Goal: Task Accomplishment & Management: Manage account settings

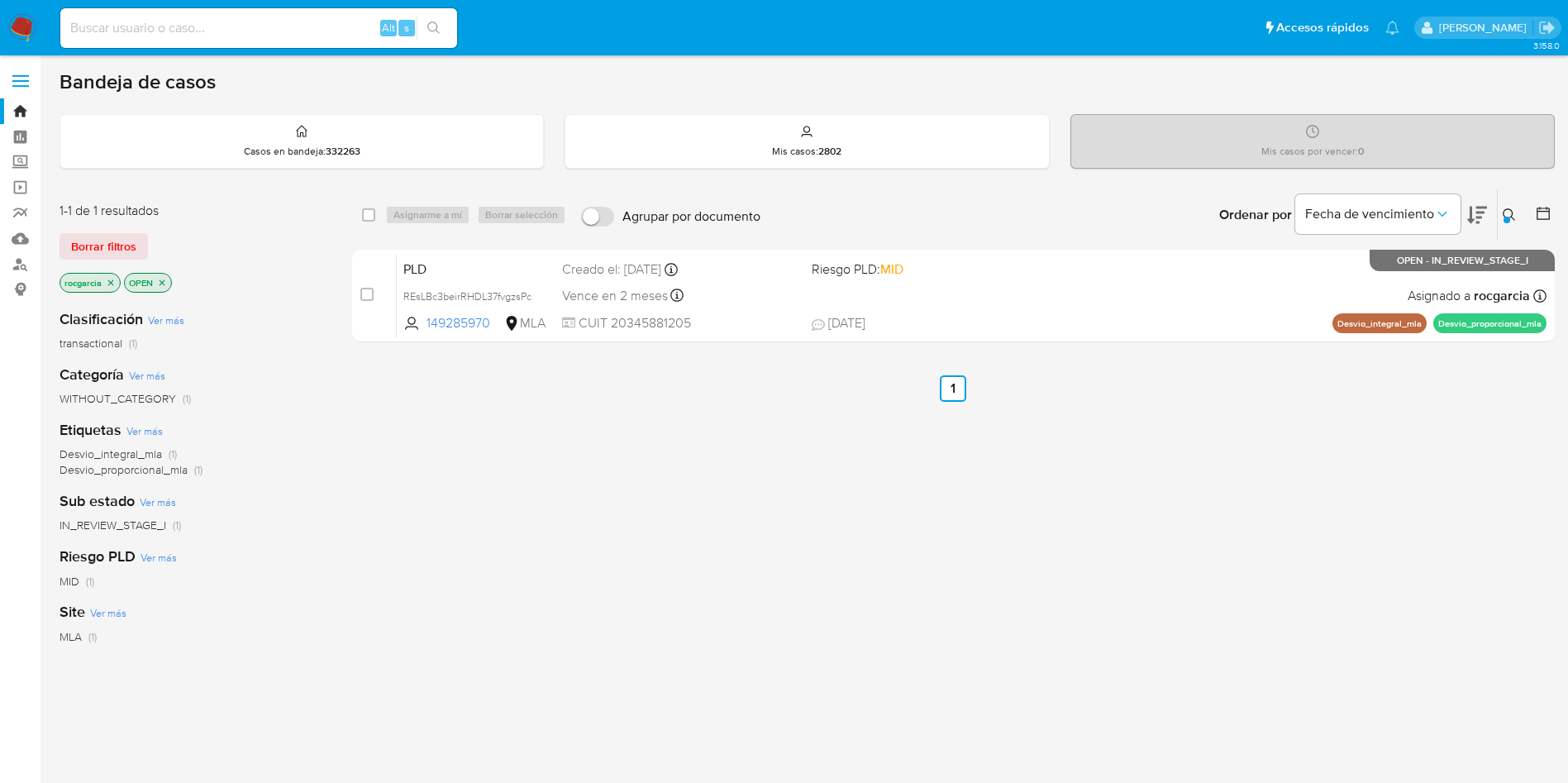
click at [1511, 220] on icon at bounding box center [1509, 215] width 14 height 14
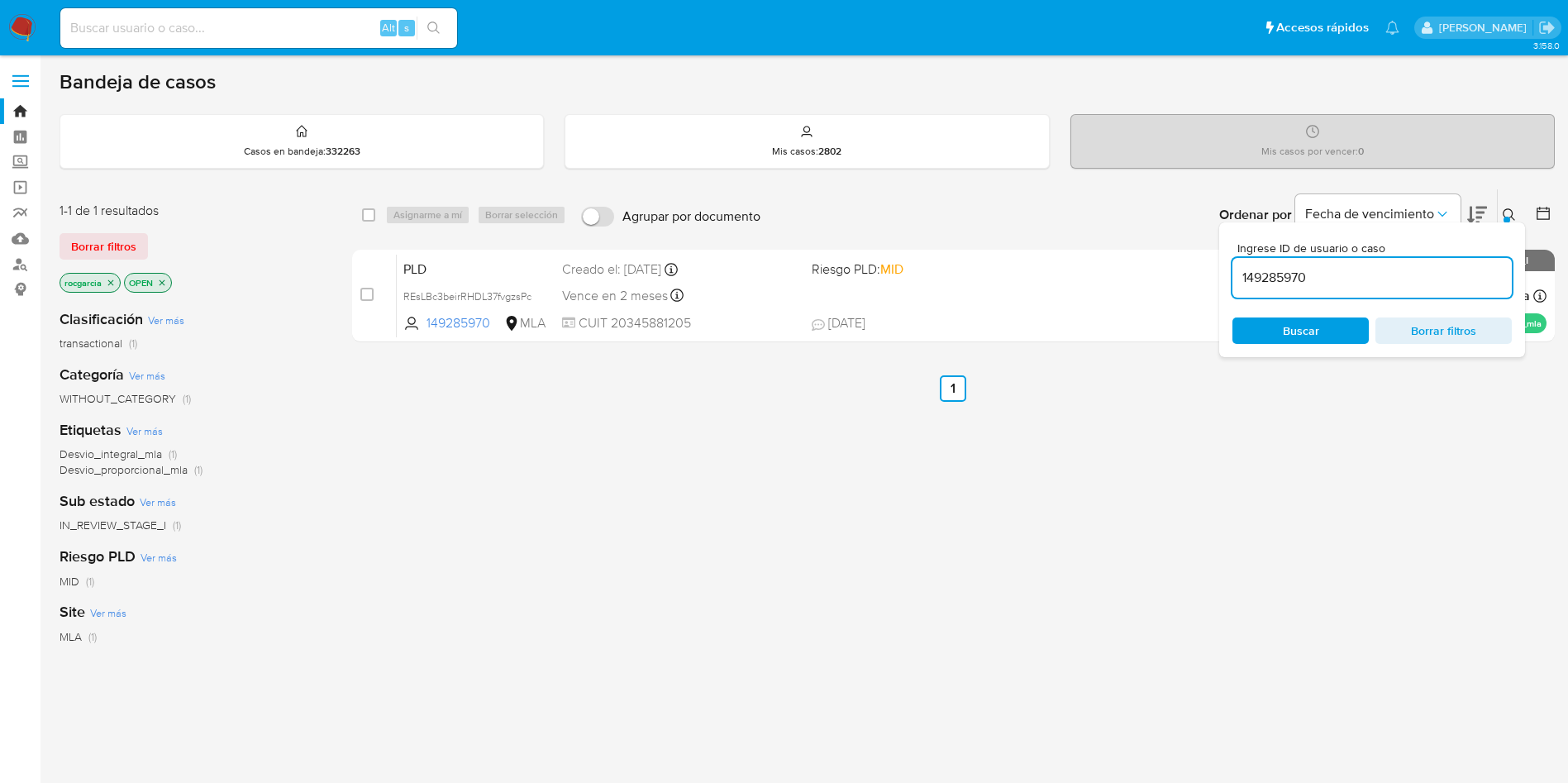
click at [1506, 217] on div at bounding box center [1506, 220] width 6 height 6
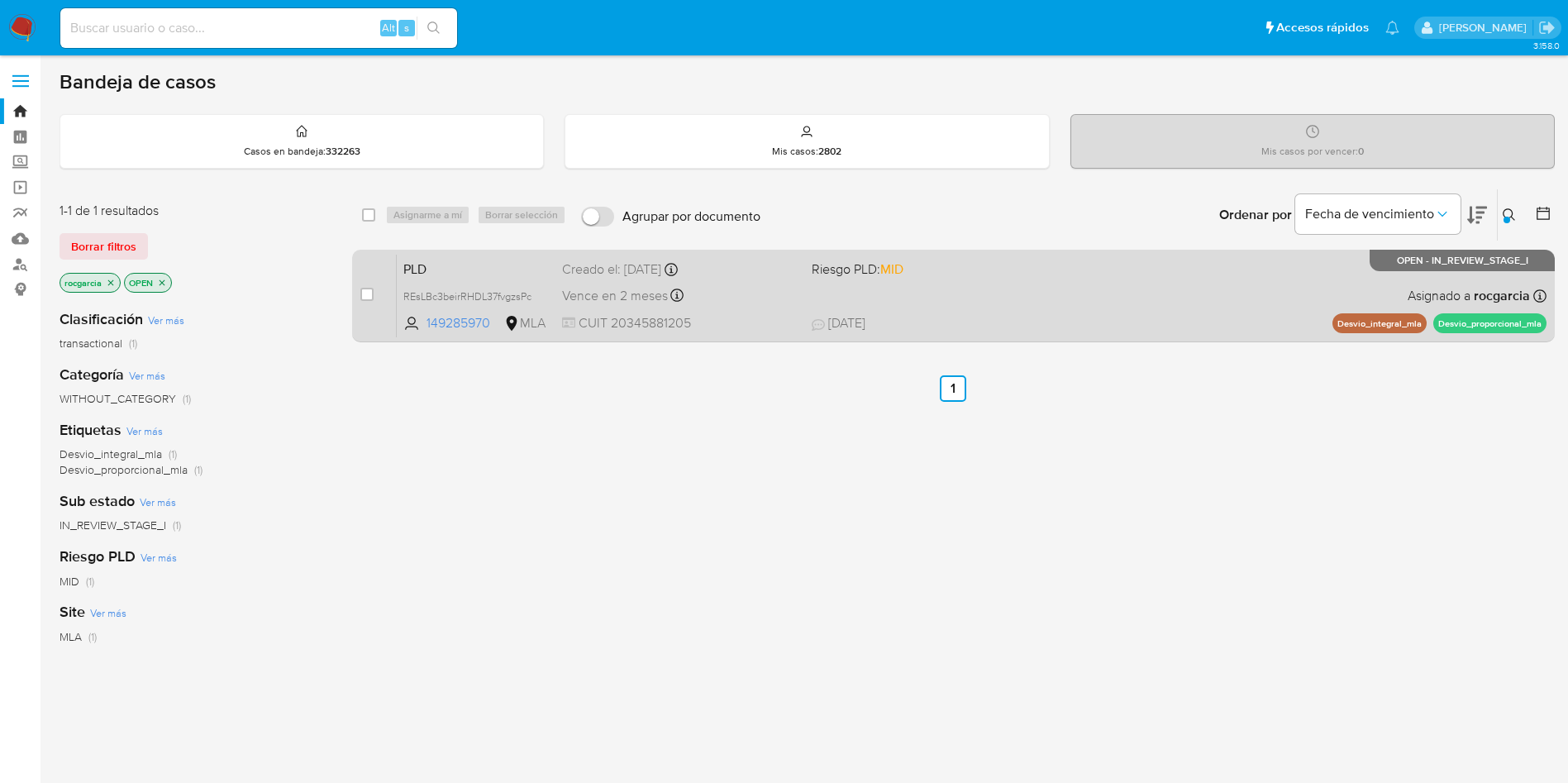
click at [1028, 310] on div "PLD REsLBc3beirRHDL37fvgzsPc 149285970 MLA Riesgo PLD: MID Creado el: 12/08/202…" at bounding box center [971, 296] width 1150 height 84
click at [1011, 325] on span "23/08/2025 23/08/2025 13:56" at bounding box center [1054, 324] width 486 height 18
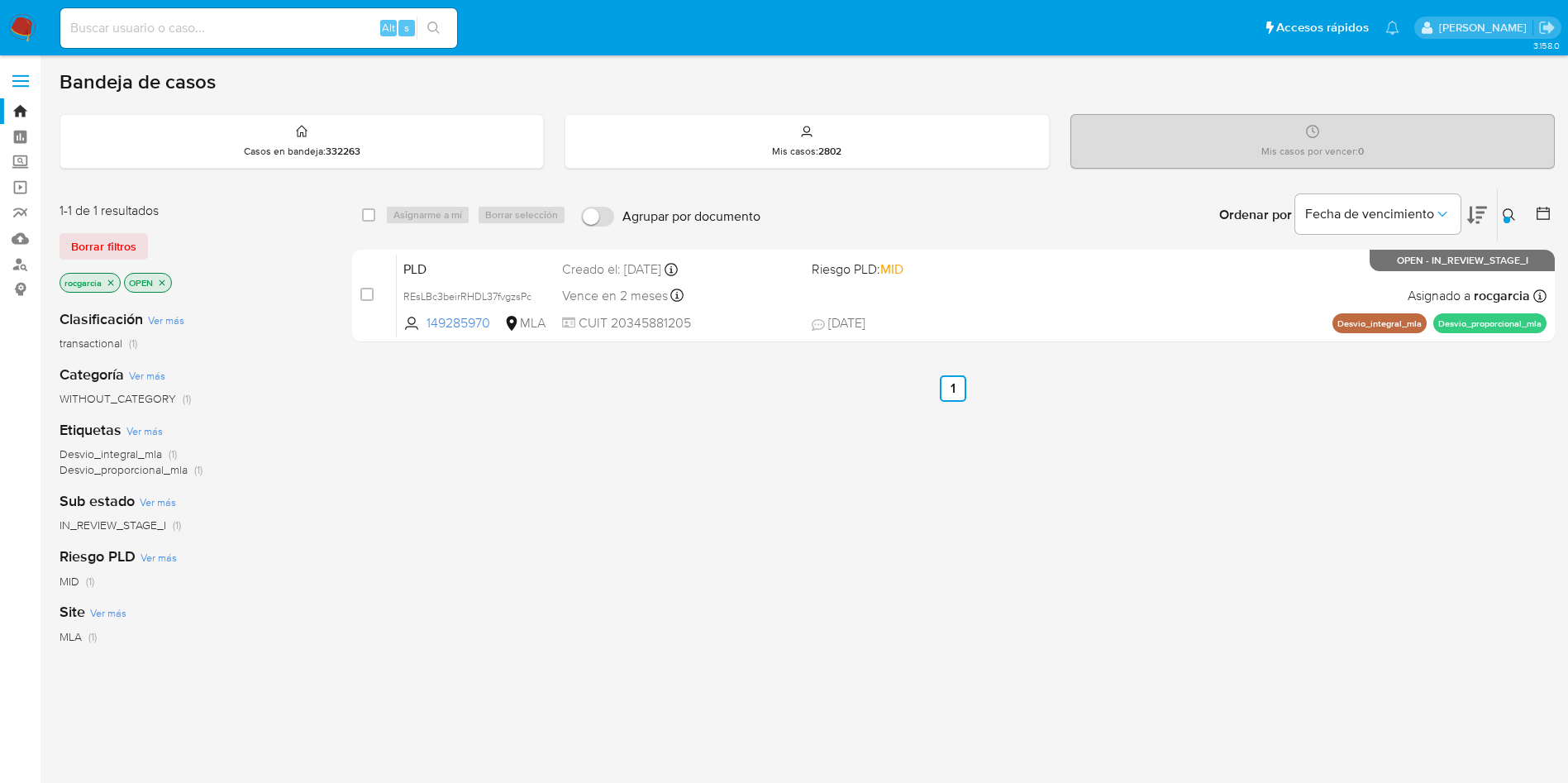
click at [1503, 224] on button at bounding box center [1512, 215] width 27 height 20
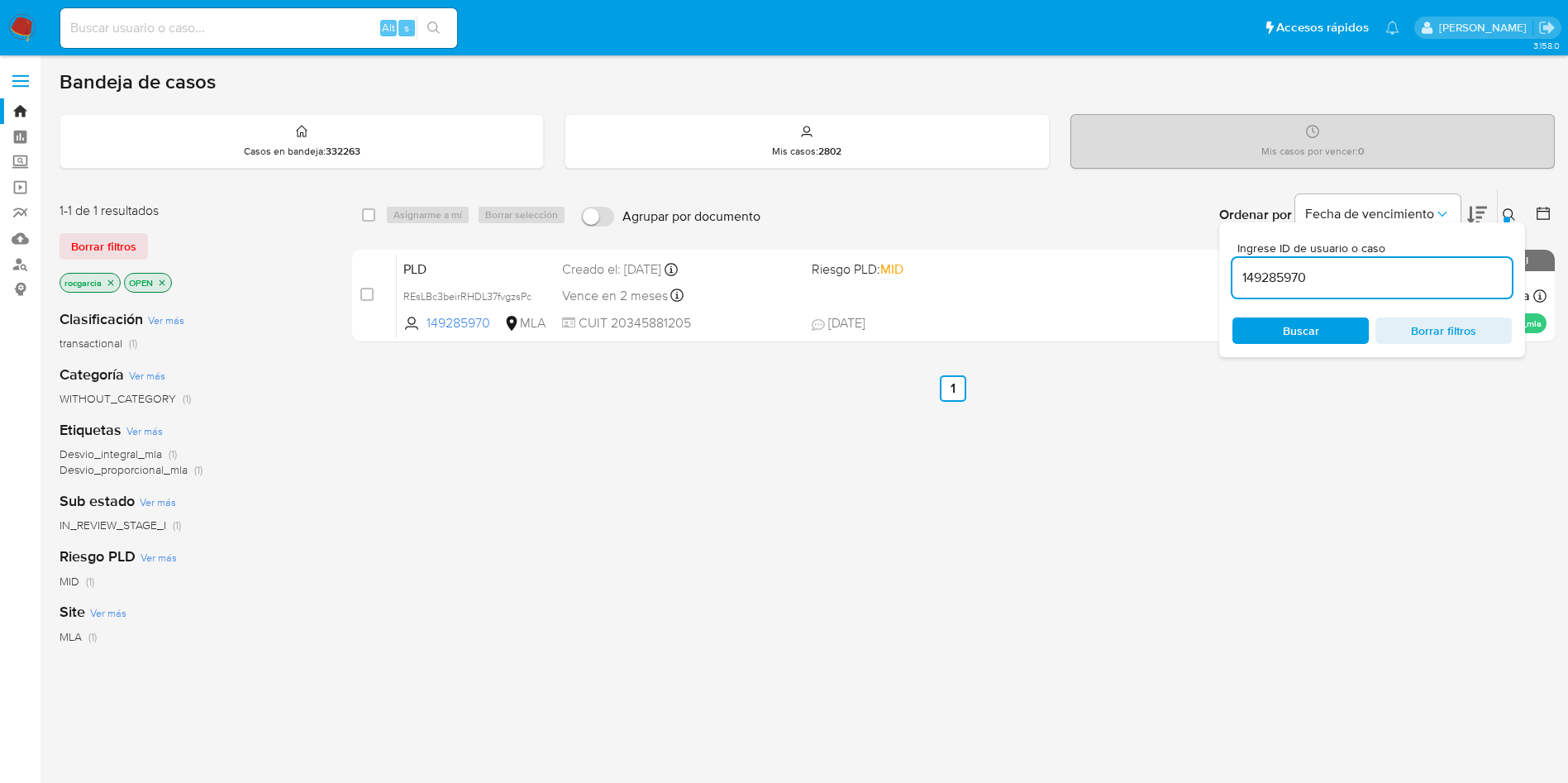
click at [1277, 273] on input "149285970" at bounding box center [1372, 278] width 280 height 22
type input "1561596778"
click at [1508, 215] on icon at bounding box center [1509, 215] width 14 height 14
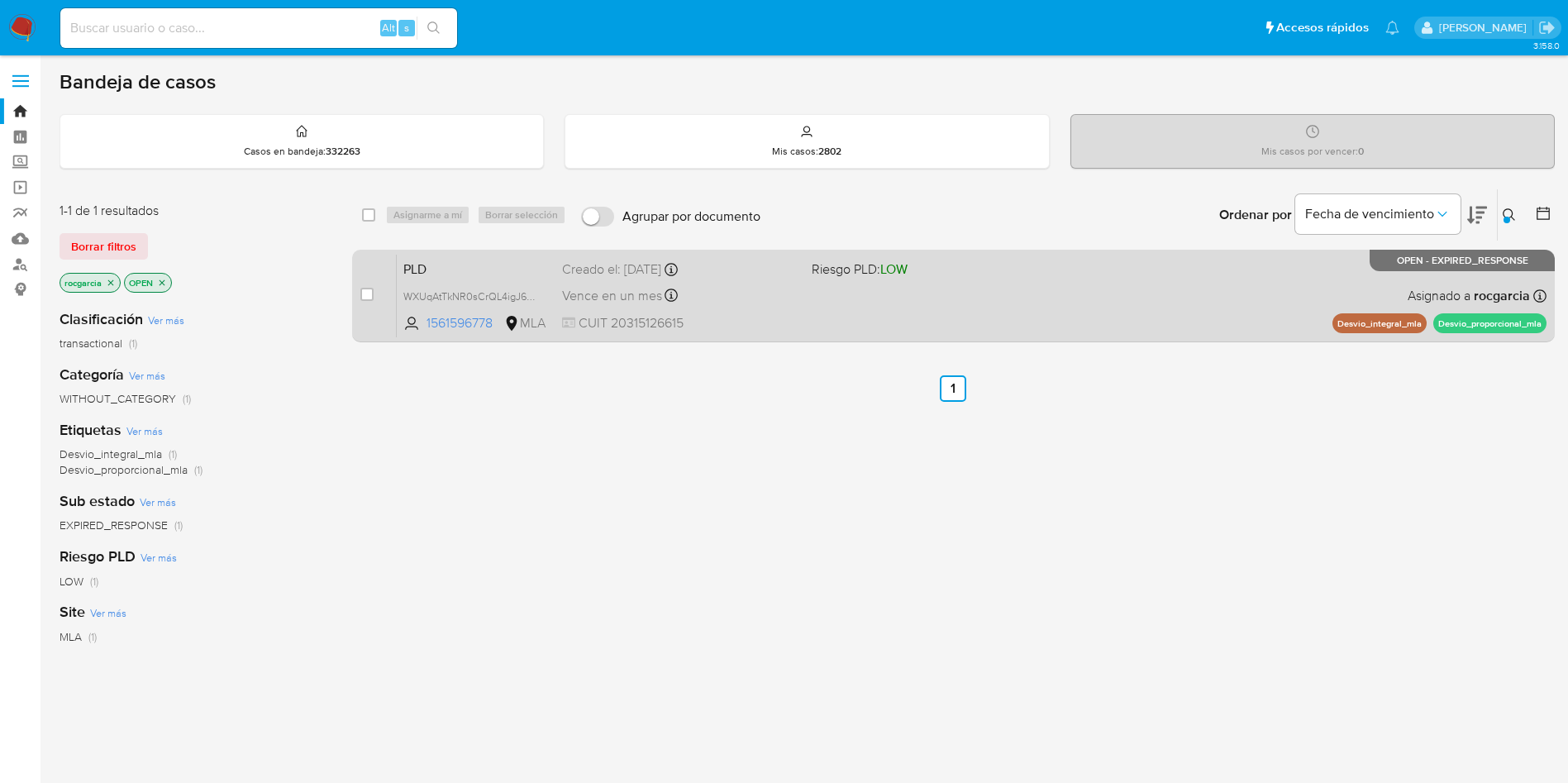
click at [374, 290] on div "case-item-checkbox No es posible asignar el caso" at bounding box center [379, 296] width 36 height 84
click at [370, 290] on input "checkbox" at bounding box center [367, 294] width 14 height 14
checkbox input "true"
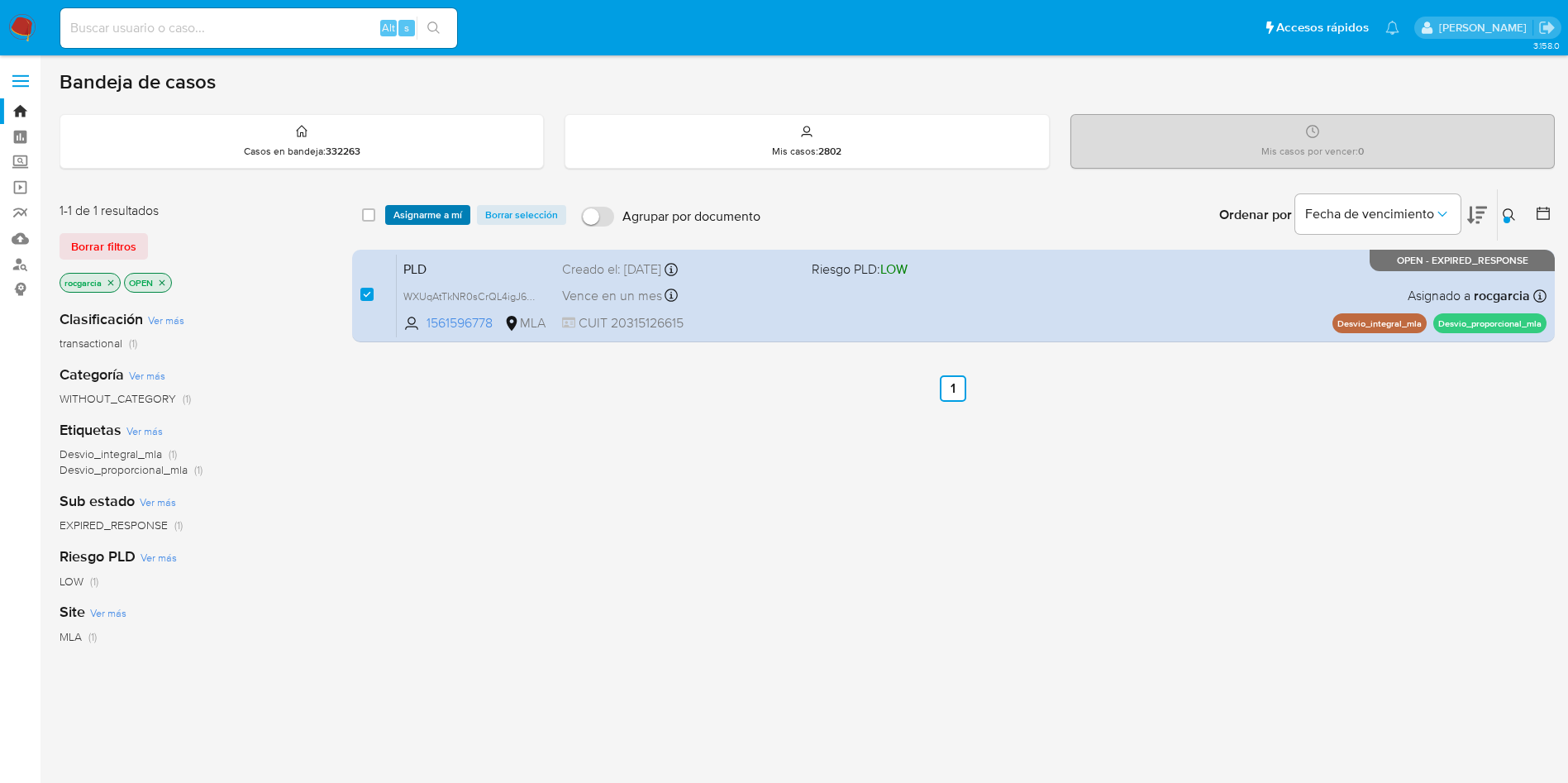
click at [421, 215] on span "Asignarme a mí" at bounding box center [427, 215] width 68 height 16
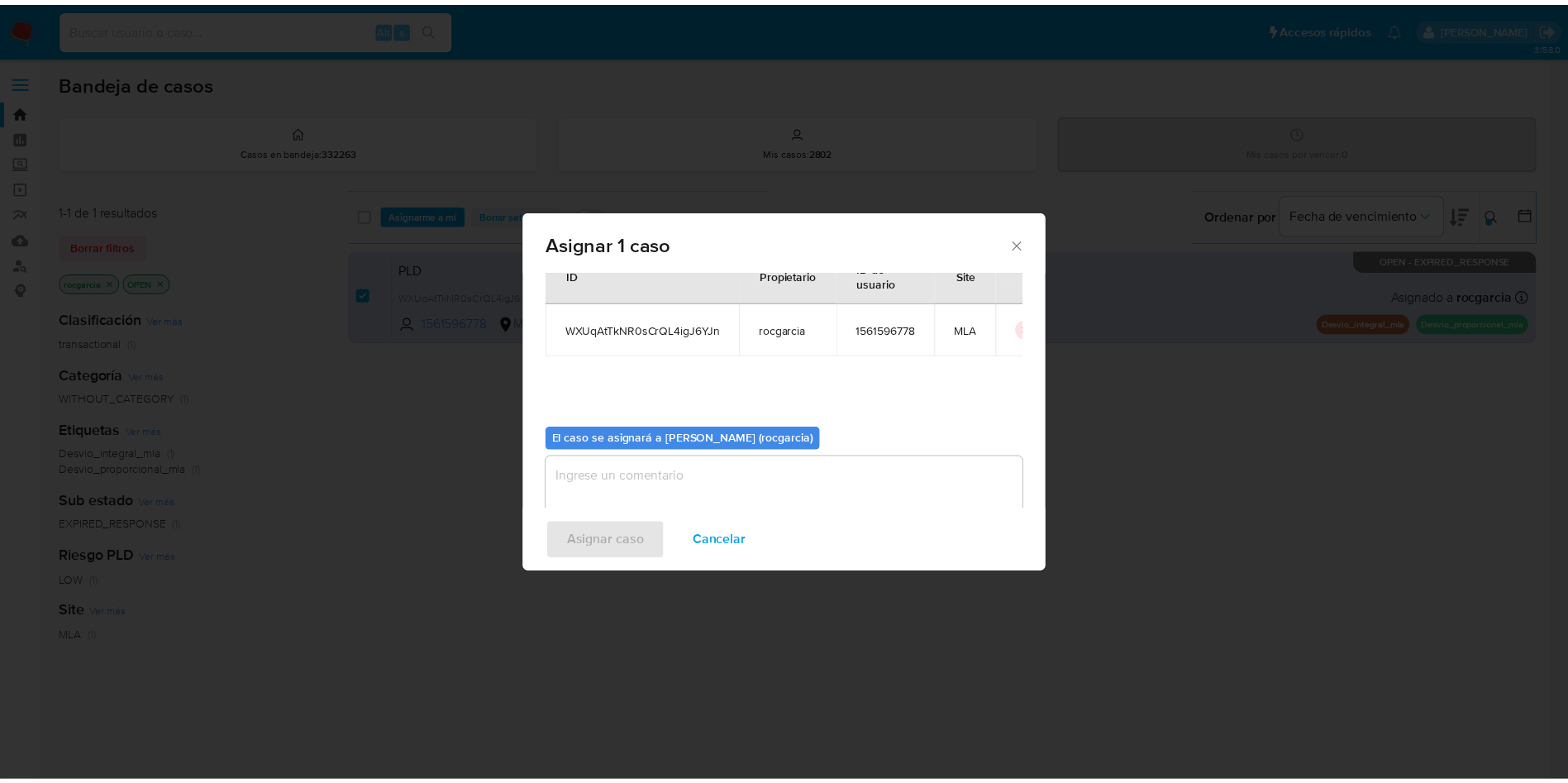
scroll to position [86, 0]
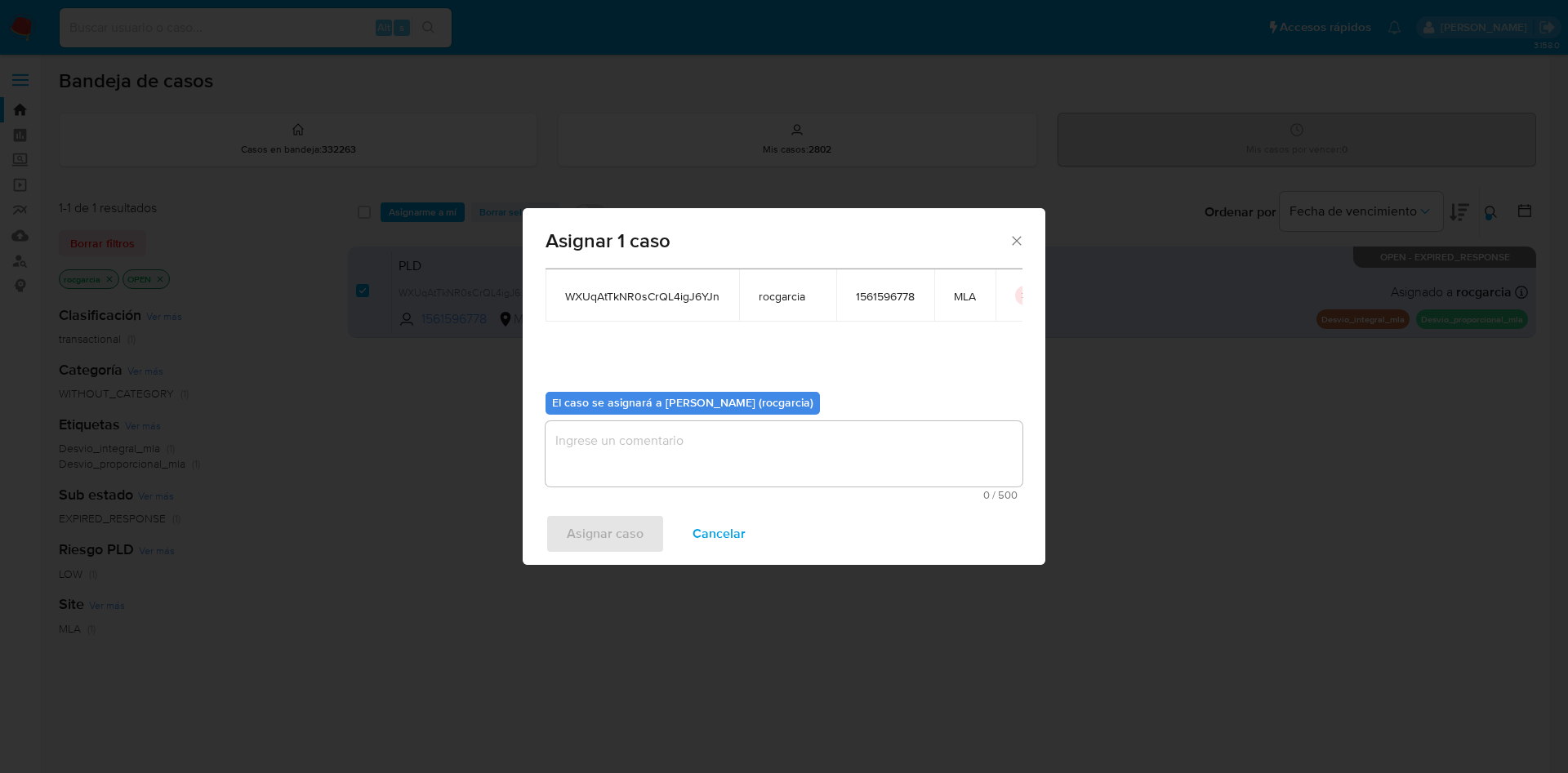
click at [646, 450] on textarea "assign-modal" at bounding box center [784, 454] width 477 height 66
click at [612, 542] on span "Asignar caso" at bounding box center [605, 534] width 77 height 36
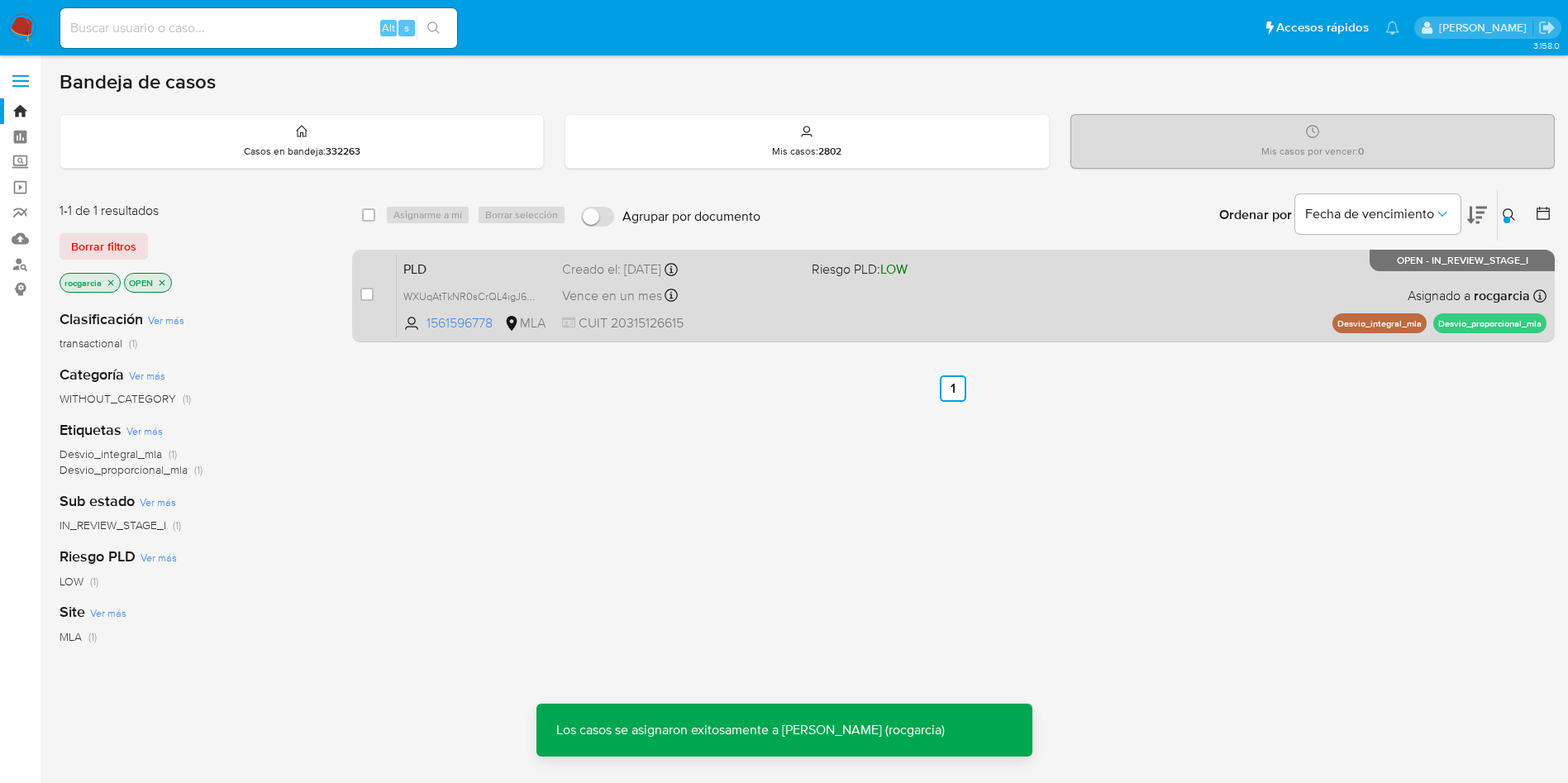
click at [1020, 299] on div "PLD WXUqAtTkNR0sCrQL4igJ6YJn 1561596778 MLA Riesgo PLD: LOW Creado el: 12/08/20…" at bounding box center [971, 296] width 1150 height 84
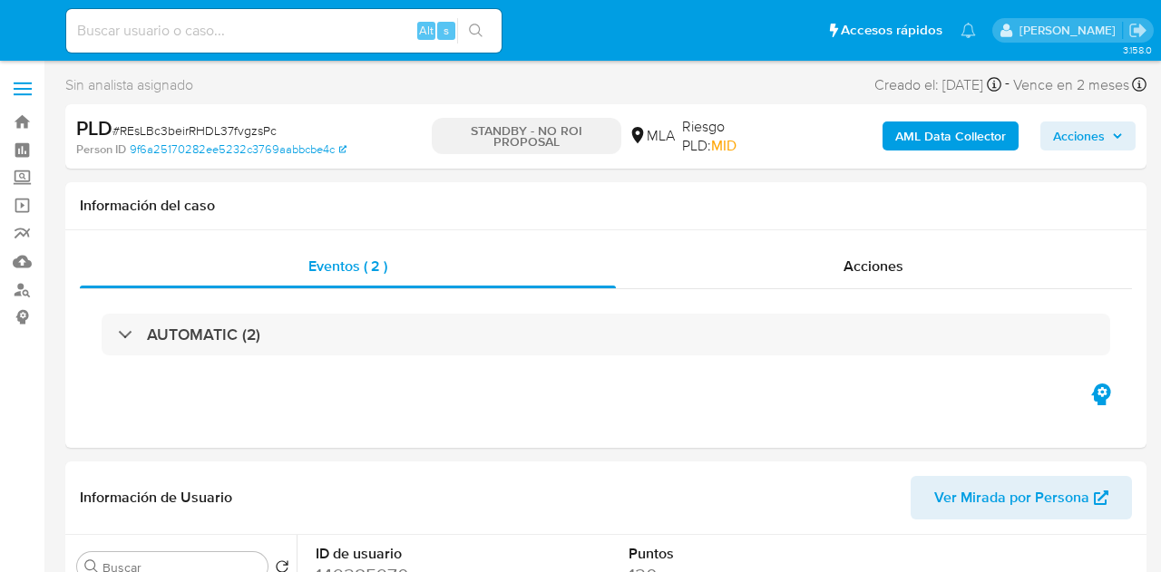
select select "10"
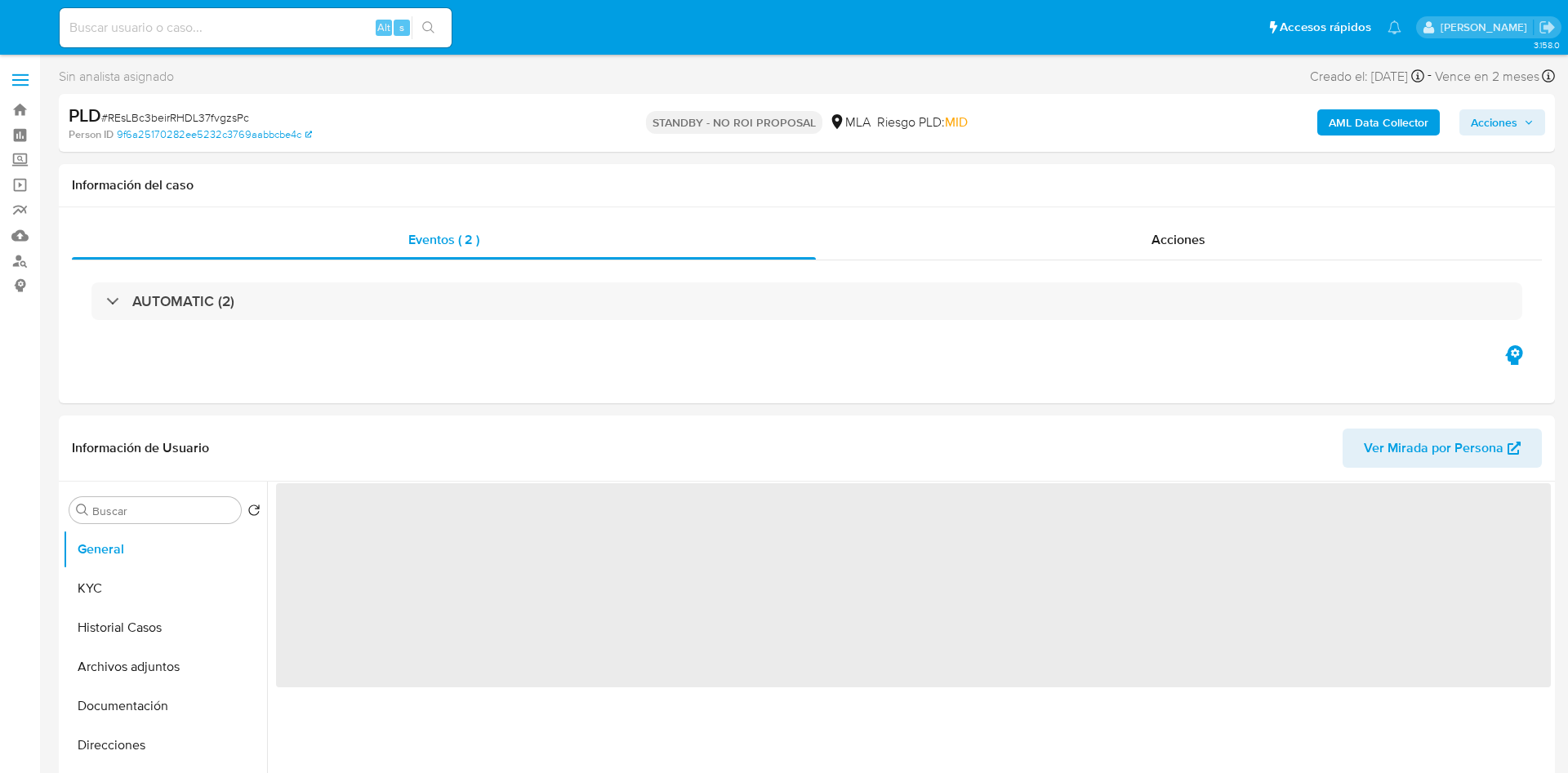
select select "10"
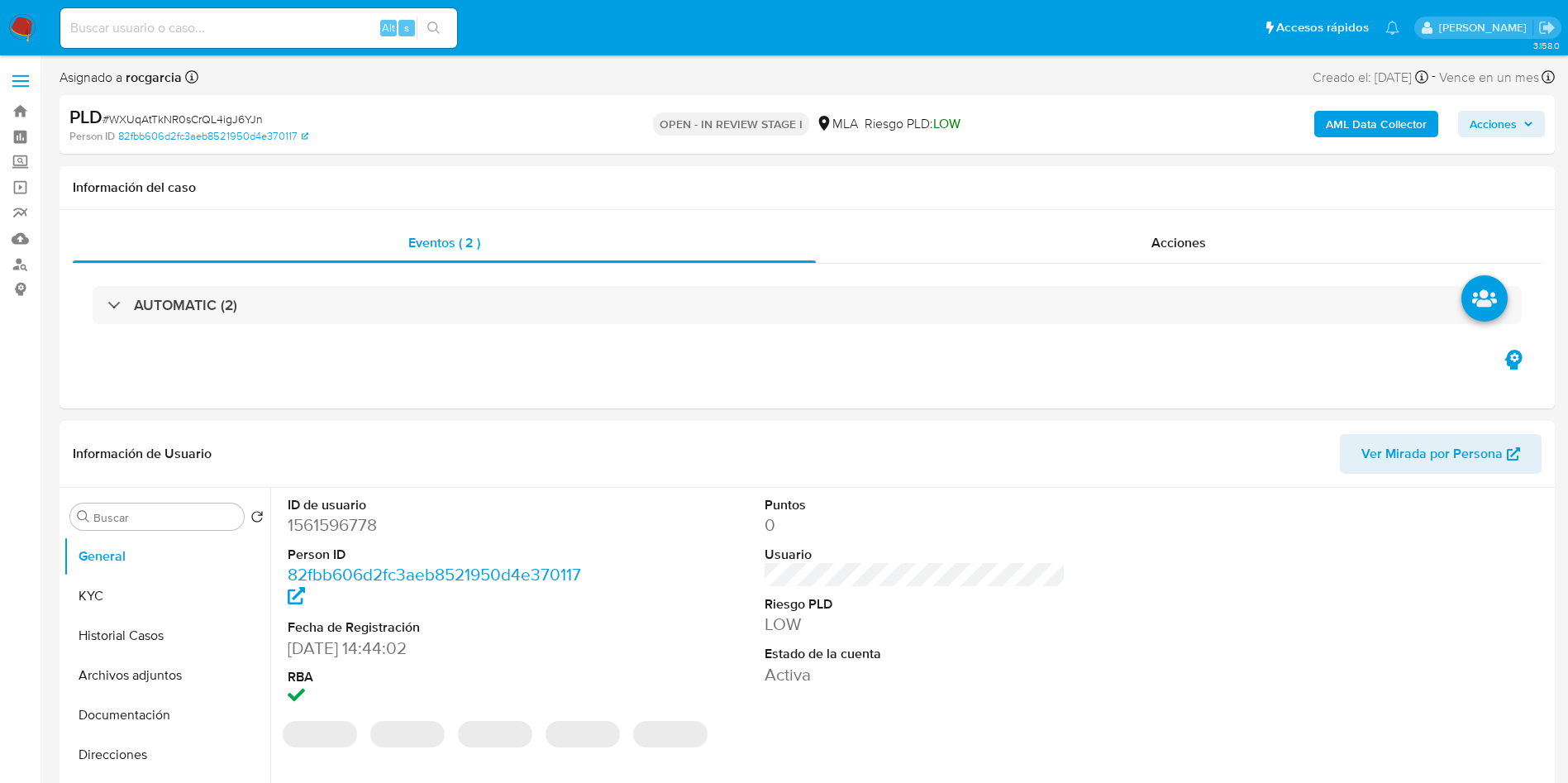
select select "10"
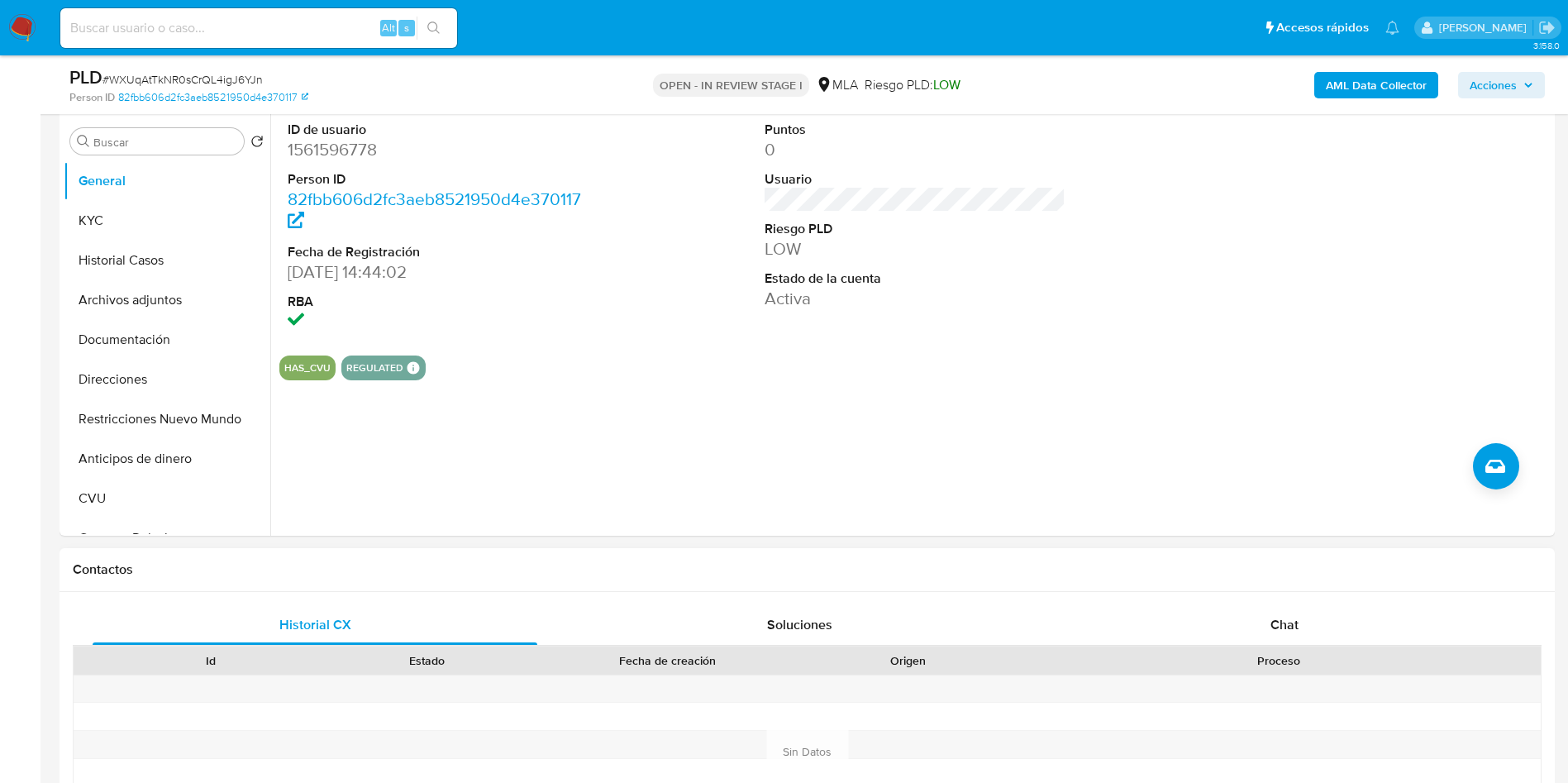
scroll to position [620, 0]
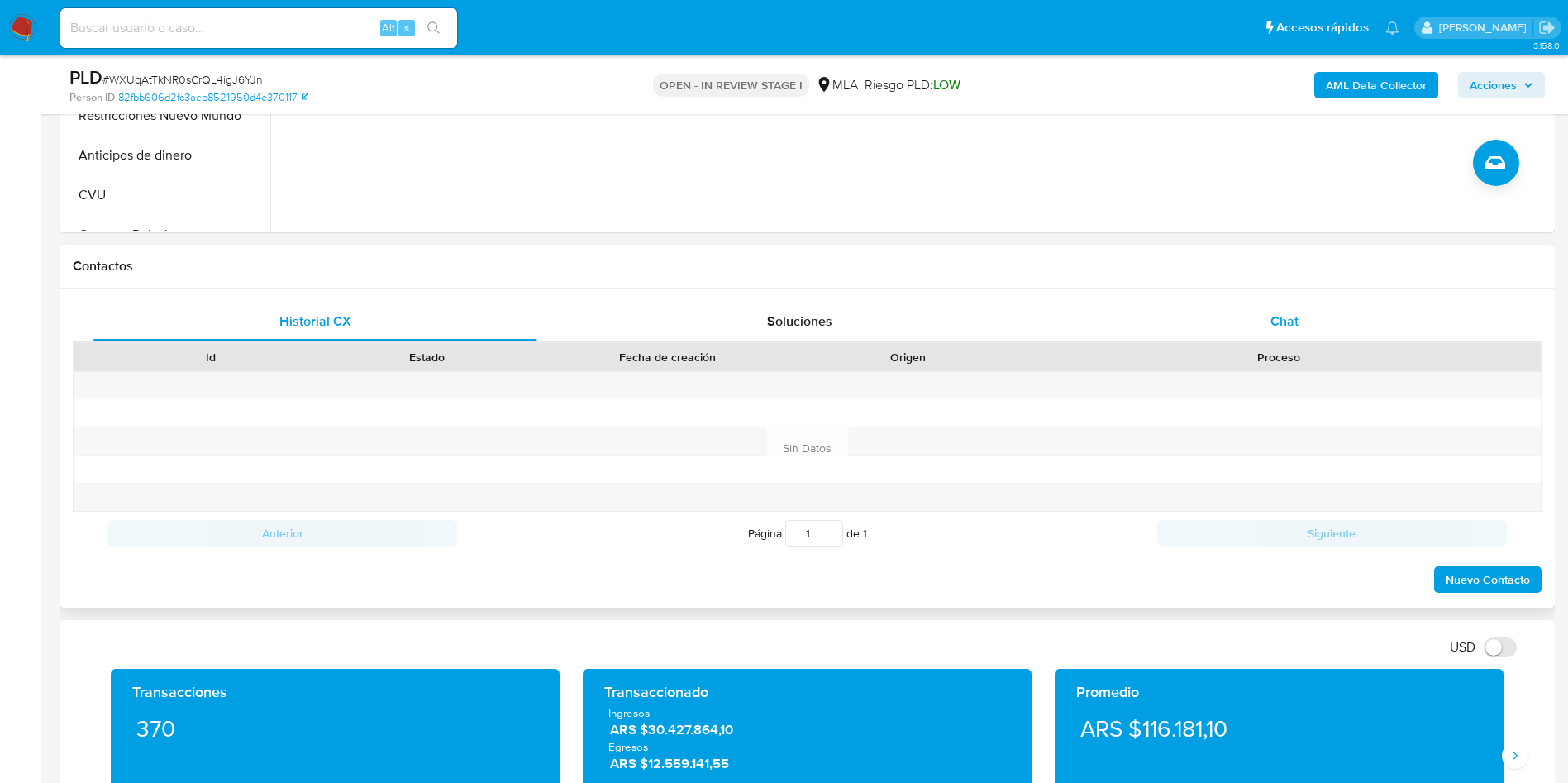
click at [1276, 321] on span "Chat" at bounding box center [1284, 321] width 28 height 19
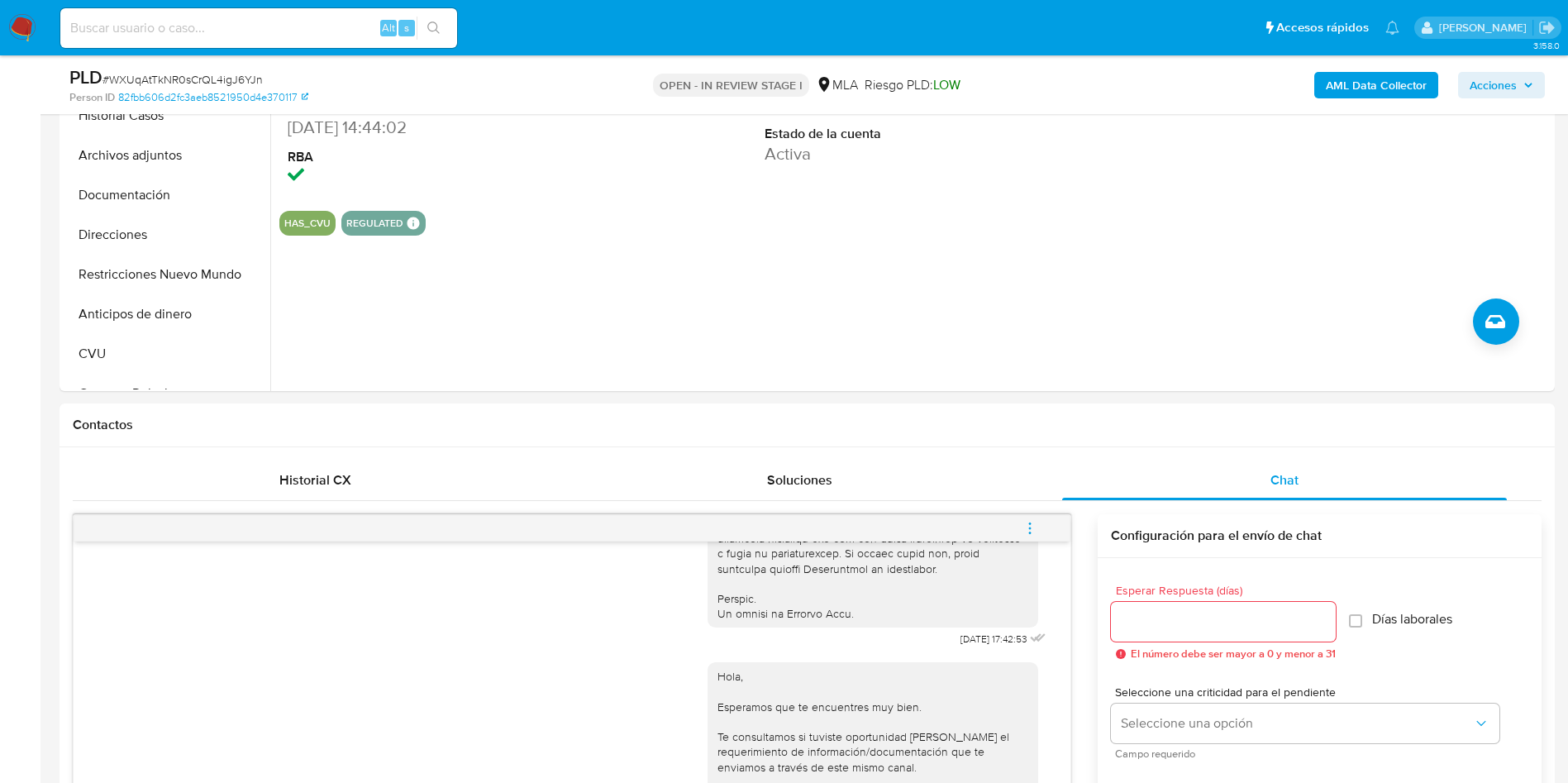
scroll to position [248, 0]
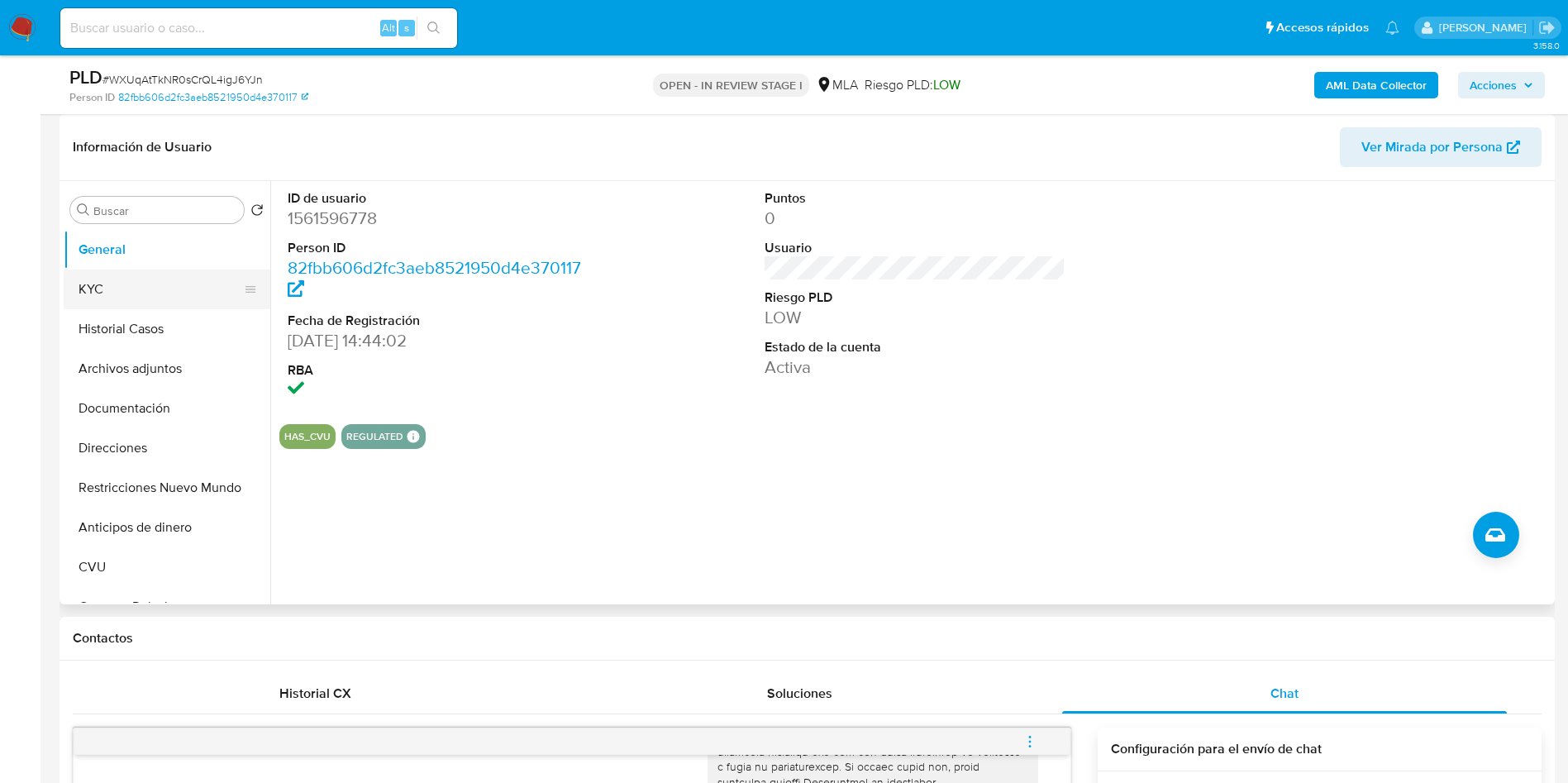
click at [96, 299] on button "KYC" at bounding box center [160, 290] width 193 height 40
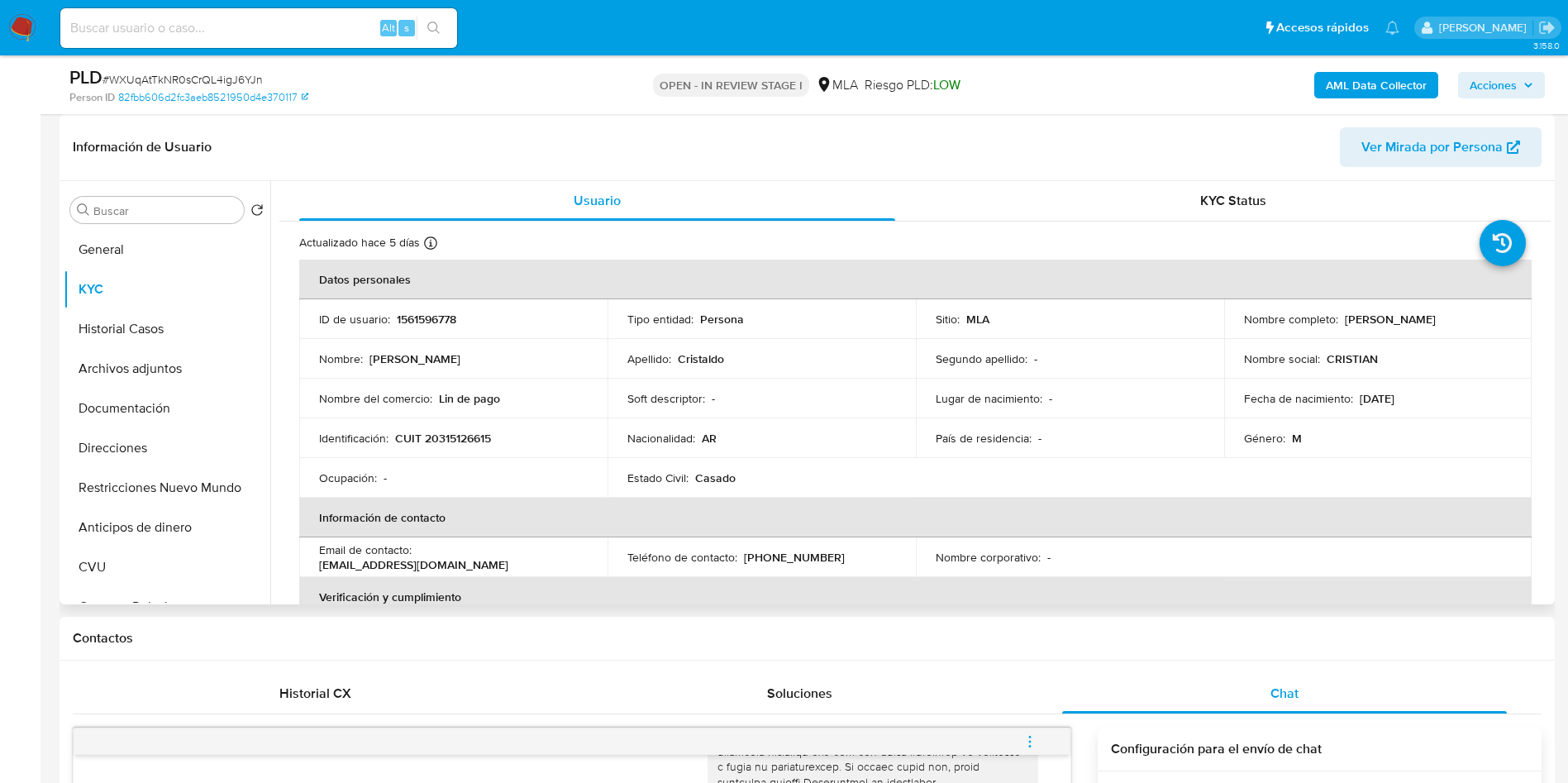
click at [477, 439] on p "CUIT 20315126615" at bounding box center [443, 438] width 96 height 15
copy p "20315126615"
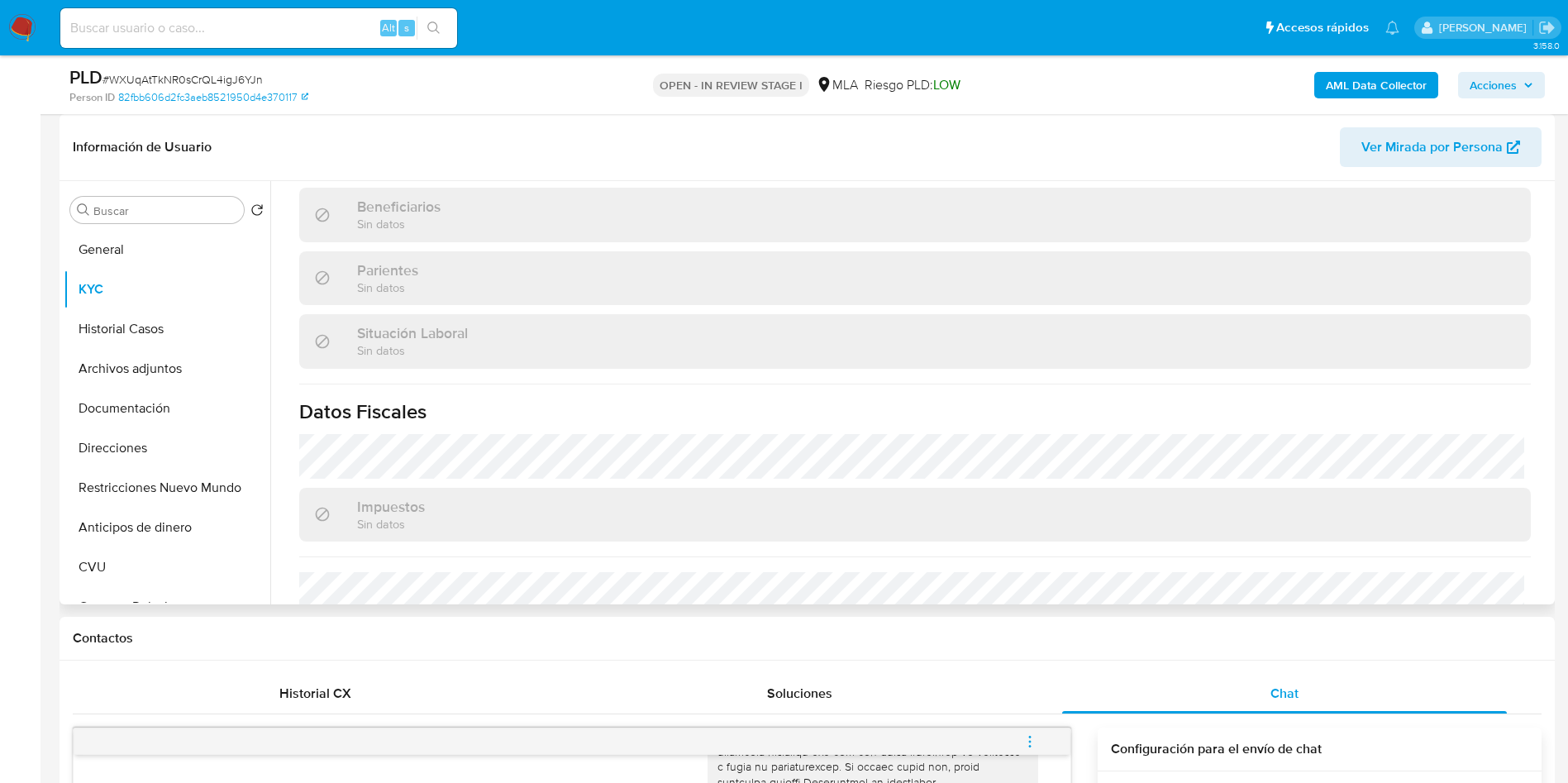
scroll to position [856, 0]
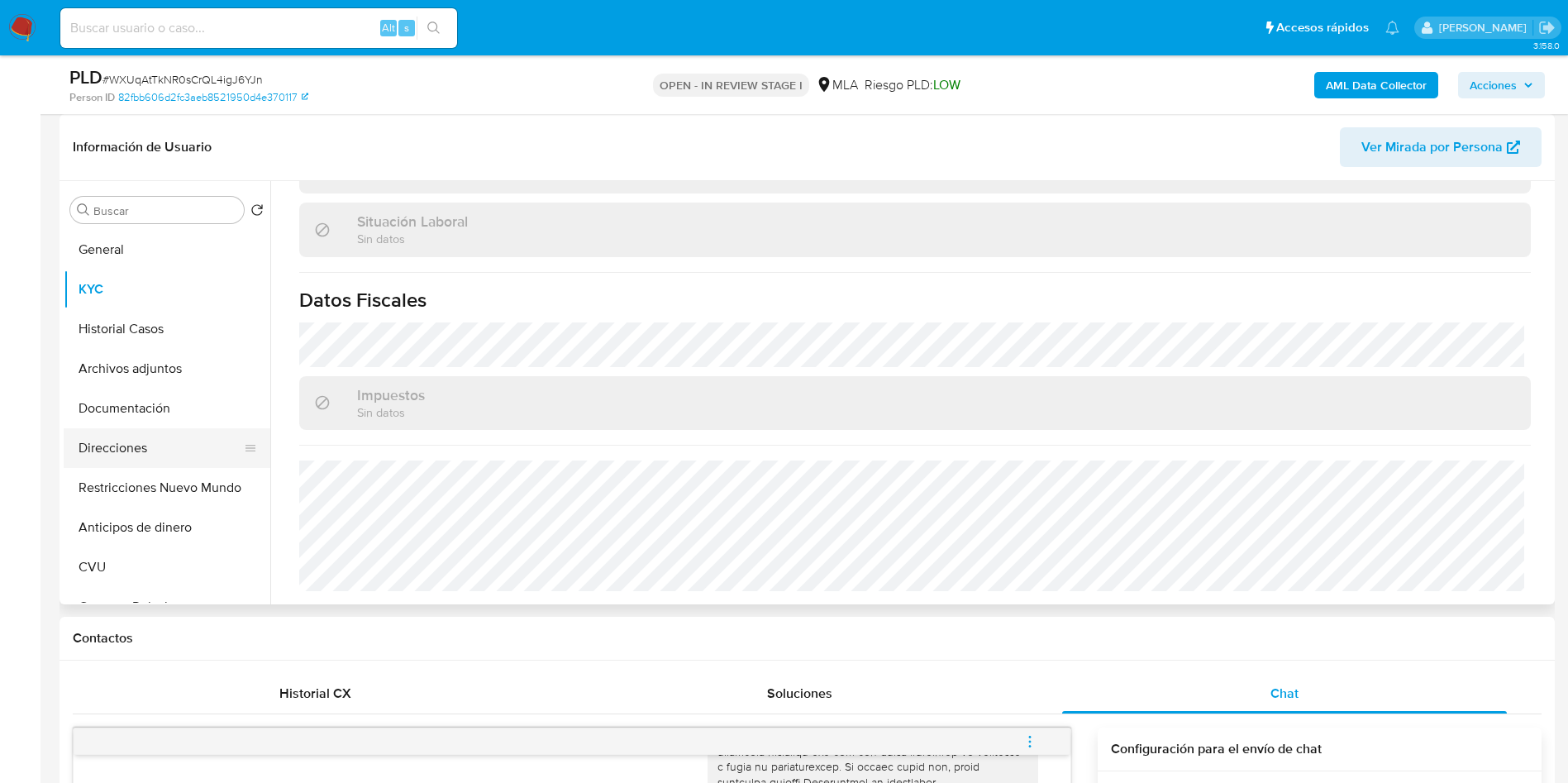
click at [147, 449] on button "Direcciones" at bounding box center [160, 448] width 193 height 40
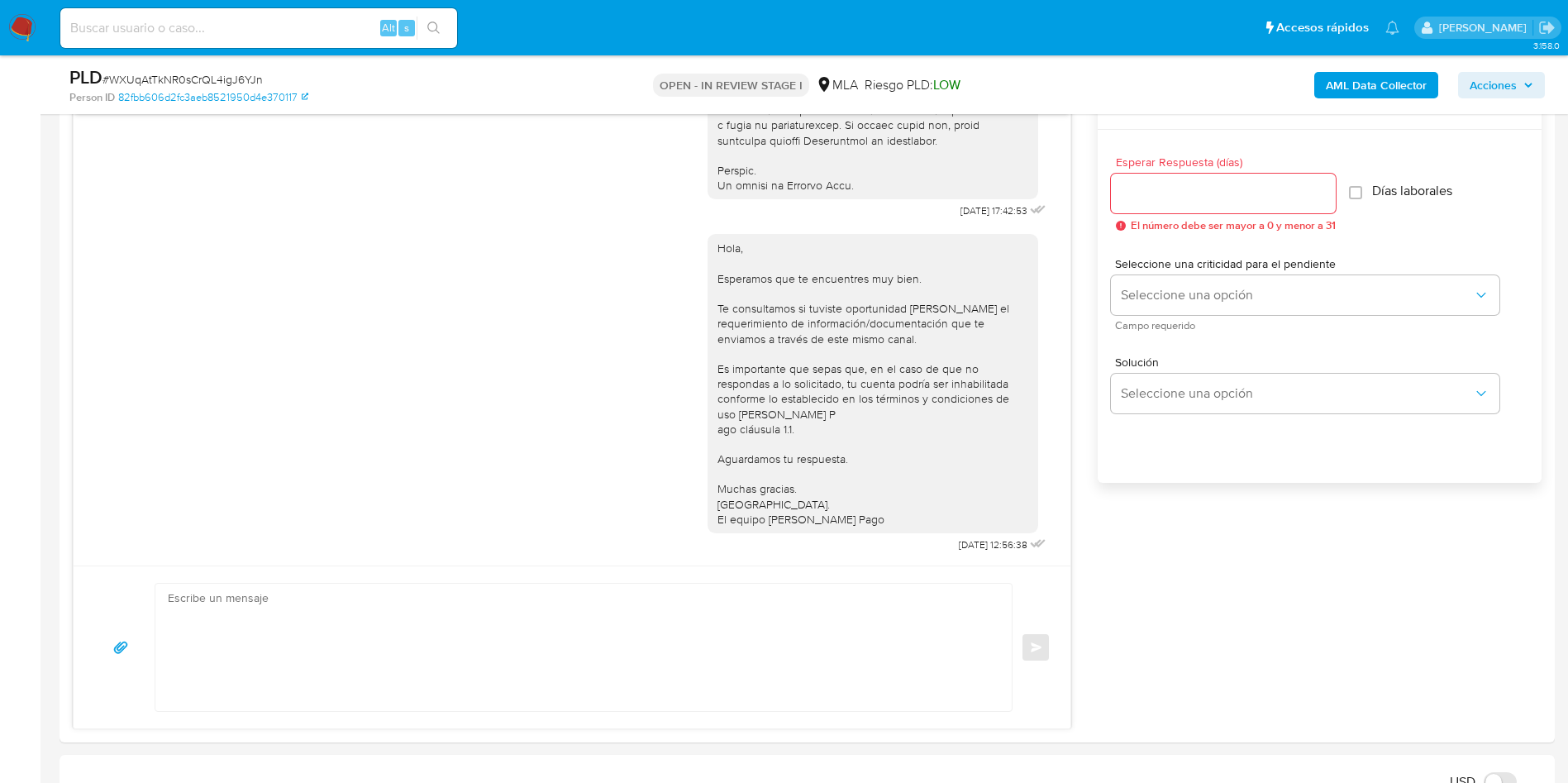
scroll to position [869, 0]
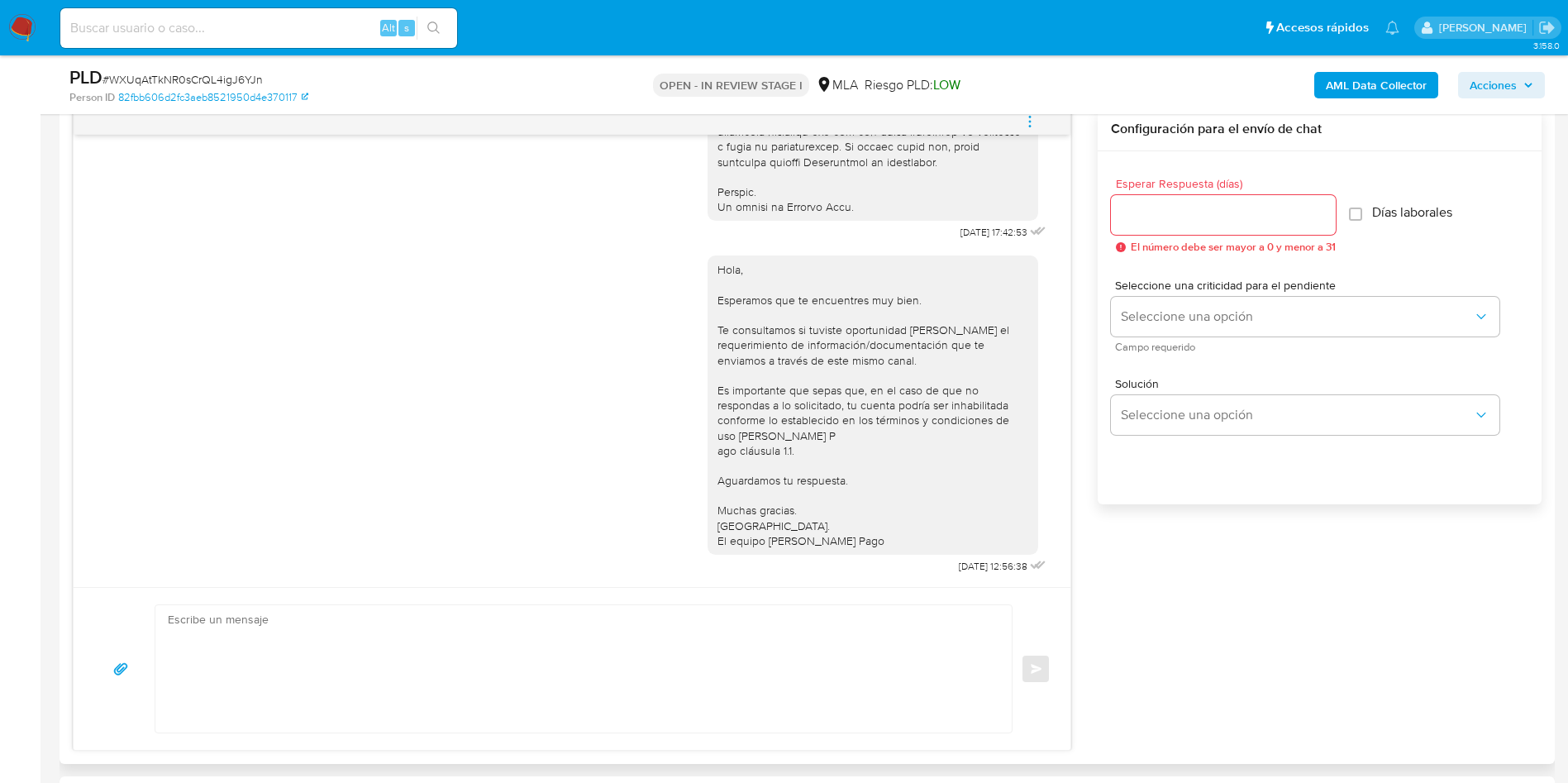
click at [1024, 122] on icon "menu-action" at bounding box center [1030, 121] width 15 height 15
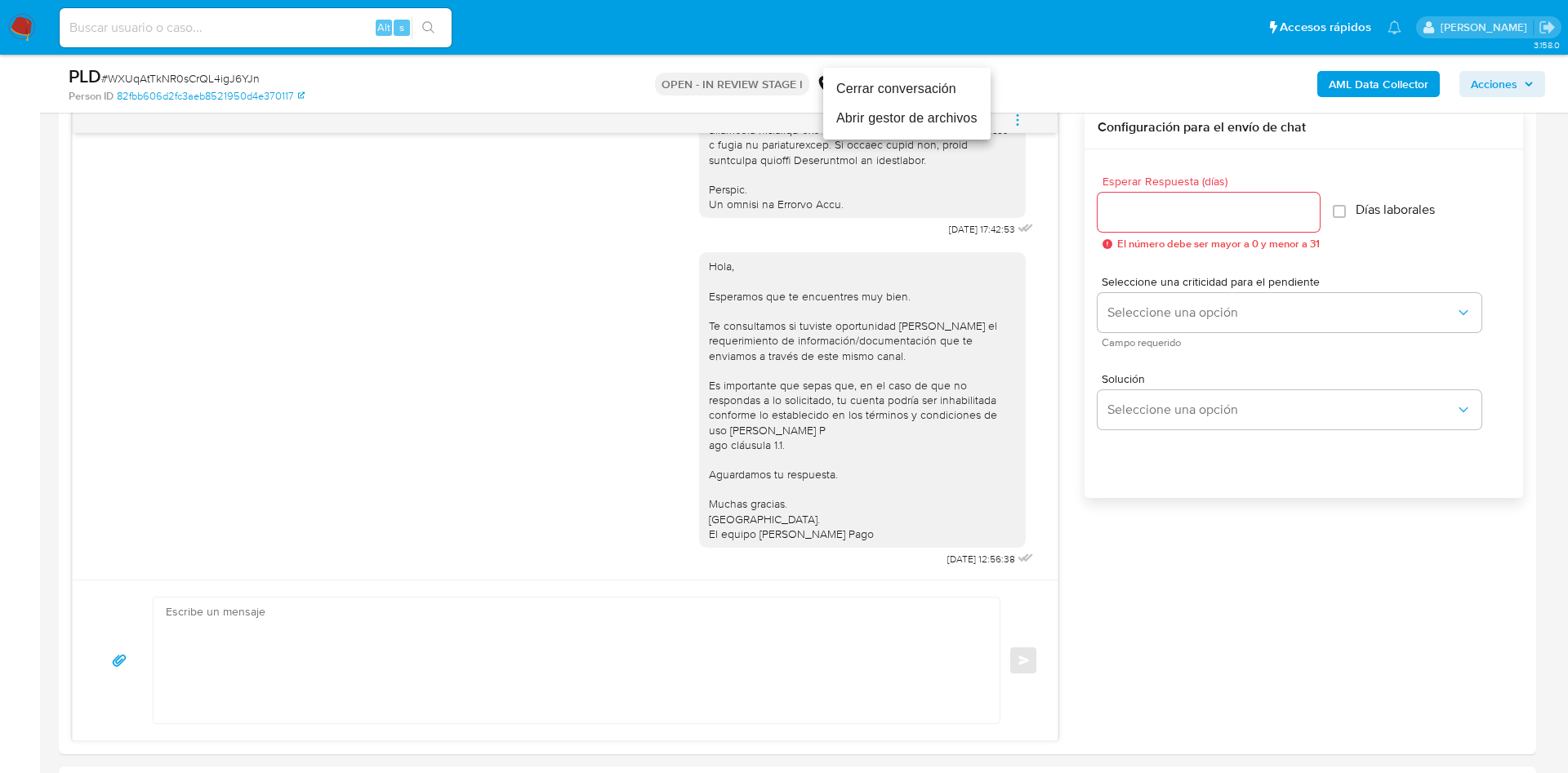
click at [912, 84] on li "Cerrar conversación" at bounding box center [907, 89] width 167 height 30
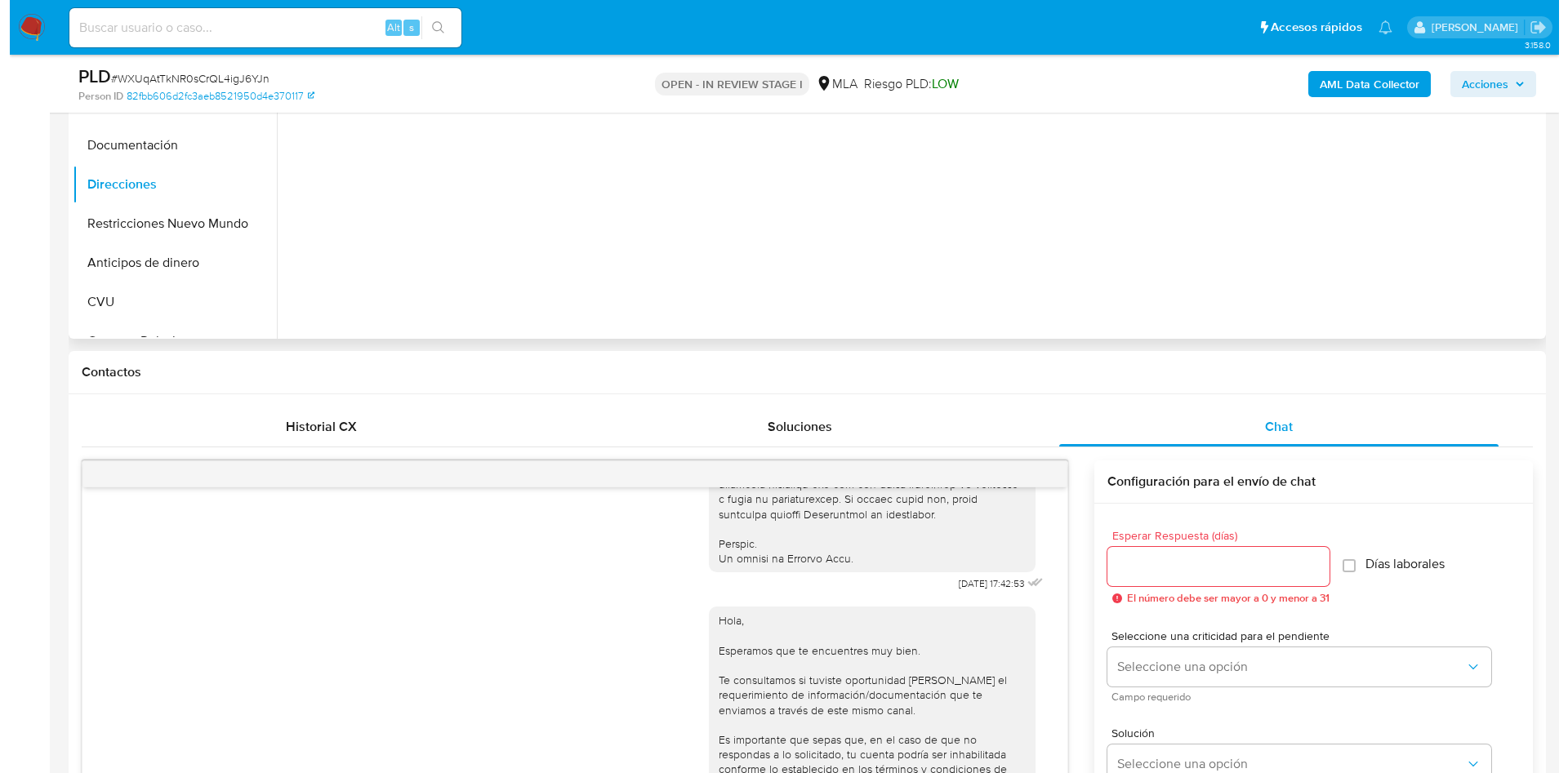
scroll to position [122, 0]
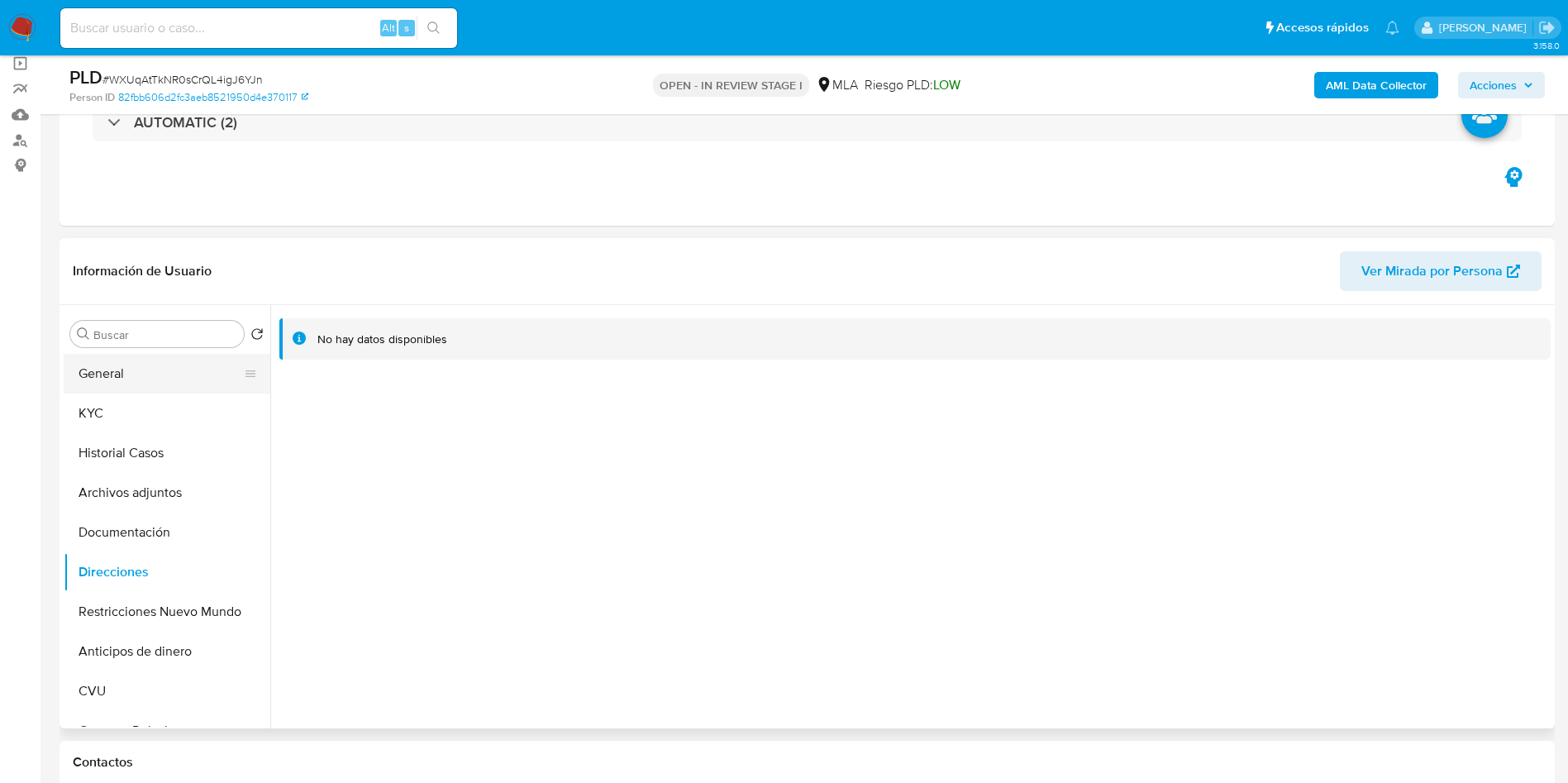
click at [130, 375] on button "General" at bounding box center [160, 374] width 193 height 40
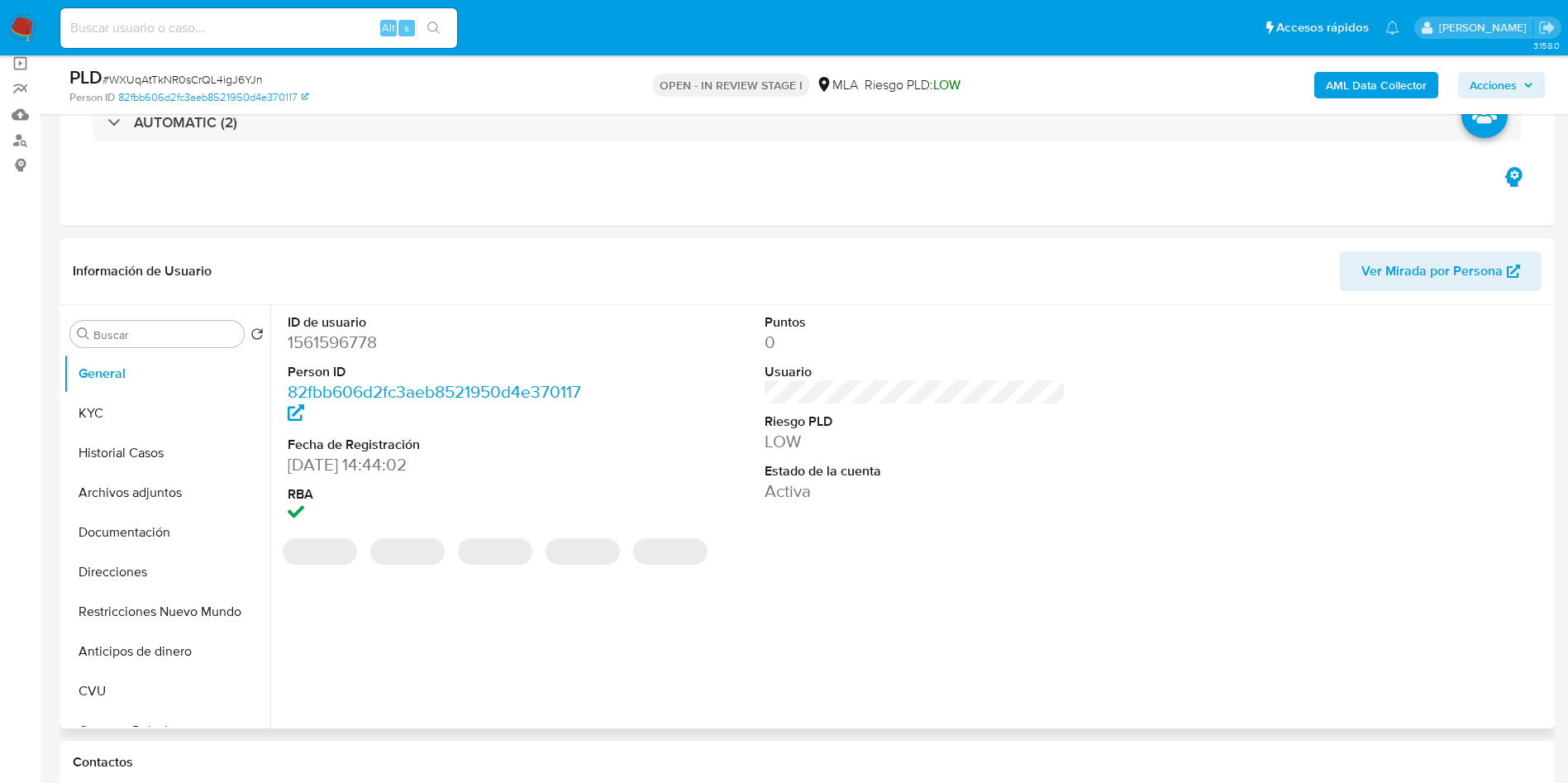
click at [343, 343] on dd "1561596778" at bounding box center [438, 342] width 302 height 23
copy dd "1561596778"
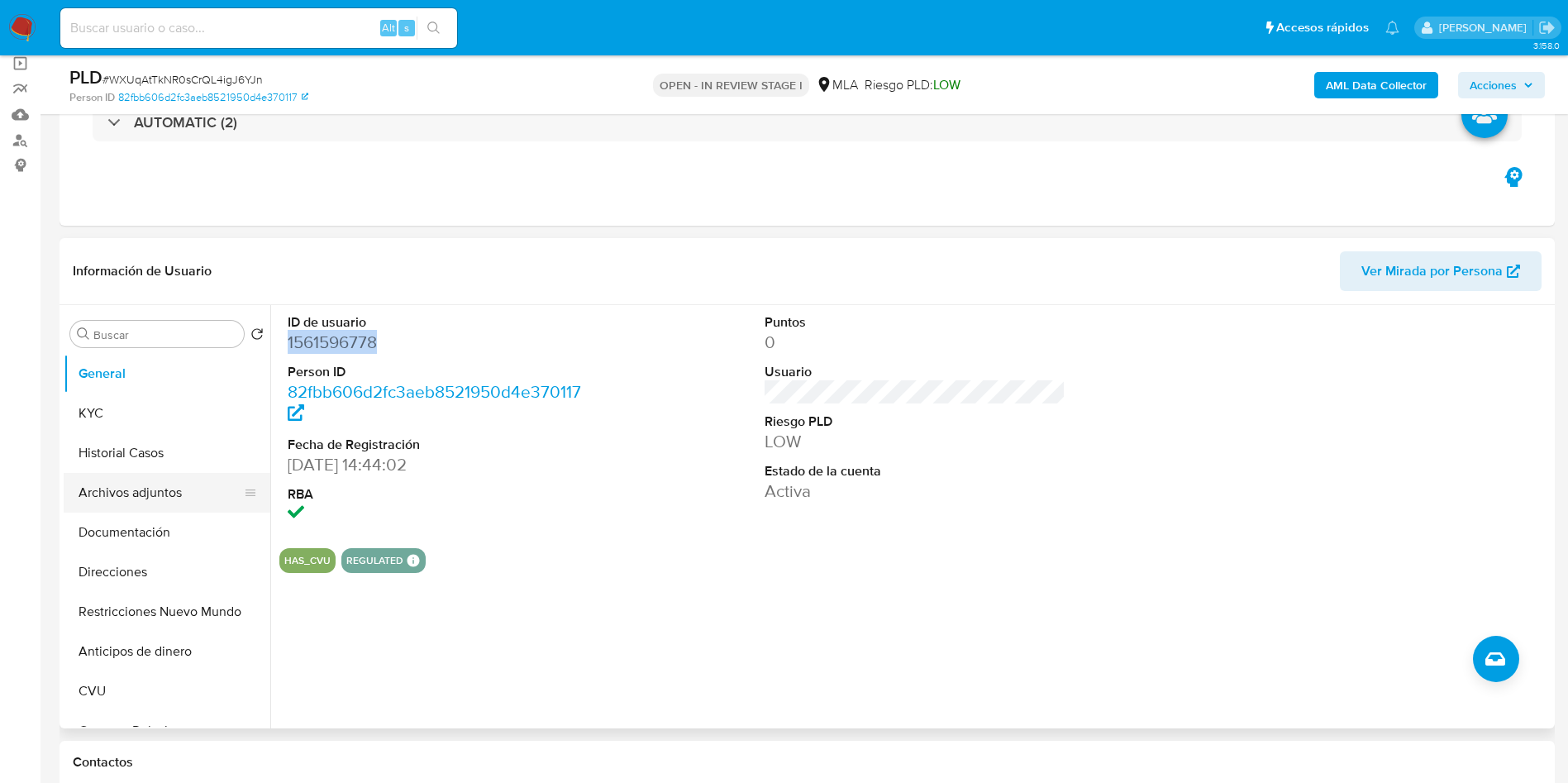
click at [128, 504] on button "Archivos adjuntos" at bounding box center [160, 493] width 193 height 40
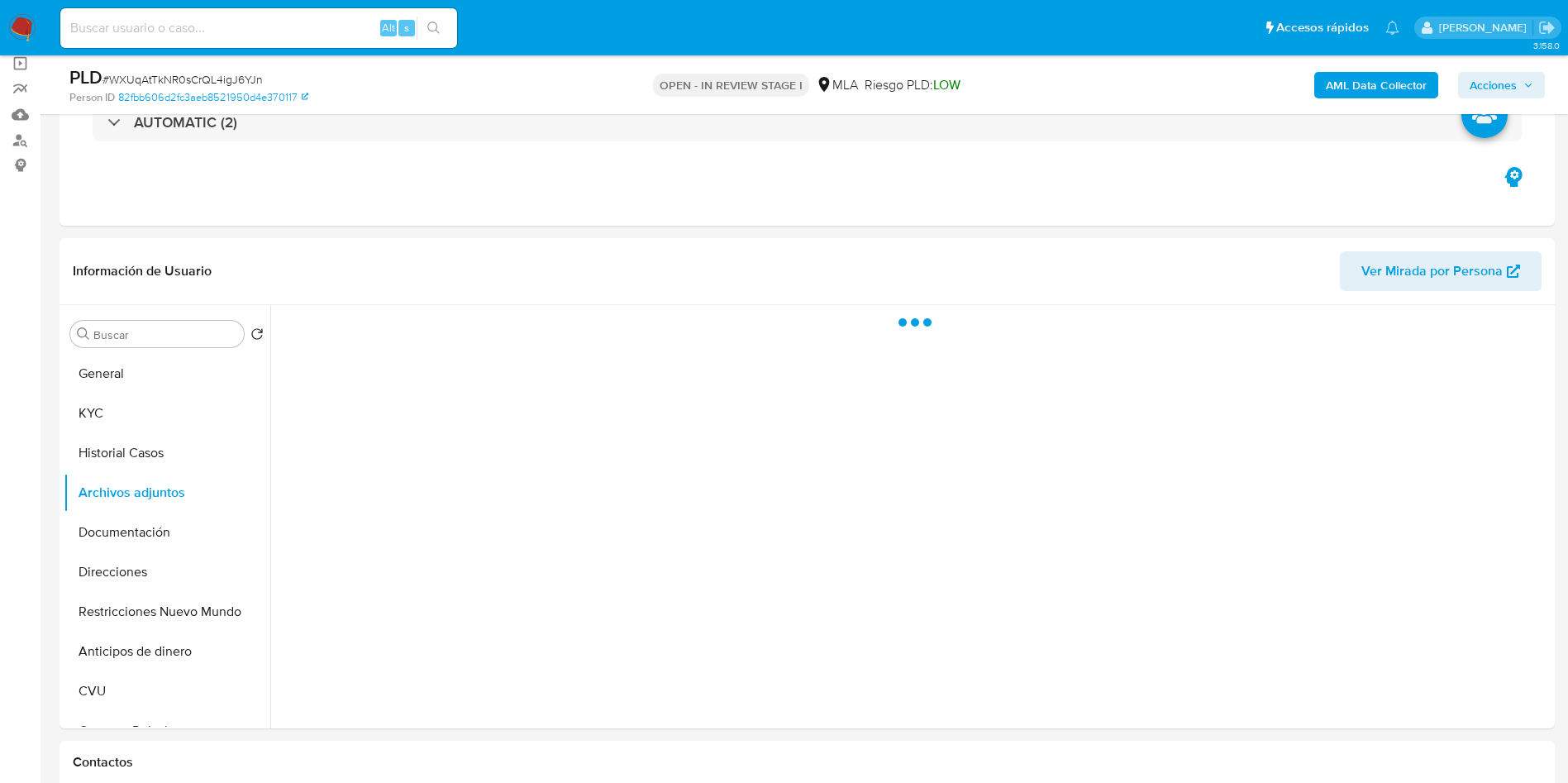
click at [1375, 87] on b "AML Data Collector" at bounding box center [1376, 85] width 101 height 26
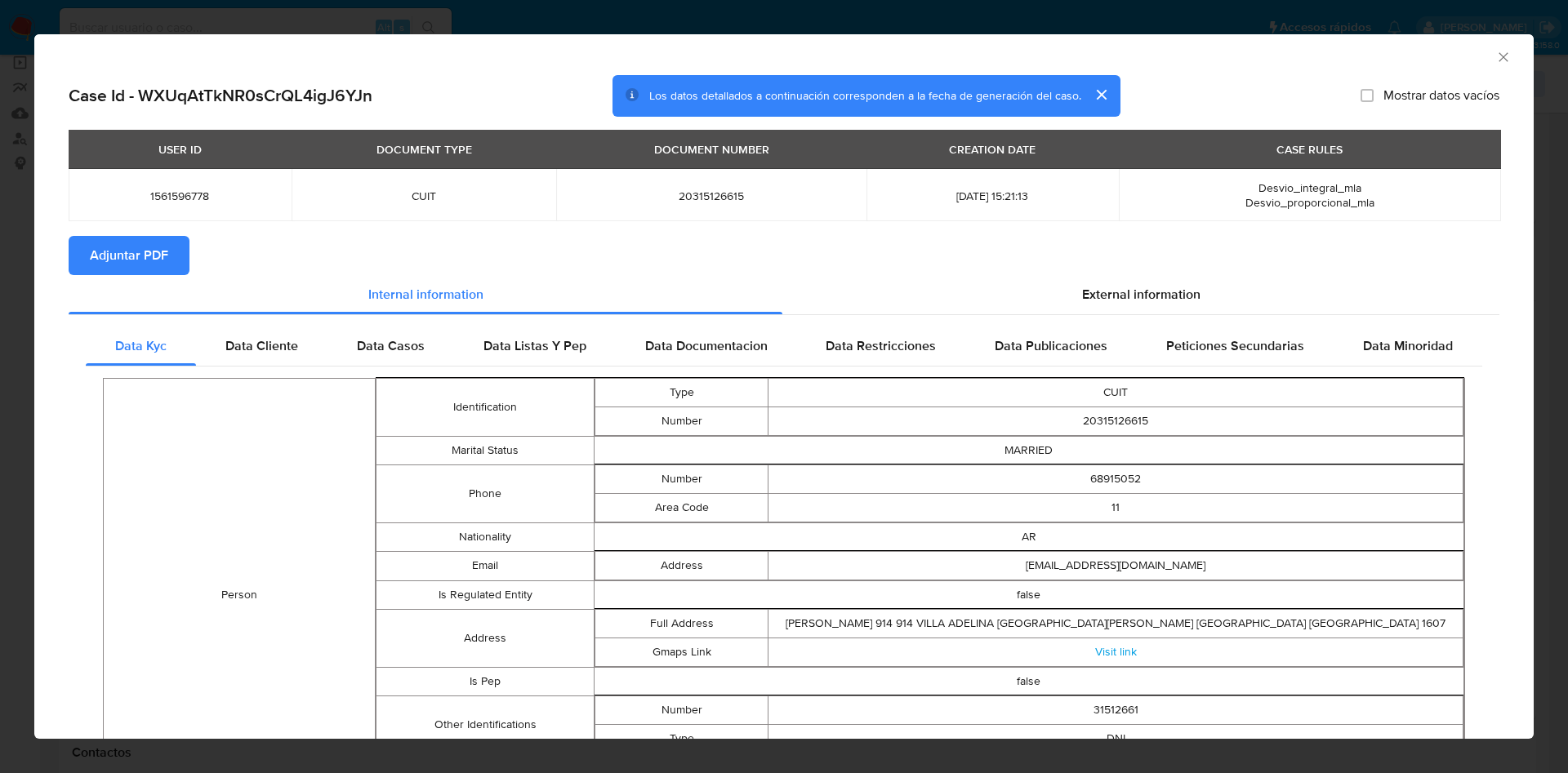
click at [1178, 315] on div "Data Kyc Data Cliente Data Casos Data Listas Y Pep Data Documentacion Data Rest…" at bounding box center [784, 777] width 1431 height 923
click at [1119, 291] on span "External information" at bounding box center [1141, 294] width 119 height 19
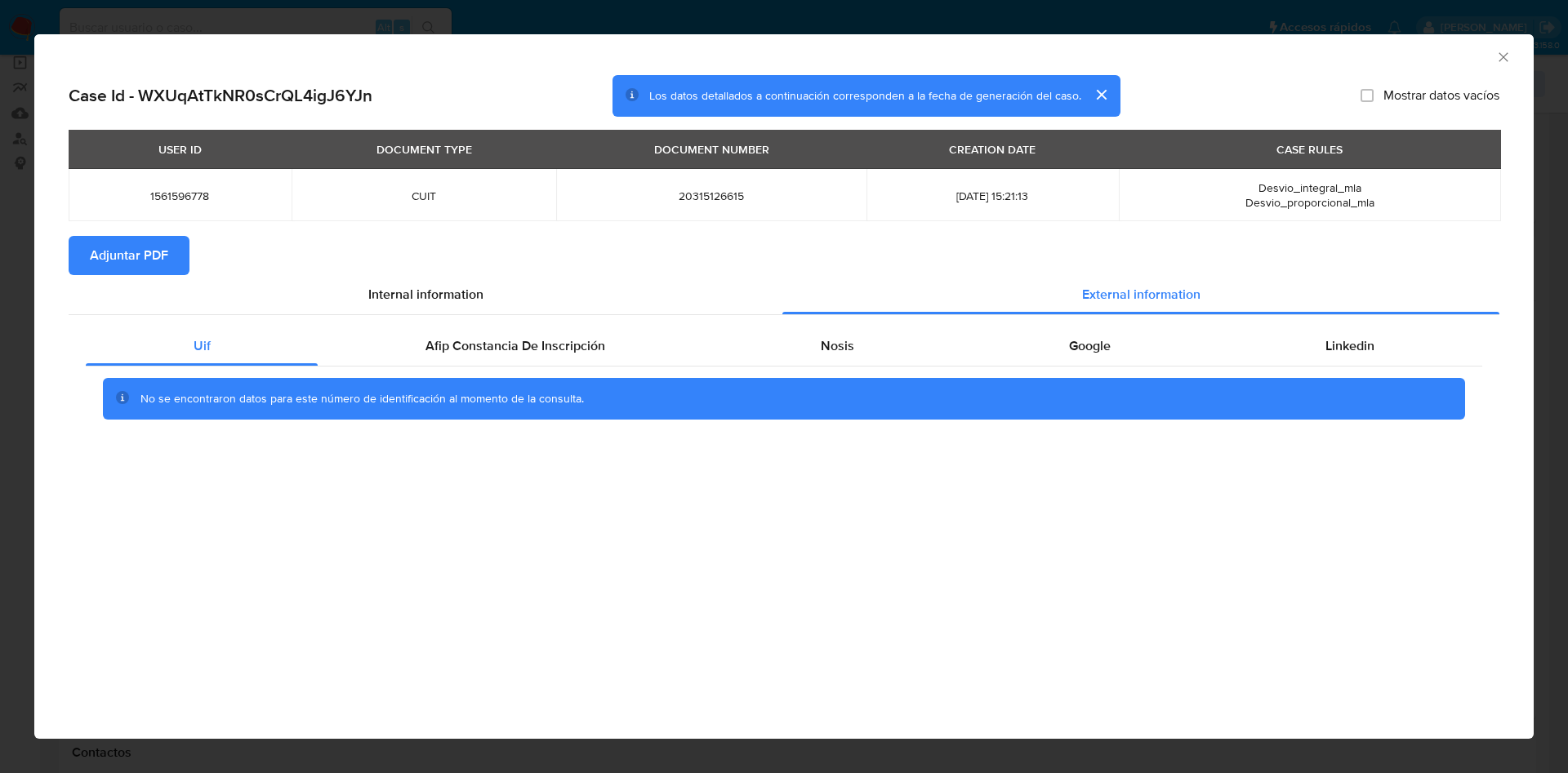
click at [419, 366] on div "No se encontraron datos para este número de identificación al momento de la con…" at bounding box center [783, 399] width 1396 height 66
click at [469, 342] on span "Afip Constancia De Inscripción" at bounding box center [516, 346] width 180 height 19
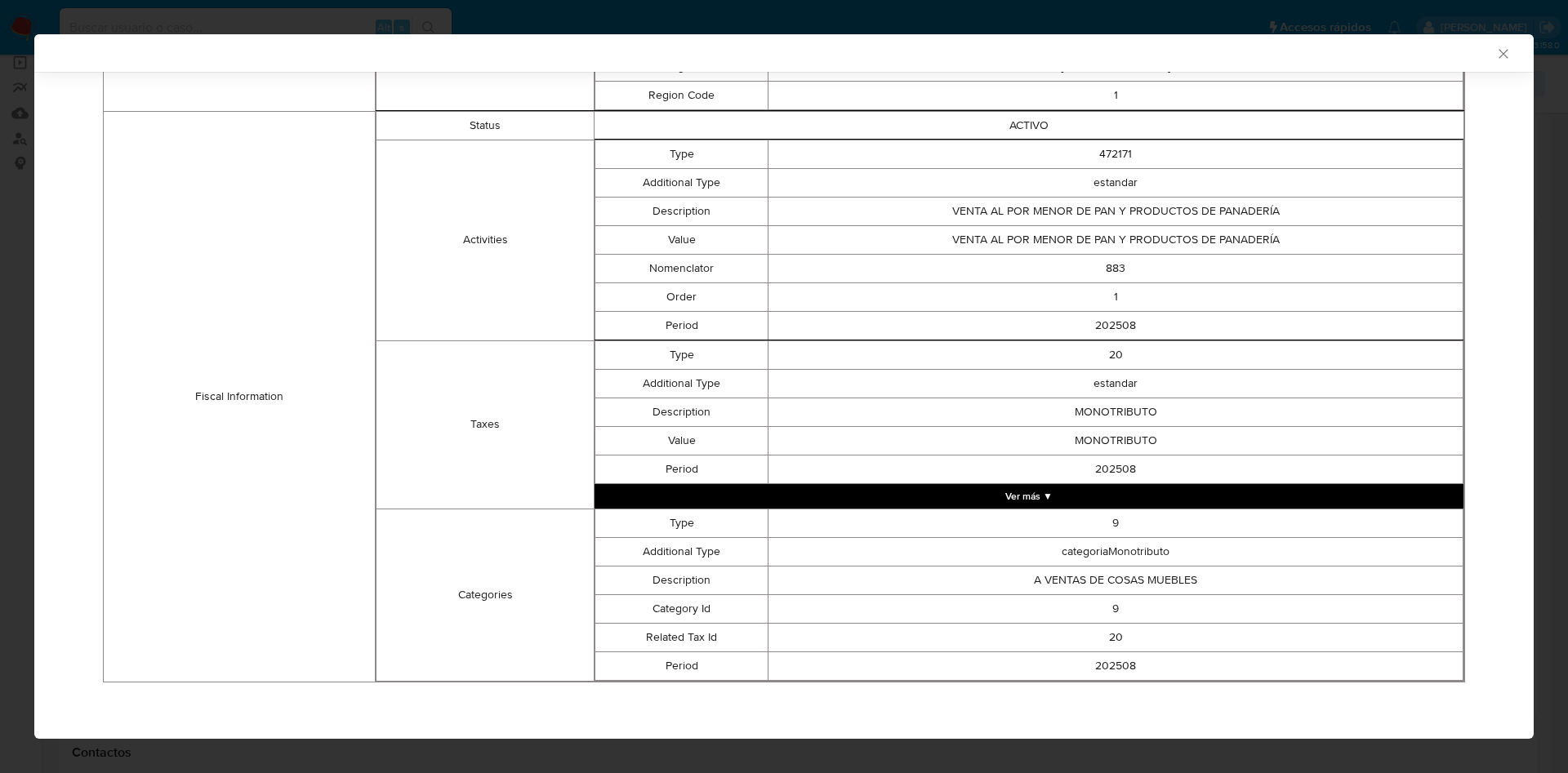
scroll to position [0, 0]
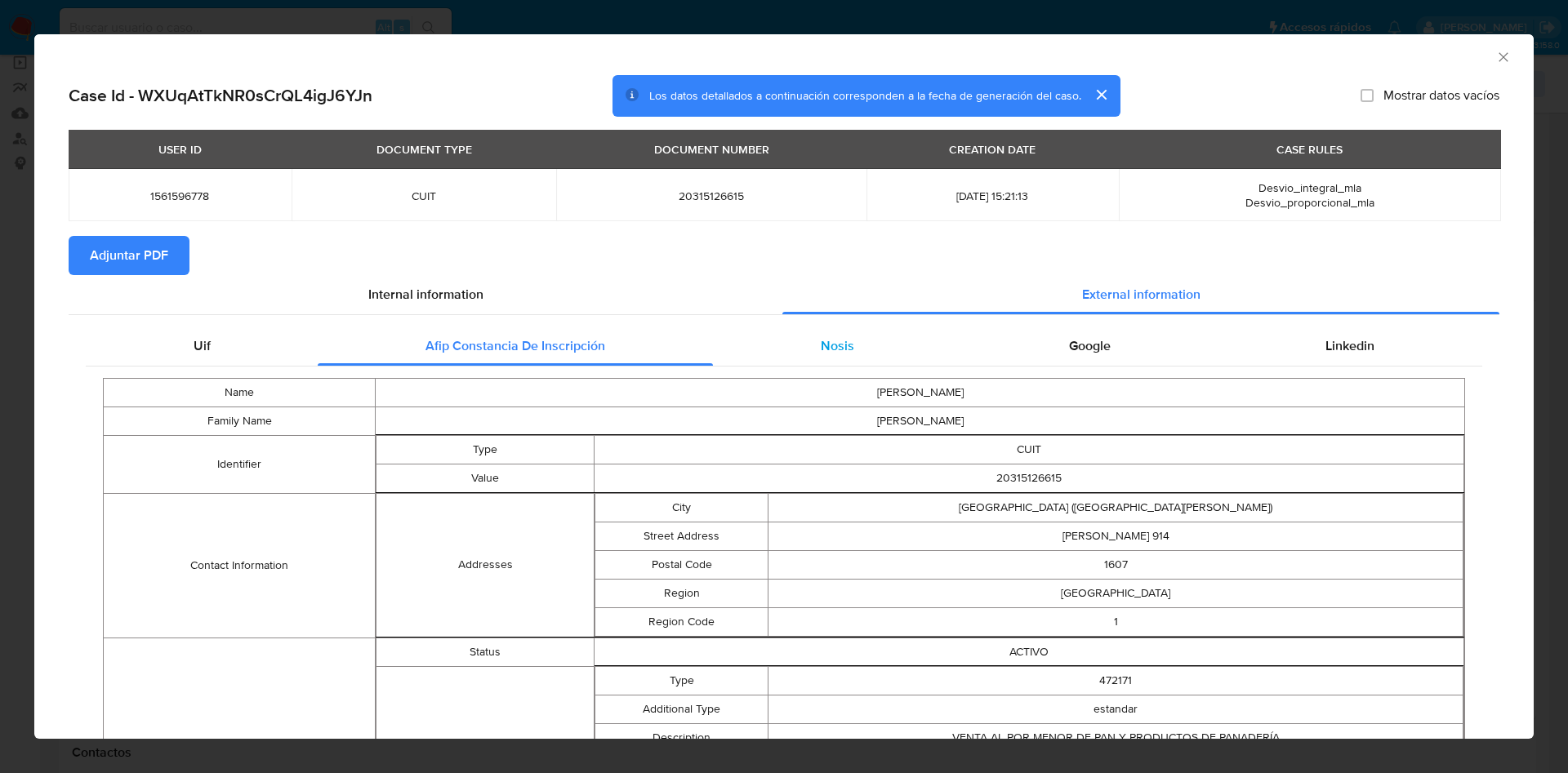
click at [804, 331] on div "Nosis" at bounding box center [837, 346] width 248 height 40
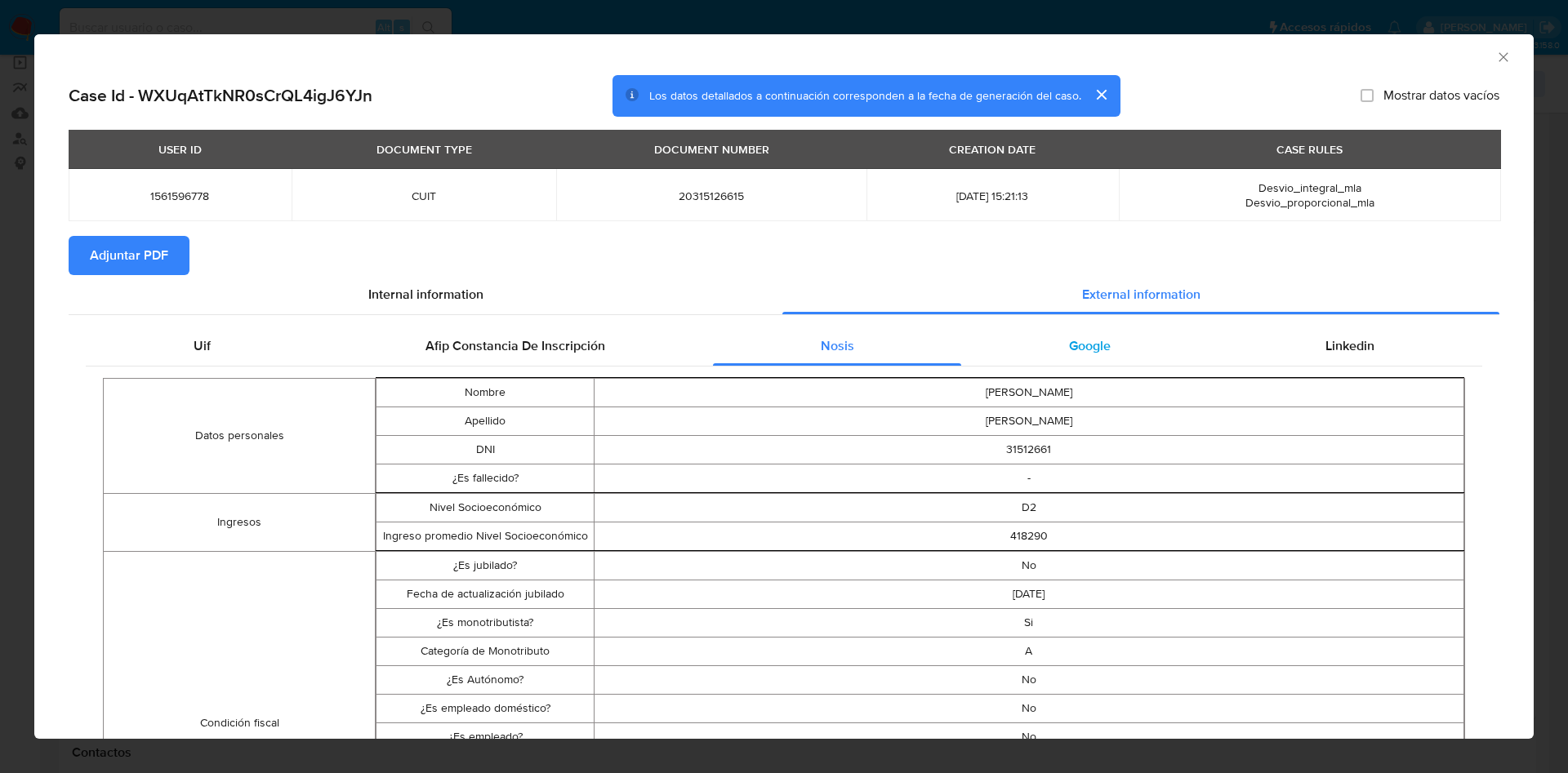
click at [1086, 346] on span "Google" at bounding box center [1090, 346] width 41 height 19
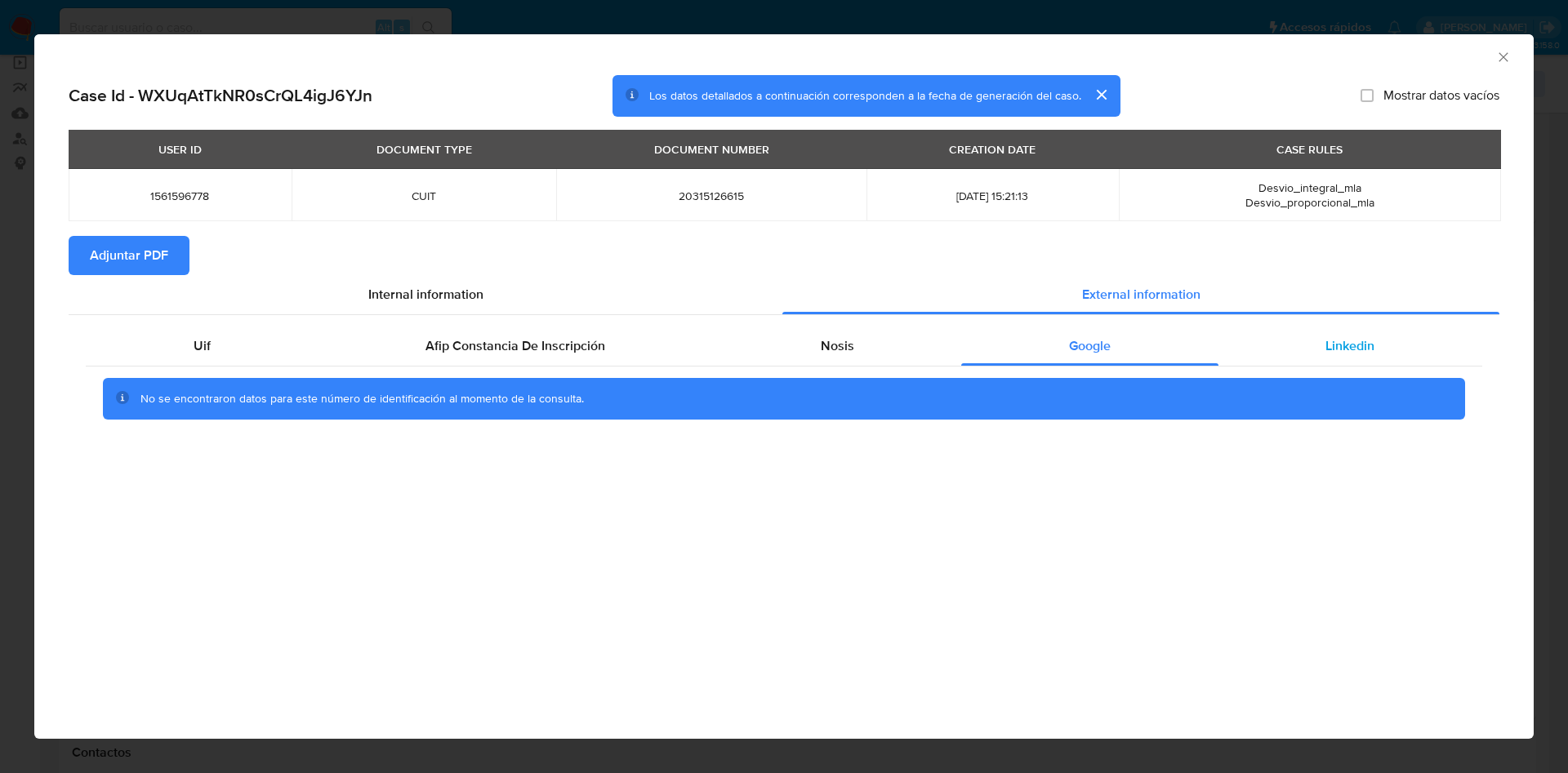
click at [1306, 344] on div "Linkedin" at bounding box center [1350, 346] width 264 height 40
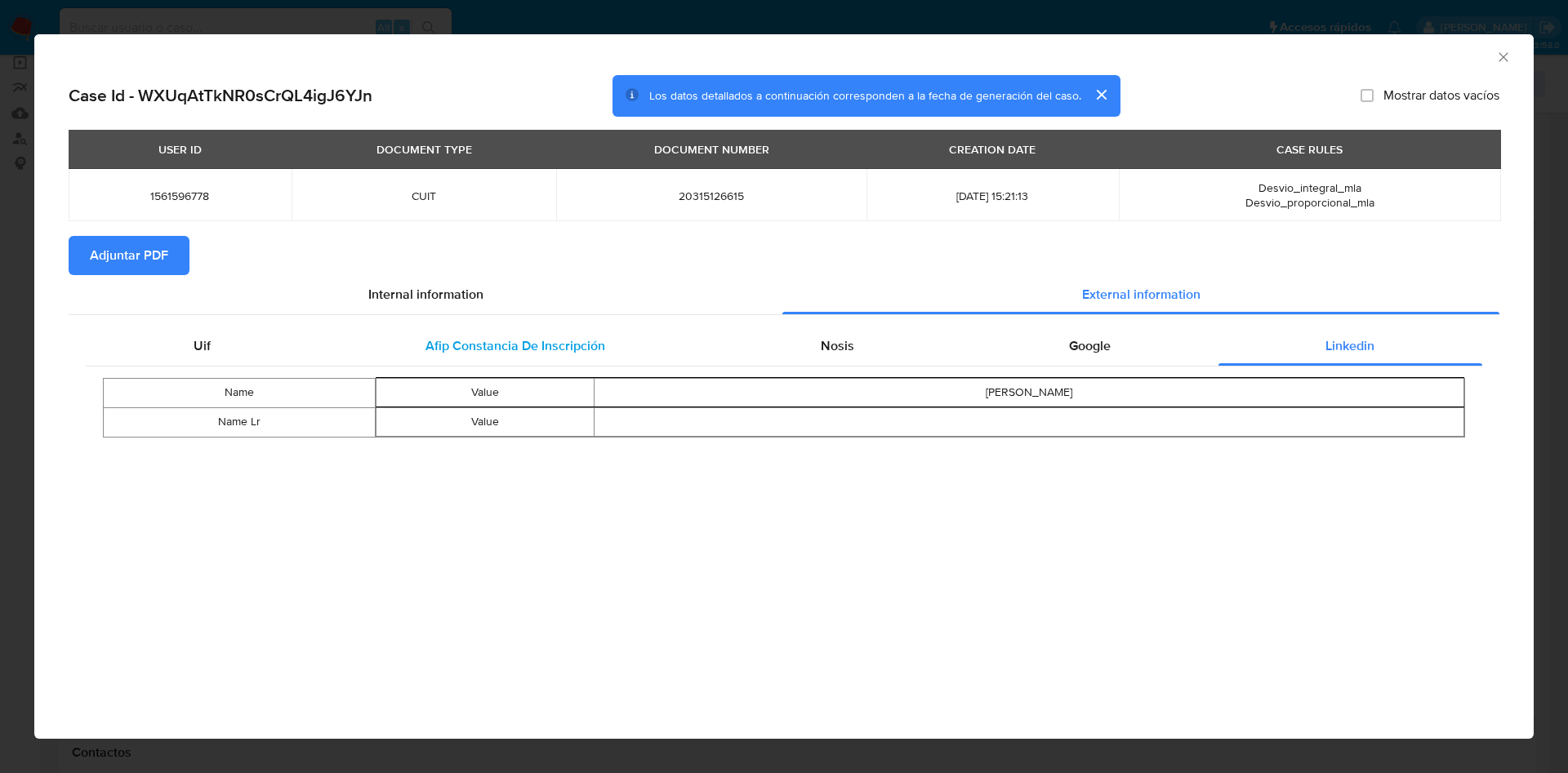
click at [486, 328] on div "Afip Constancia De Inscripción" at bounding box center [515, 346] width 394 height 40
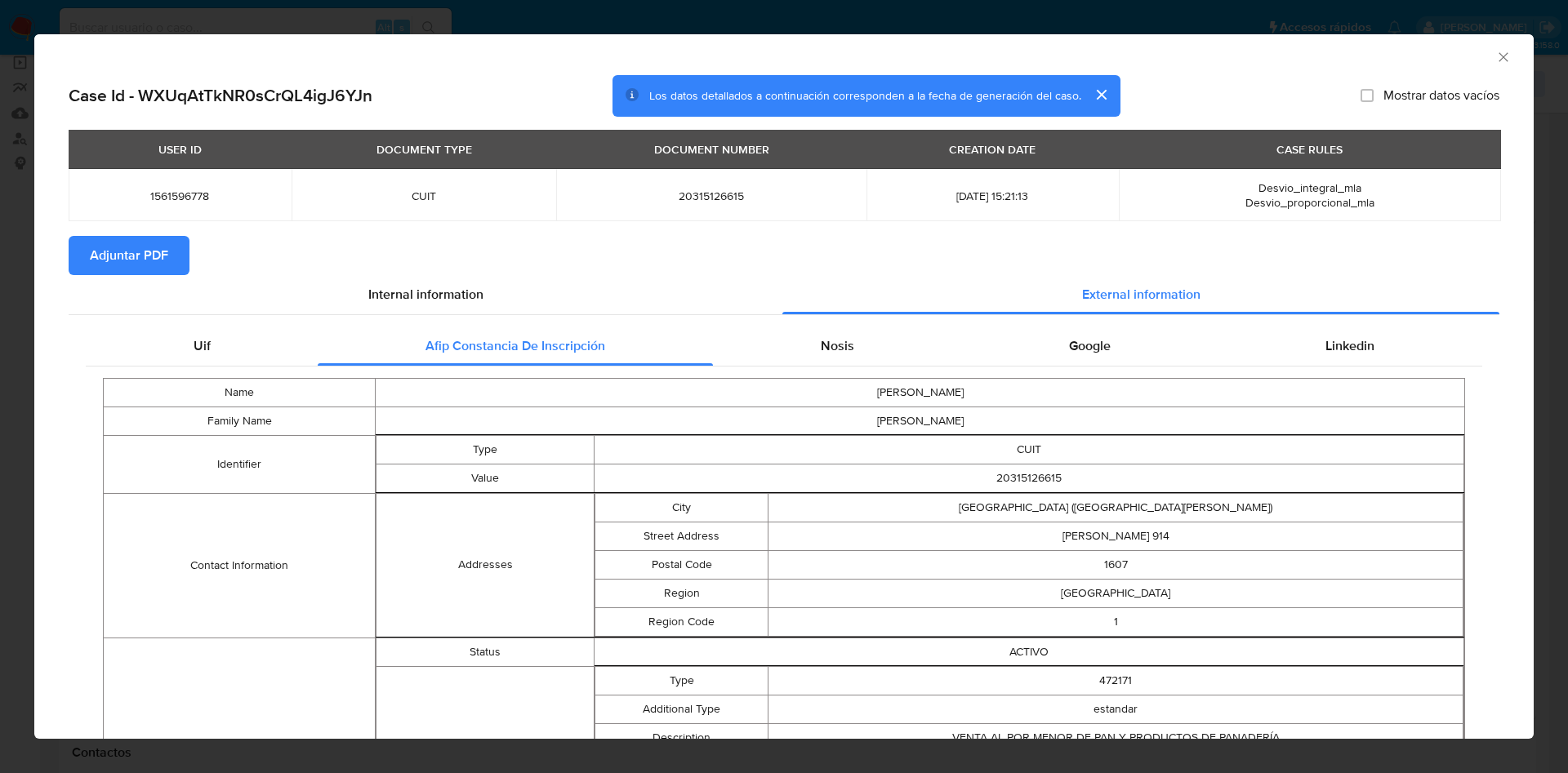
click at [152, 260] on span "Adjuntar PDF" at bounding box center [129, 256] width 78 height 36
click at [1495, 63] on icon "Cerrar ventana" at bounding box center [1503, 57] width 16 height 16
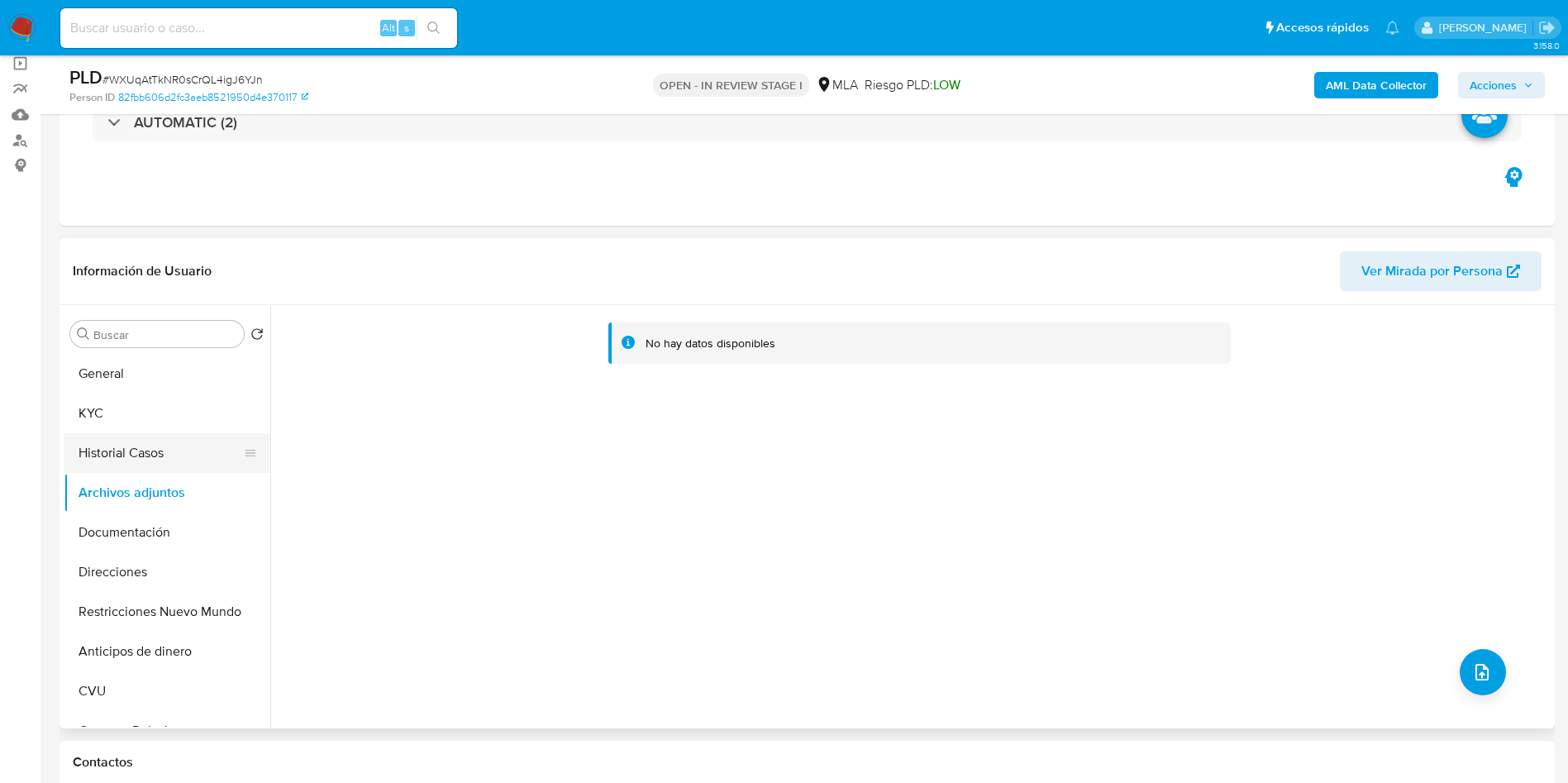
click at [136, 445] on button "Historial Casos" at bounding box center [160, 453] width 193 height 40
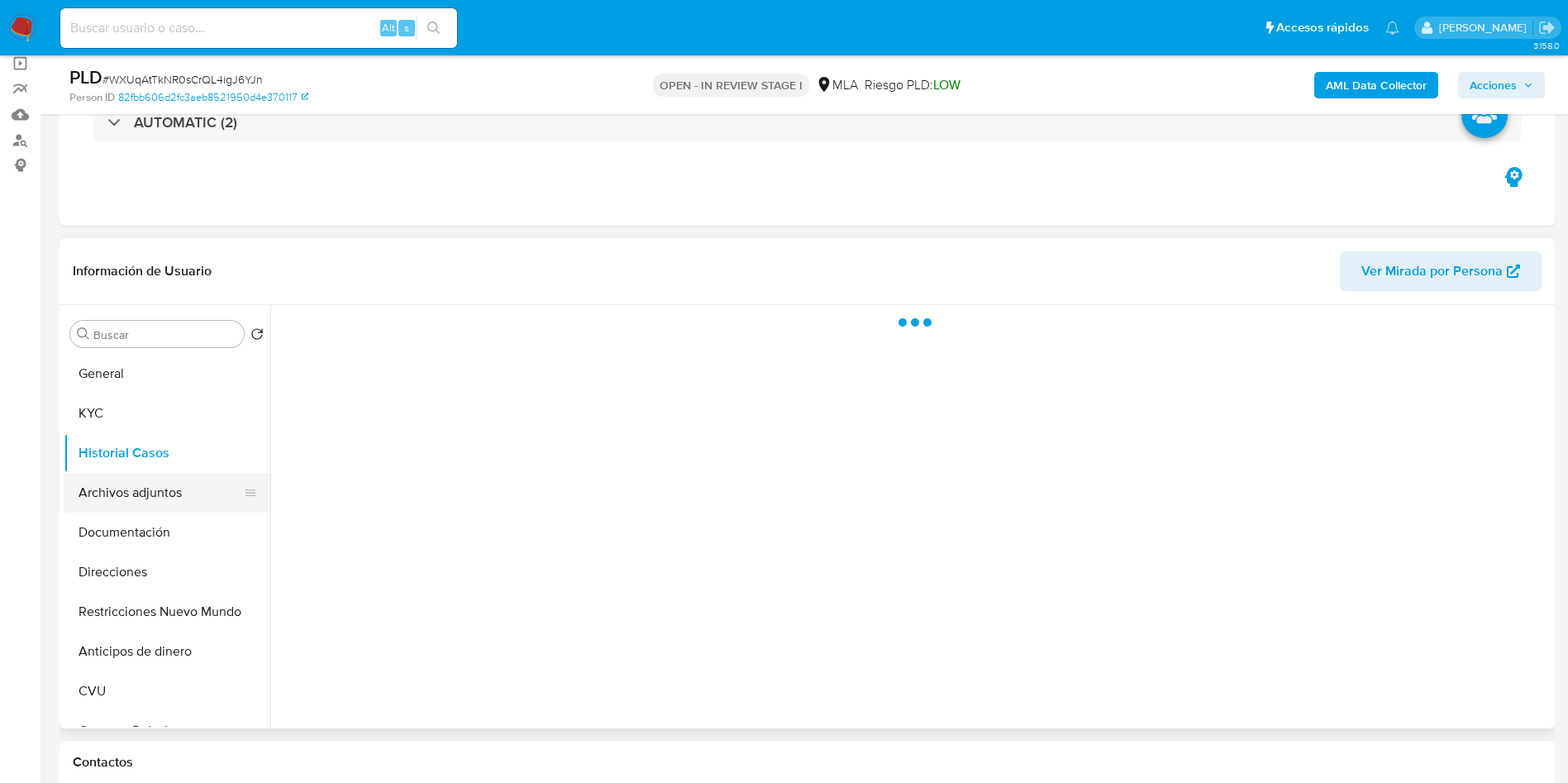
click at [155, 491] on button "Archivos adjuntos" at bounding box center [160, 493] width 193 height 40
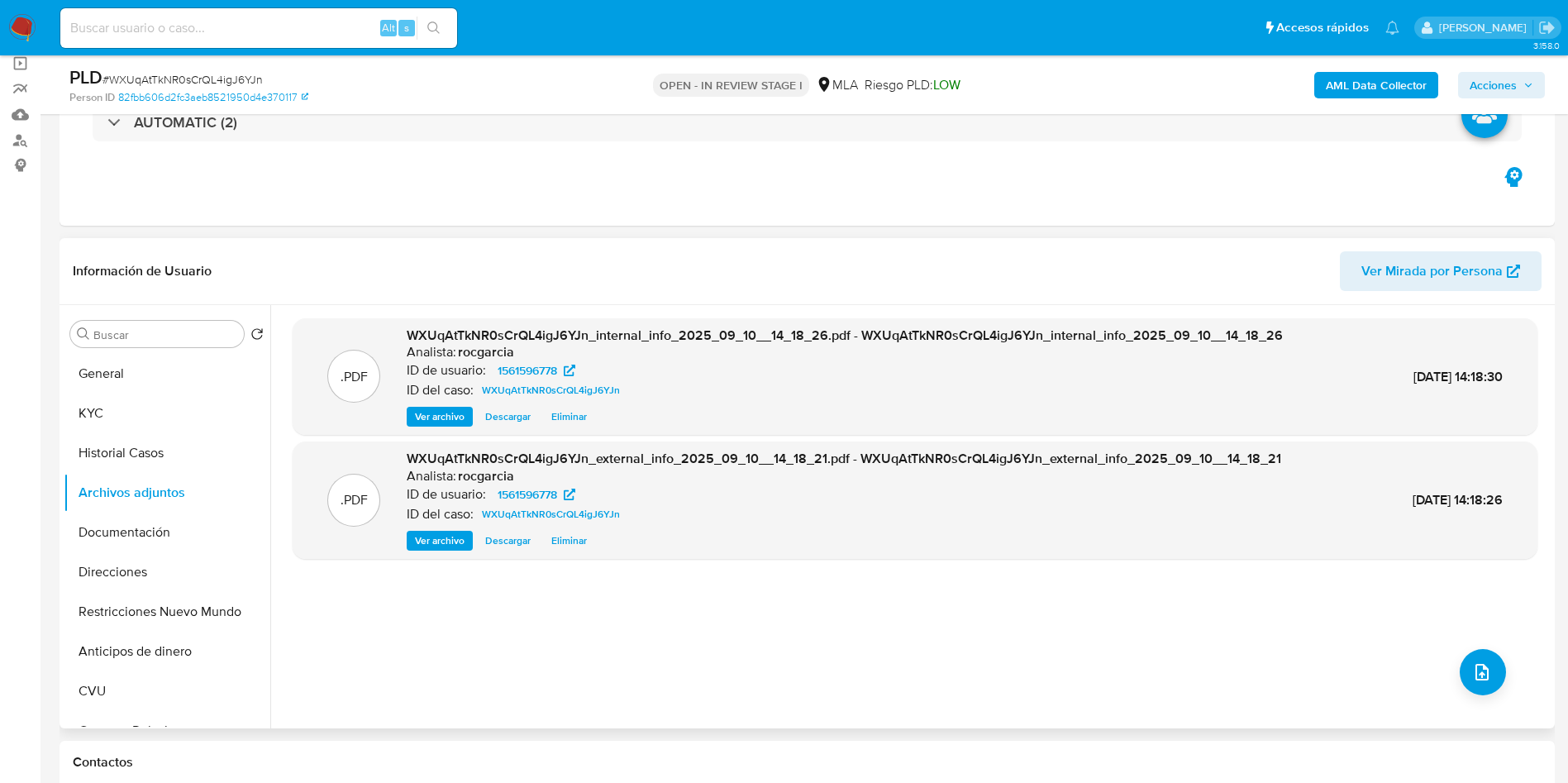
click at [1504, 665] on div ".PDF WXUqAtTkNR0sCrQL4igJ6YJn_internal_info_2025_09_10__14_18_26.pdf - WXUqAtTk…" at bounding box center [915, 516] width 1245 height 397
click at [1473, 672] on icon "upload-file" at bounding box center [1482, 673] width 20 height 20
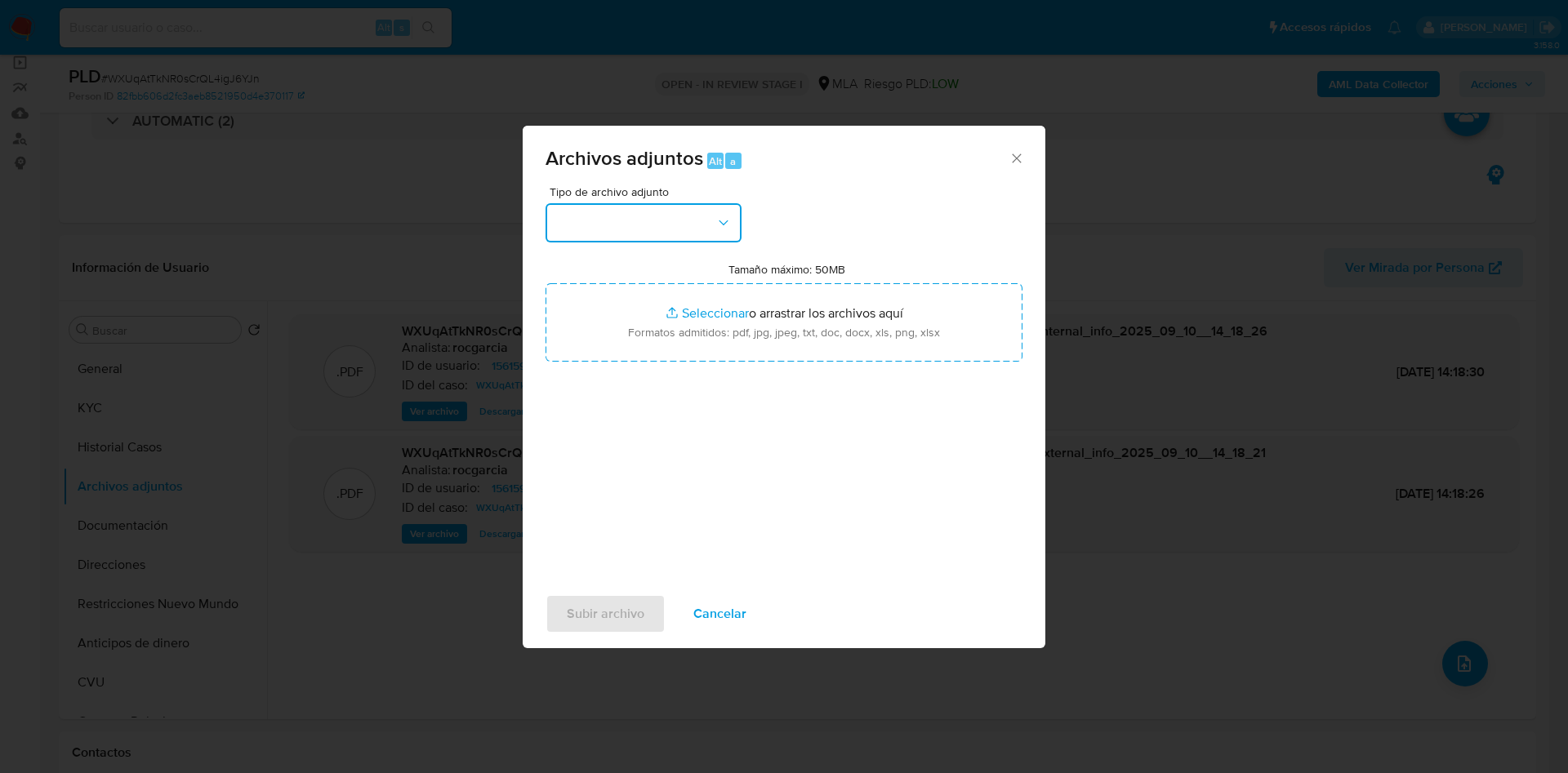
click at [599, 219] on button "button" at bounding box center [644, 223] width 196 height 40
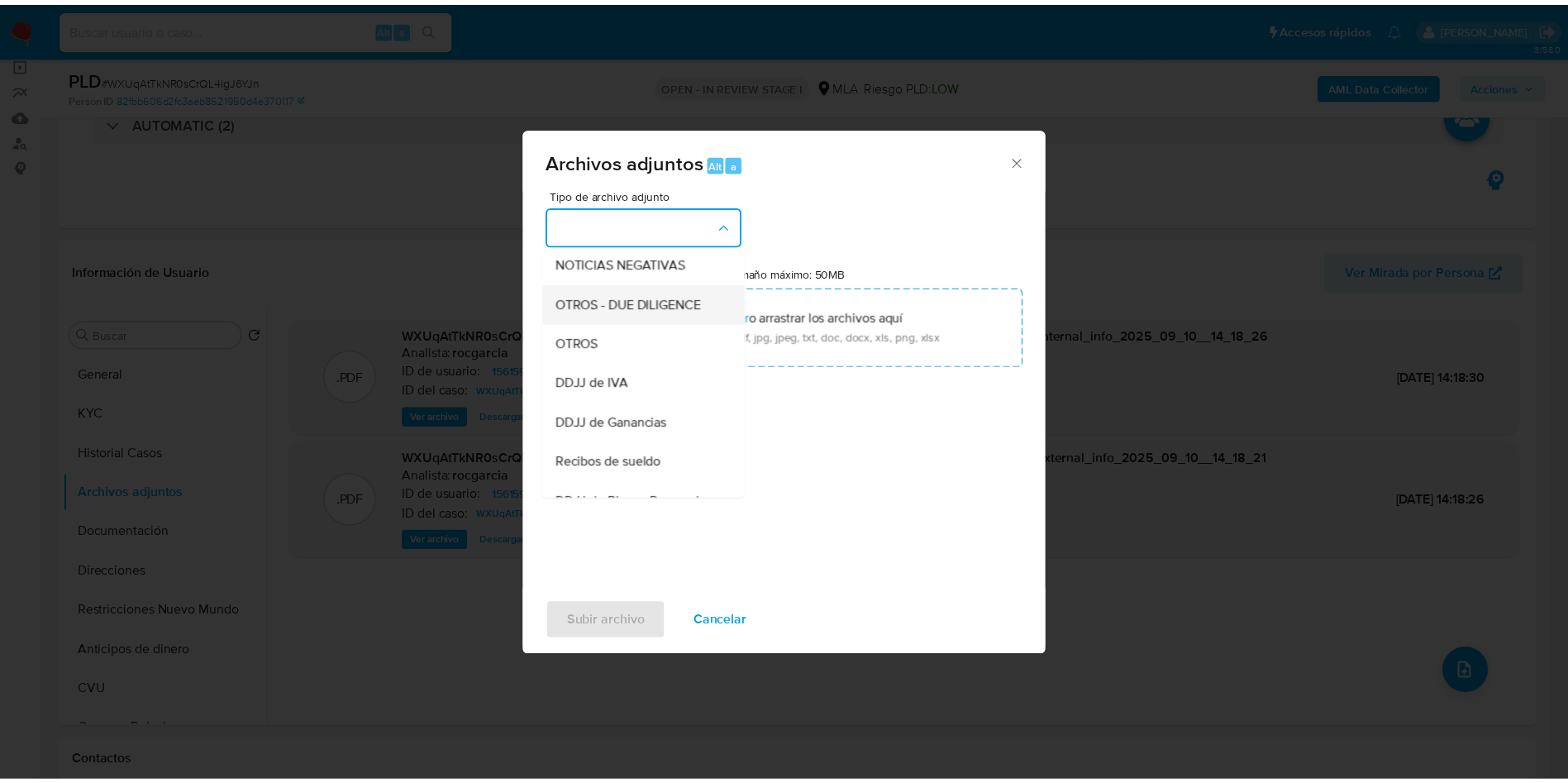
scroll to position [248, 0]
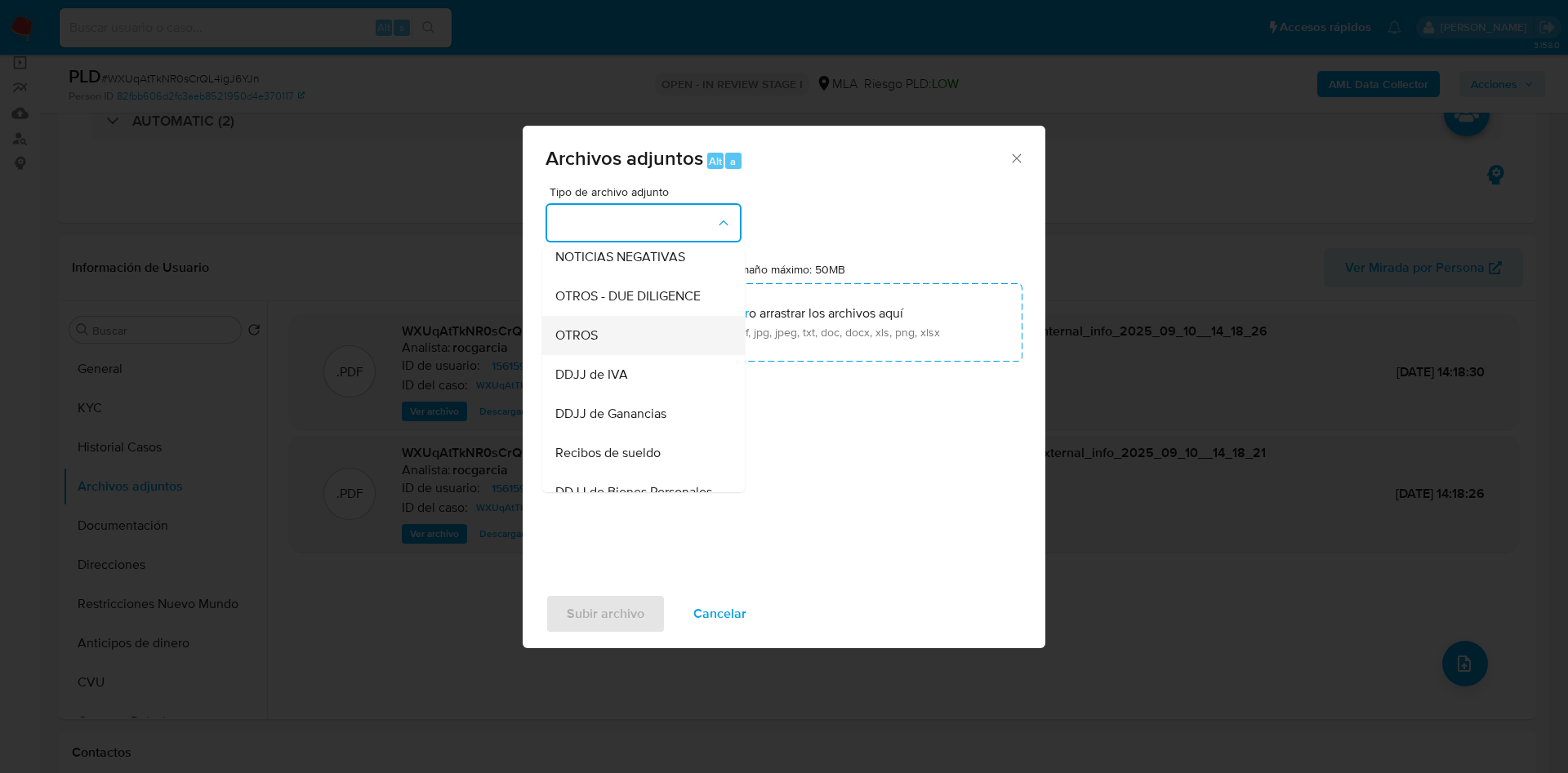
click at [629, 350] on div "OTROS" at bounding box center [638, 336] width 167 height 40
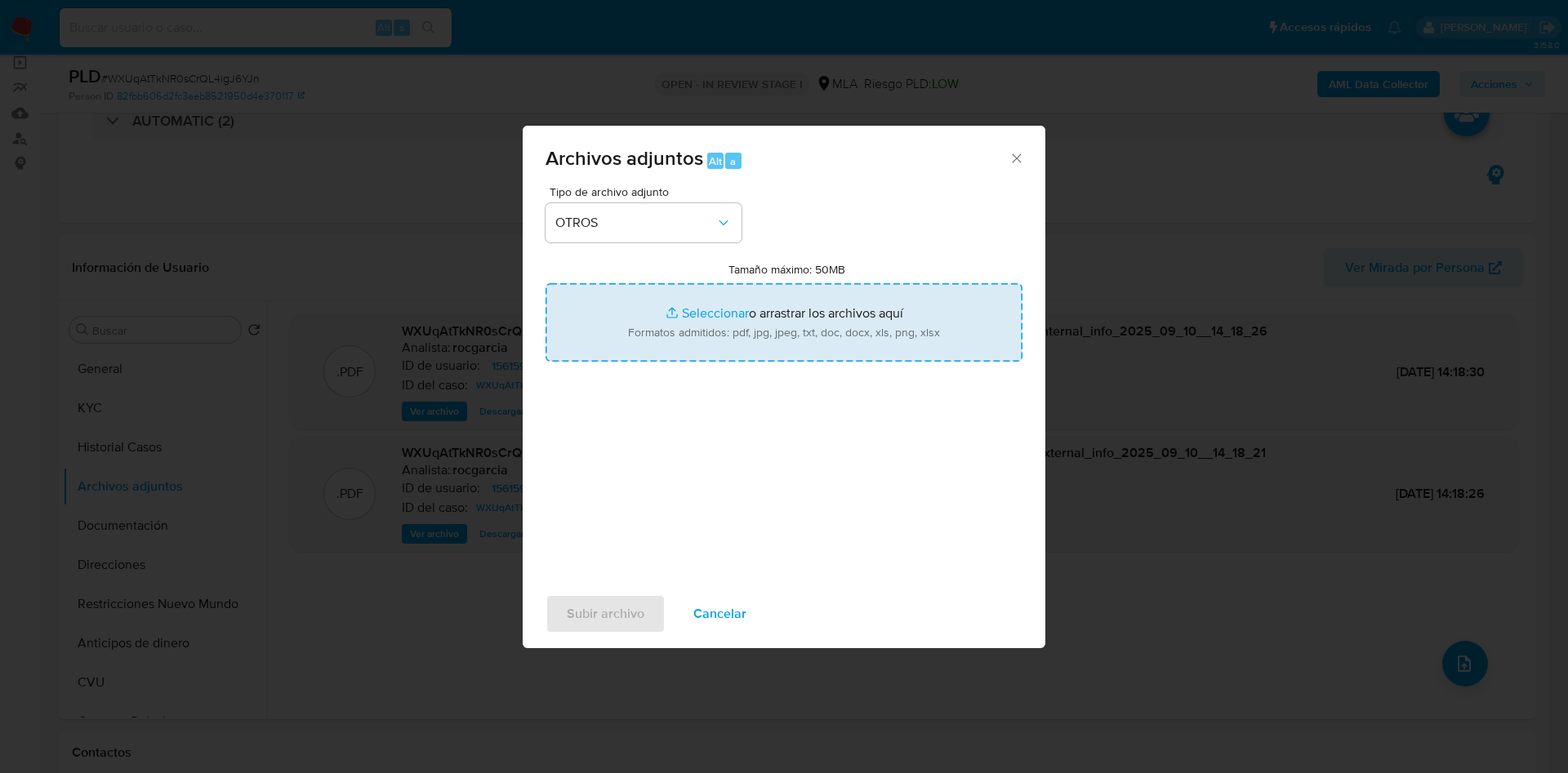
click at [689, 313] on input "Tamaño máximo: 50MB Seleccionar archivos" at bounding box center [784, 322] width 477 height 78
type input "C:\fakepath\Caselog WXUqAtTkNR0sCrQL4igJ6YJn - 1561596778.docx"
click at [689, 306] on input "Tamaño máximo: 50MB Seleccionar archivos" at bounding box center [784, 322] width 477 height 78
type input "C:\fakepath\Movimientos 1561596778.xlsx"
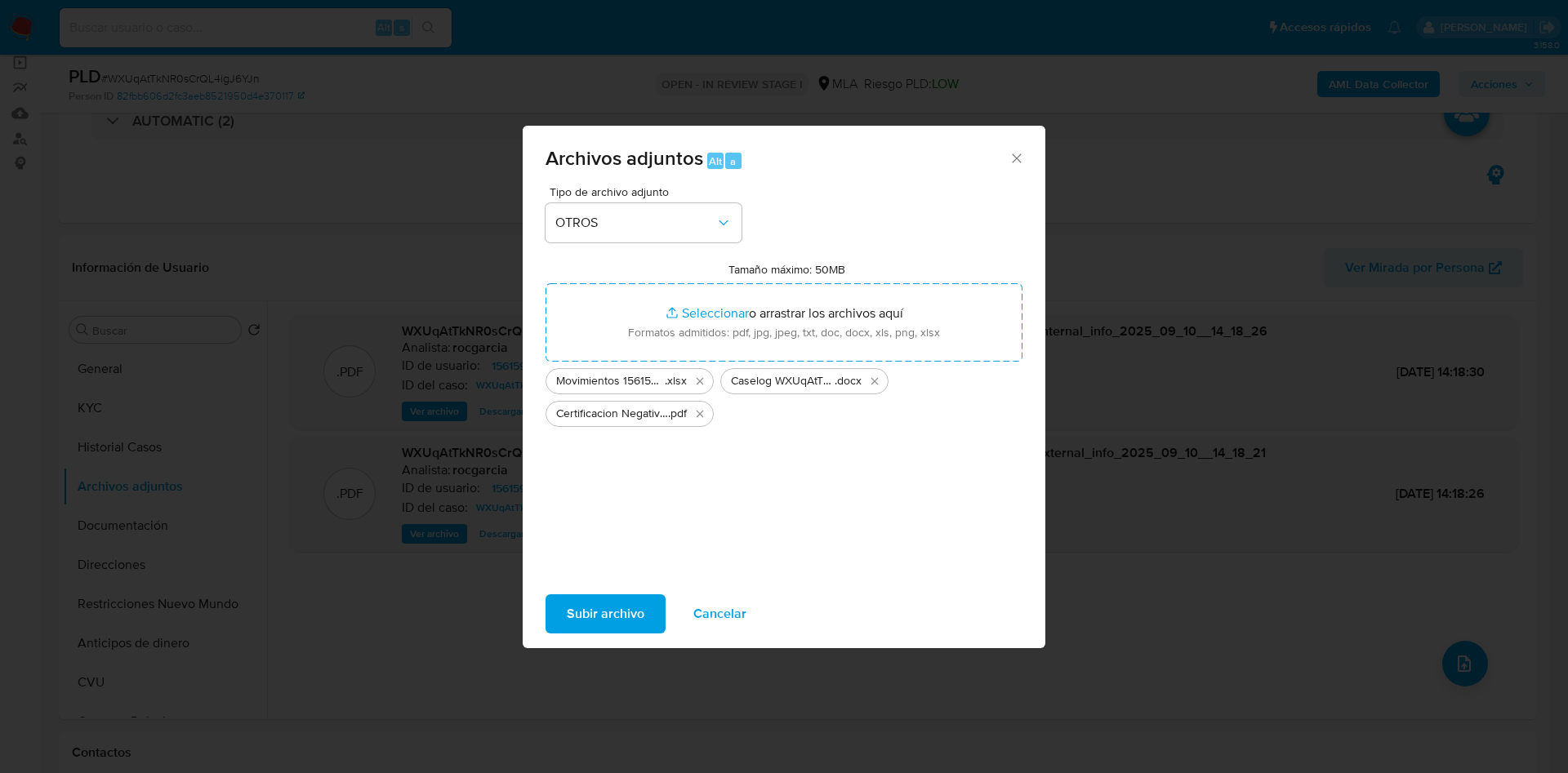
click at [593, 603] on span "Subir archivo" at bounding box center [606, 614] width 77 height 36
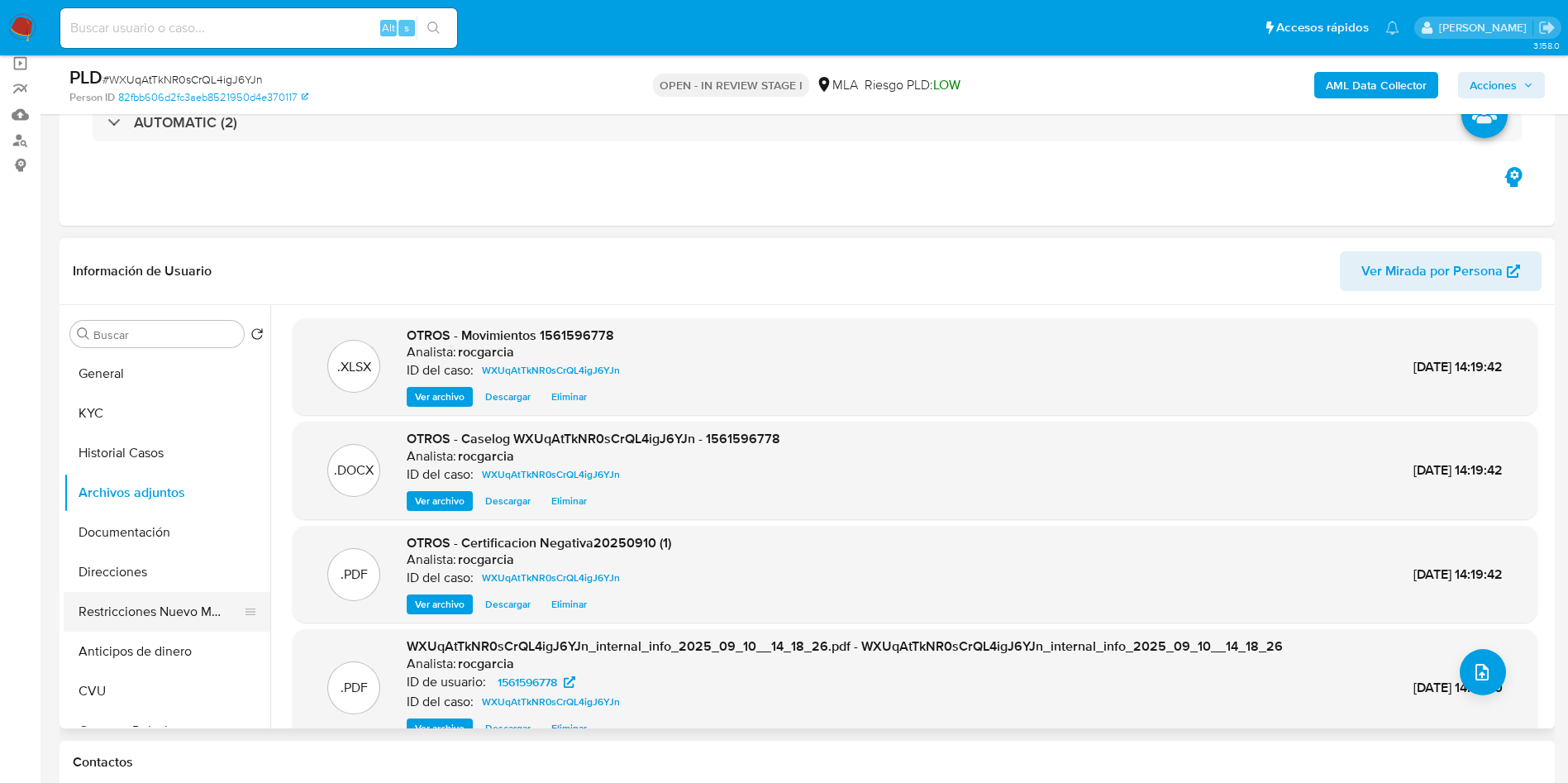
click at [191, 613] on button "Restricciones Nuevo Mundo" at bounding box center [160, 613] width 193 height 40
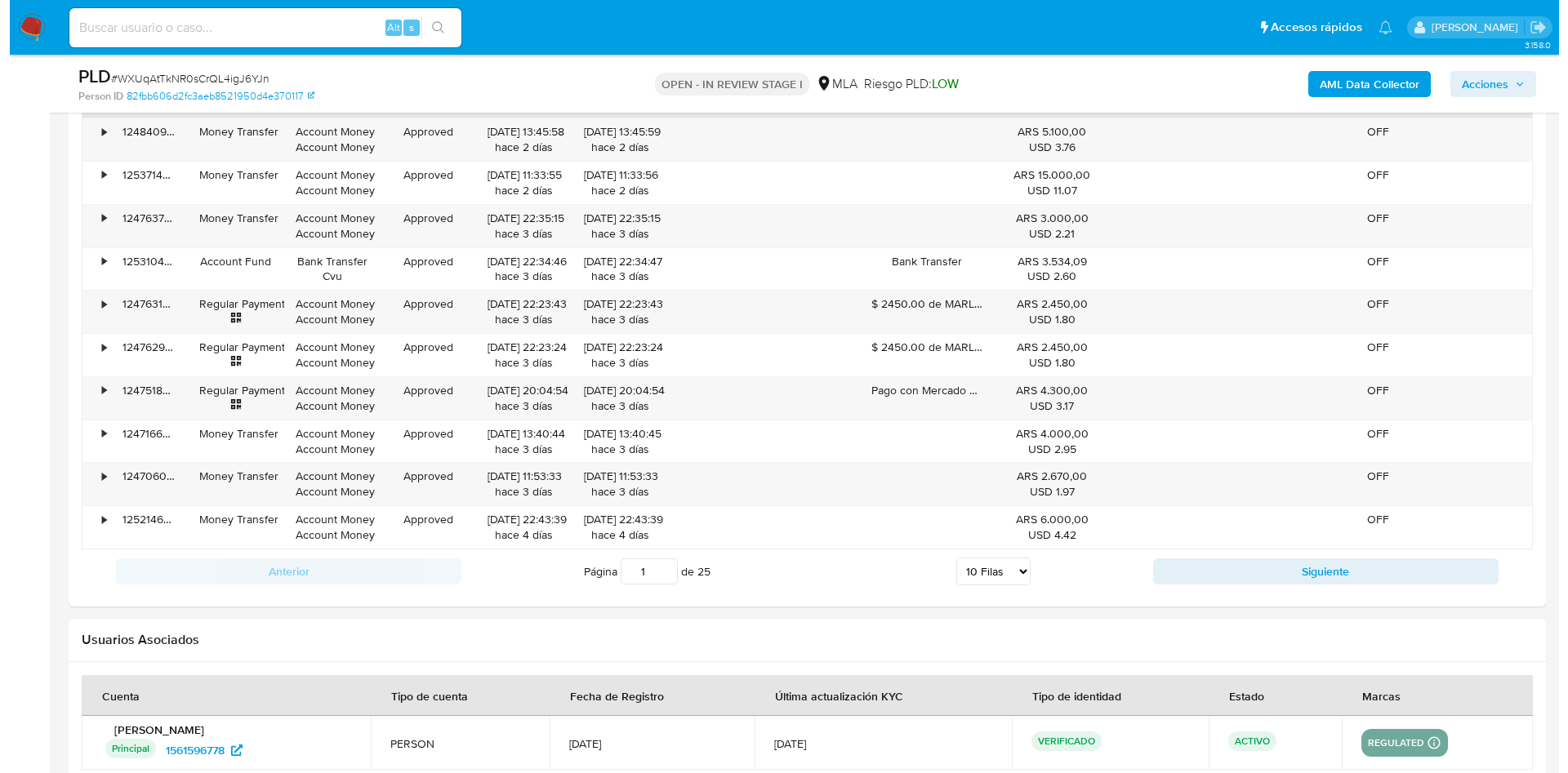
scroll to position [2887, 0]
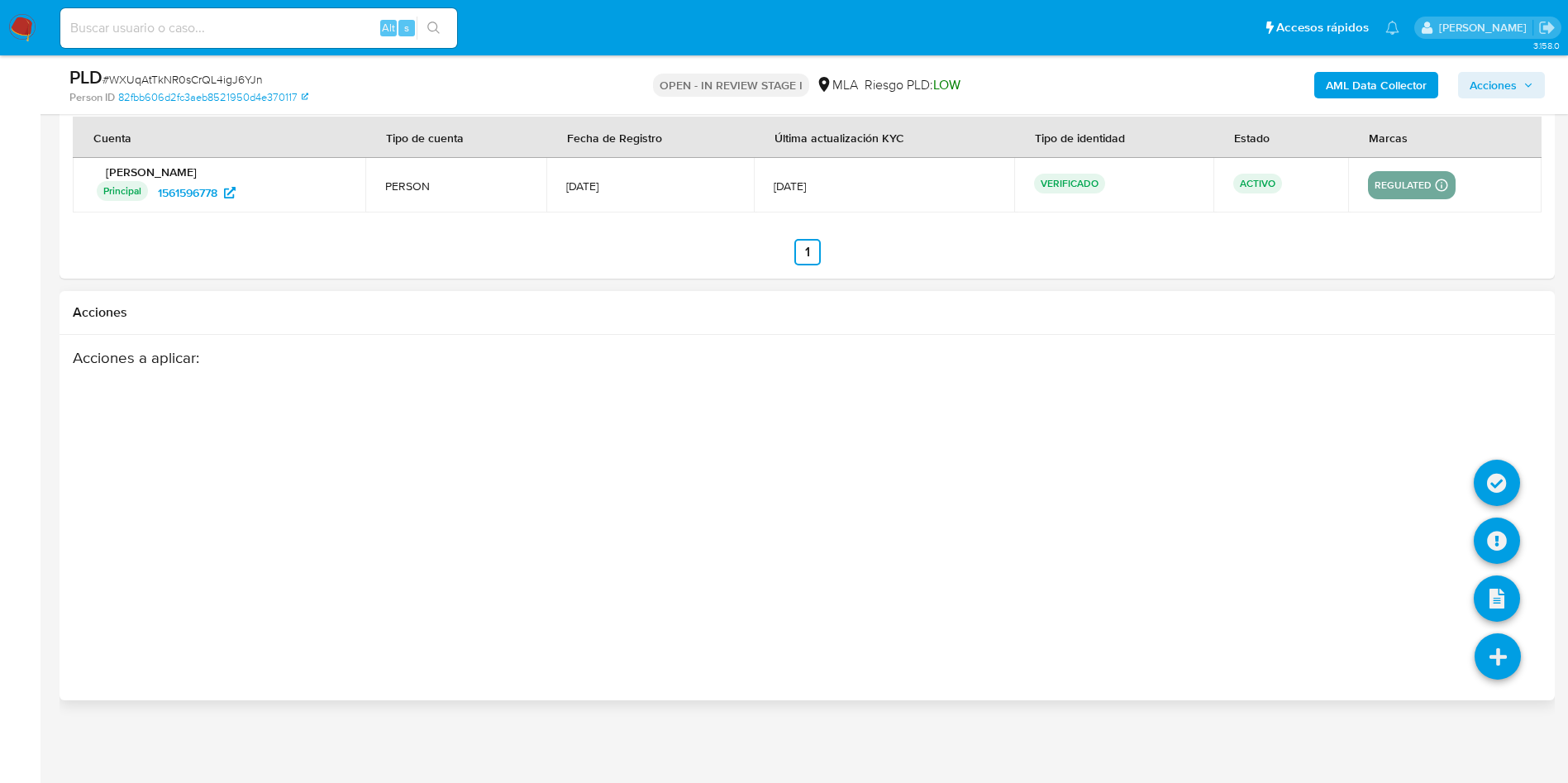
click at [1498, 649] on icon at bounding box center [1498, 656] width 46 height 46
click at [1489, 554] on icon at bounding box center [1497, 541] width 46 height 46
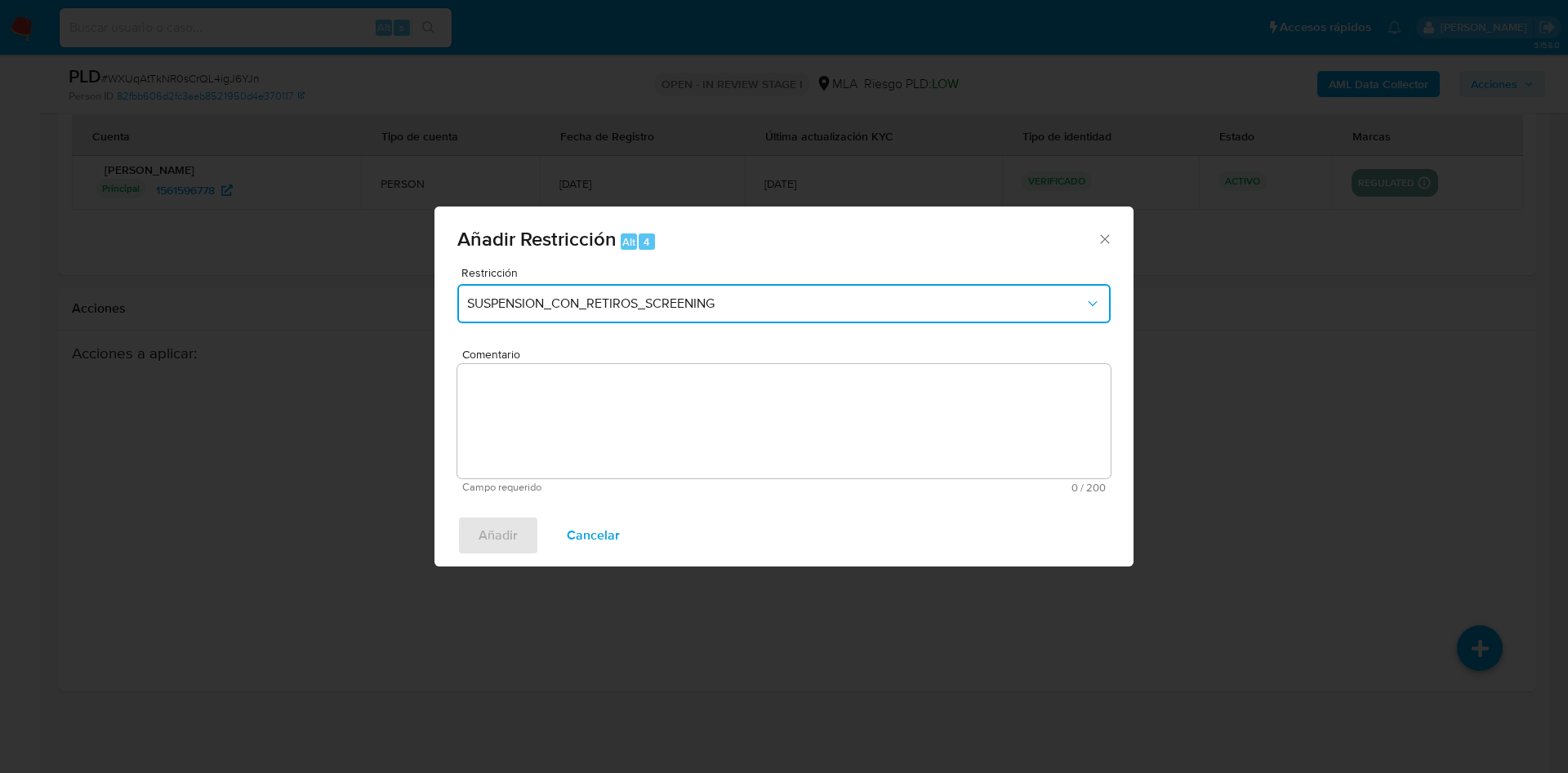
click at [616, 319] on button "SUSPENSION_CON_RETIROS_SCREENING" at bounding box center [784, 304] width 653 height 40
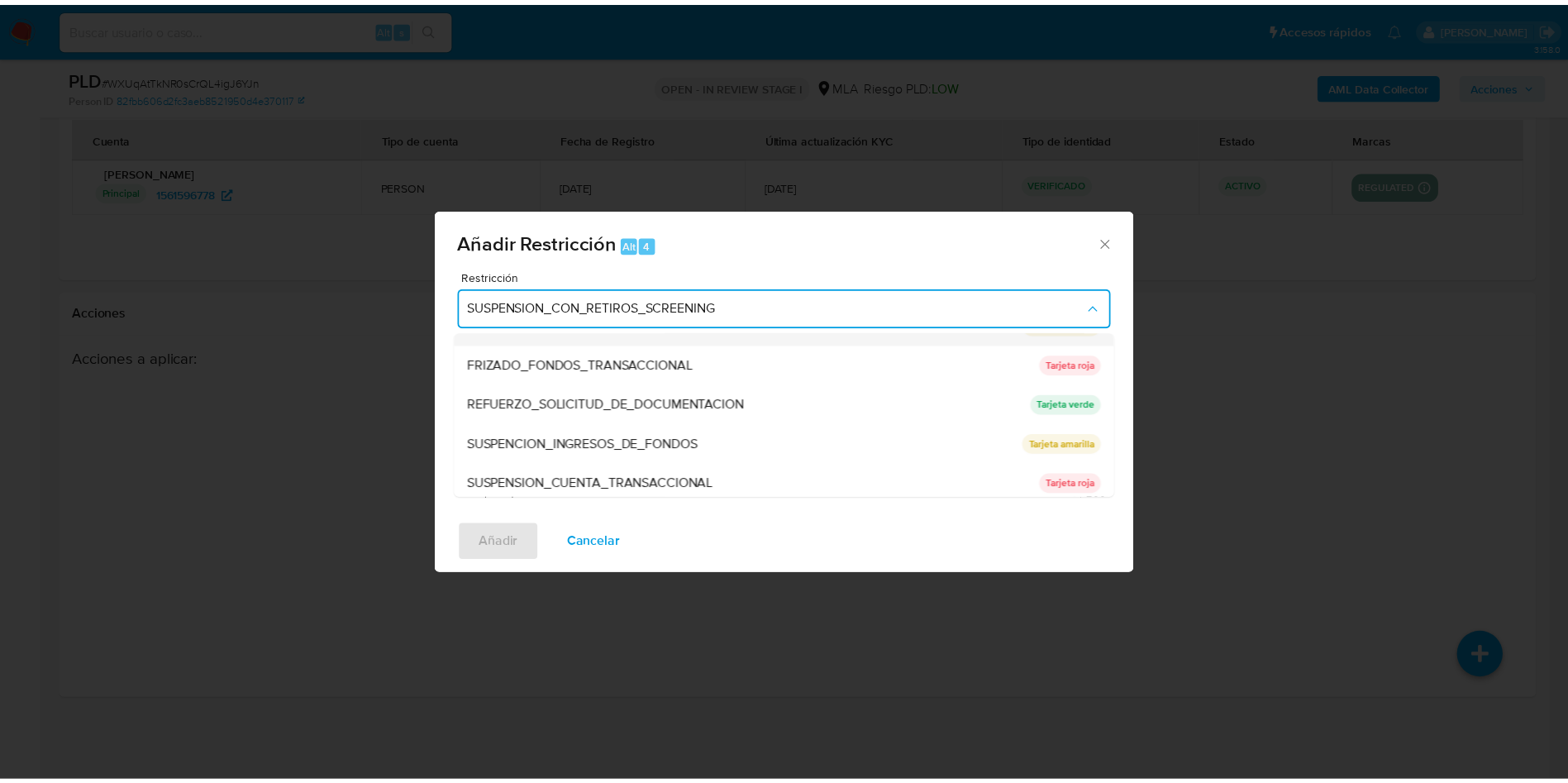
scroll to position [351, 0]
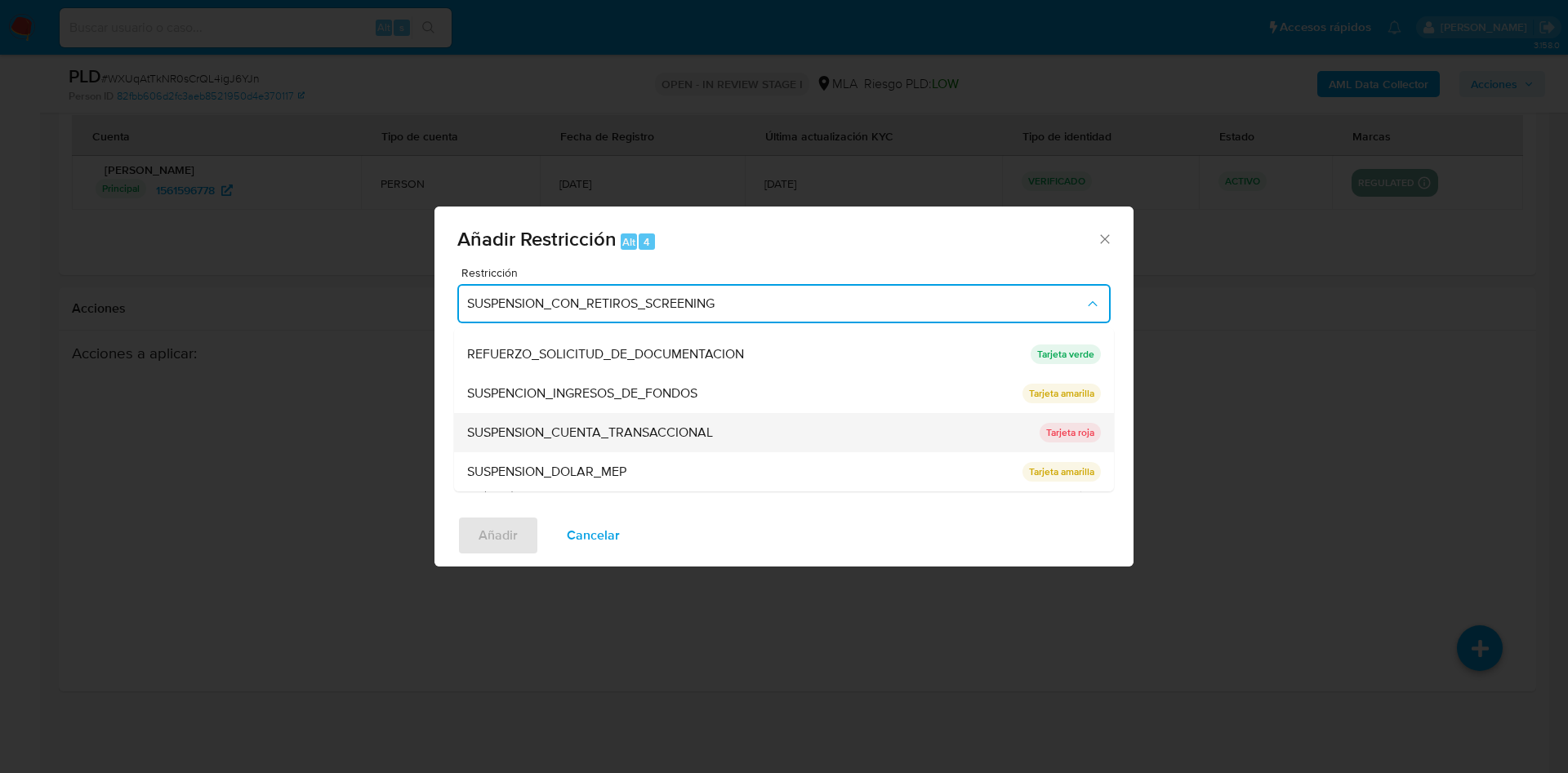
click at [694, 436] on span "SUSPENSION_CUENTA_TRANSACCIONAL" at bounding box center [590, 433] width 246 height 16
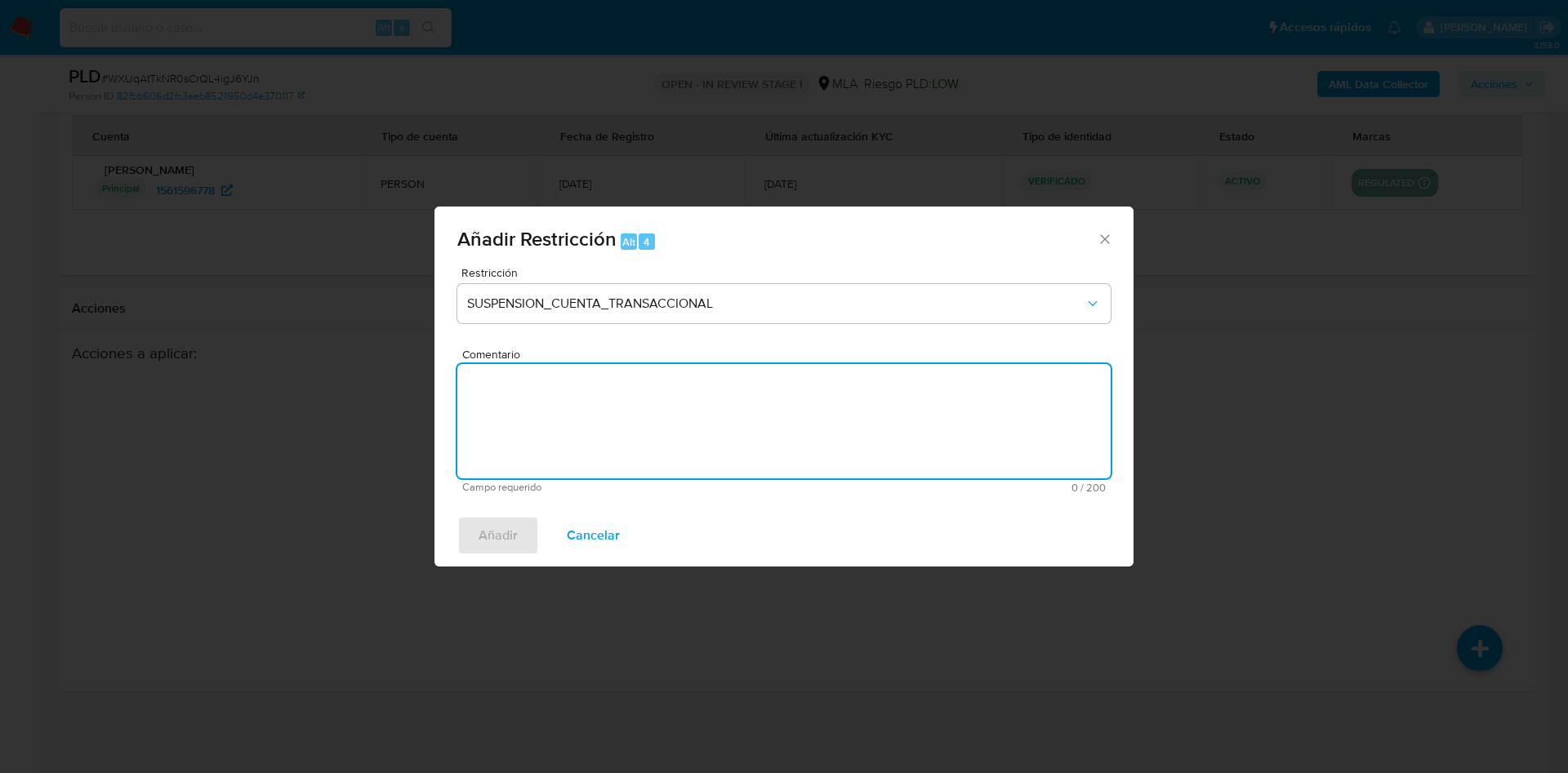
click at [694, 436] on textarea "Comentario" at bounding box center [784, 421] width 653 height 114
type textarea "AML"
click at [502, 525] on span "Añadir" at bounding box center [499, 535] width 40 height 36
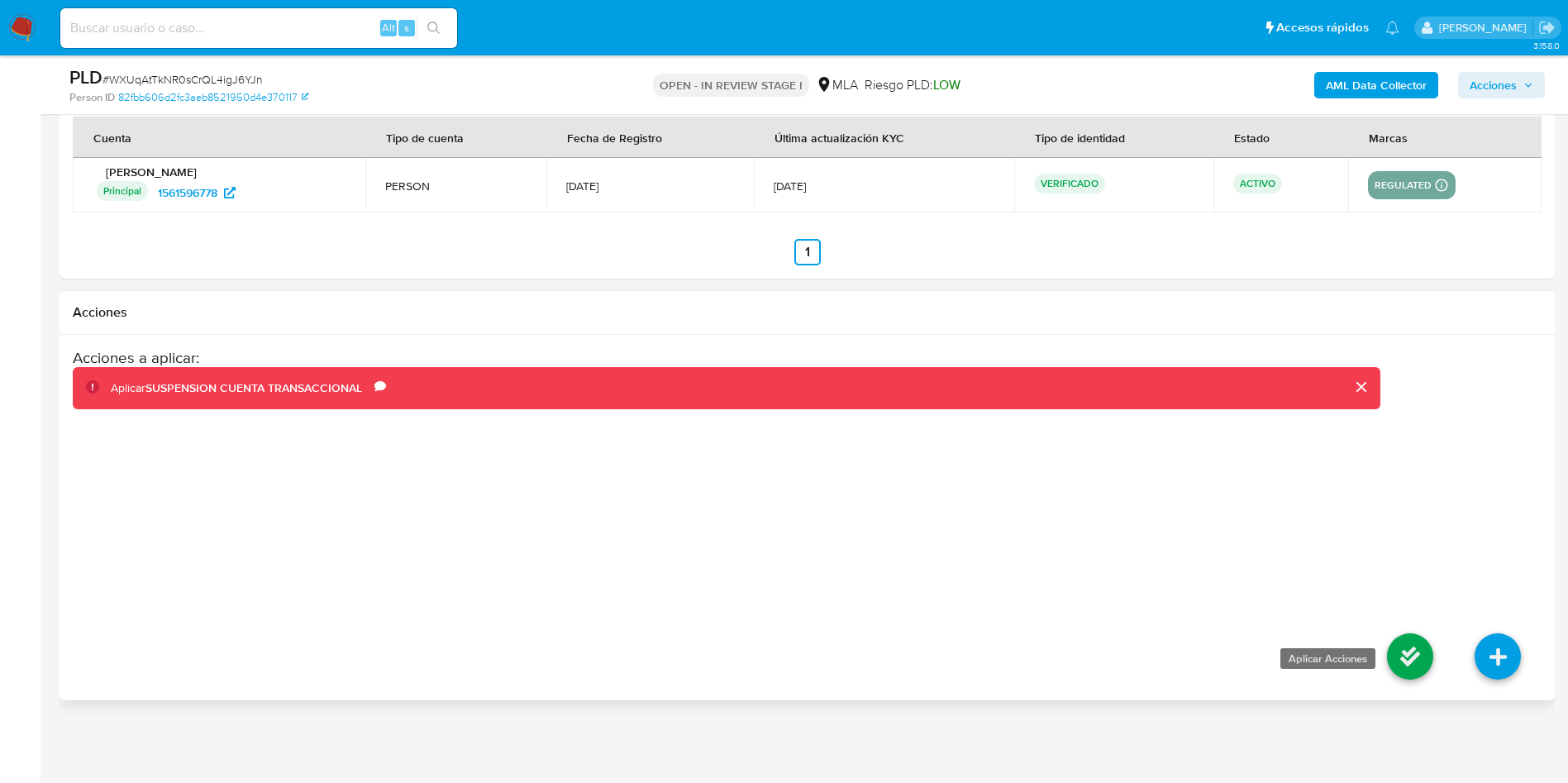
click at [1426, 664] on icon at bounding box center [1409, 656] width 46 height 46
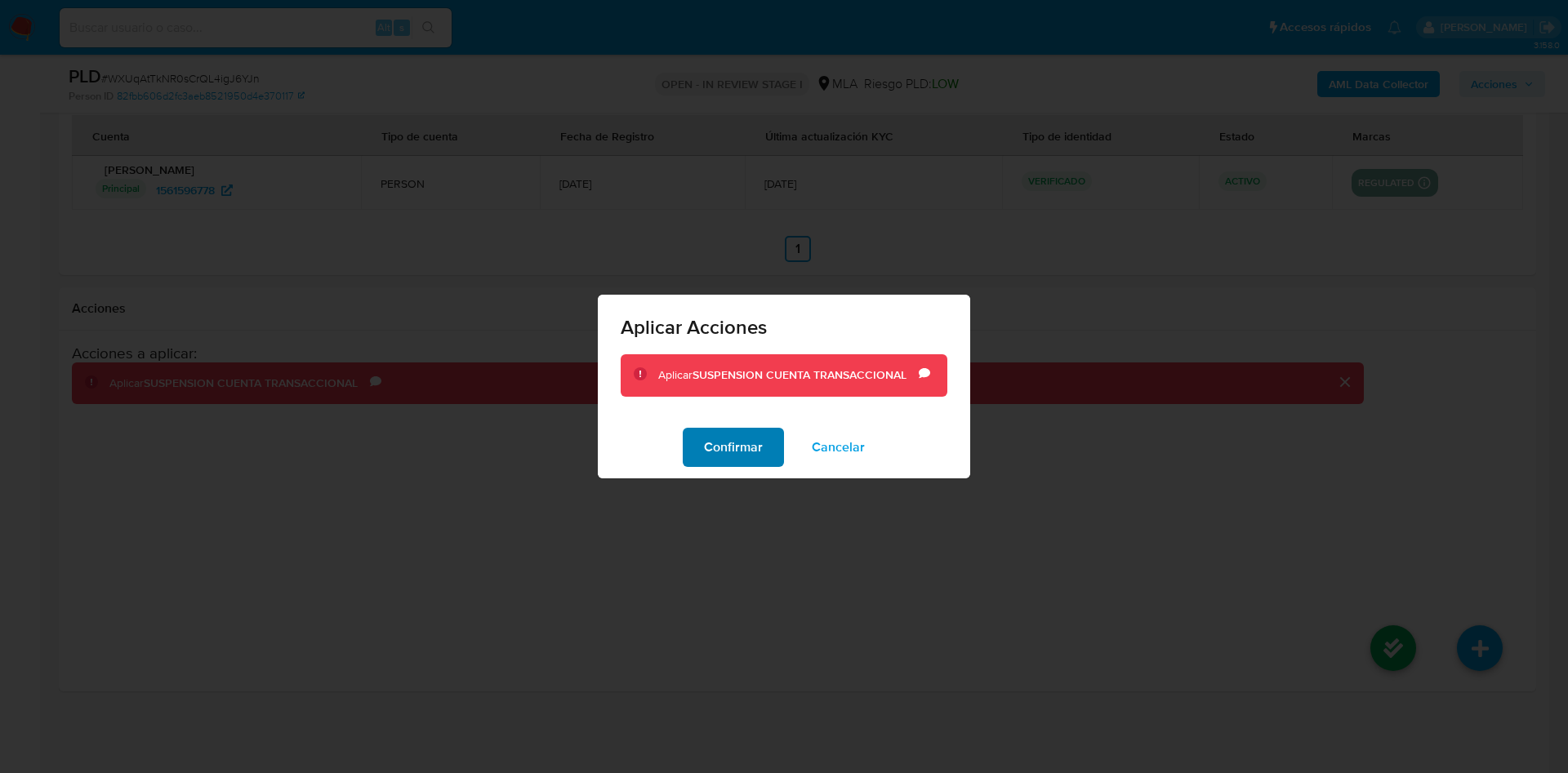
click at [709, 448] on span "Confirmar" at bounding box center [733, 447] width 59 height 36
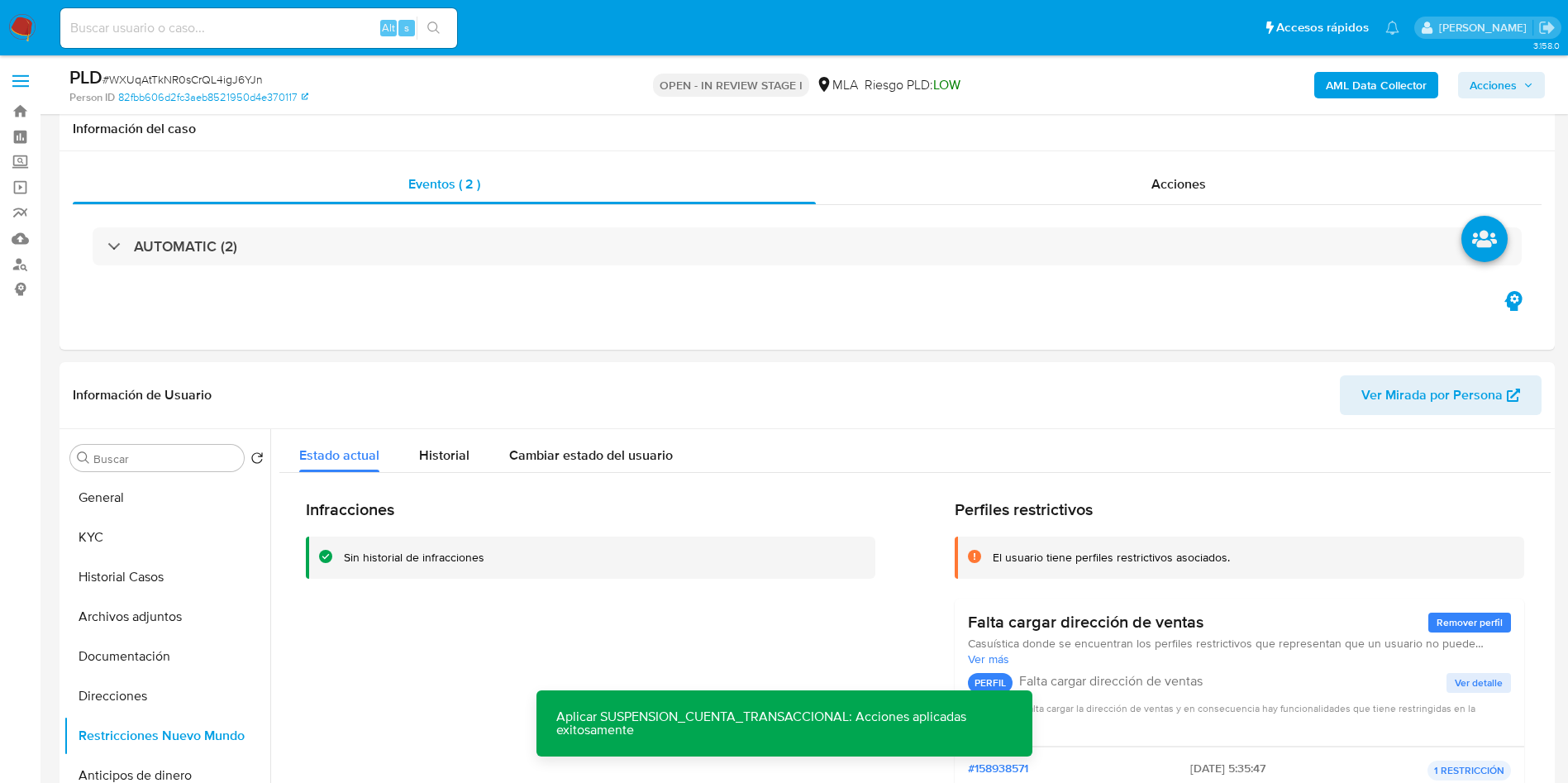
scroll to position [248, 0]
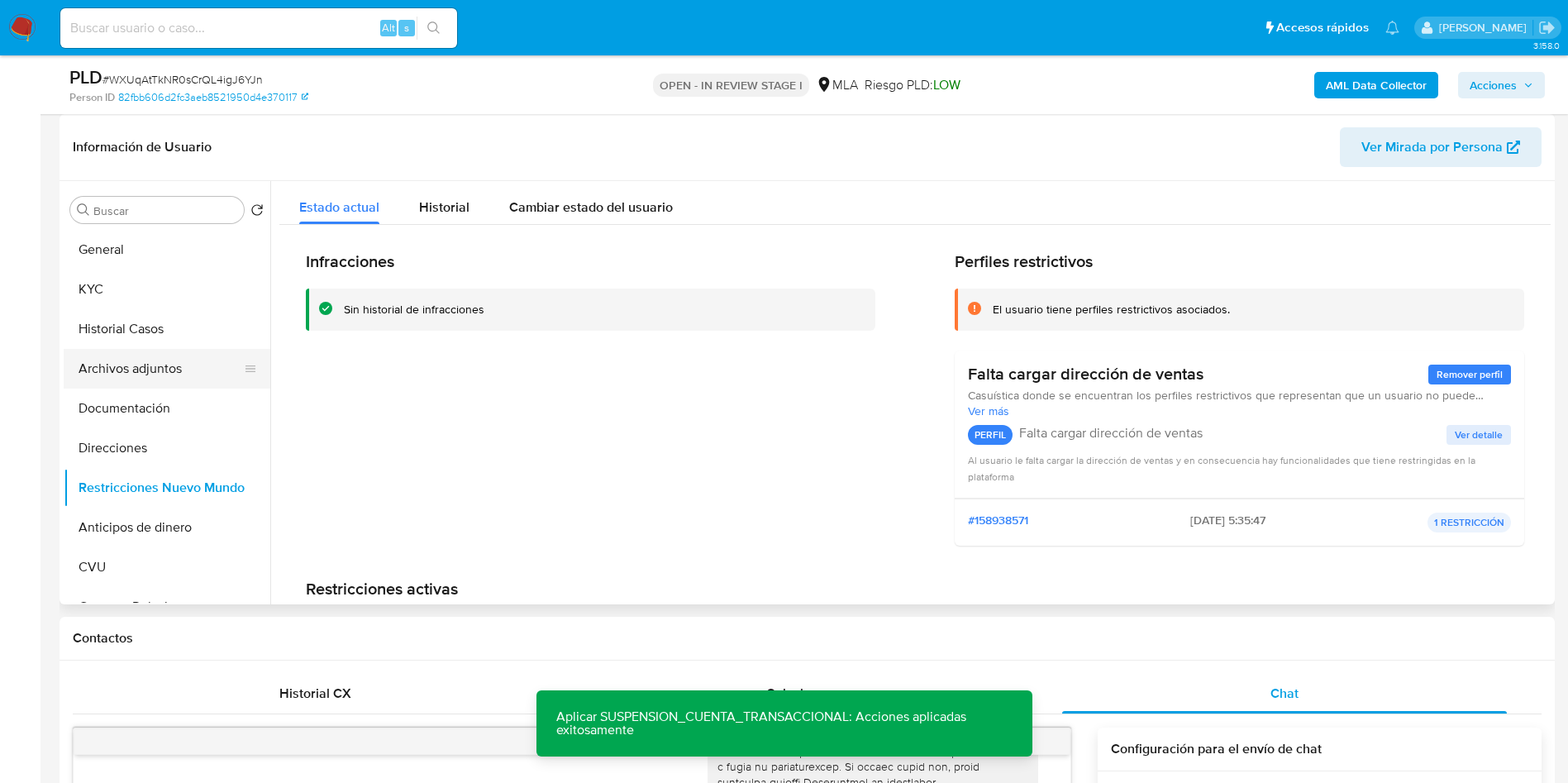
click at [118, 370] on button "Archivos adjuntos" at bounding box center [160, 369] width 193 height 40
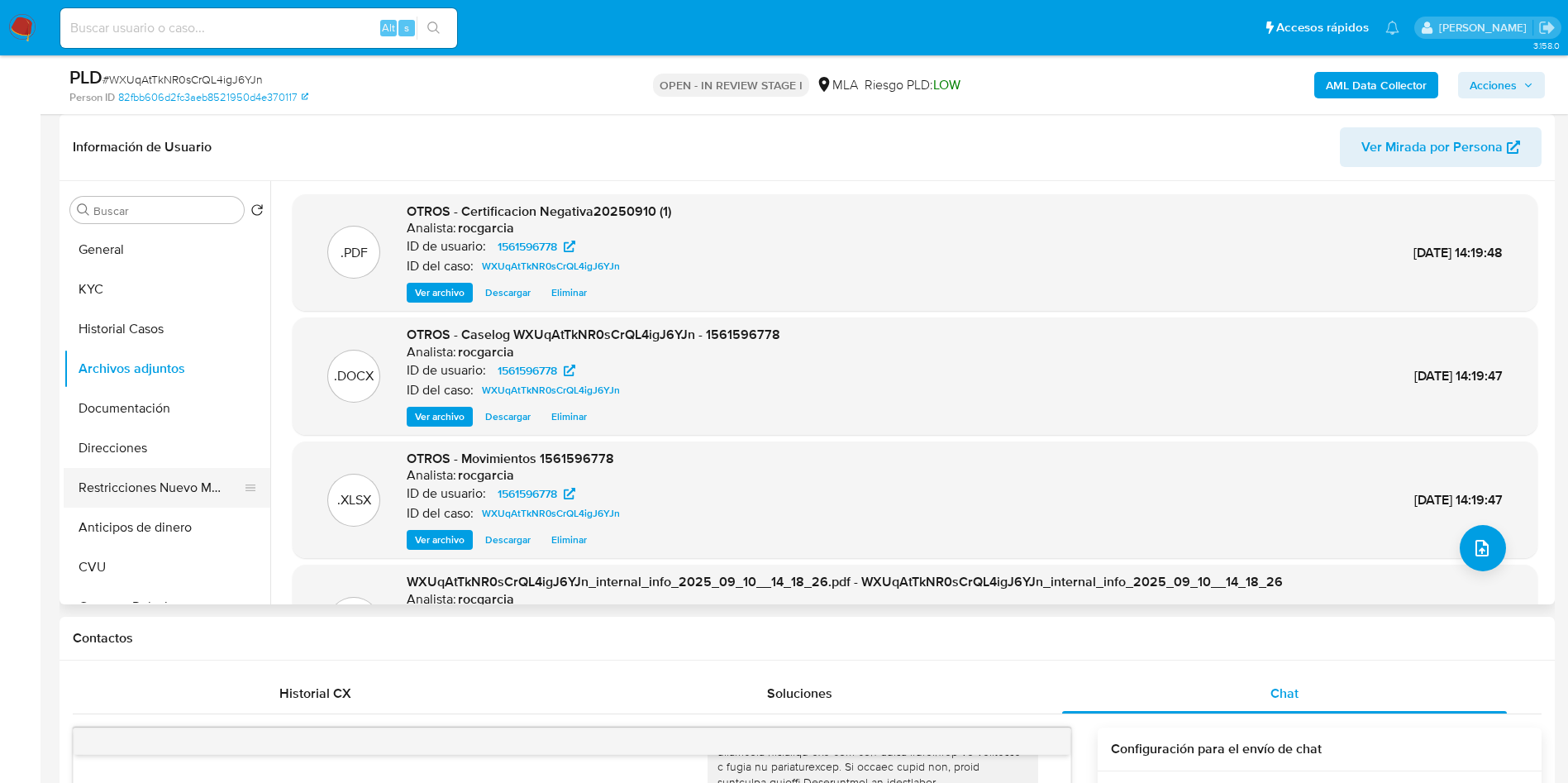
click at [154, 489] on button "Restricciones Nuevo Mundo" at bounding box center [160, 489] width 193 height 40
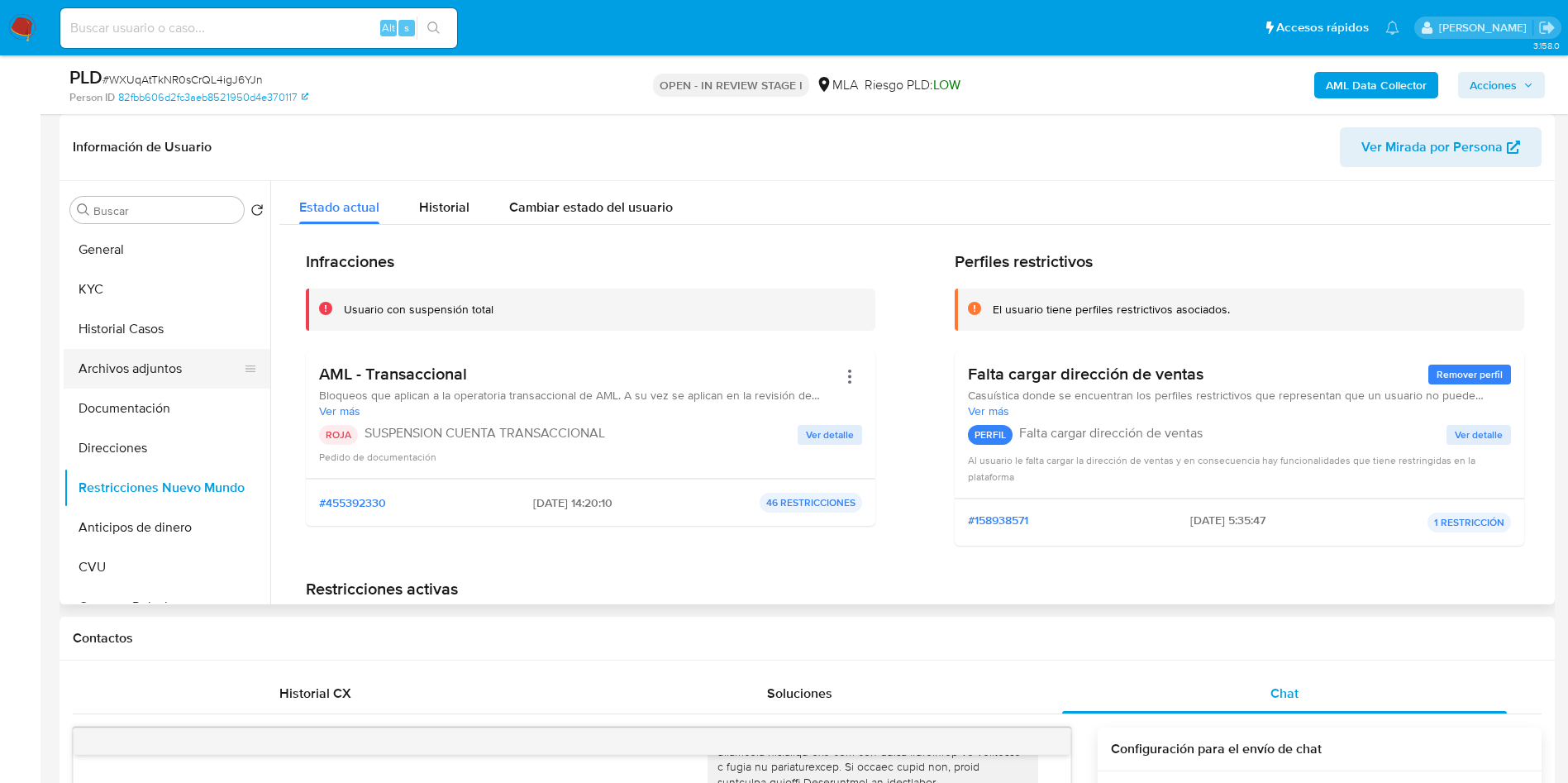
click at [151, 386] on button "Archivos adjuntos" at bounding box center [160, 369] width 193 height 40
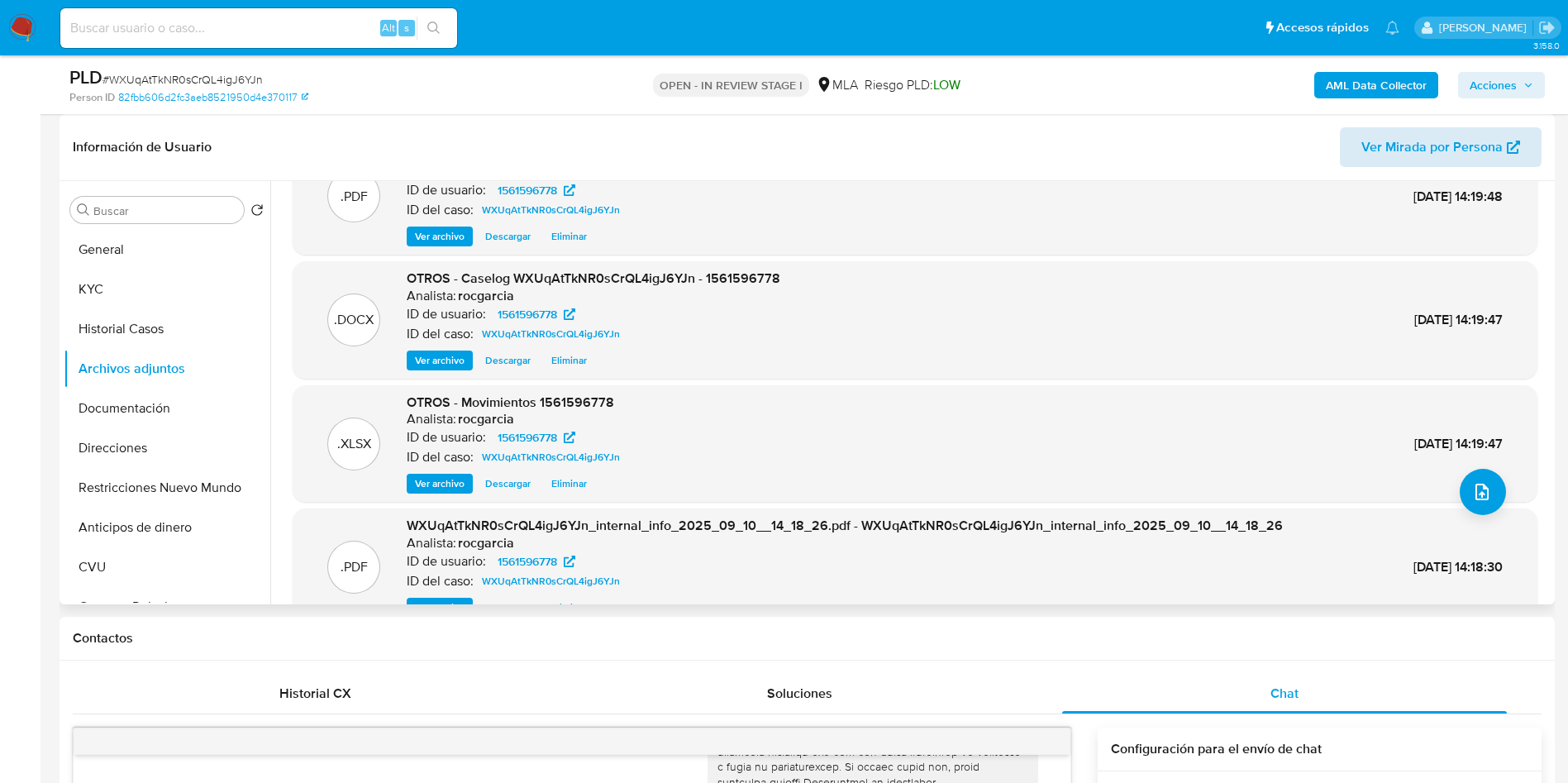
scroll to position [0, 0]
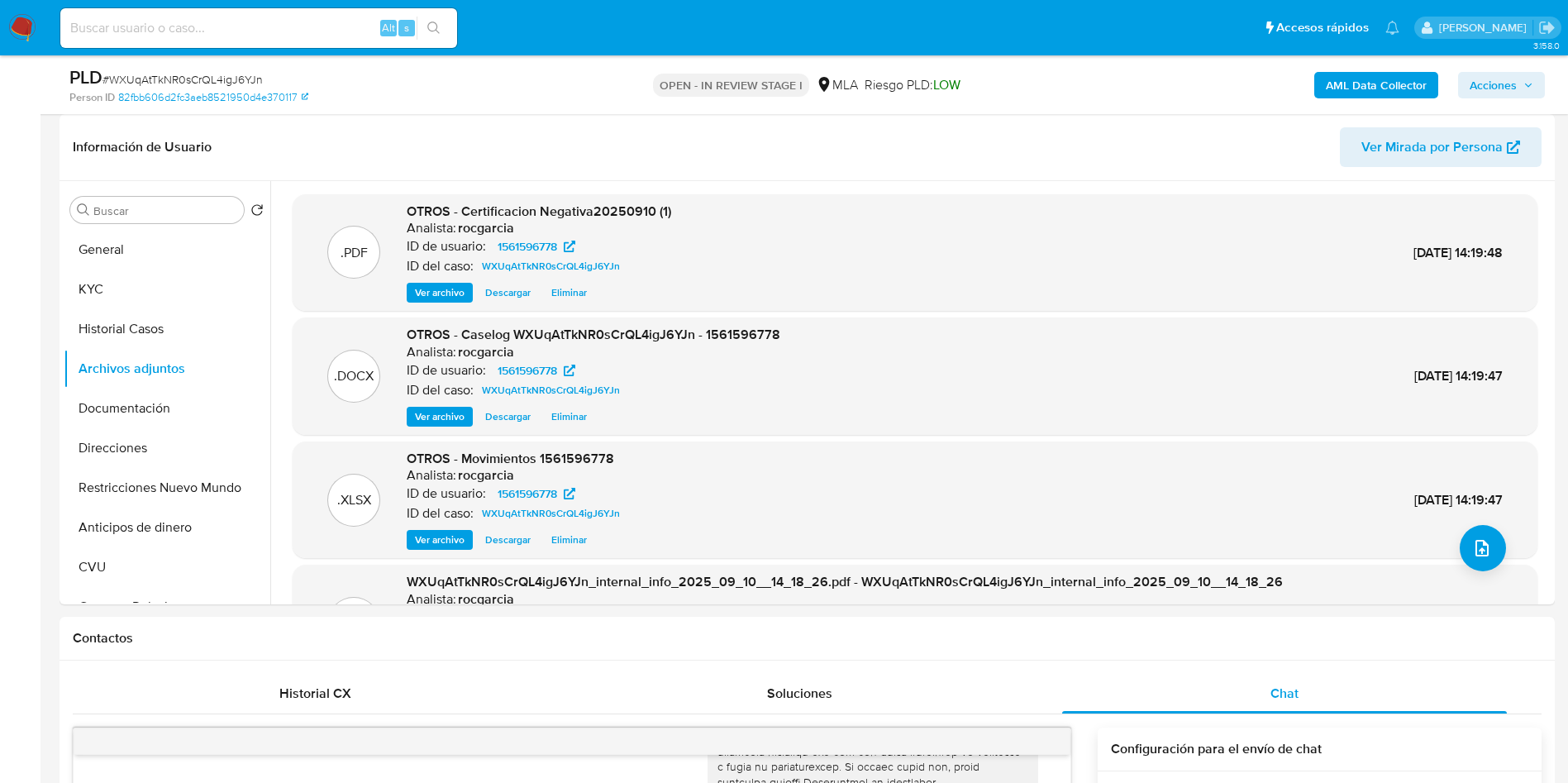
click at [1498, 88] on span "Acciones" at bounding box center [1493, 85] width 47 height 26
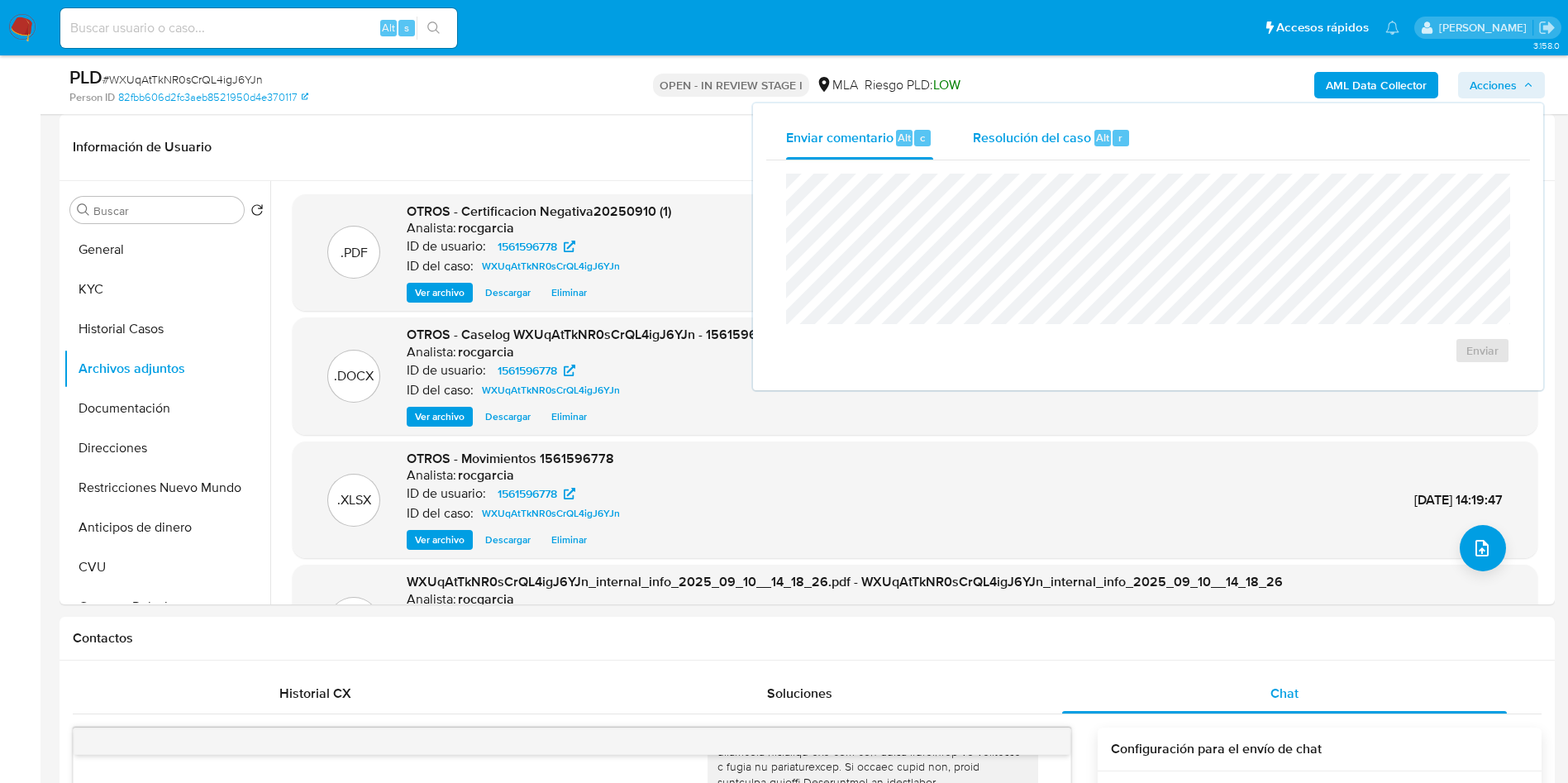
click at [1003, 155] on div "Resolución del caso Alt r" at bounding box center [1051, 138] width 158 height 43
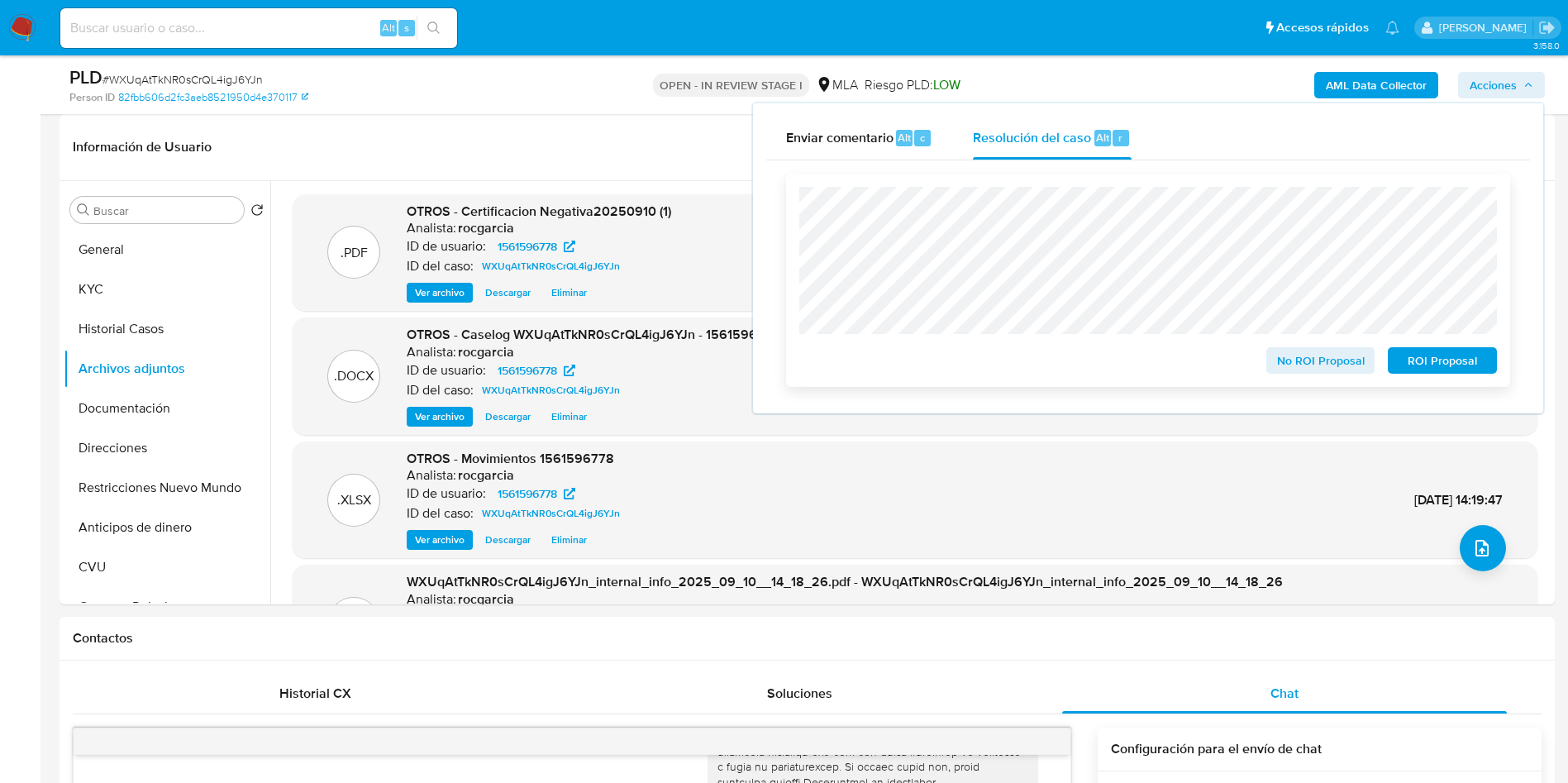
click at [1455, 363] on span "ROI Proposal" at bounding box center [1442, 360] width 86 height 23
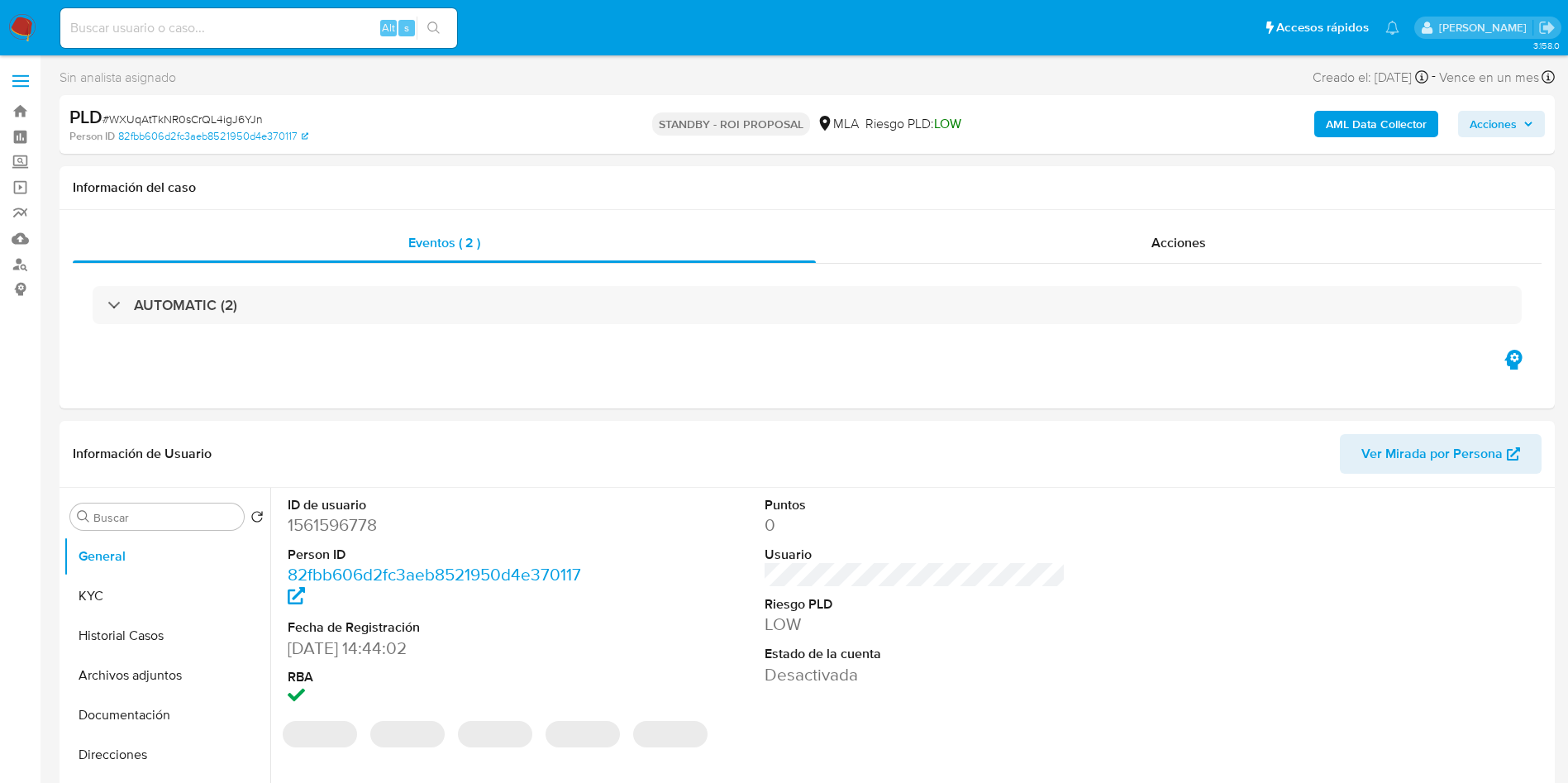
select select "10"
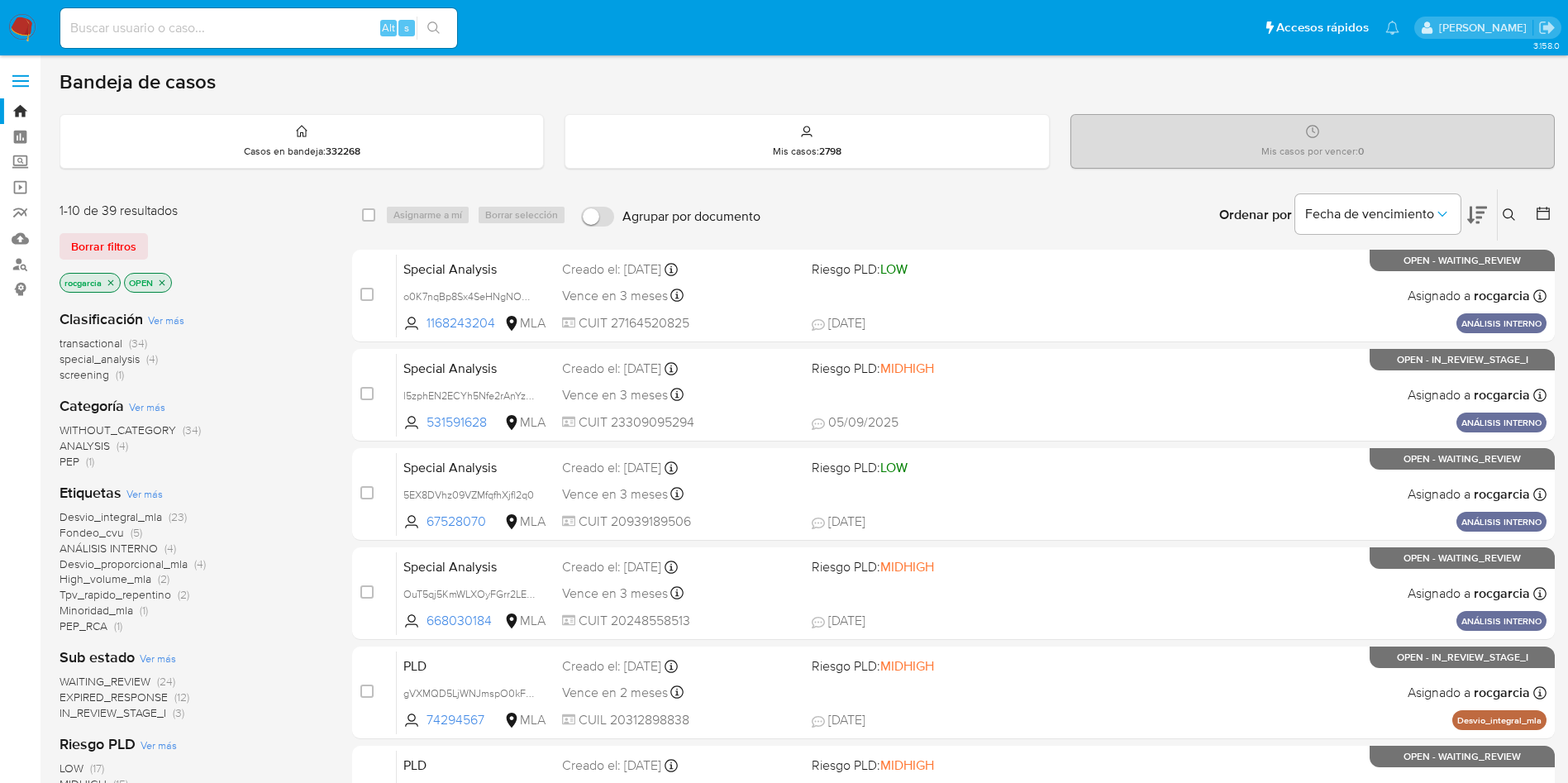
click at [1519, 215] on button at bounding box center [1512, 215] width 27 height 20
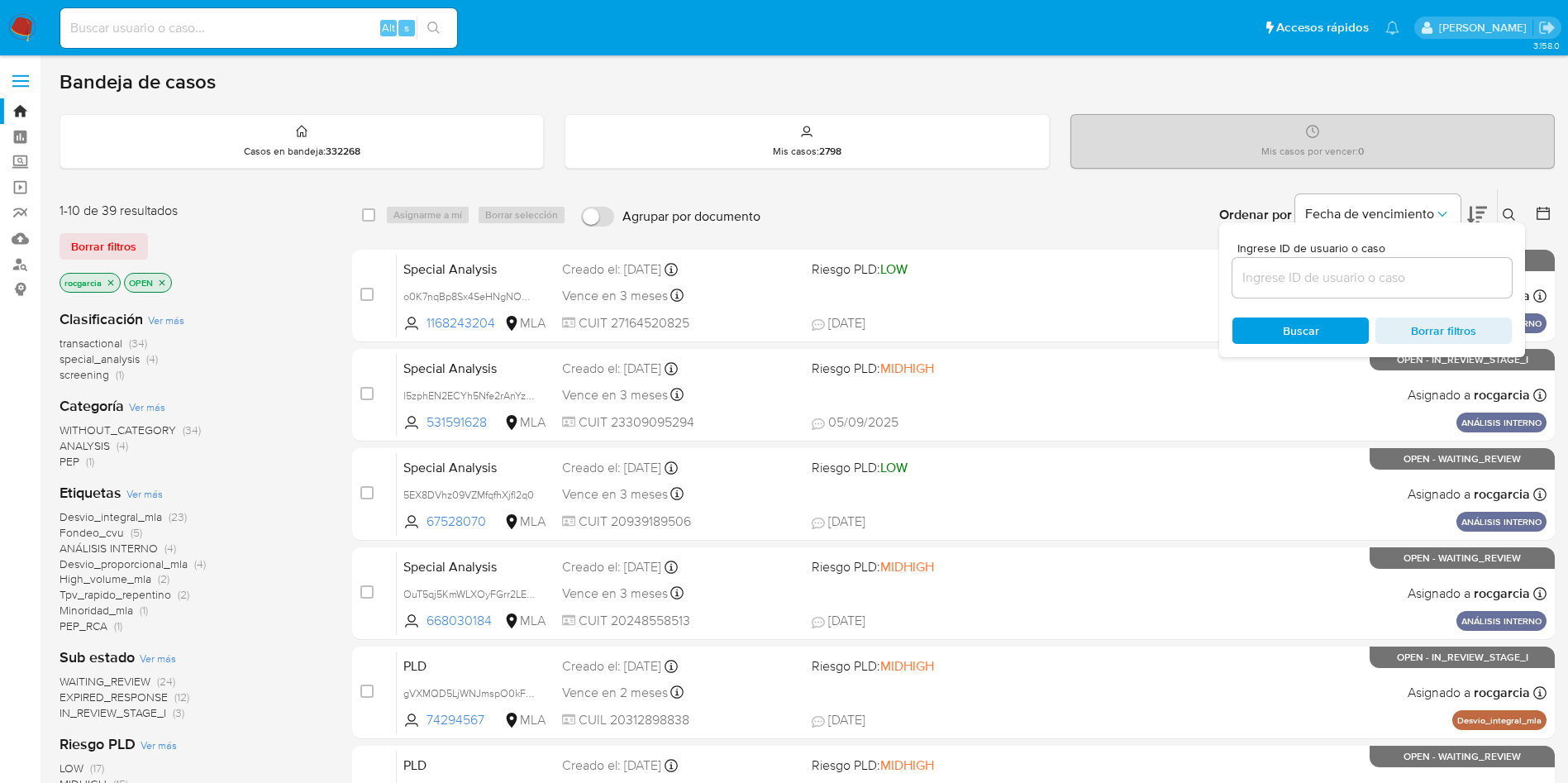
click at [1355, 273] on input at bounding box center [1372, 278] width 280 height 22
type input "196551030"
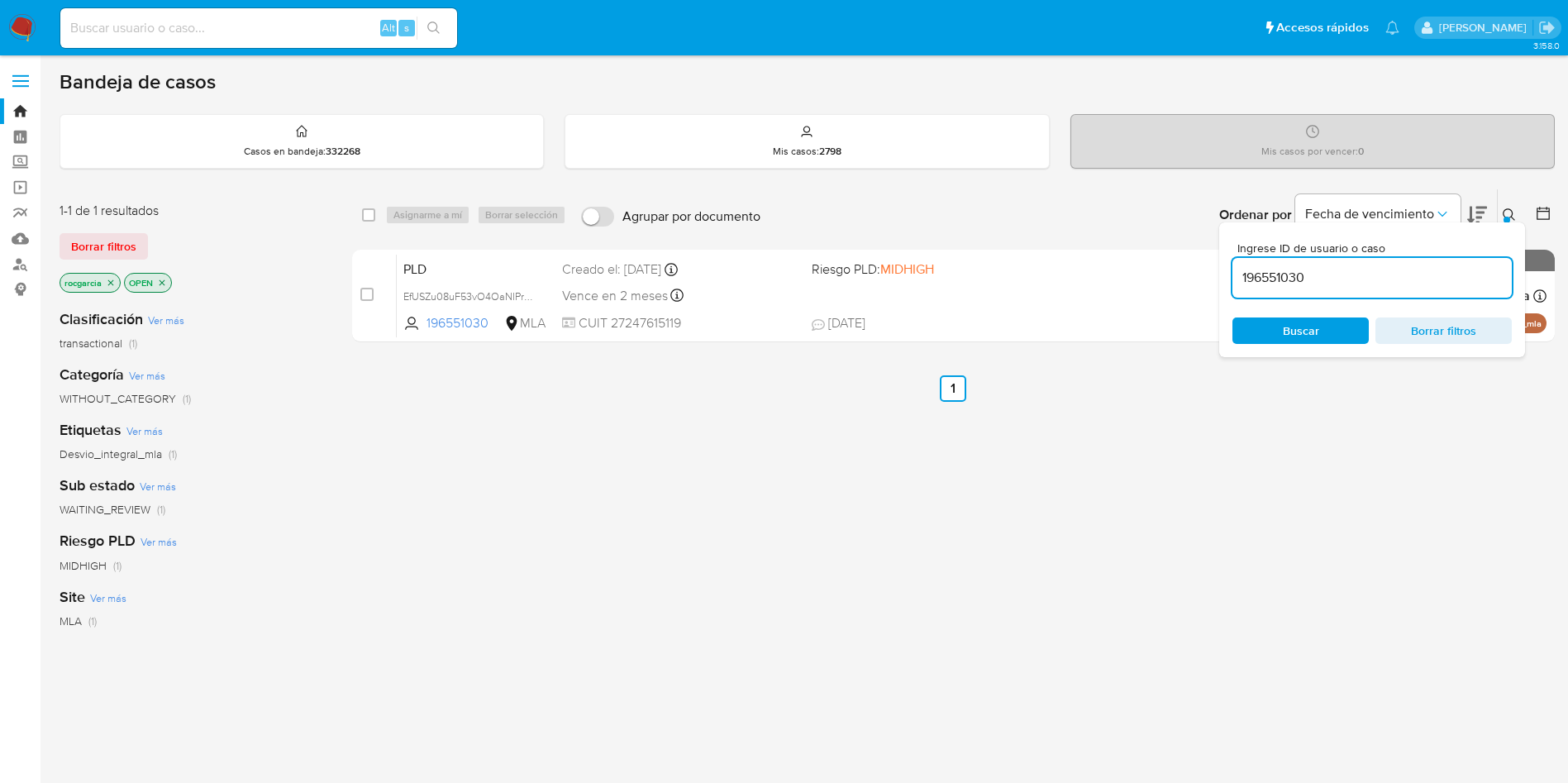
click at [1514, 214] on icon at bounding box center [1509, 215] width 14 height 14
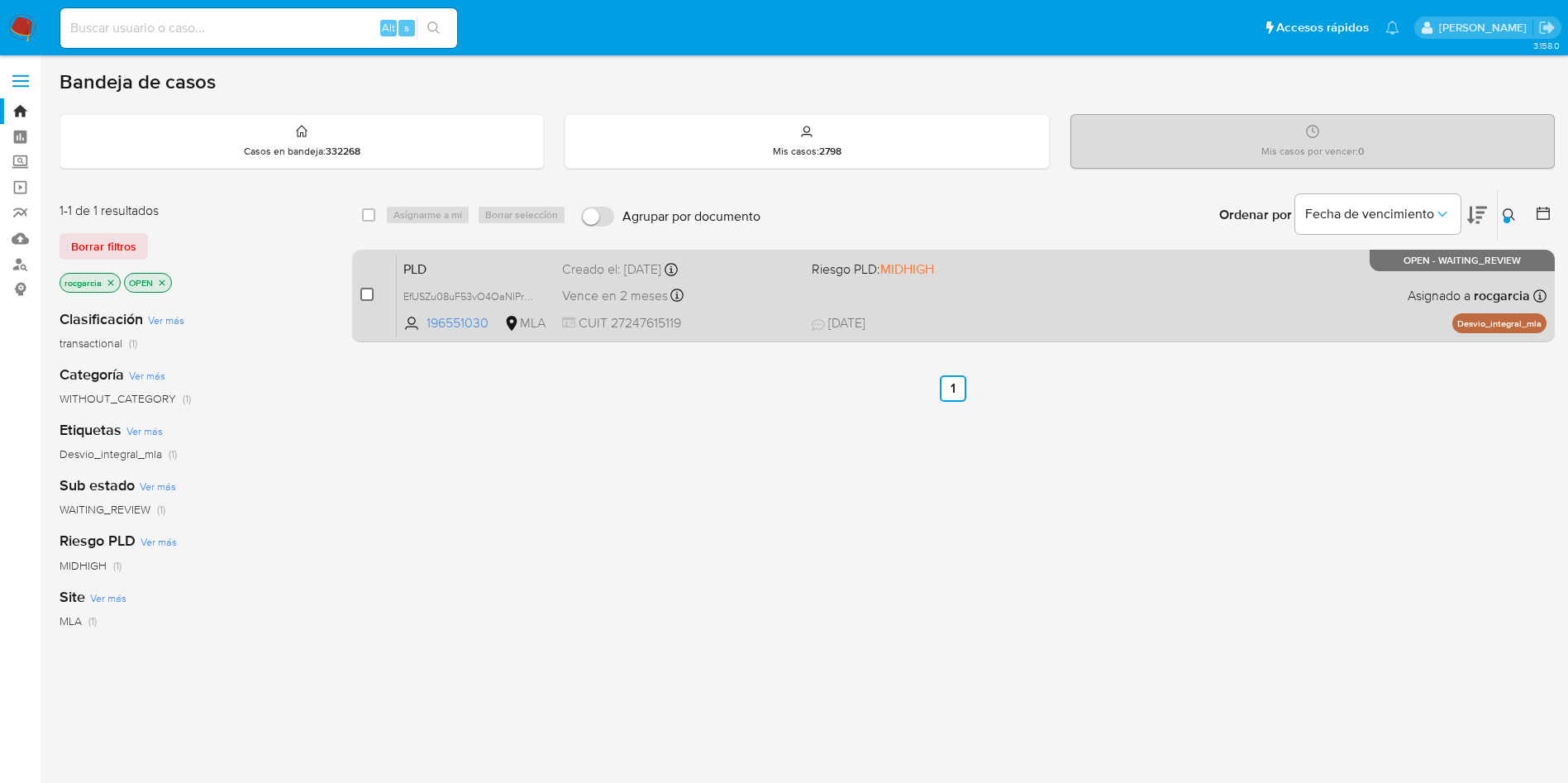
click at [370, 295] on input "checkbox" at bounding box center [367, 294] width 14 height 14
checkbox input "true"
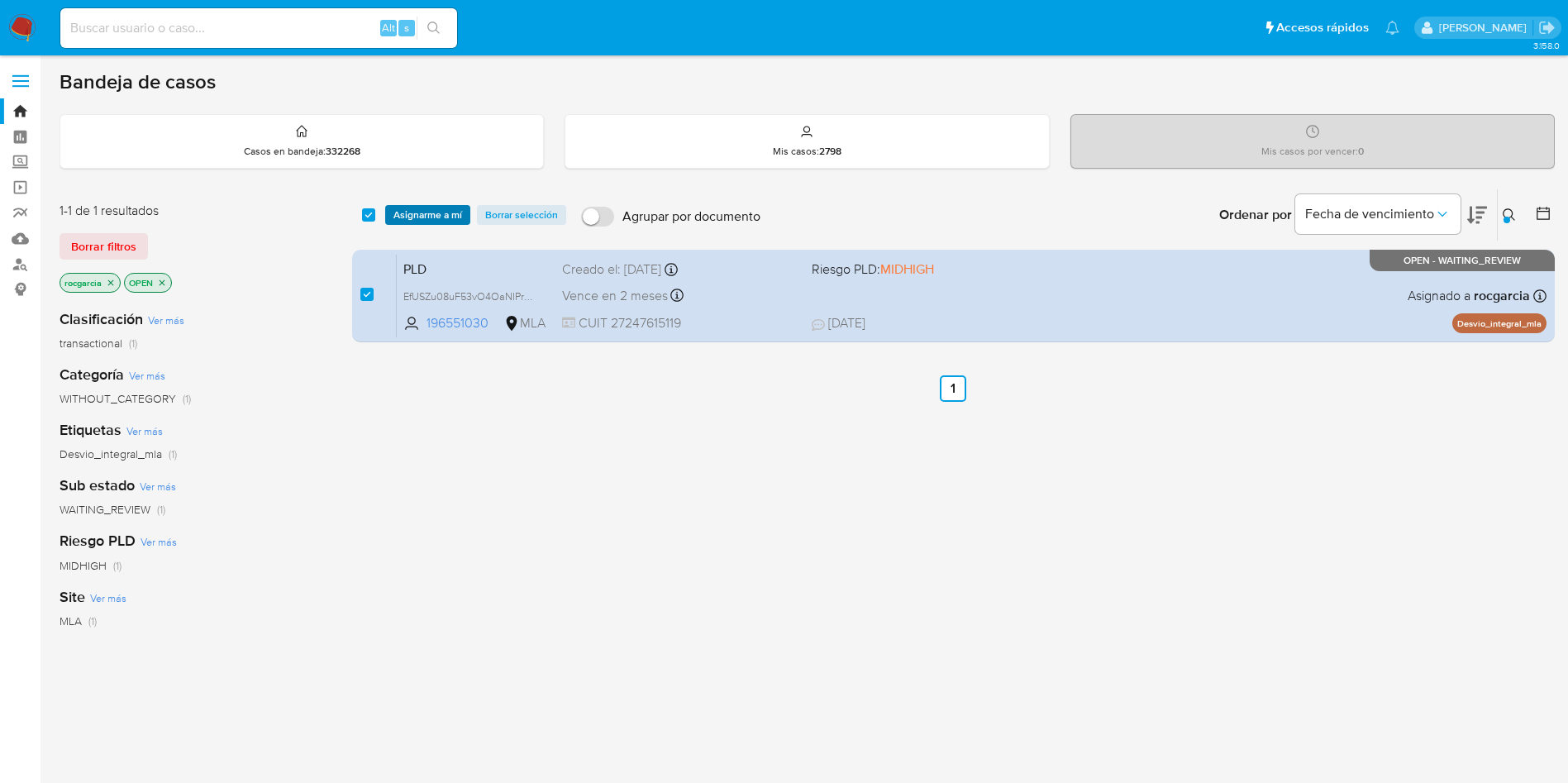
click at [410, 217] on span "Asignarme a mí" at bounding box center [427, 215] width 68 height 16
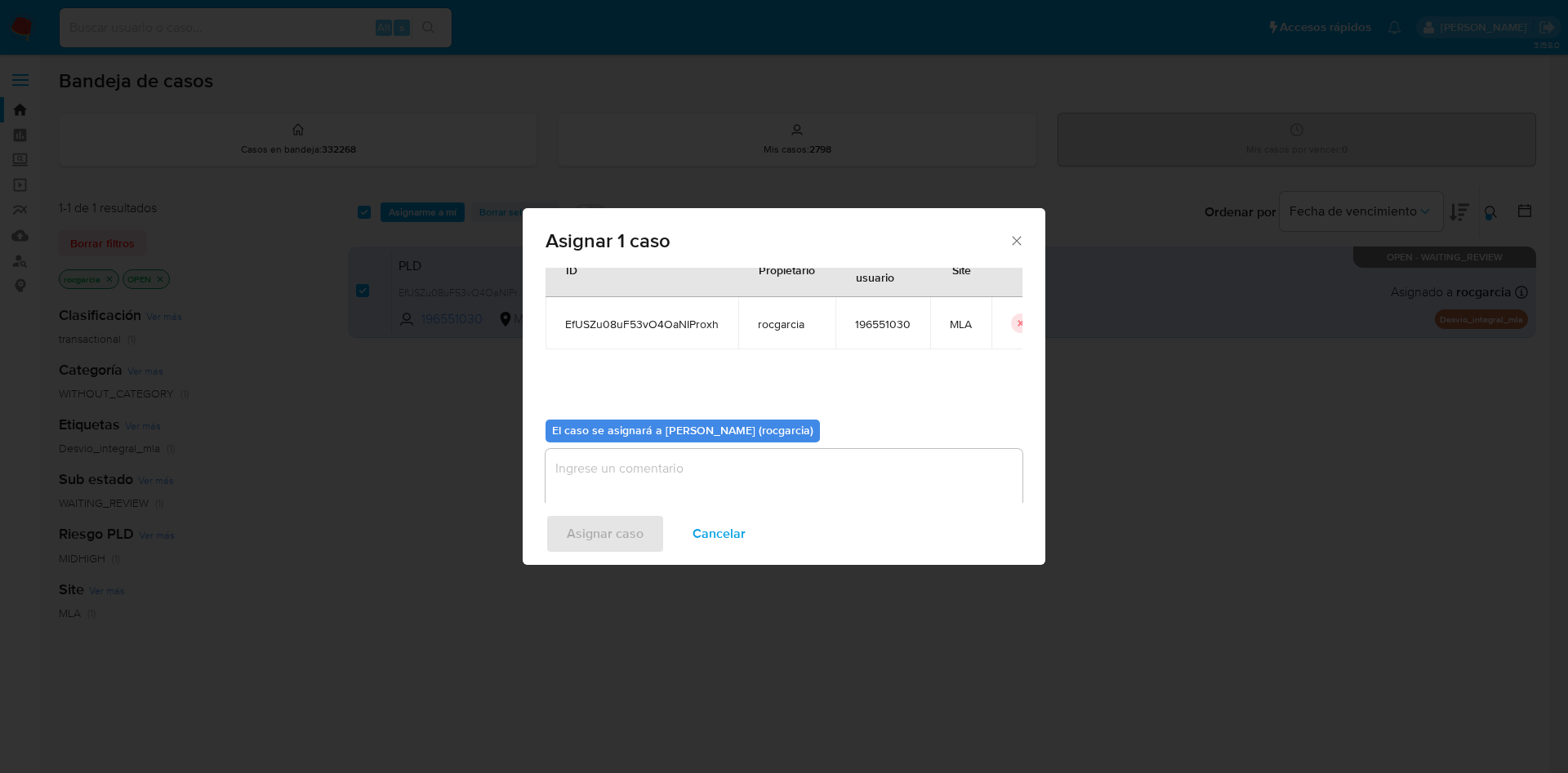
scroll to position [85, 0]
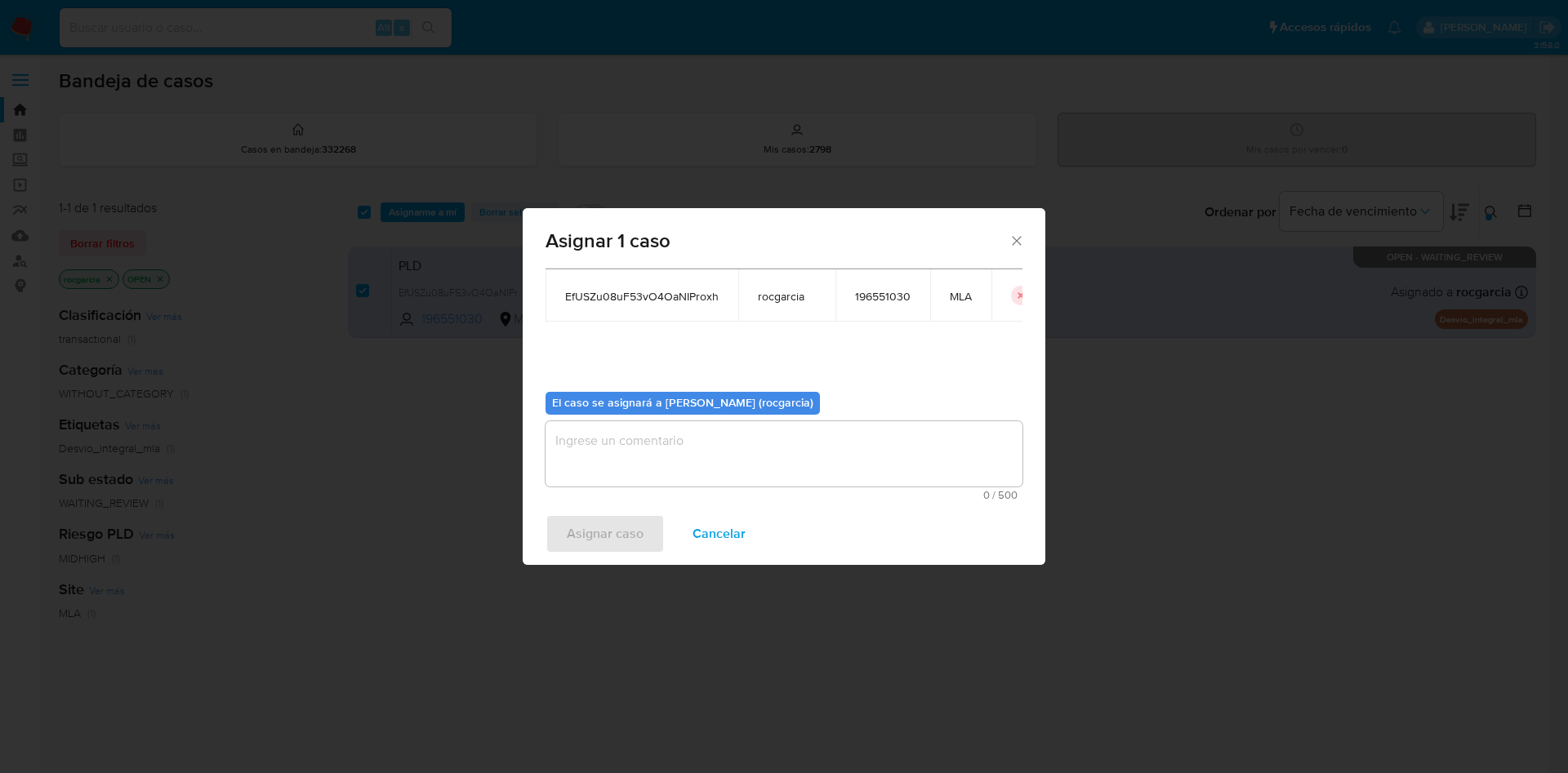
click at [668, 471] on textarea "assign-modal" at bounding box center [784, 454] width 477 height 66
click at [604, 523] on span "Asignar caso" at bounding box center [605, 534] width 77 height 36
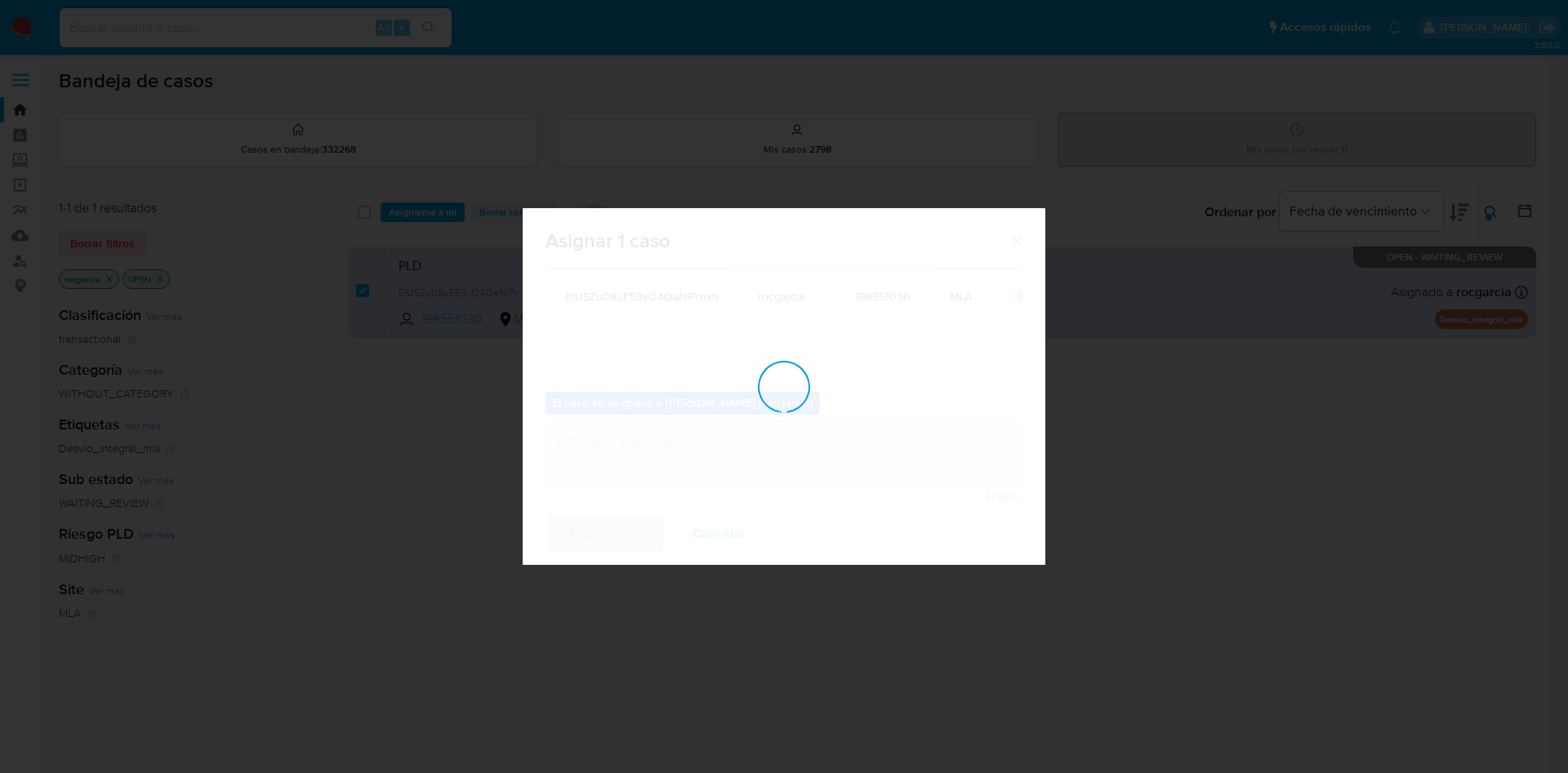
checkbox input "false"
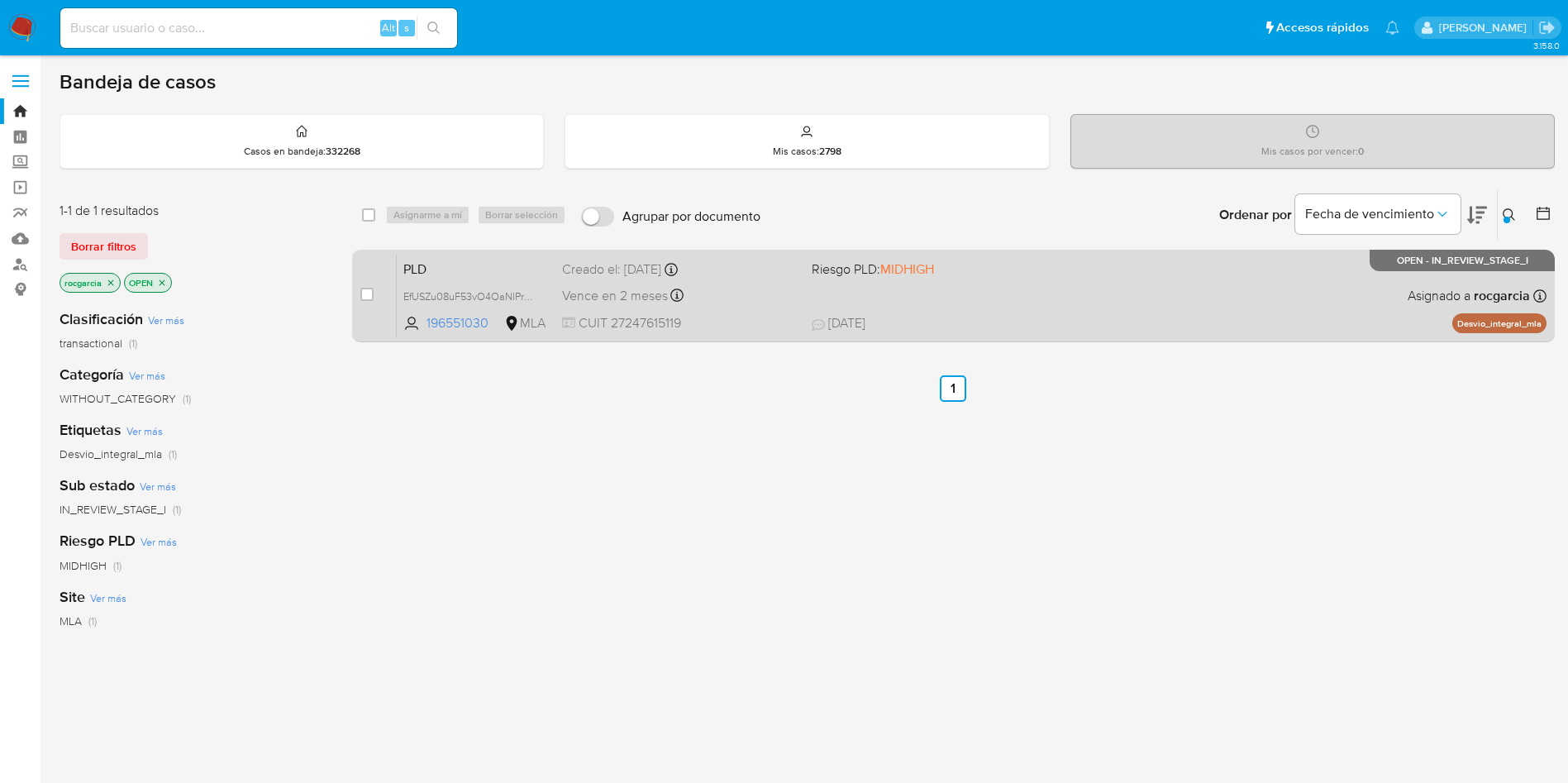
click at [1051, 294] on div "PLD EfUSZu08uF53vO4OaNIProxh 196551030 MLA Riesgo PLD: MIDHIGH Creado el: 12/08…" at bounding box center [971, 296] width 1150 height 84
click at [361, 291] on input "checkbox" at bounding box center [367, 294] width 14 height 14
checkbox input "true"
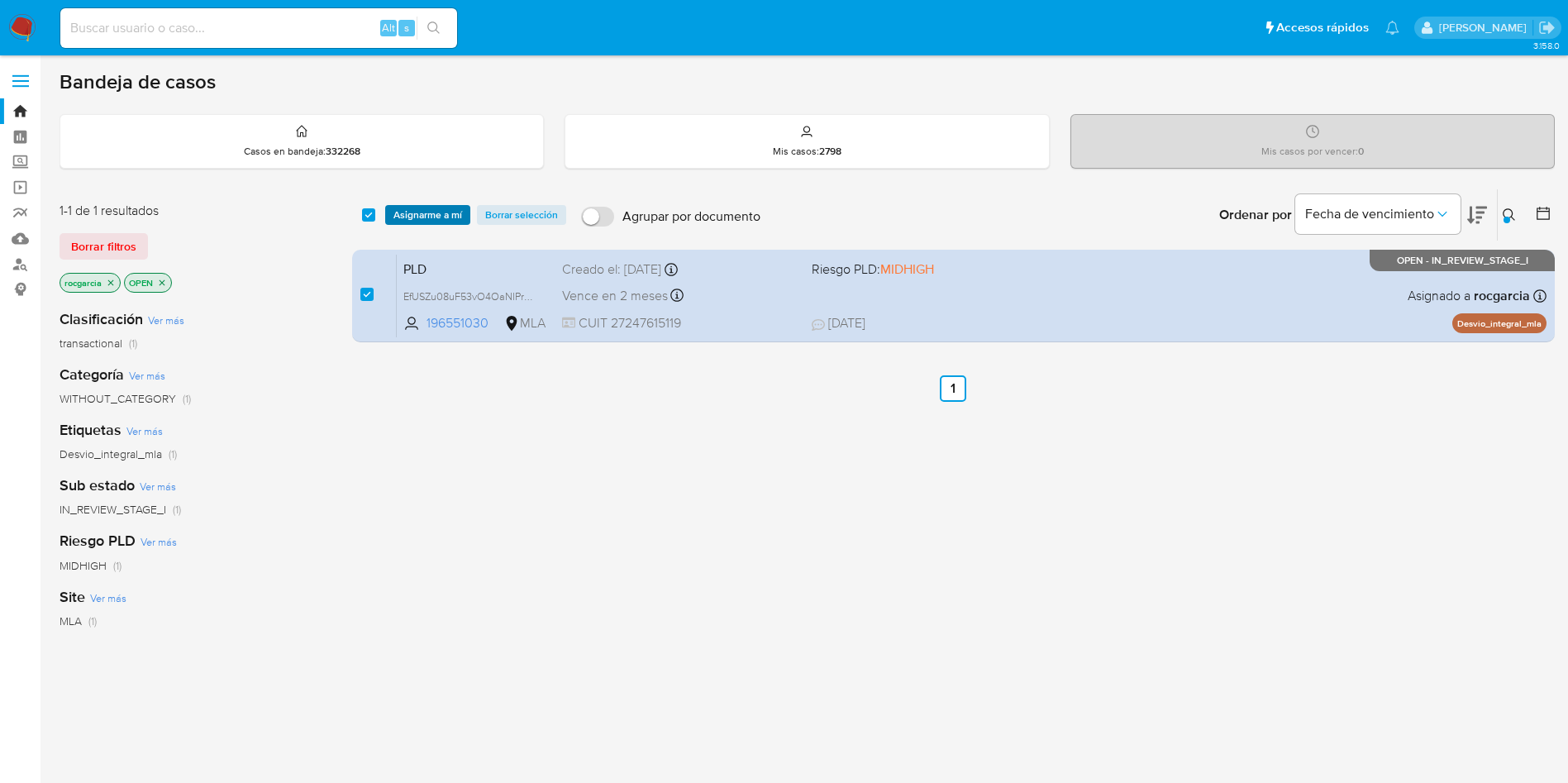
click at [433, 208] on span "Asignarme a mí" at bounding box center [427, 215] width 68 height 16
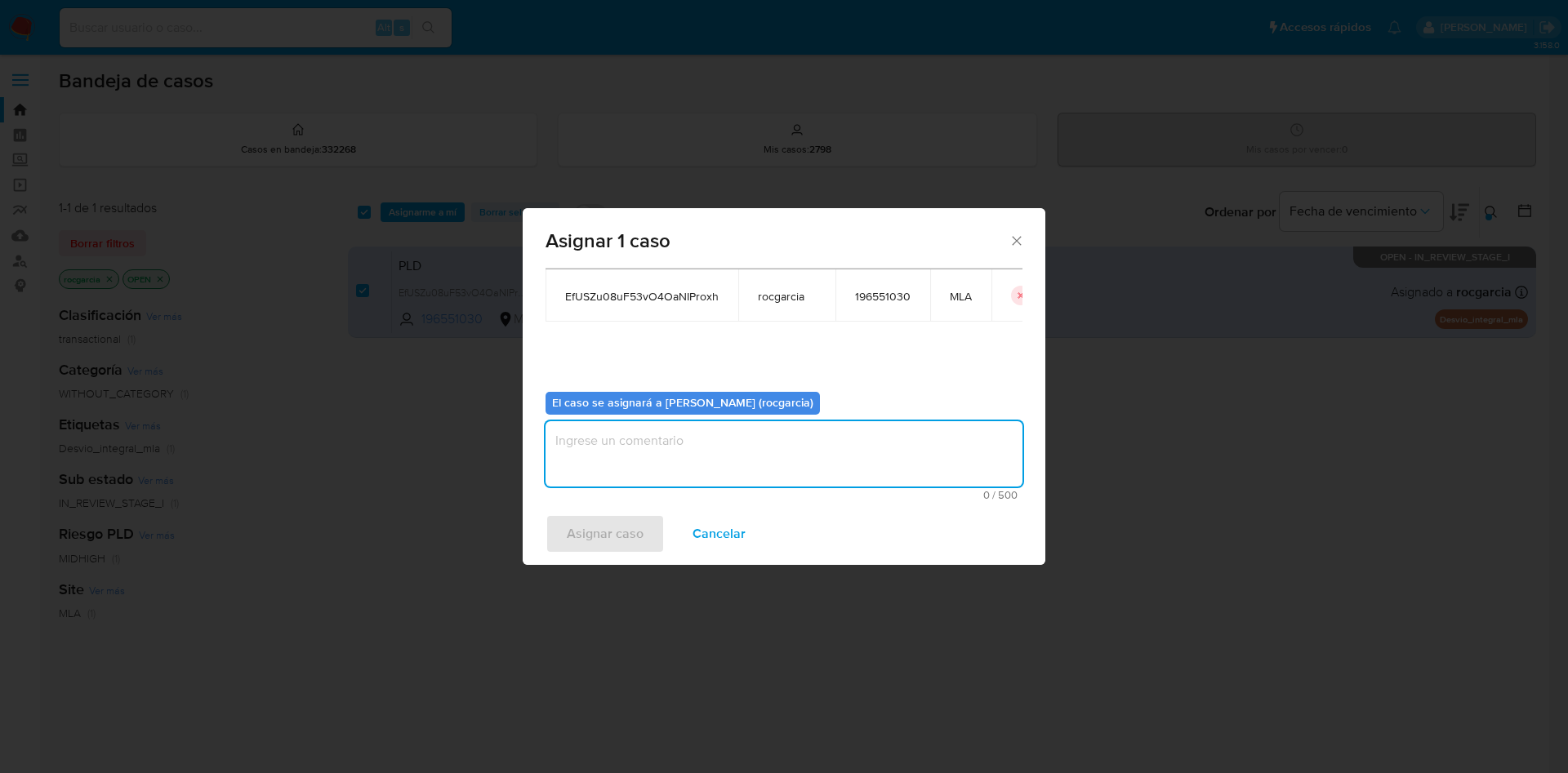
click at [800, 445] on textarea "assign-modal" at bounding box center [784, 454] width 477 height 66
click at [615, 516] on span "Asignar caso" at bounding box center [605, 534] width 77 height 36
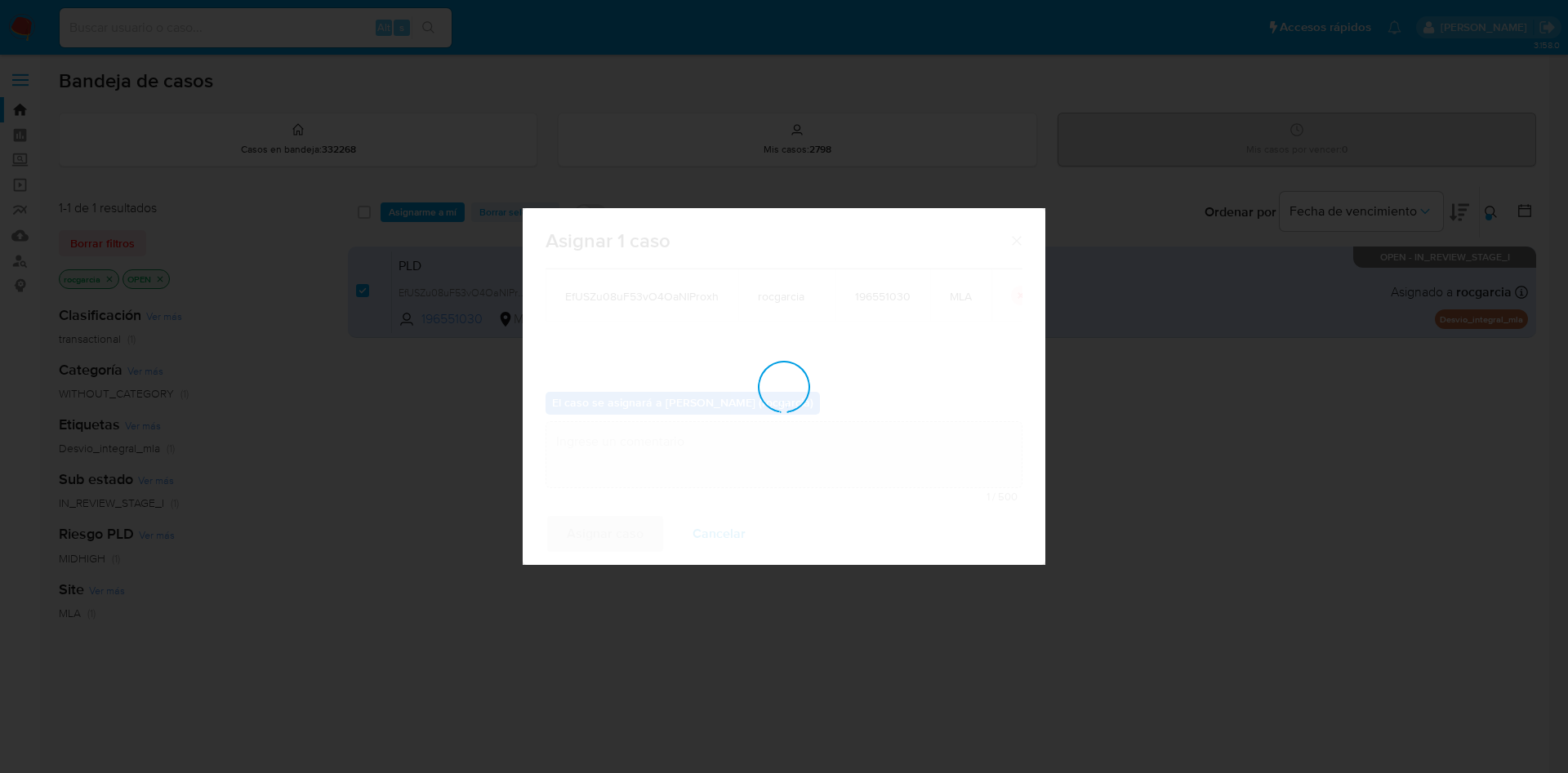
checkbox input "false"
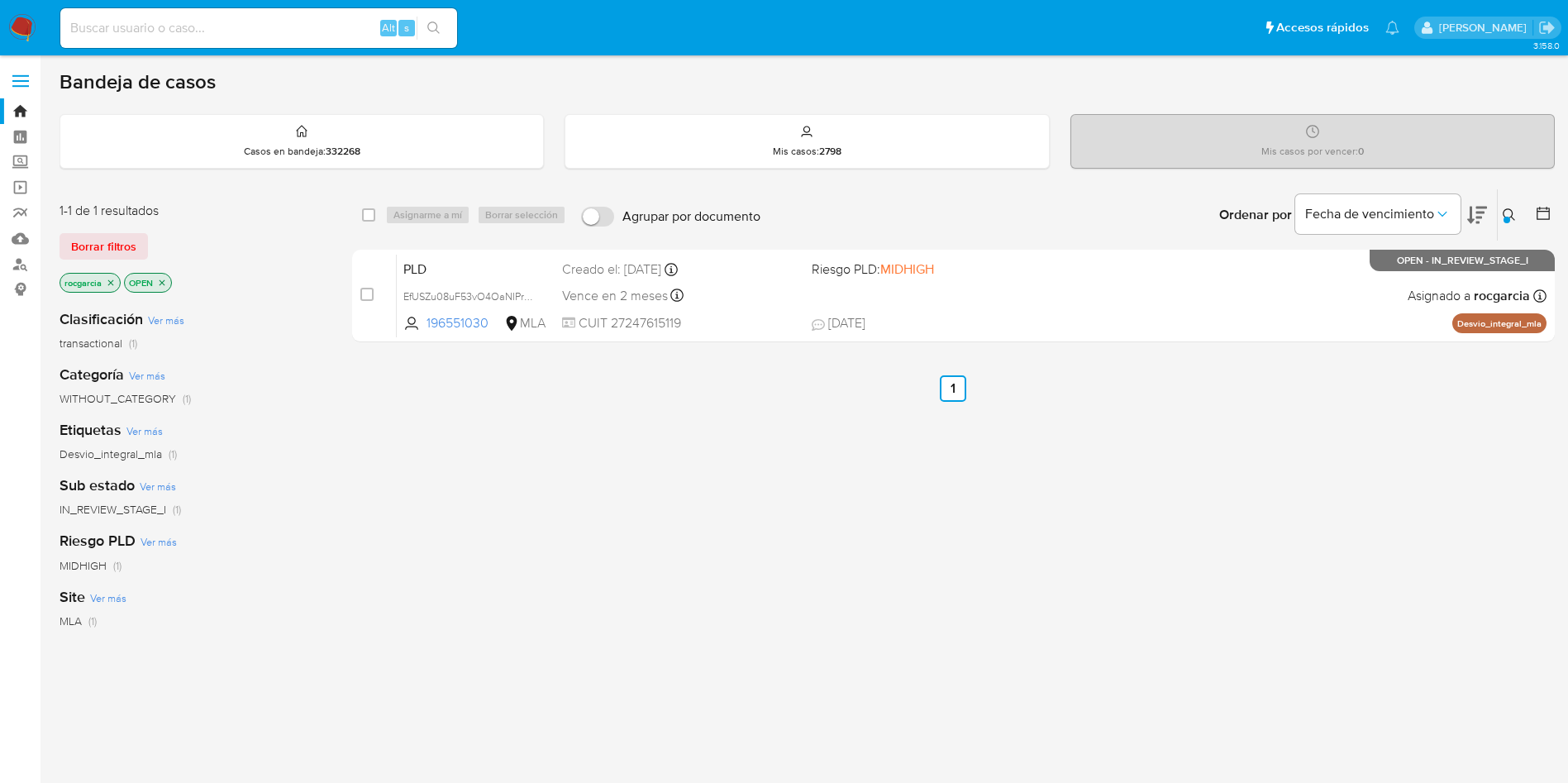
drag, startPoint x: 1509, startPoint y: 210, endPoint x: 1436, endPoint y: 260, distance: 88.5
click at [1507, 210] on icon at bounding box center [1509, 215] width 14 height 14
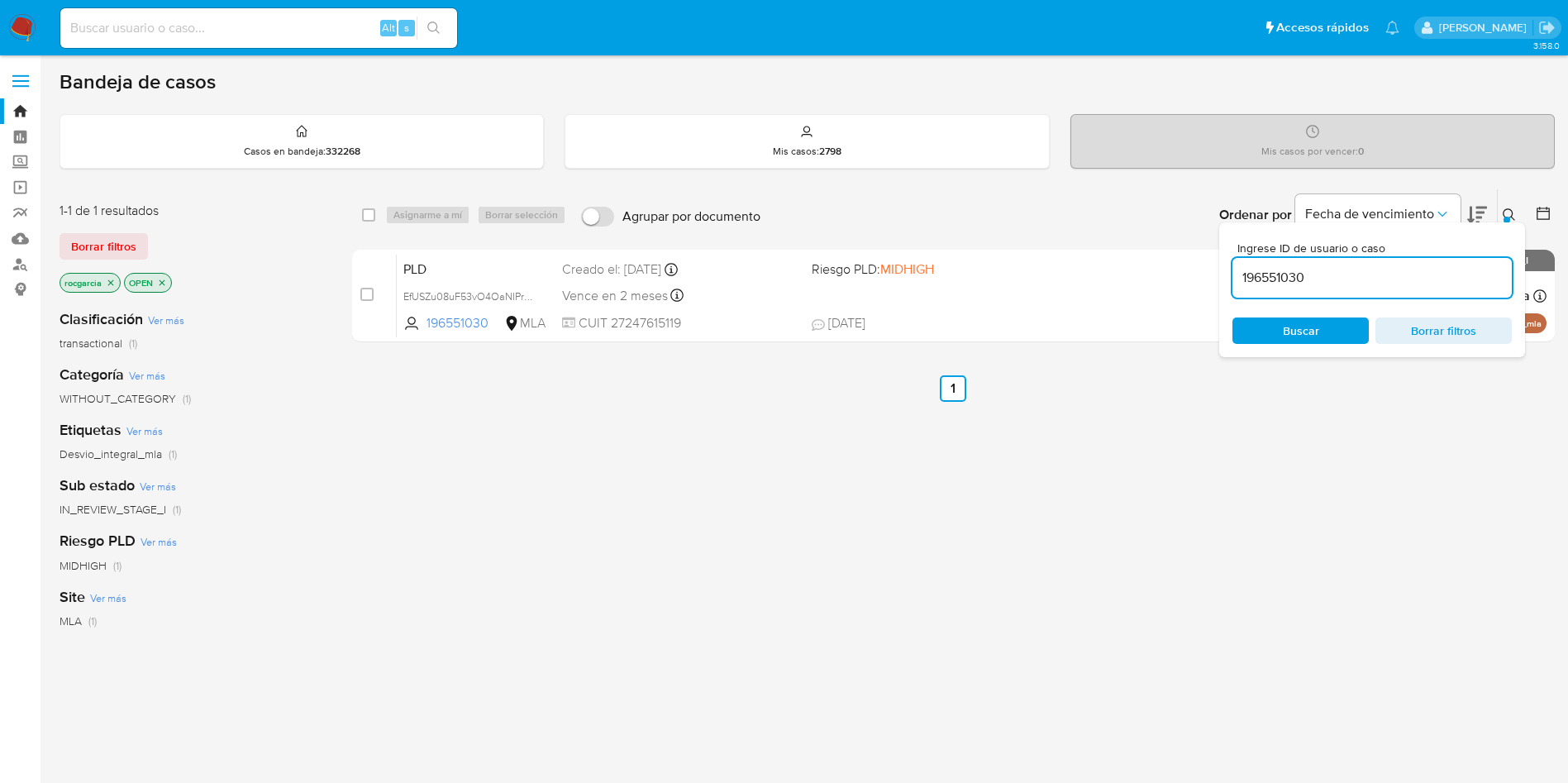
click at [1419, 275] on input "196551030" at bounding box center [1372, 278] width 280 height 22
type input "188827528"
click at [1520, 210] on button at bounding box center [1512, 215] width 27 height 20
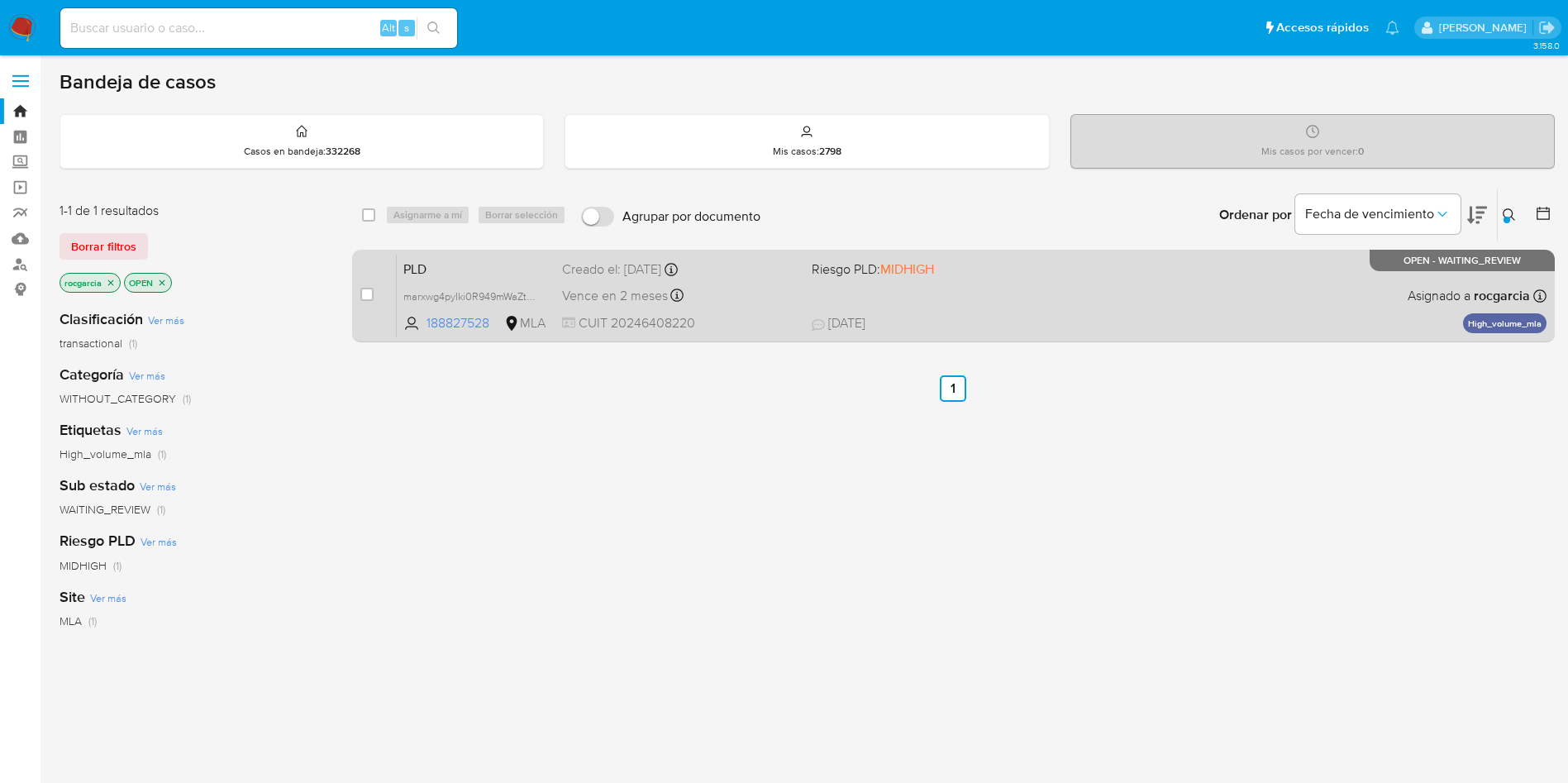
click at [374, 299] on div "case-item-checkbox No es posible asignar el caso" at bounding box center [379, 296] width 36 height 84
drag, startPoint x: 355, startPoint y: 294, endPoint x: 365, endPoint y: 290, distance: 10.8
click at [357, 293] on div "case-item-checkbox No es posible asignar el caso PLD marxwg4pyIki0R949mWaZtEC 1…" at bounding box center [954, 296] width 1203 height 93
click at [365, 290] on input "checkbox" at bounding box center [367, 294] width 14 height 14
checkbox input "true"
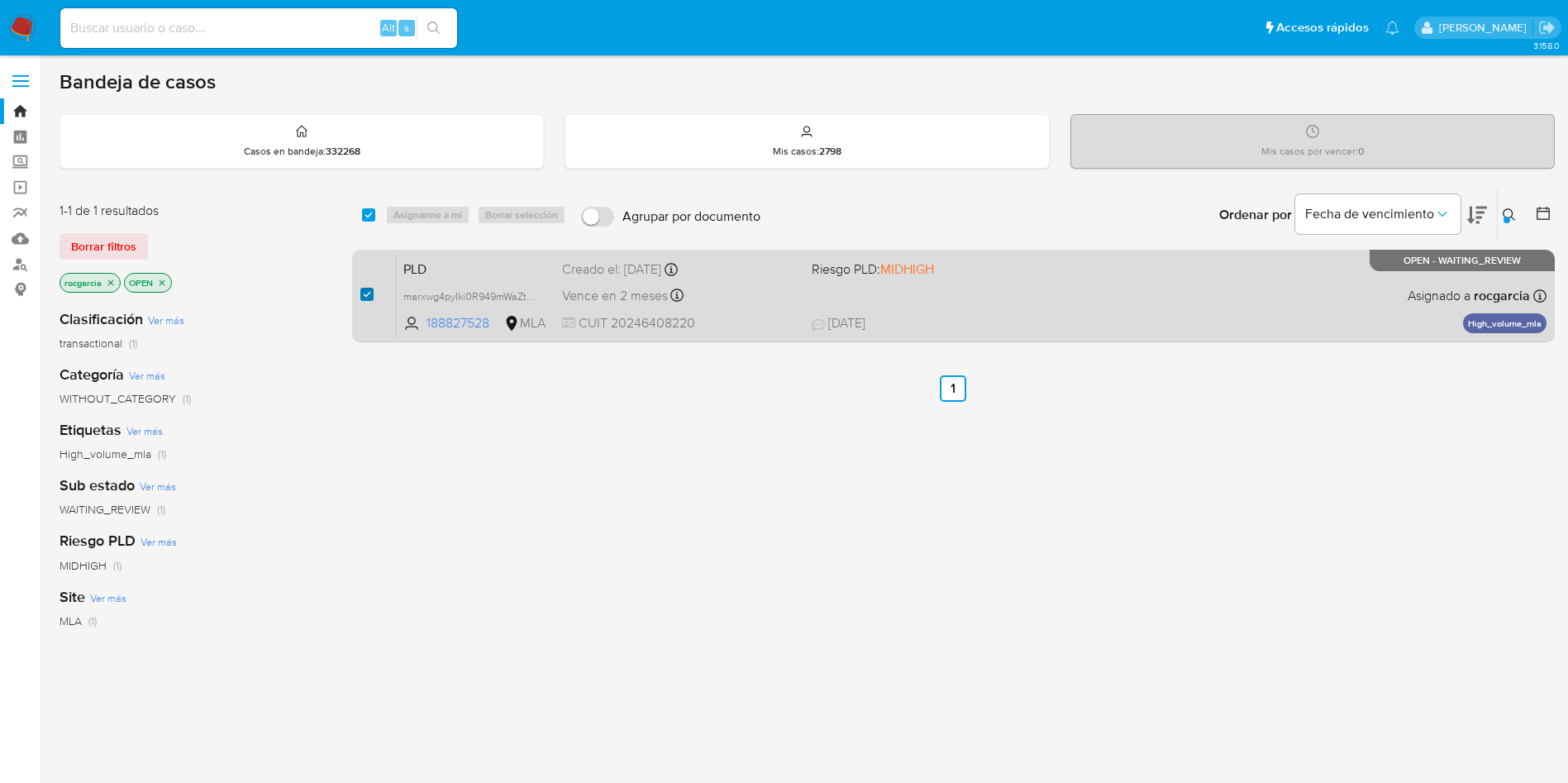
checkbox input "true"
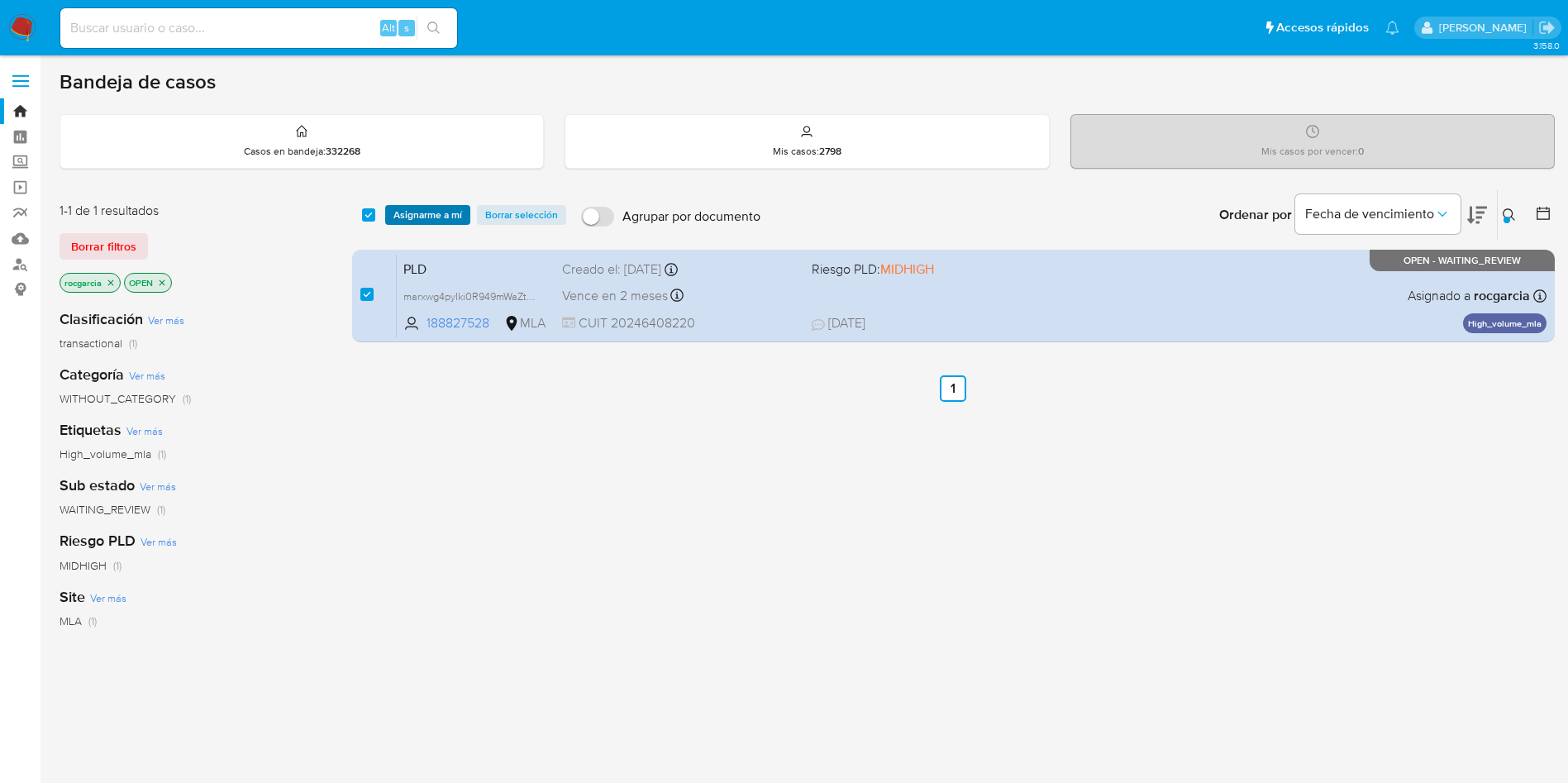
click at [431, 213] on span "Asignarme a mí" at bounding box center [427, 215] width 68 height 16
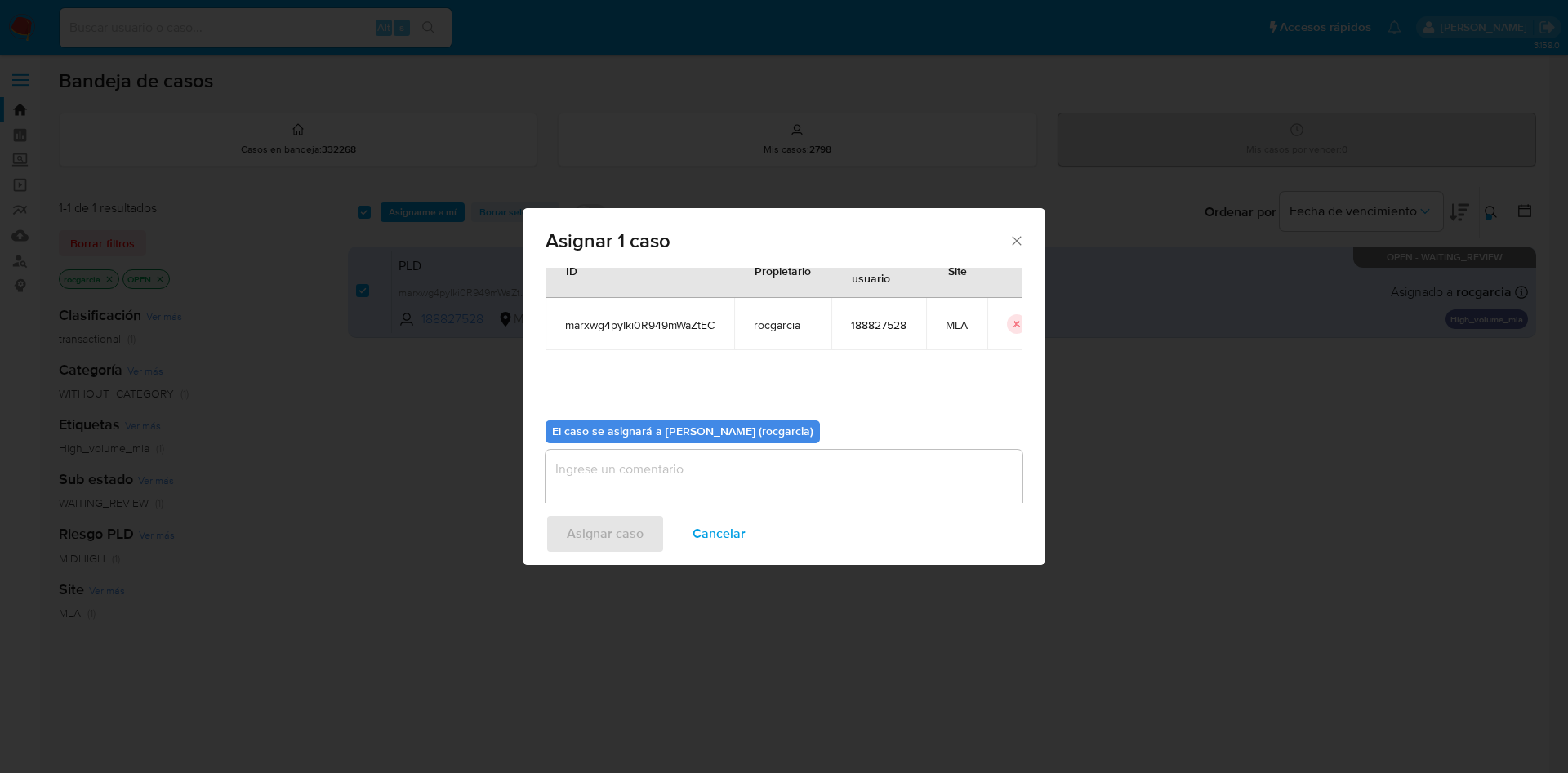
scroll to position [85, 0]
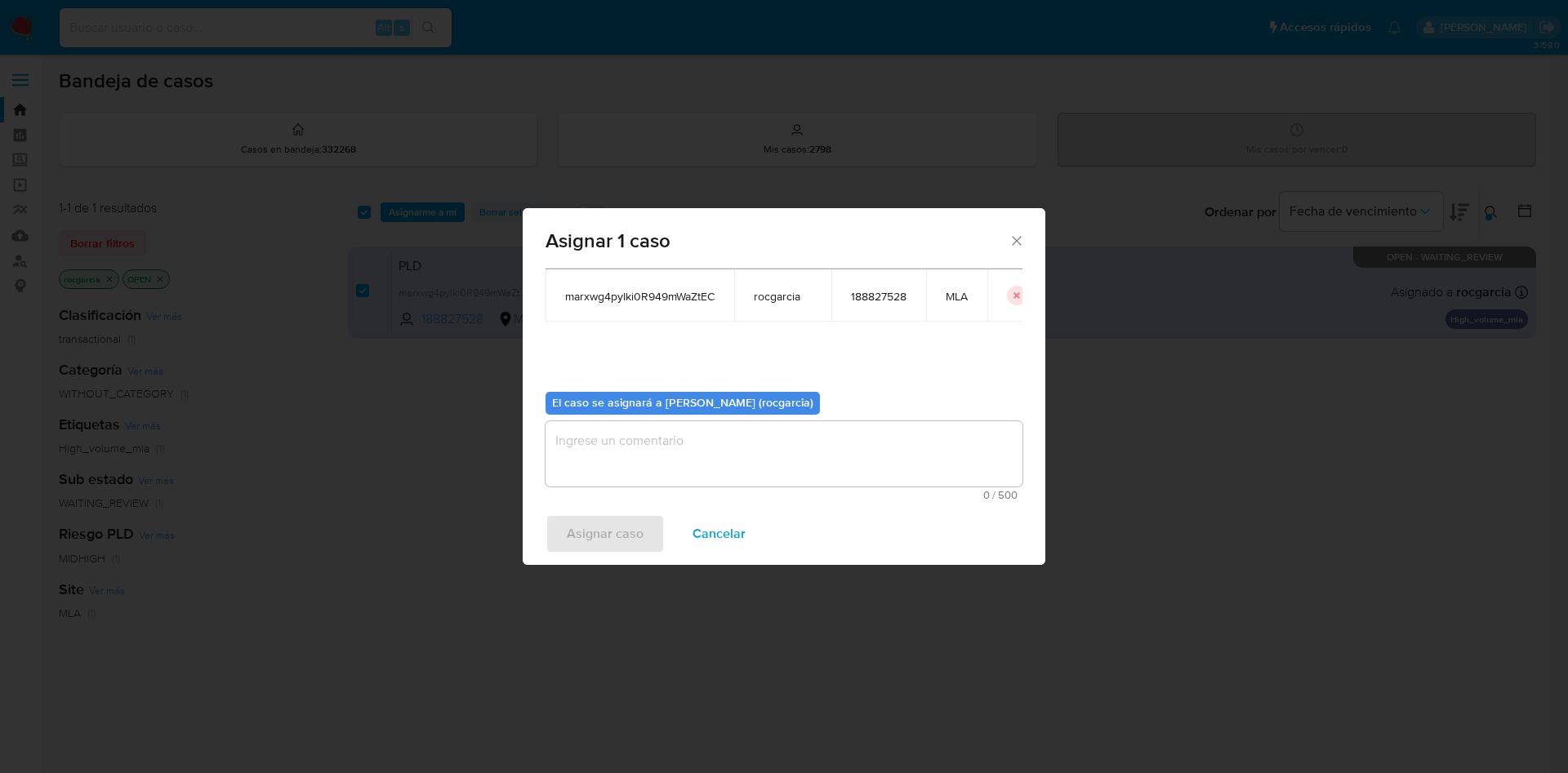
click at [640, 487] on div "0 / 500 500 caracteres restantes" at bounding box center [784, 461] width 477 height 79
click at [650, 445] on textarea "assign-modal" at bounding box center [784, 454] width 477 height 66
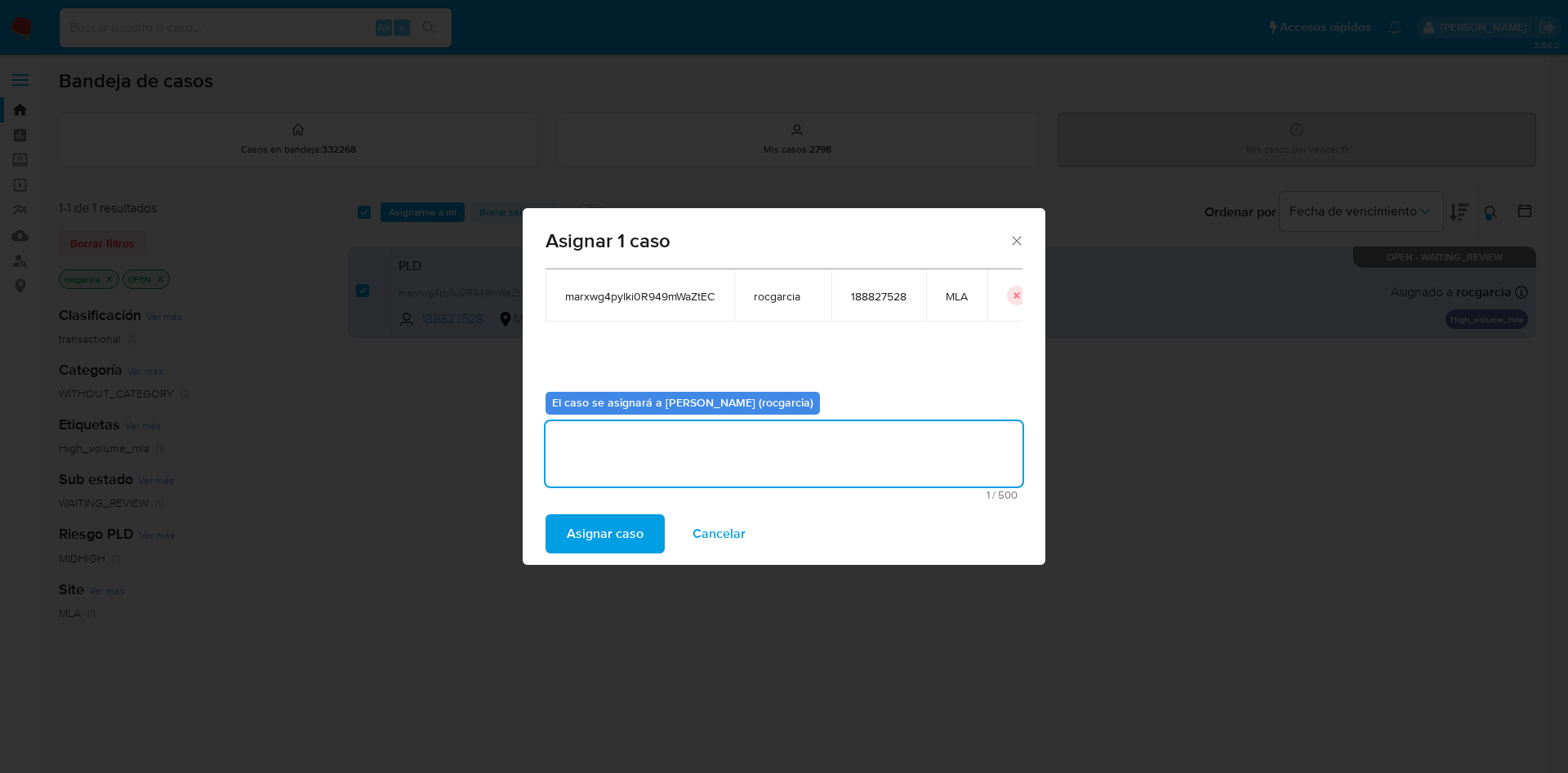
click at [600, 543] on span "Asignar caso" at bounding box center [605, 534] width 77 height 36
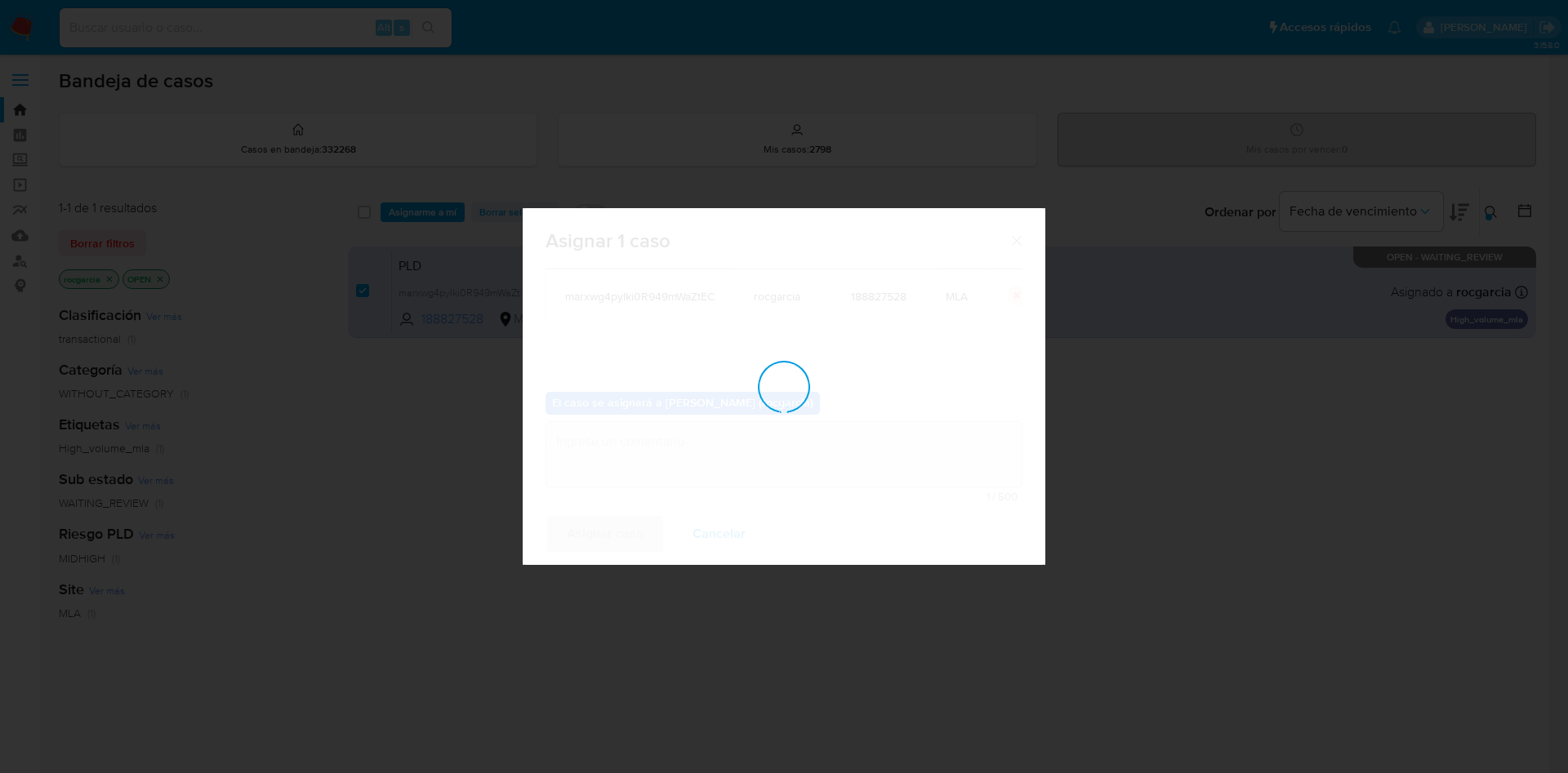
checkbox input "false"
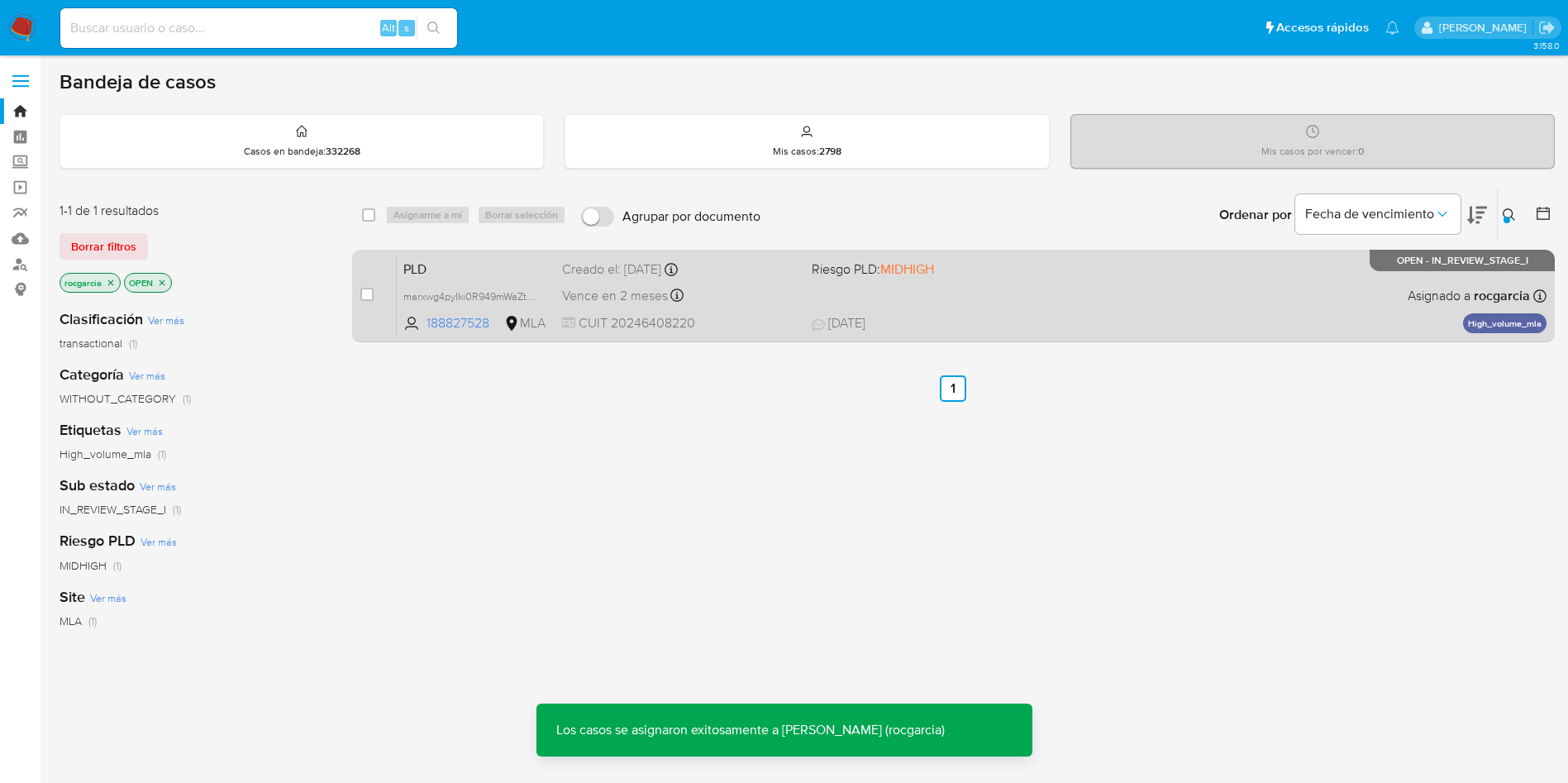
click at [848, 297] on div "PLD marxwg4pyIki0R949mWaZtEC 188827528 MLA Riesgo PLD: MIDHIGH Creado el: 12/08…" at bounding box center [971, 296] width 1150 height 84
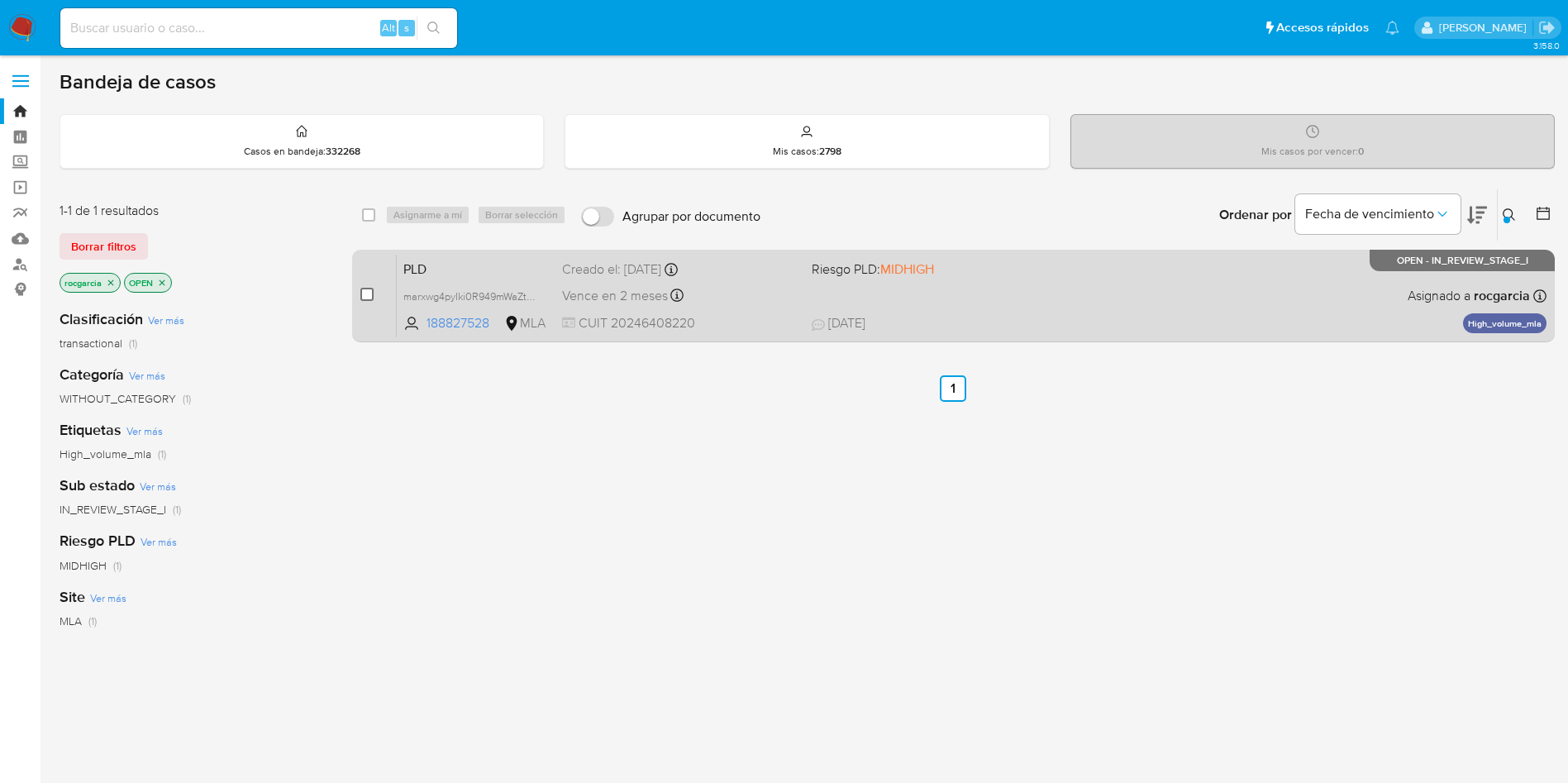
click at [366, 294] on input "checkbox" at bounding box center [367, 294] width 14 height 14
checkbox input "true"
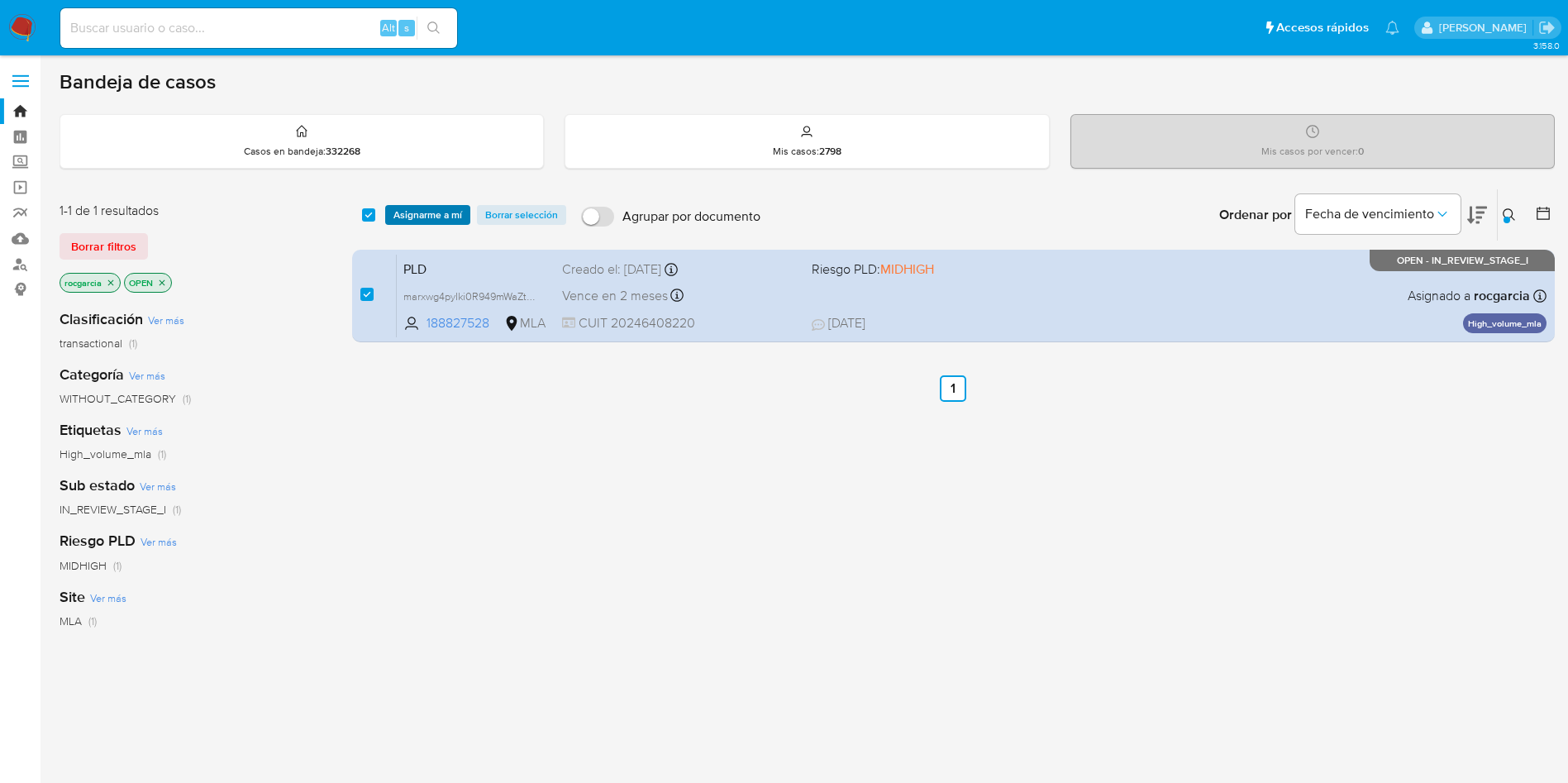
click at [415, 212] on span "Asignarme a mí" at bounding box center [427, 215] width 68 height 16
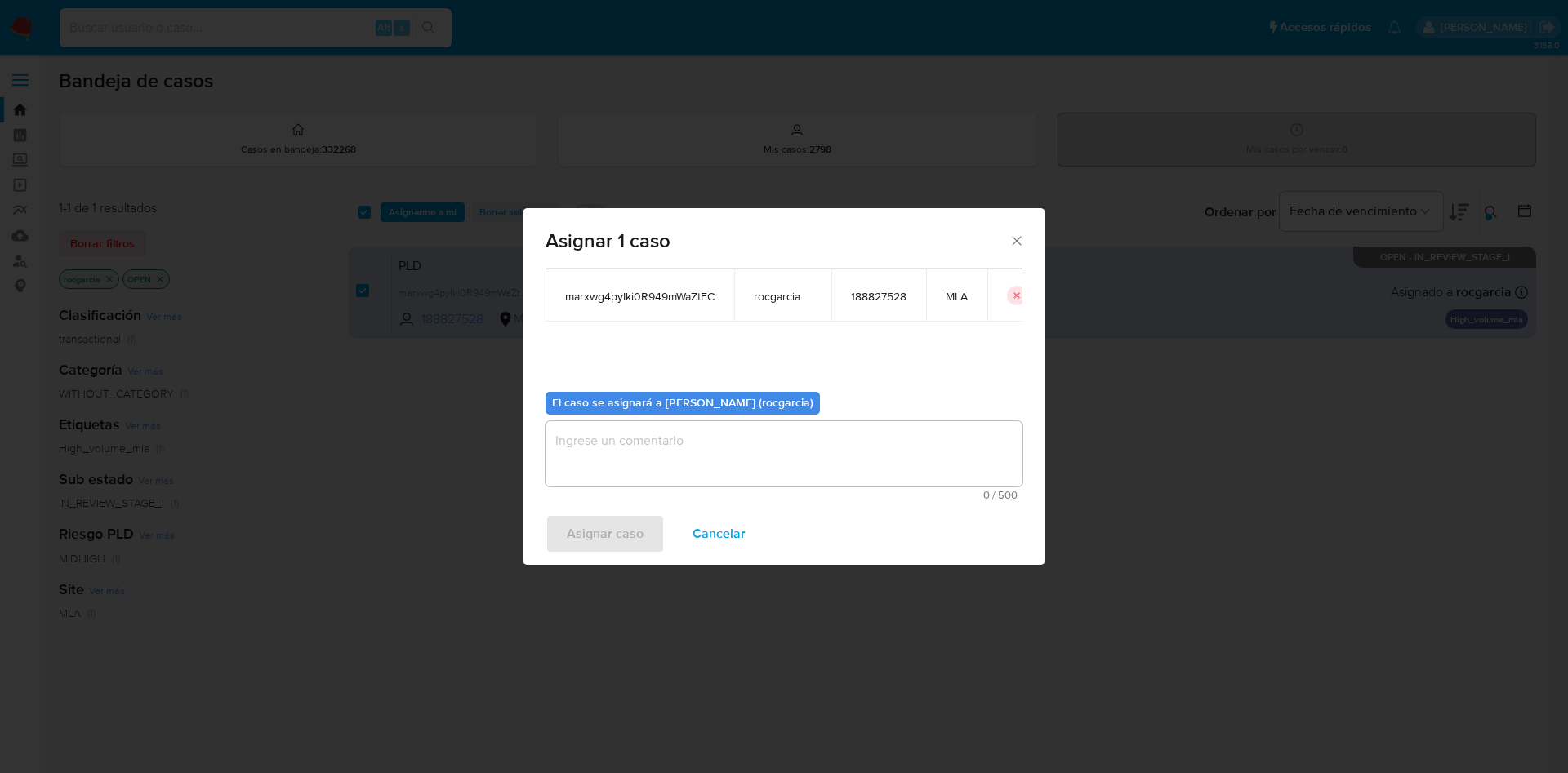
click at [621, 462] on textarea "assign-modal" at bounding box center [784, 454] width 477 height 66
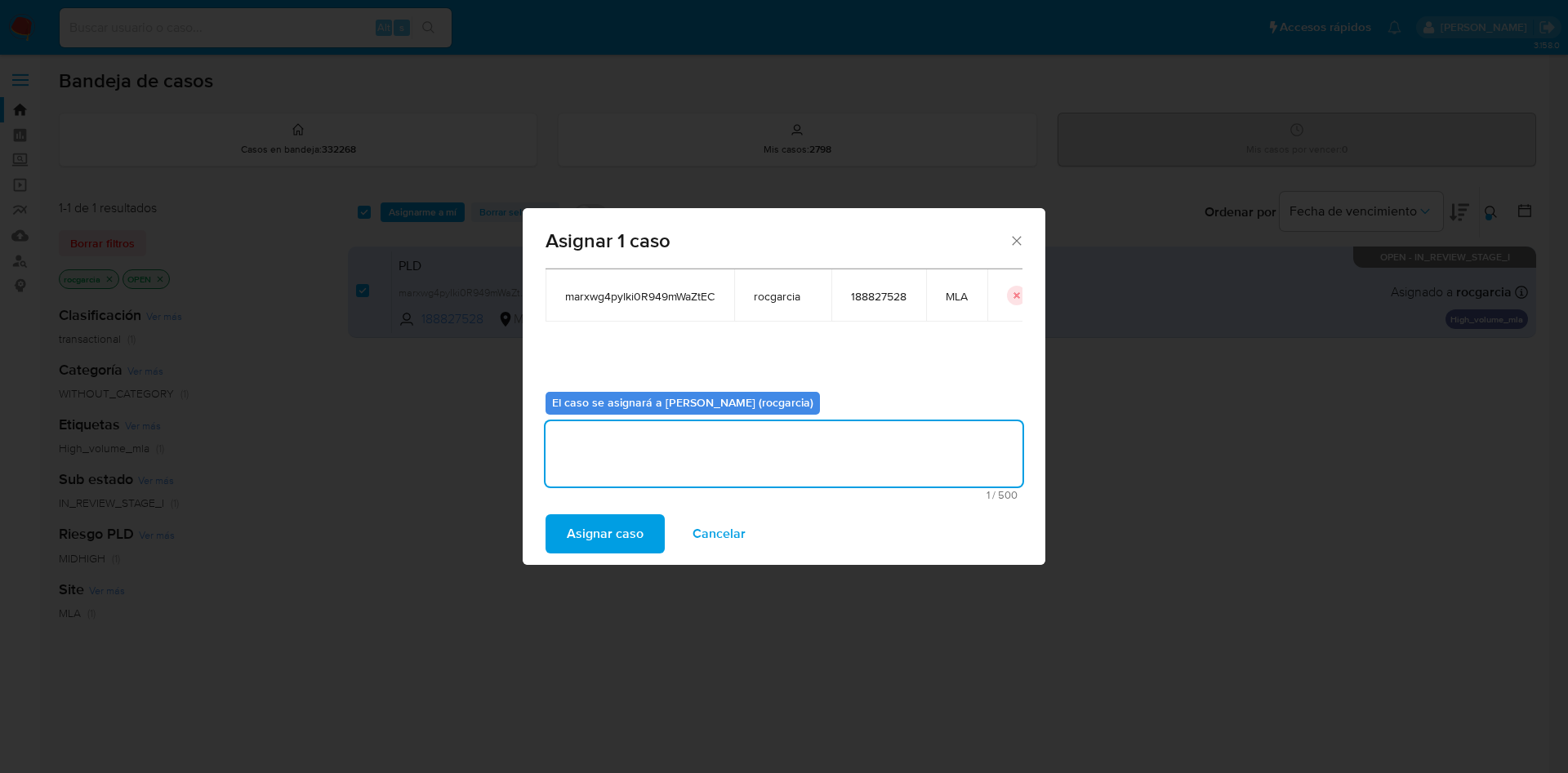
click at [619, 532] on span "Asignar caso" at bounding box center [605, 534] width 77 height 36
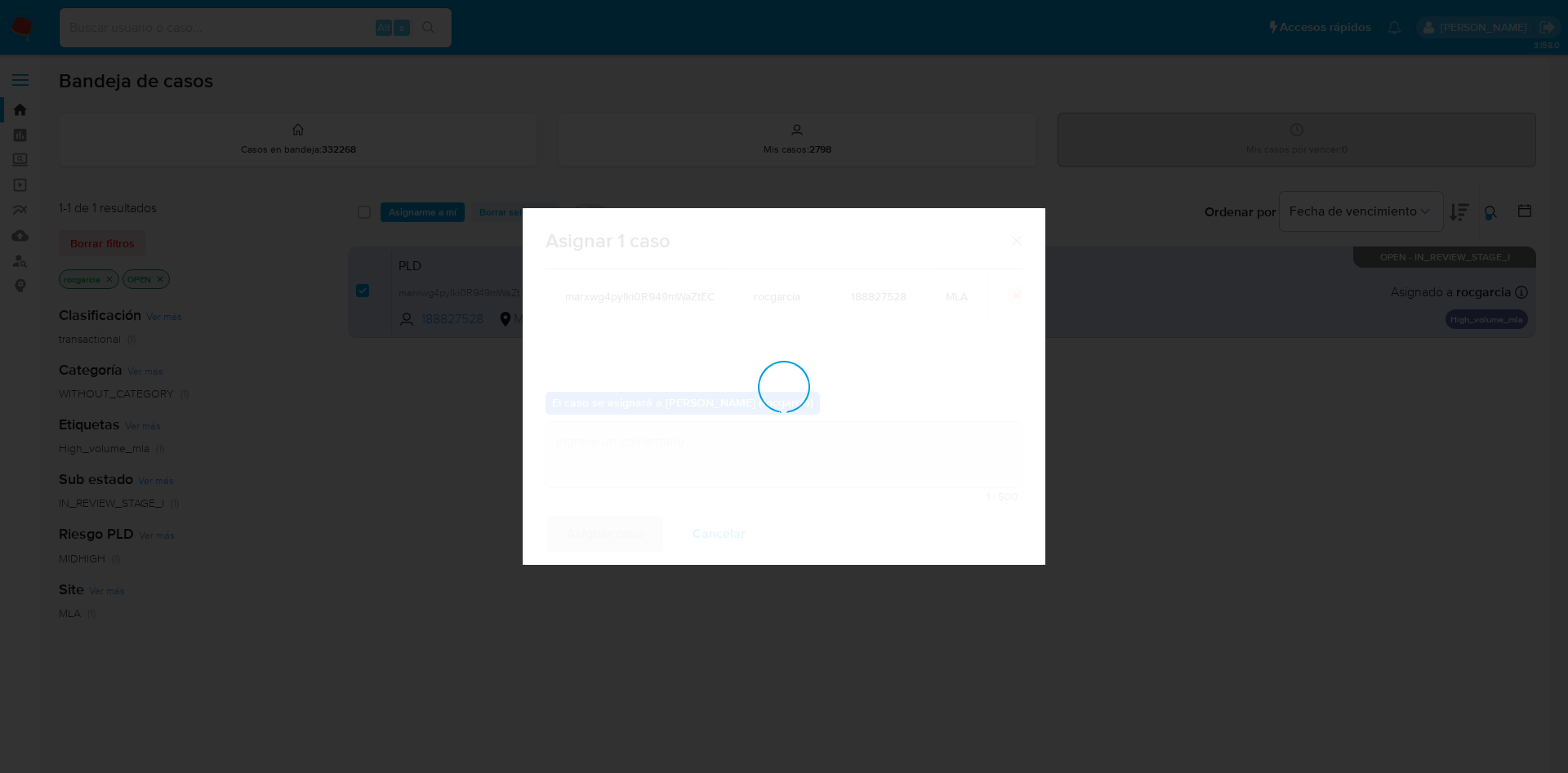
checkbox input "false"
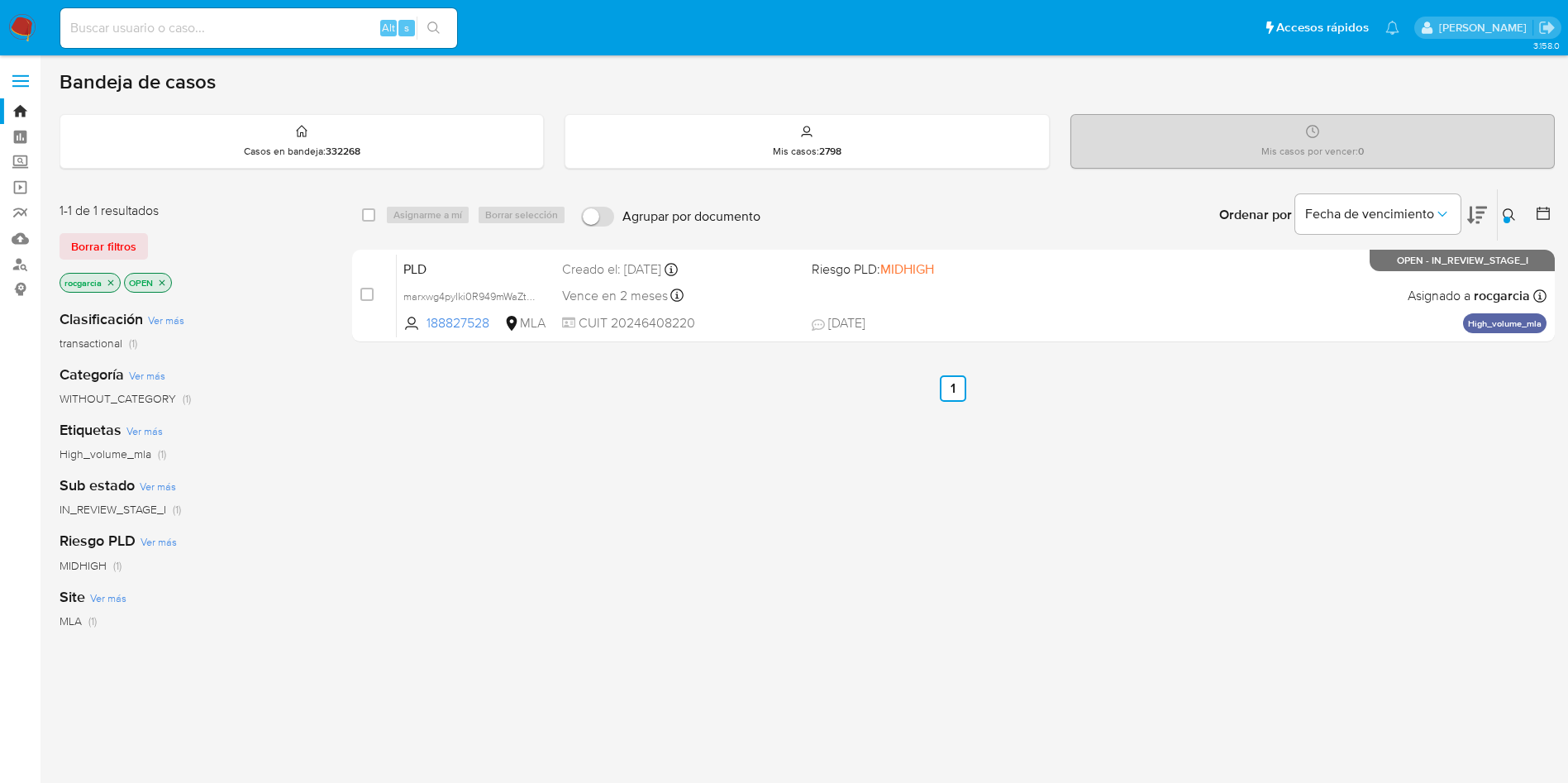
click at [1503, 215] on icon at bounding box center [1509, 215] width 13 height 13
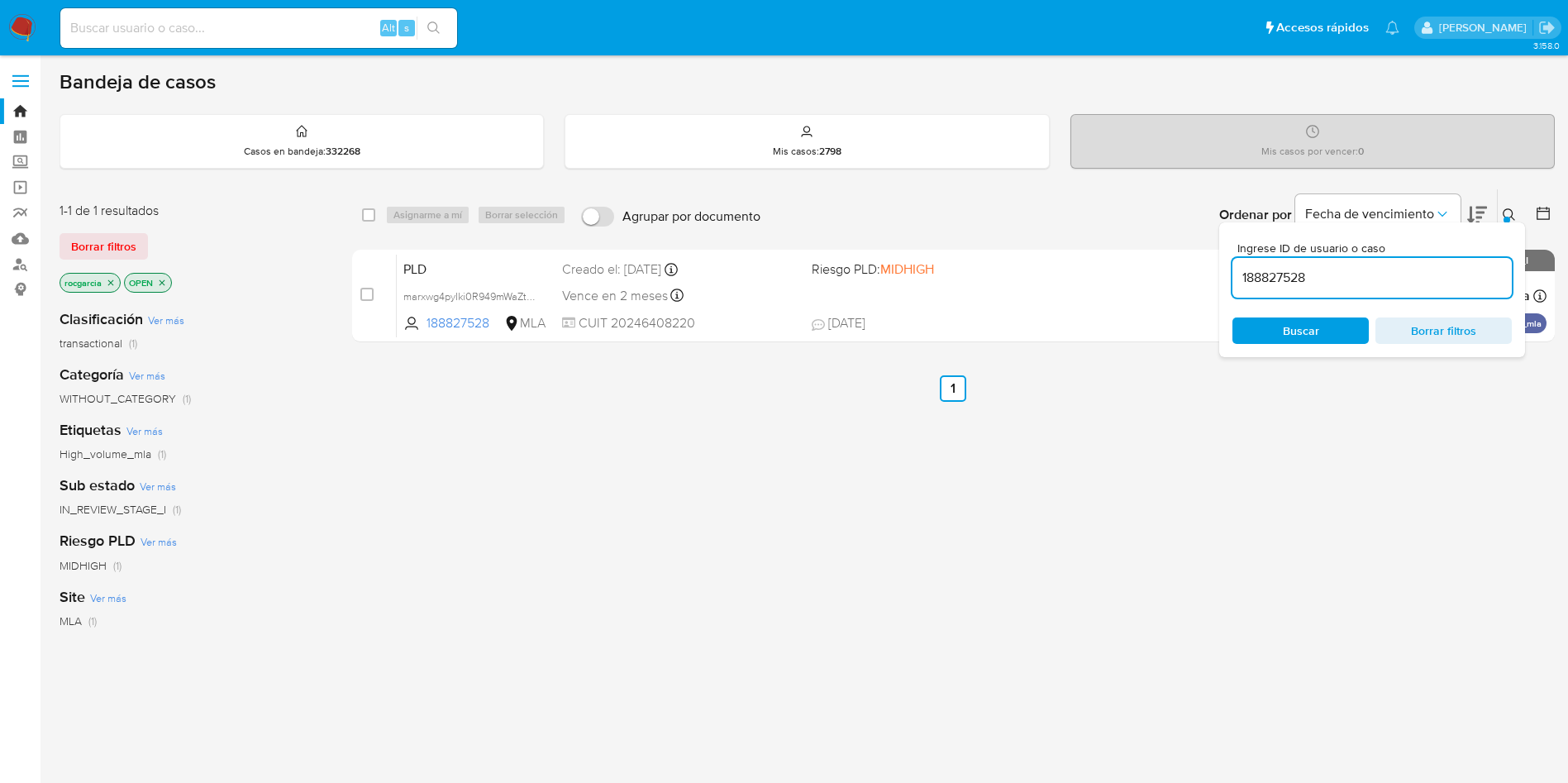
click at [1368, 273] on input "188827528" at bounding box center [1372, 278] width 280 height 22
type input "167921878"
click at [1512, 213] on icon at bounding box center [1509, 215] width 13 height 13
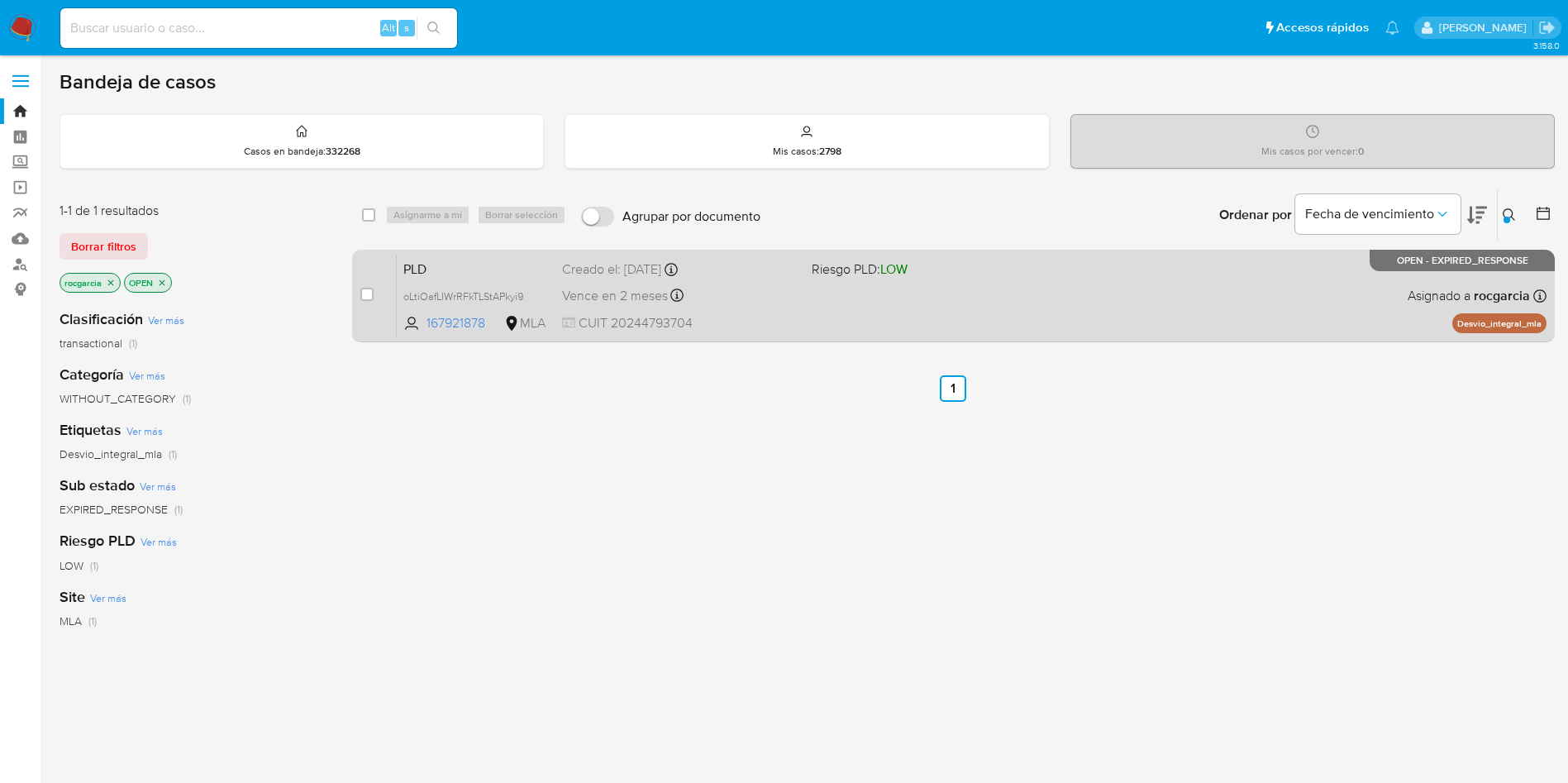
click at [370, 290] on input "checkbox" at bounding box center [367, 294] width 14 height 14
checkbox input "true"
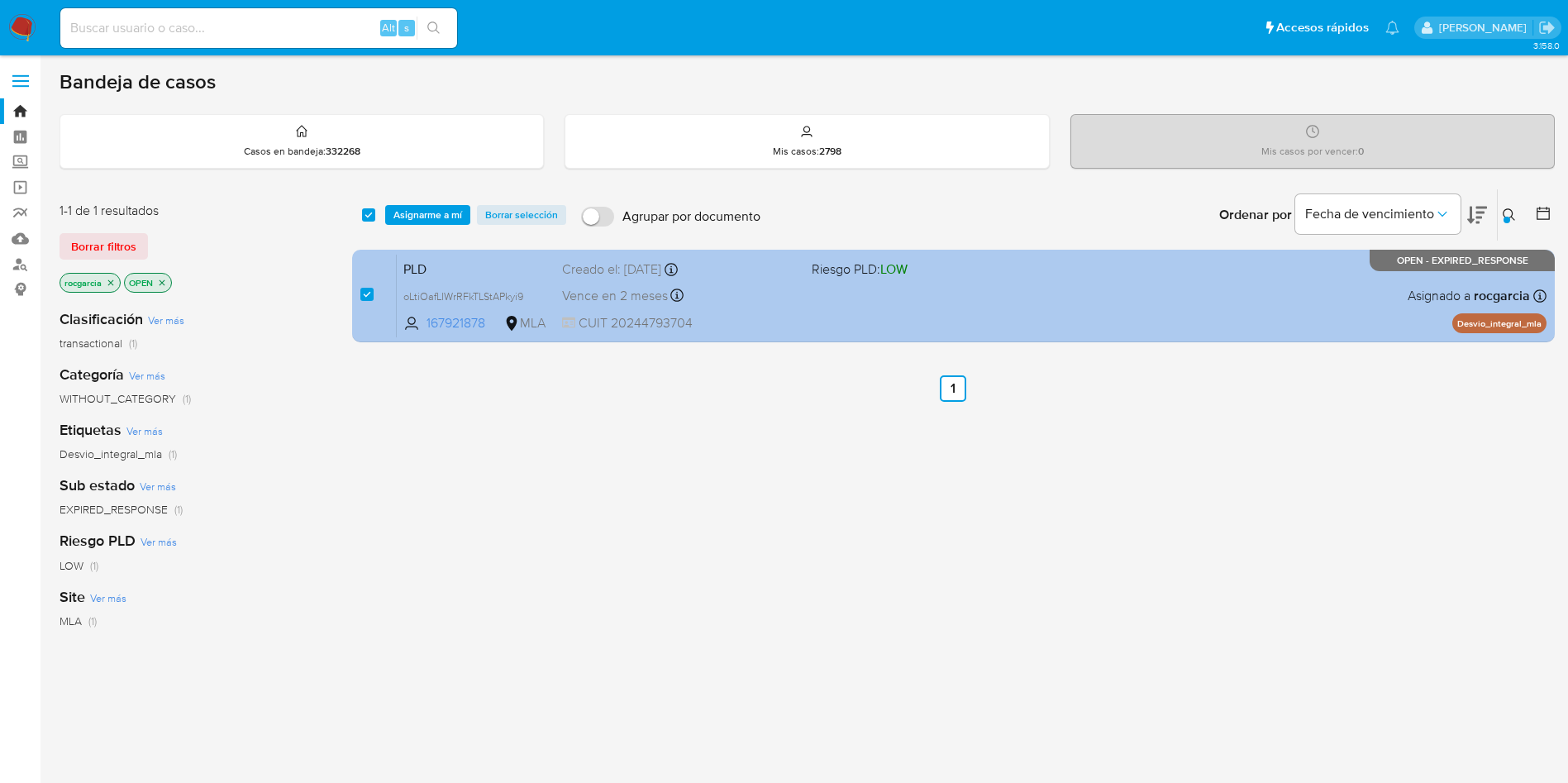
checkbox input "true"
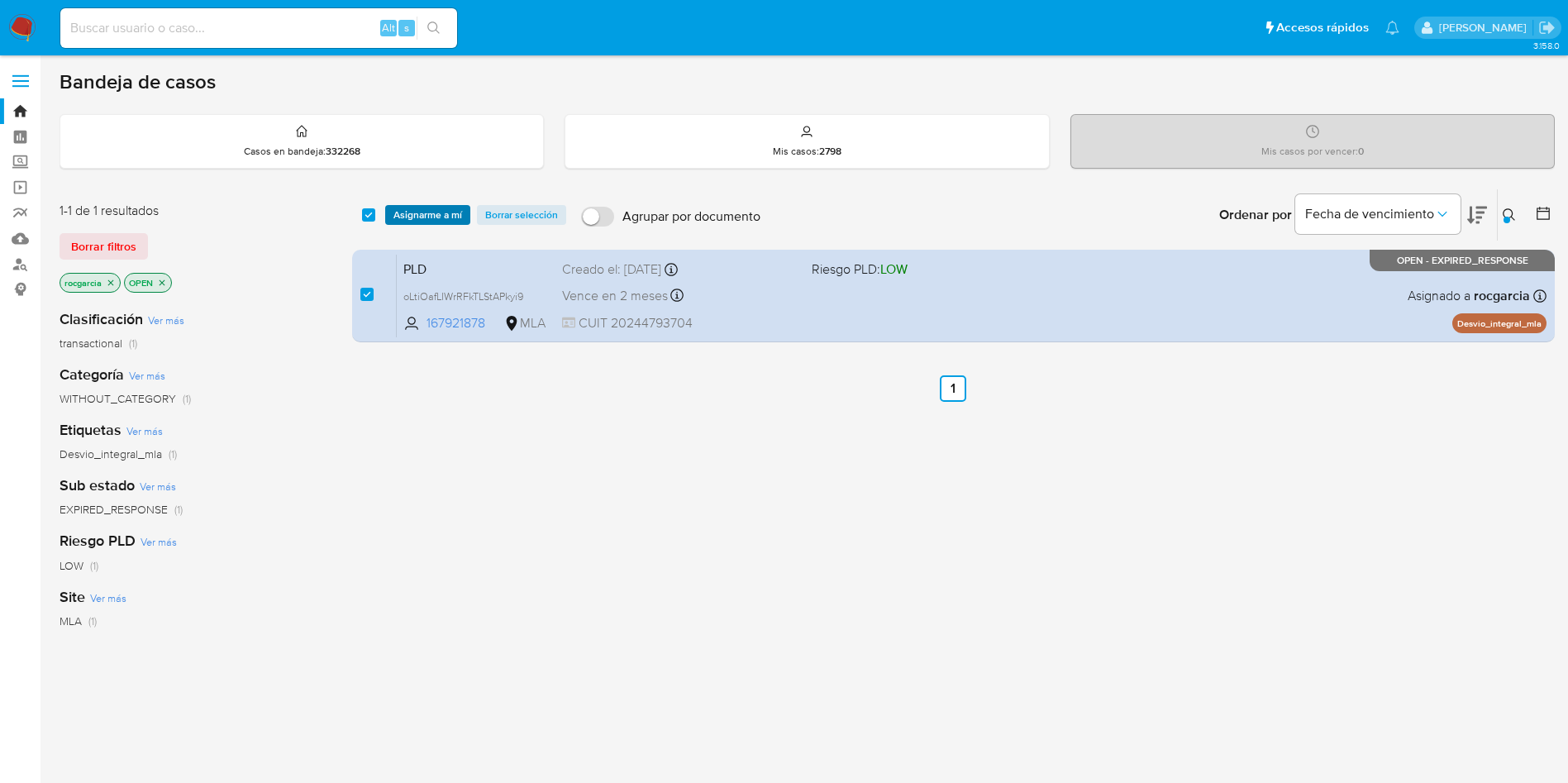
drag, startPoint x: 430, startPoint y: 209, endPoint x: 430, endPoint y: 218, distance: 9.0
click at [430, 210] on span "Asignarme a mí" at bounding box center [427, 215] width 68 height 16
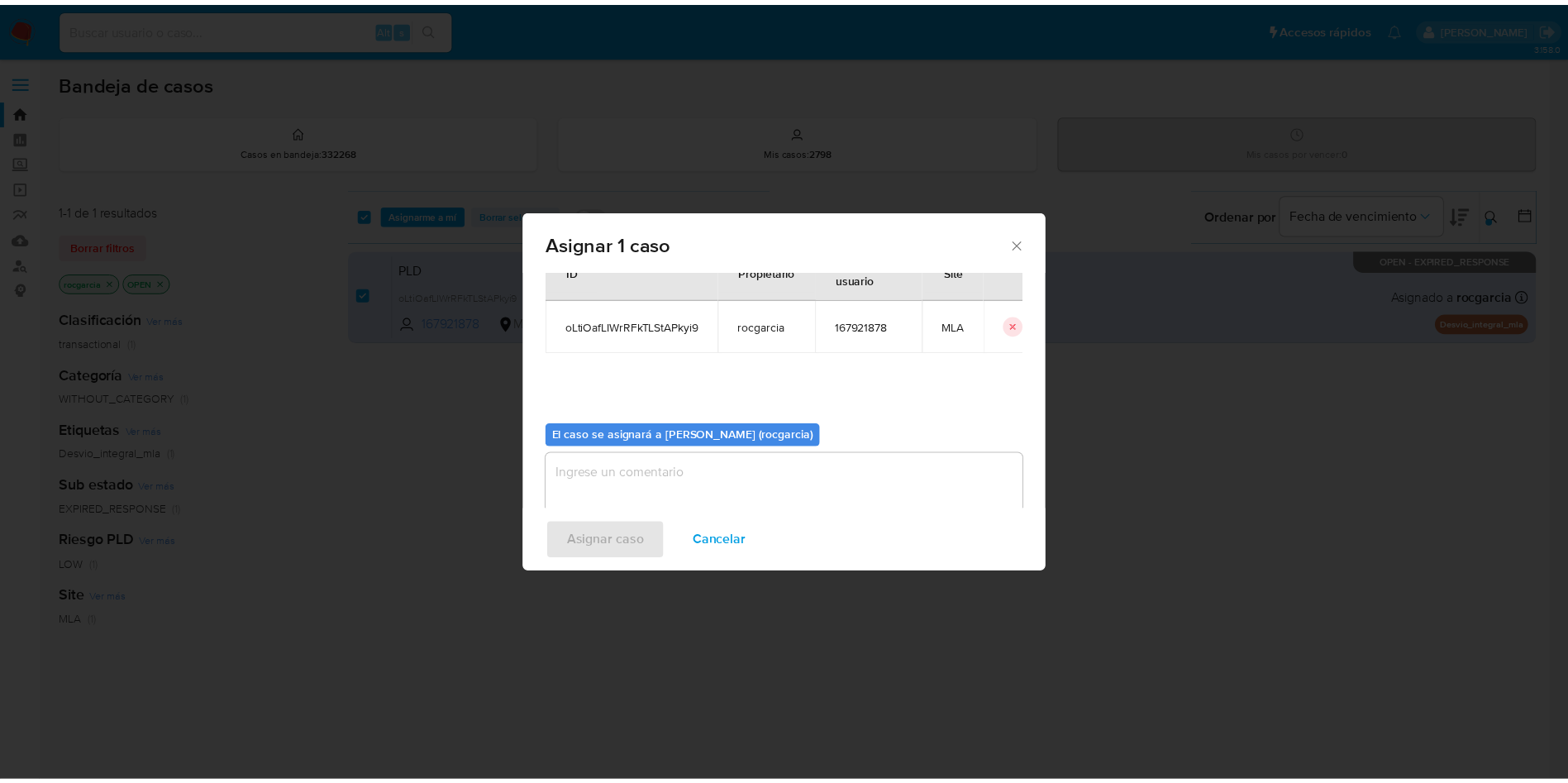
scroll to position [86, 0]
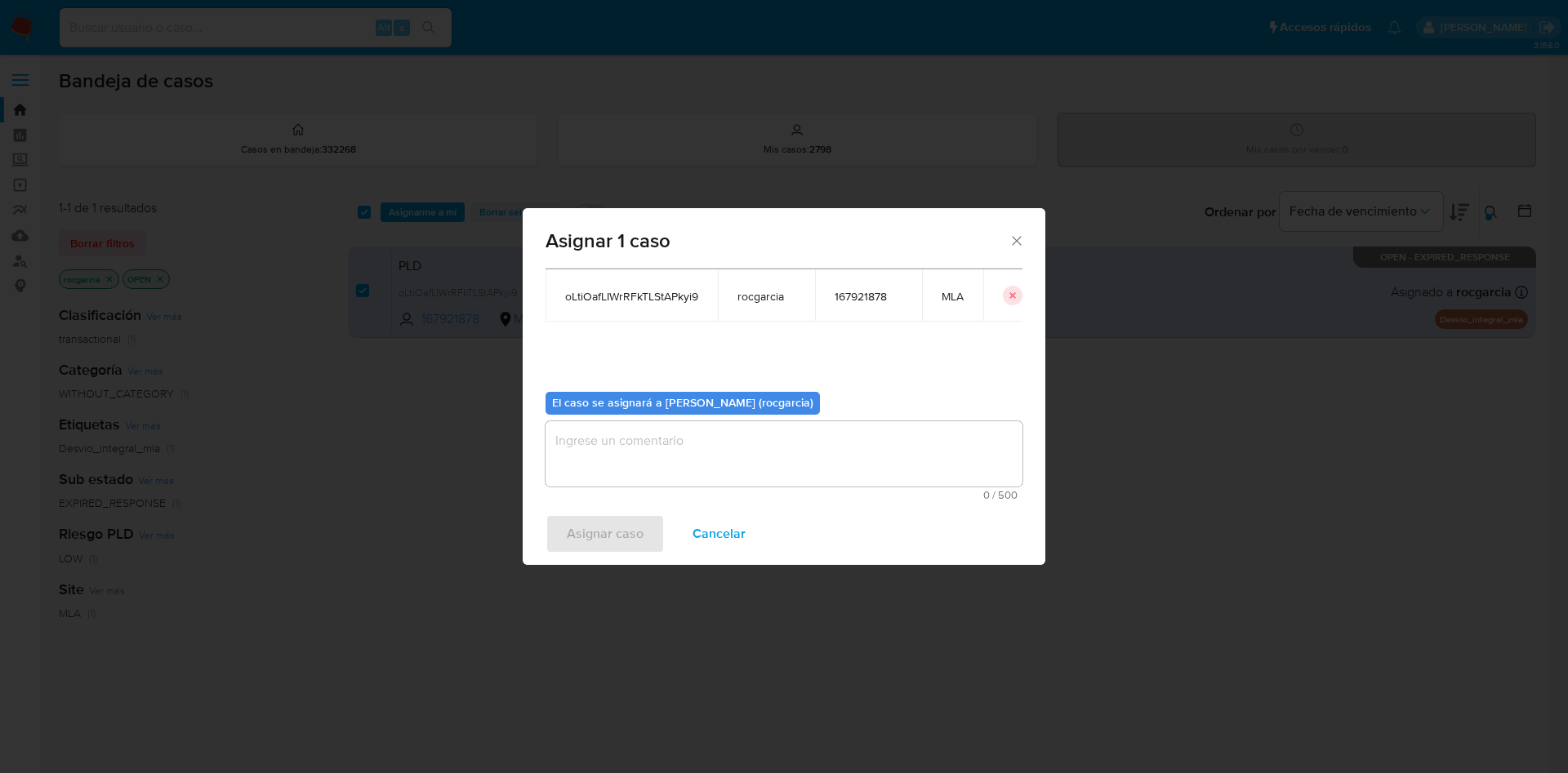
click at [698, 451] on textarea "assign-modal" at bounding box center [784, 454] width 477 height 66
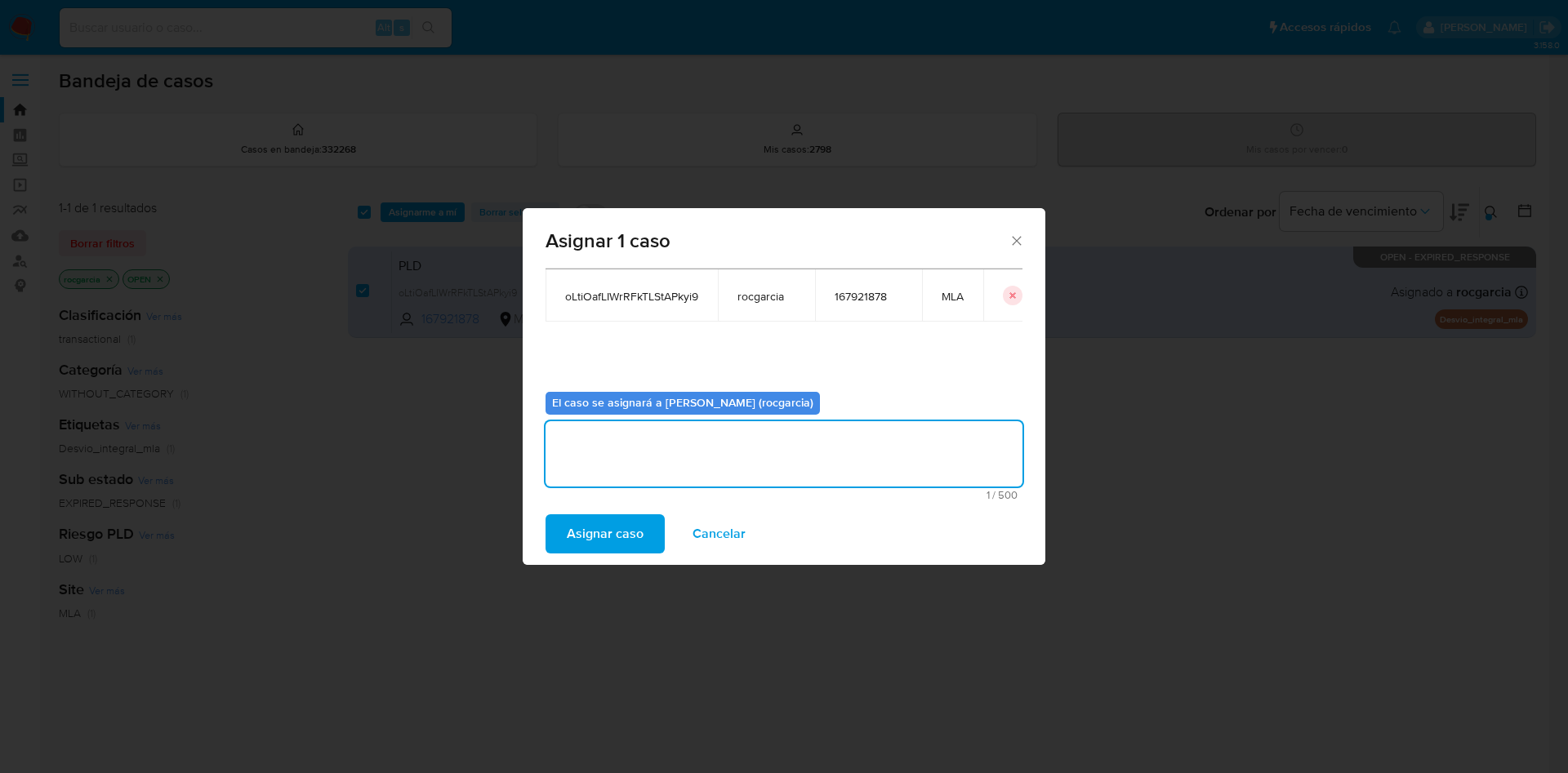
click at [612, 536] on span "Asignar caso" at bounding box center [605, 534] width 77 height 36
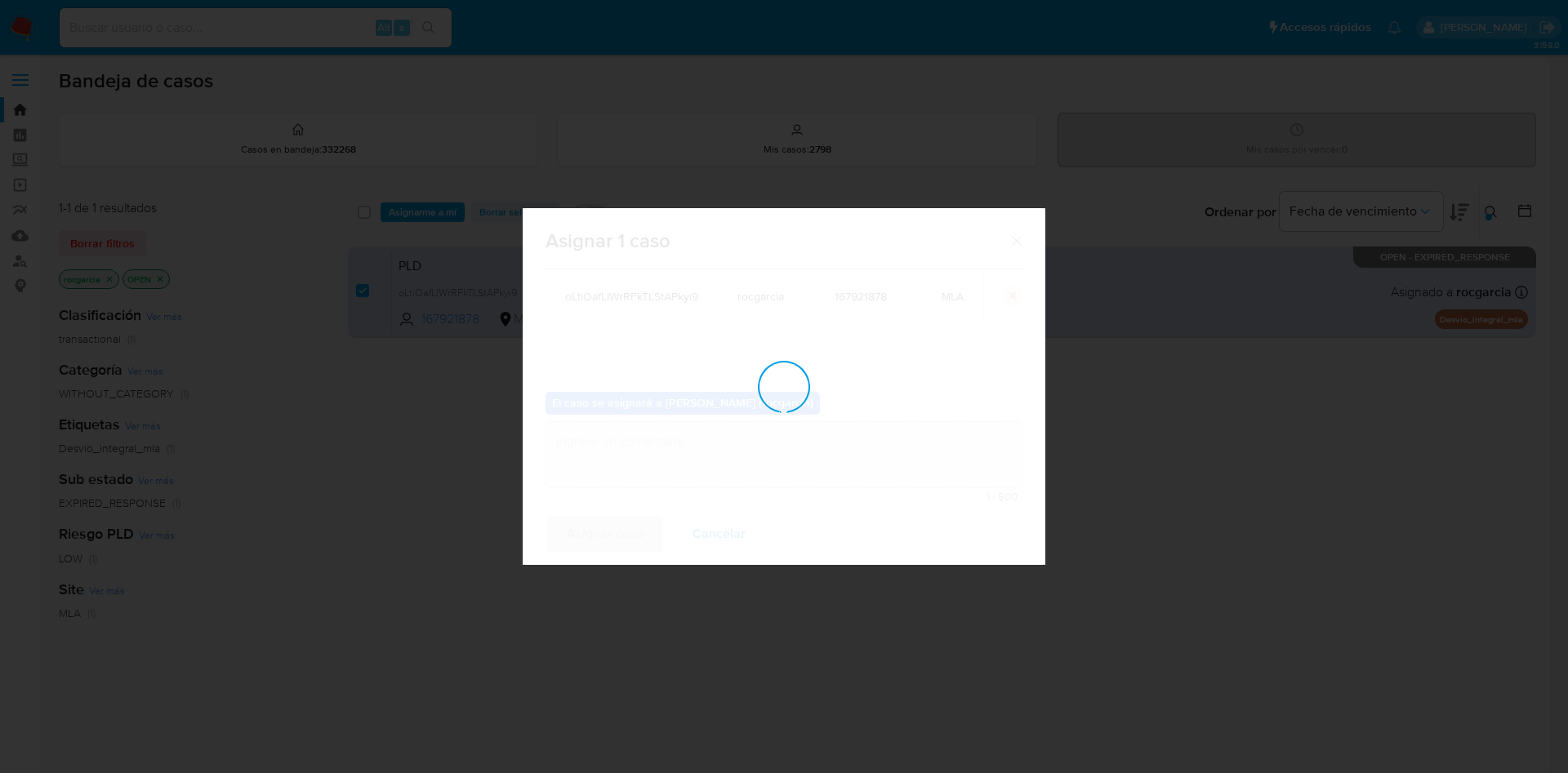
checkbox input "false"
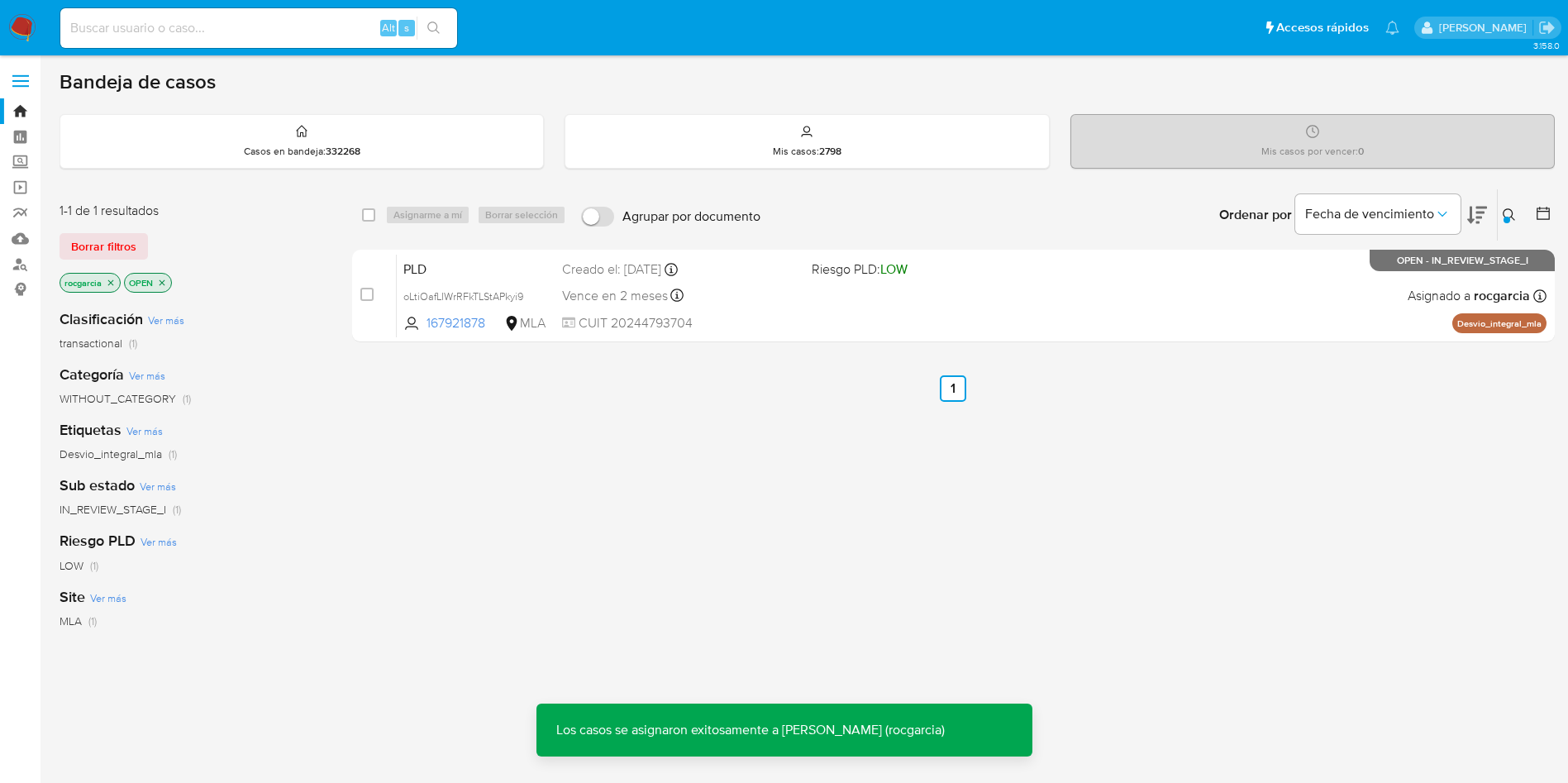
drag, startPoint x: 1513, startPoint y: 210, endPoint x: 1506, endPoint y: 214, distance: 8.1
click at [1511, 210] on icon at bounding box center [1509, 215] width 14 height 14
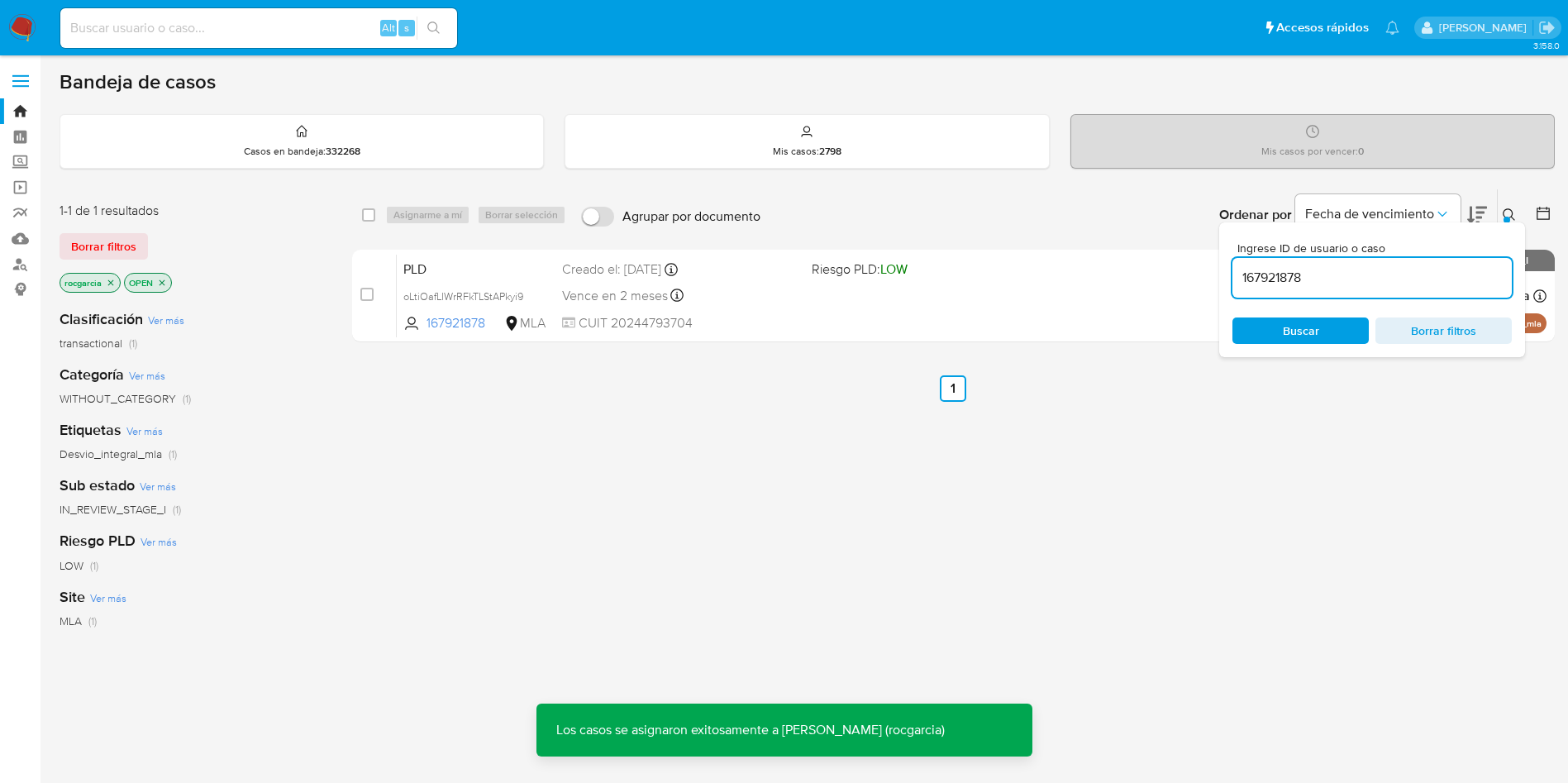
click at [1347, 273] on input "167921878" at bounding box center [1372, 278] width 280 height 22
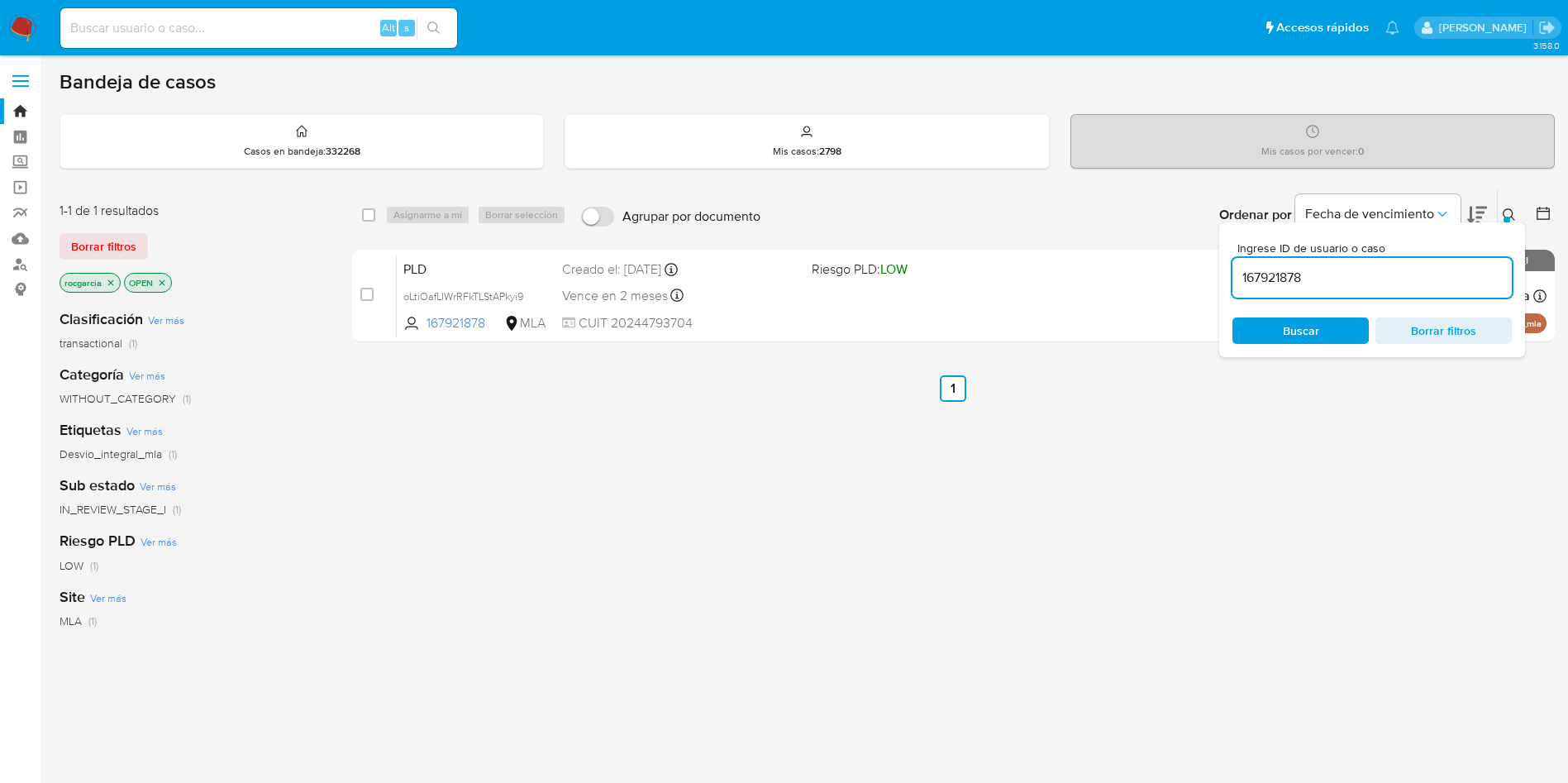
click at [1347, 273] on input "167921878" at bounding box center [1372, 278] width 280 height 22
click at [1340, 320] on span "Buscar" at bounding box center [1300, 330] width 113 height 23
drag, startPoint x: 1503, startPoint y: 219, endPoint x: 1495, endPoint y: 226, distance: 10.6
click at [1503, 219] on div at bounding box center [1506, 220] width 6 height 6
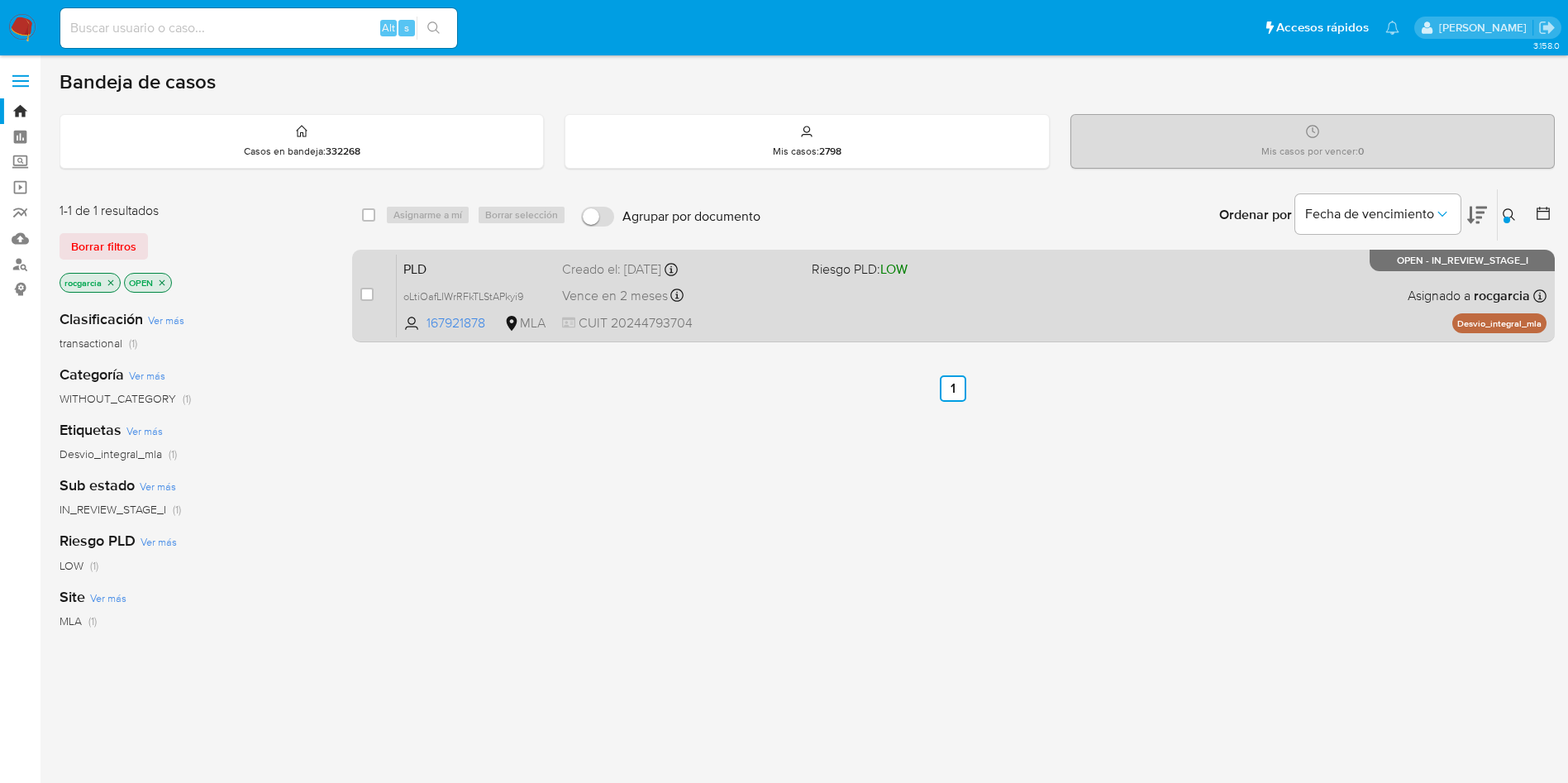
click at [1002, 301] on div "PLD oLtiOafLIWrRFkTLStAPkyi9 167921878 MLA Riesgo PLD: LOW Creado el: 12/08/202…" at bounding box center [971, 296] width 1150 height 84
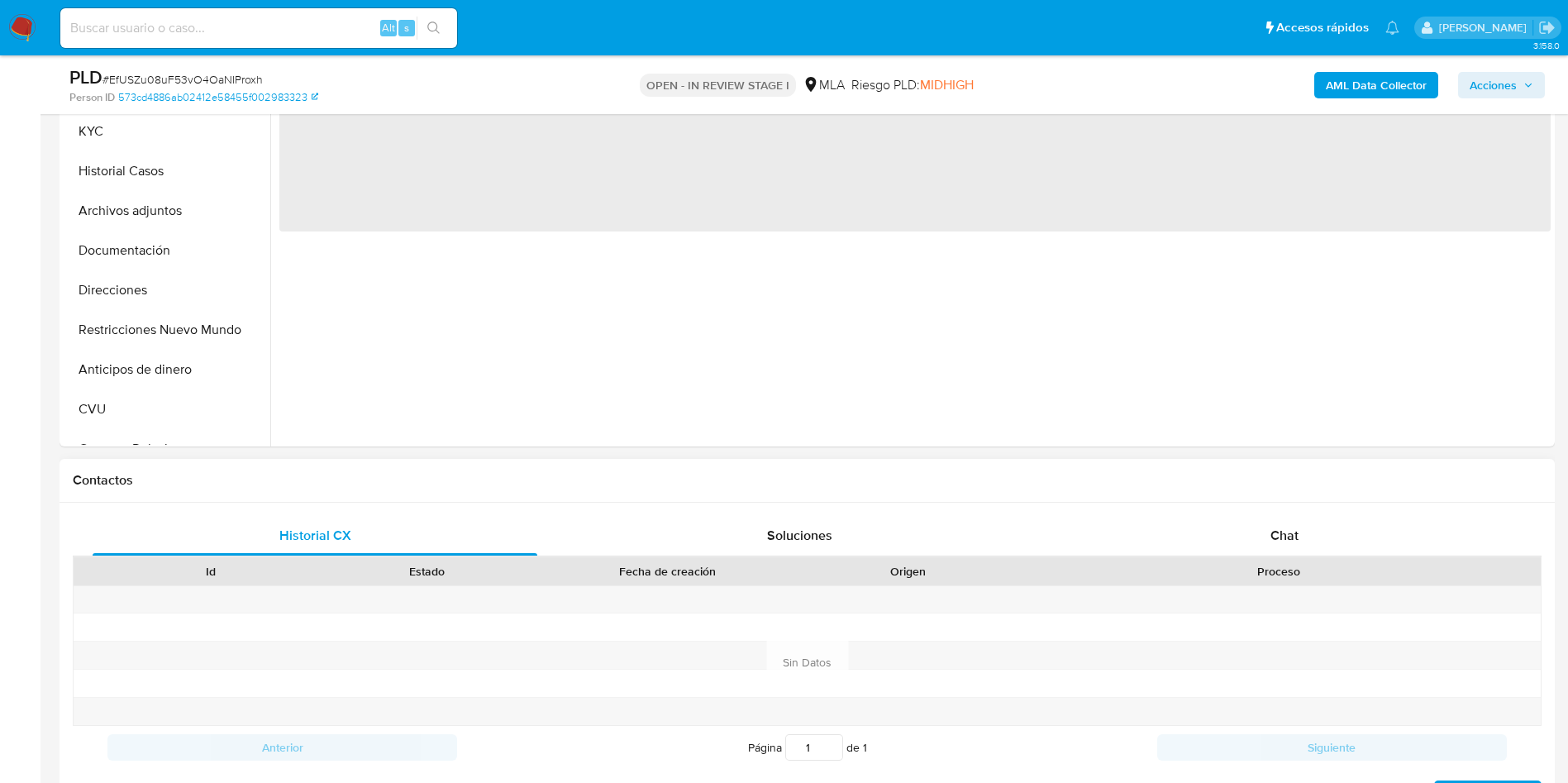
scroll to position [496, 0]
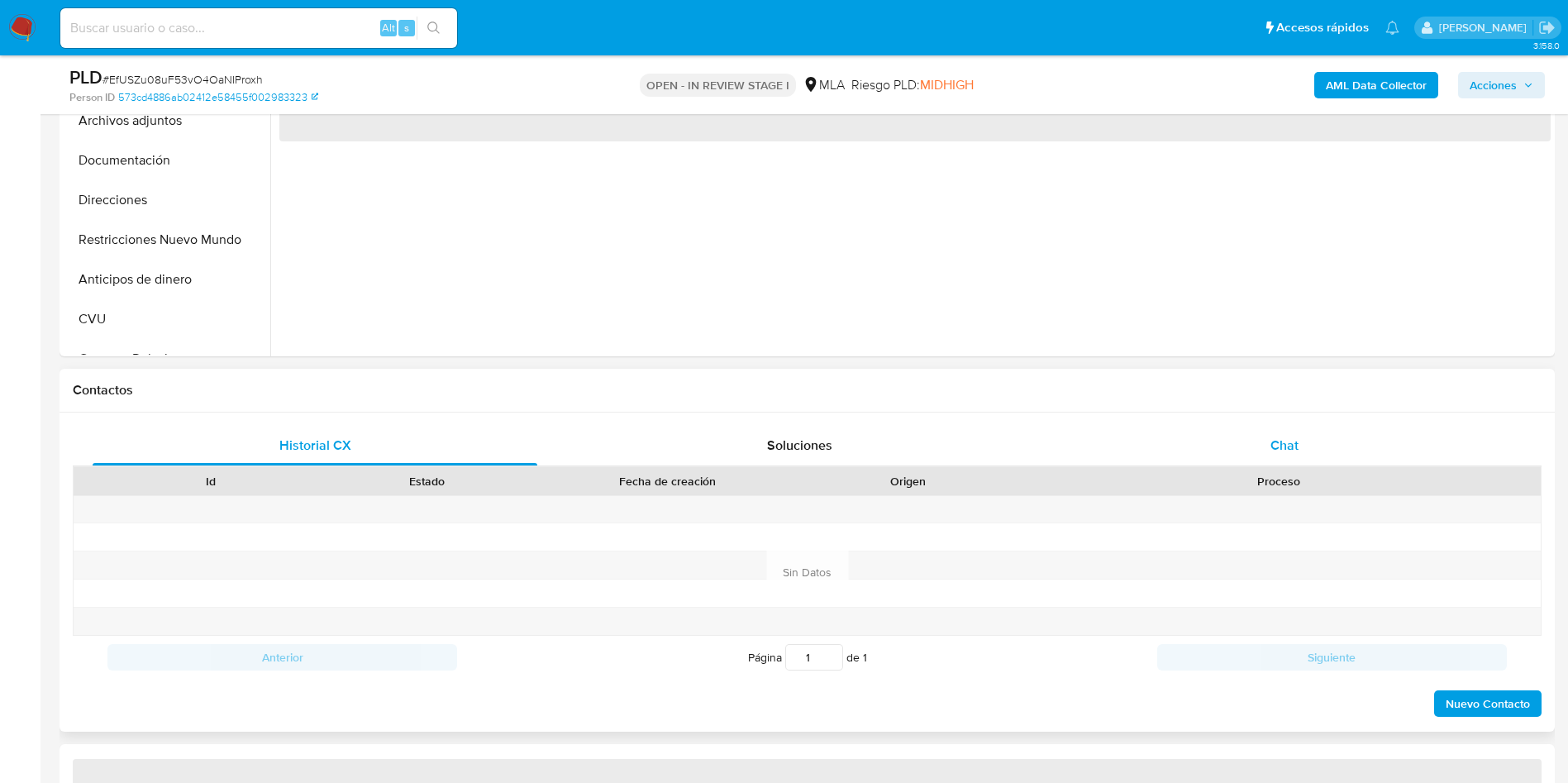
click at [1285, 446] on span "Chat" at bounding box center [1284, 445] width 28 height 19
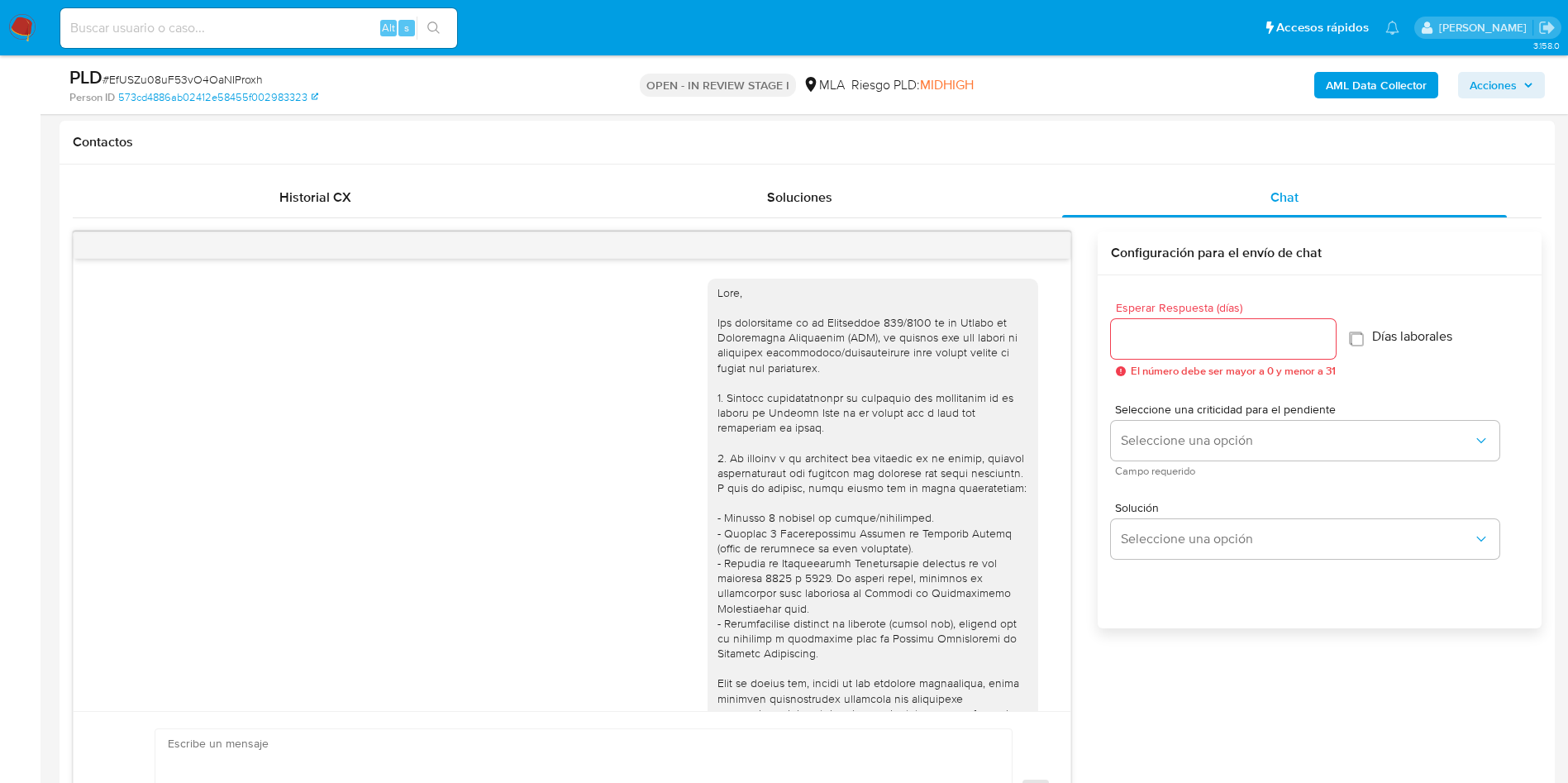
scroll to position [1342, 0]
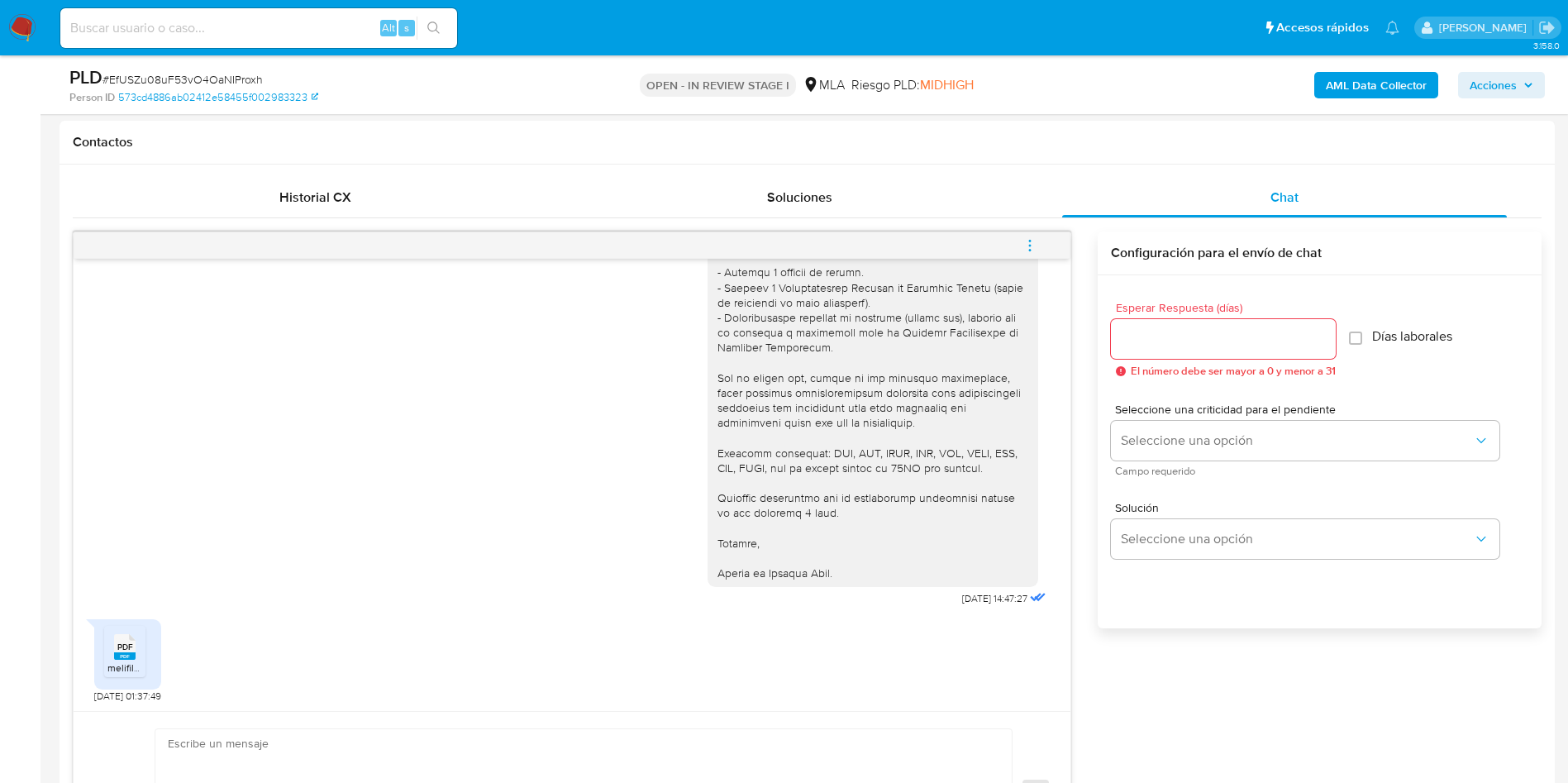
select select "10"
click at [104, 652] on li "PDF PDF melifile1593113310001744043.pdf" at bounding box center [124, 652] width 41 height 51
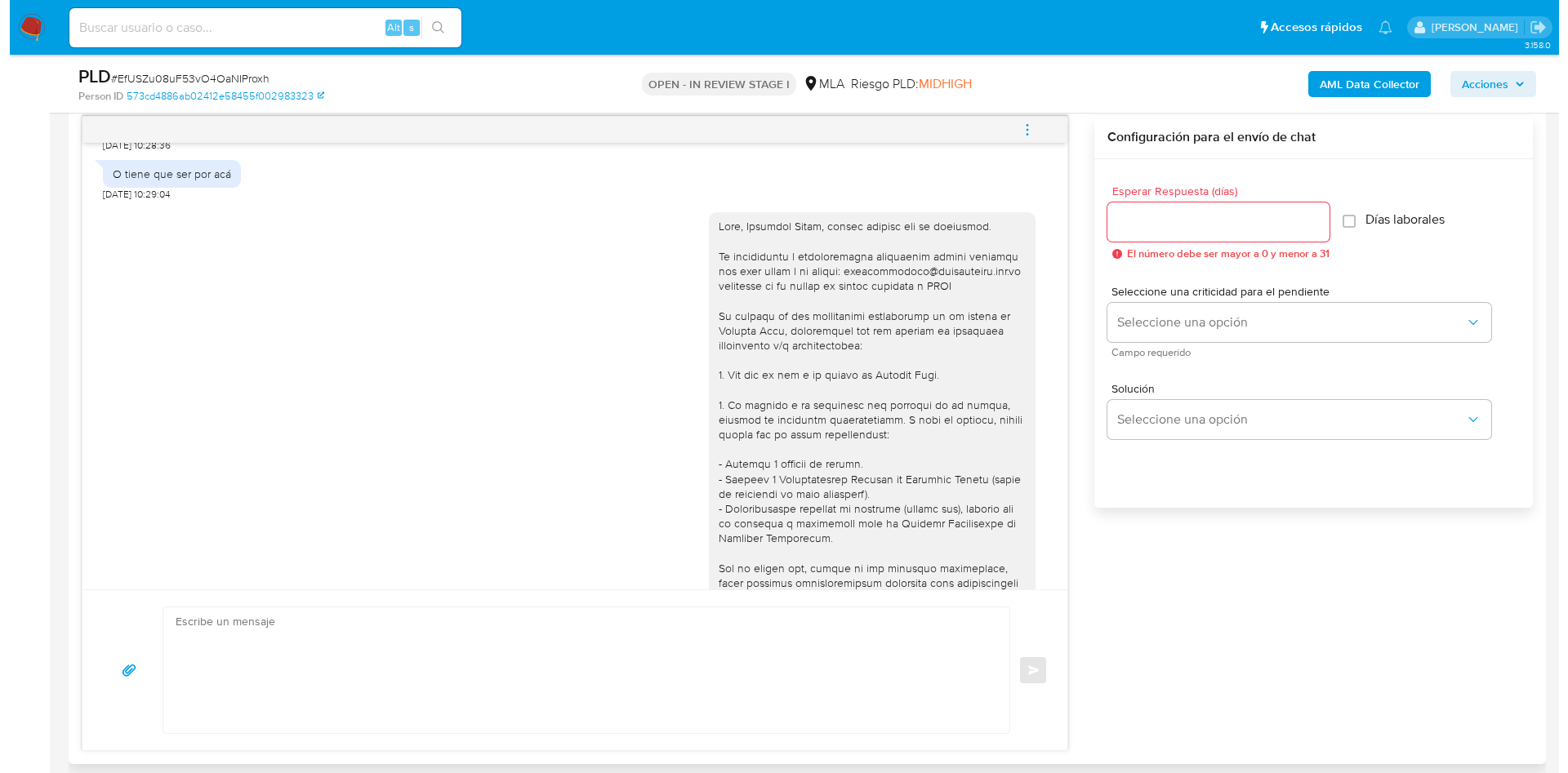
scroll to position [735, 0]
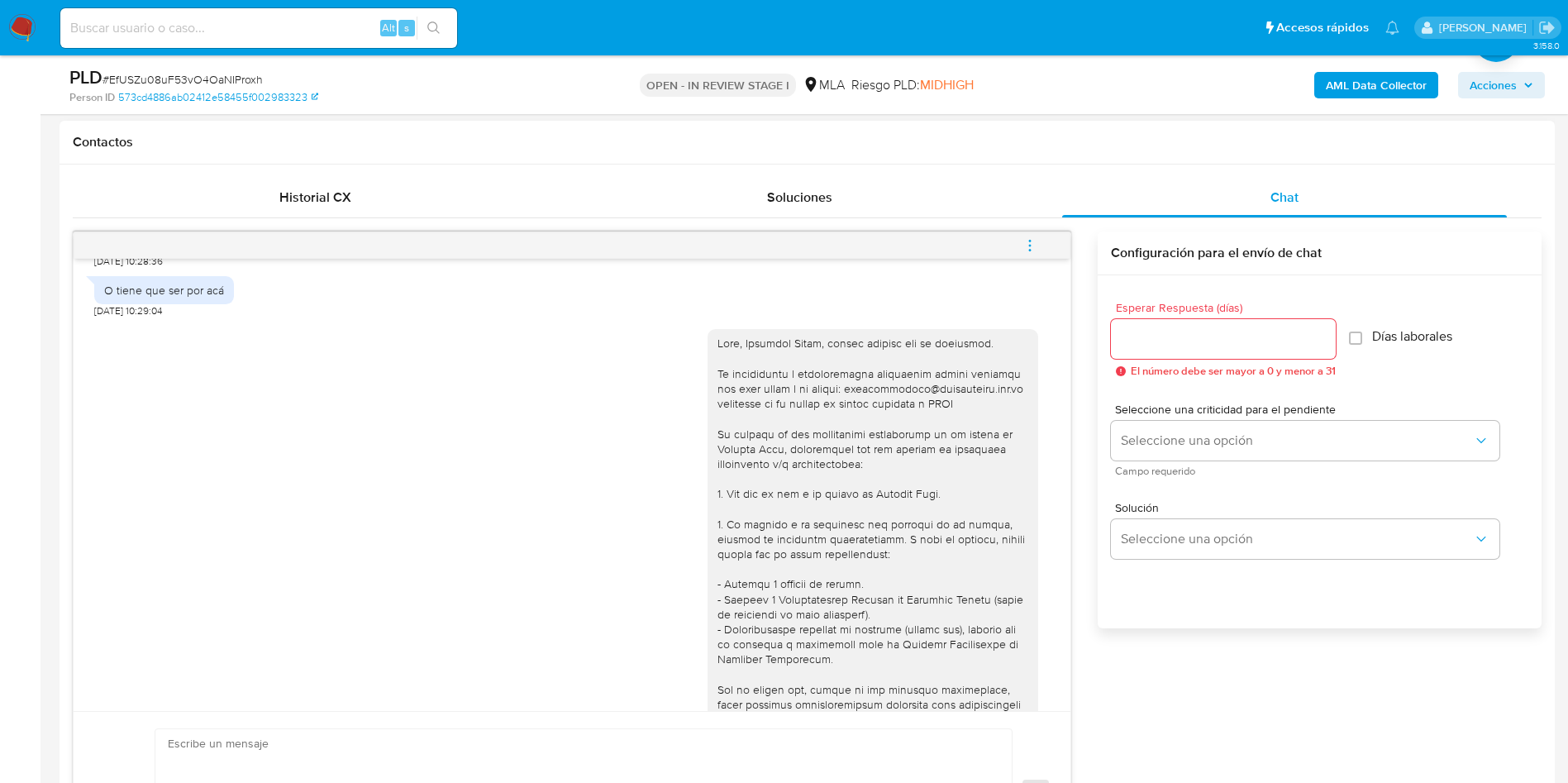
click at [1030, 241] on icon "menu-action" at bounding box center [1030, 241] width 2 height 2
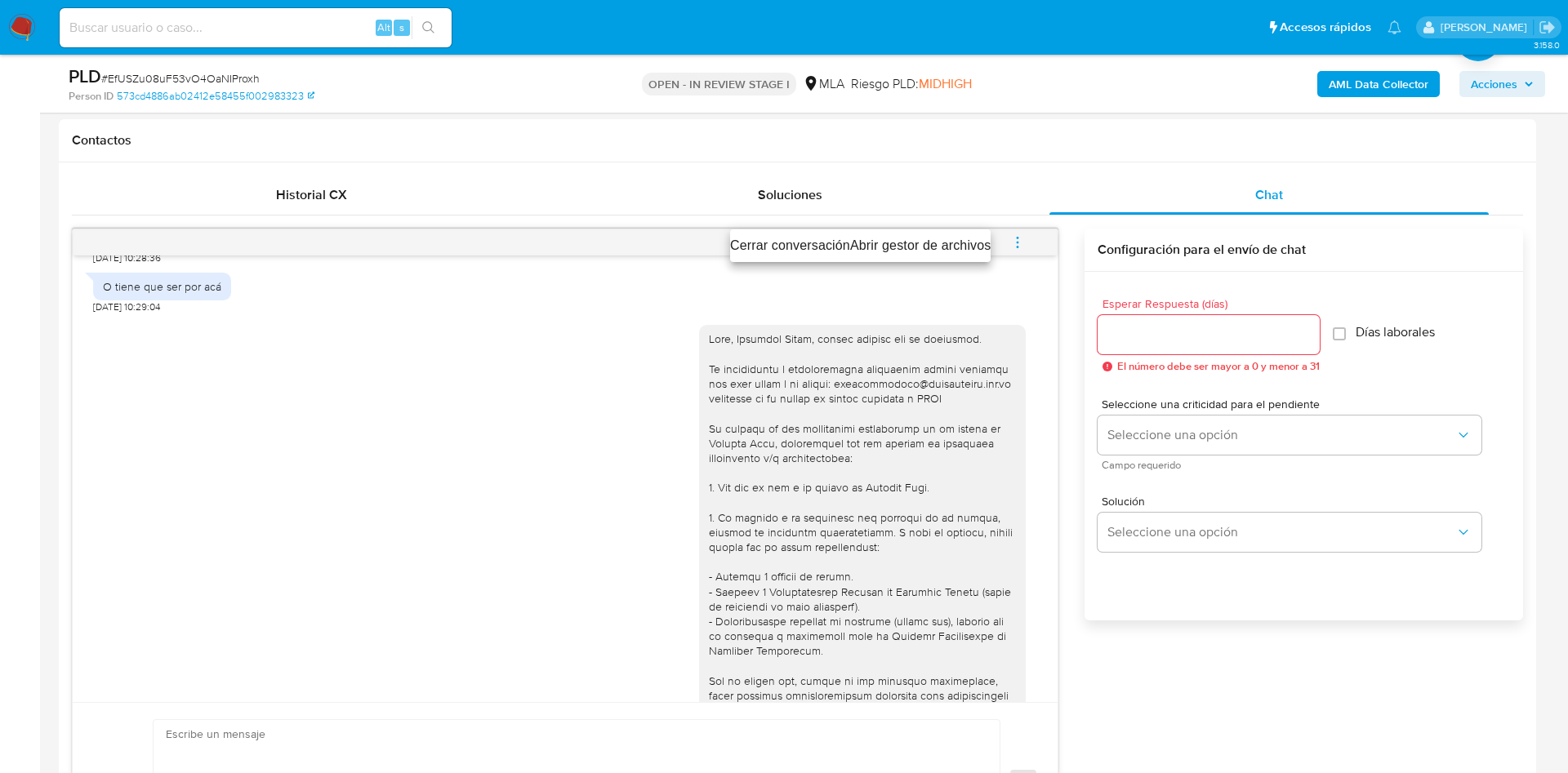
click at [881, 243] on li "Abrir gestor de archivos" at bounding box center [920, 246] width 141 height 20
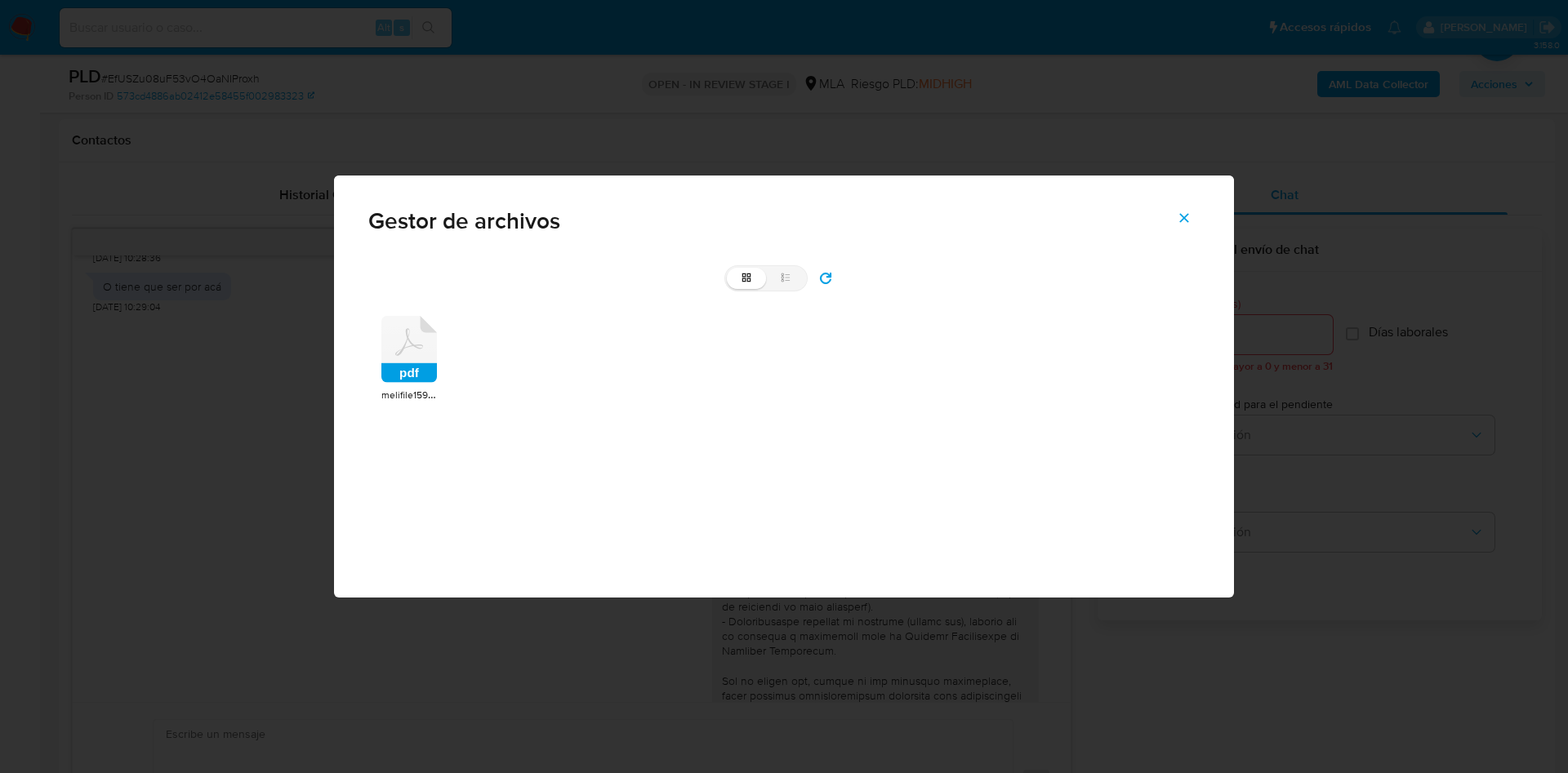
click at [425, 336] on icon at bounding box center [410, 349] width 56 height 67
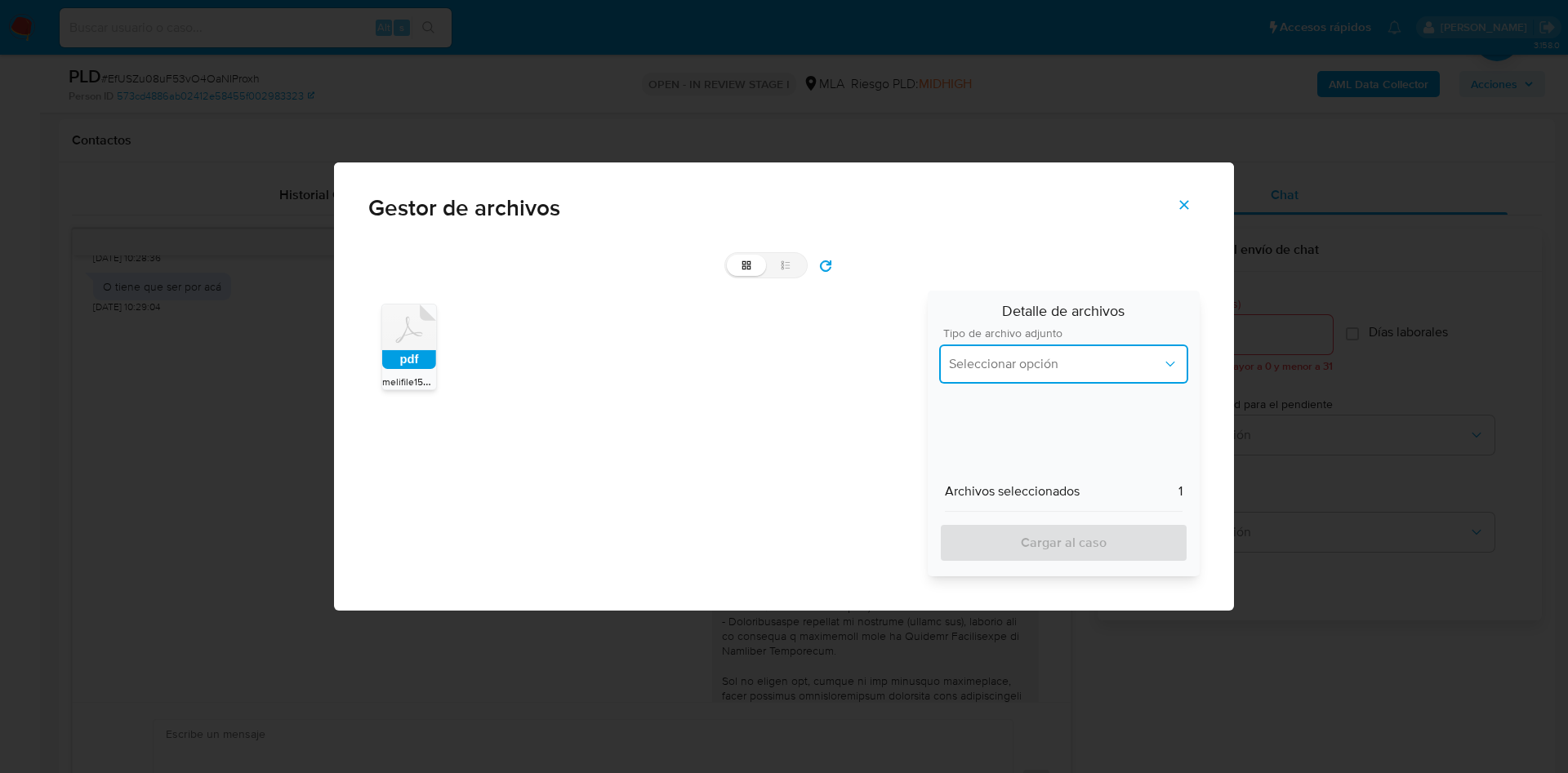
click at [1052, 375] on button "Seleccionar opción" at bounding box center [1063, 364] width 249 height 40
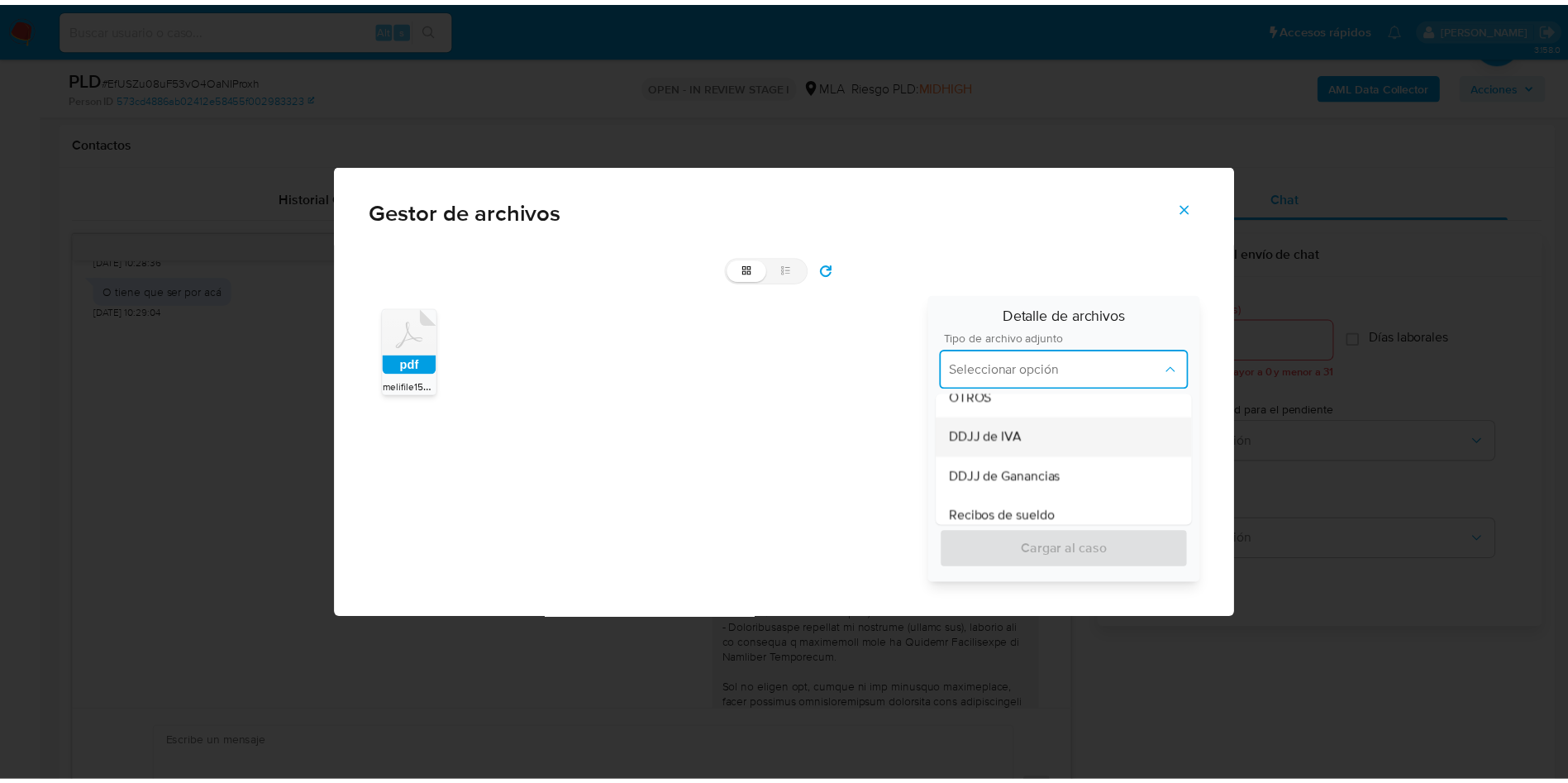
scroll to position [372, 0]
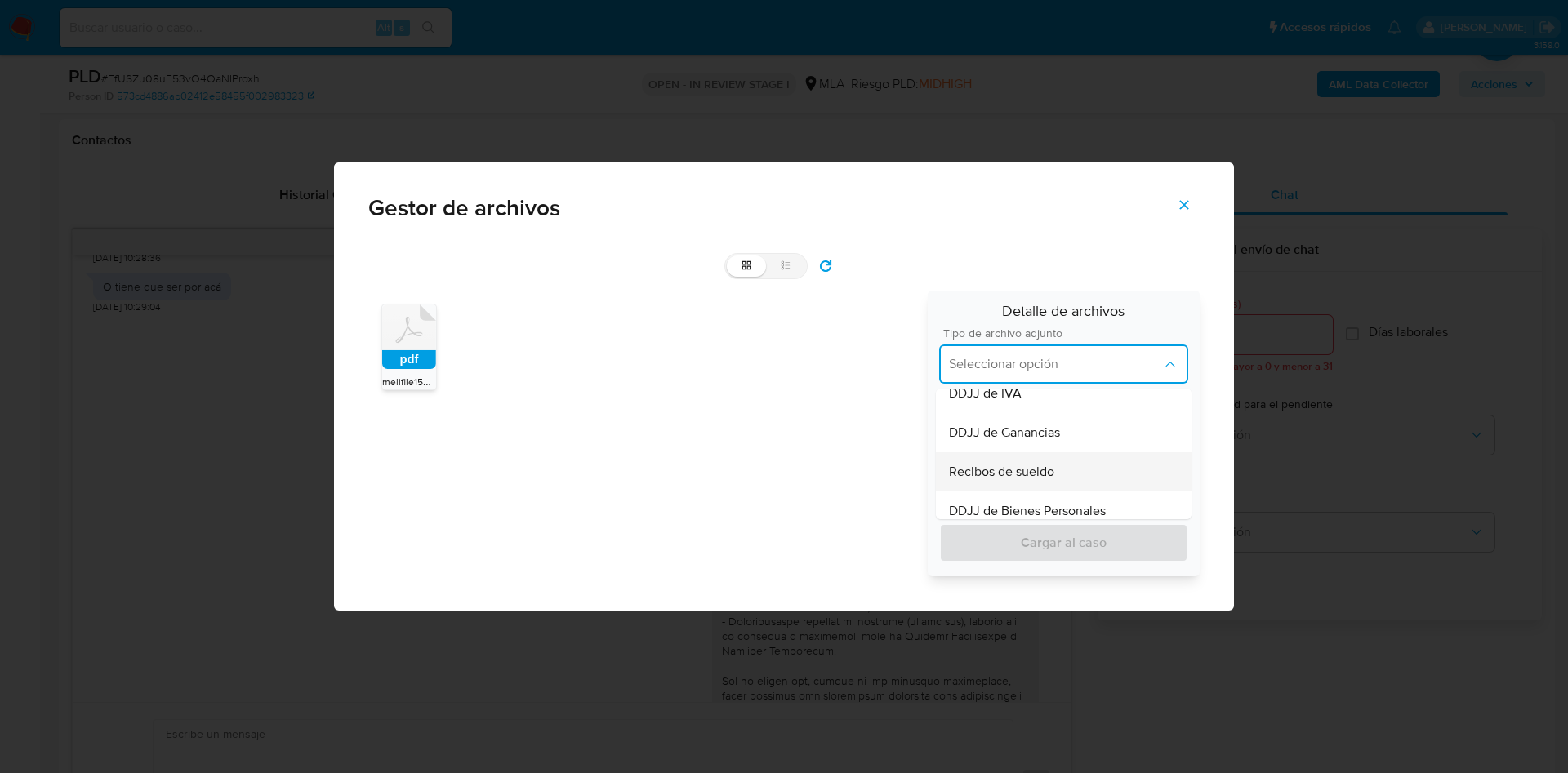
click at [1059, 469] on div "Recibos de sueldo" at bounding box center [1063, 472] width 230 height 40
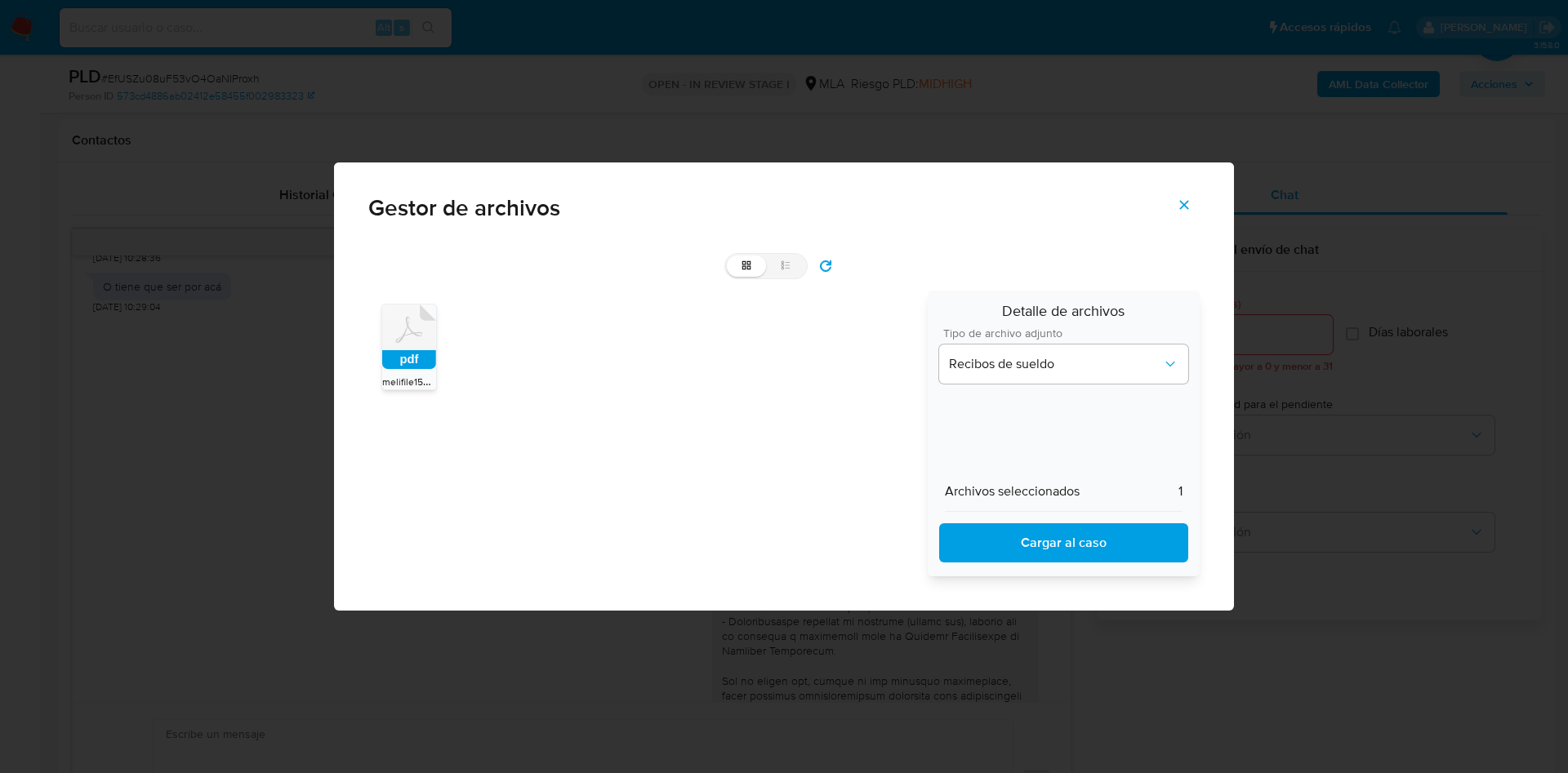
click at [1029, 539] on span "Cargar al caso" at bounding box center [1064, 543] width 207 height 36
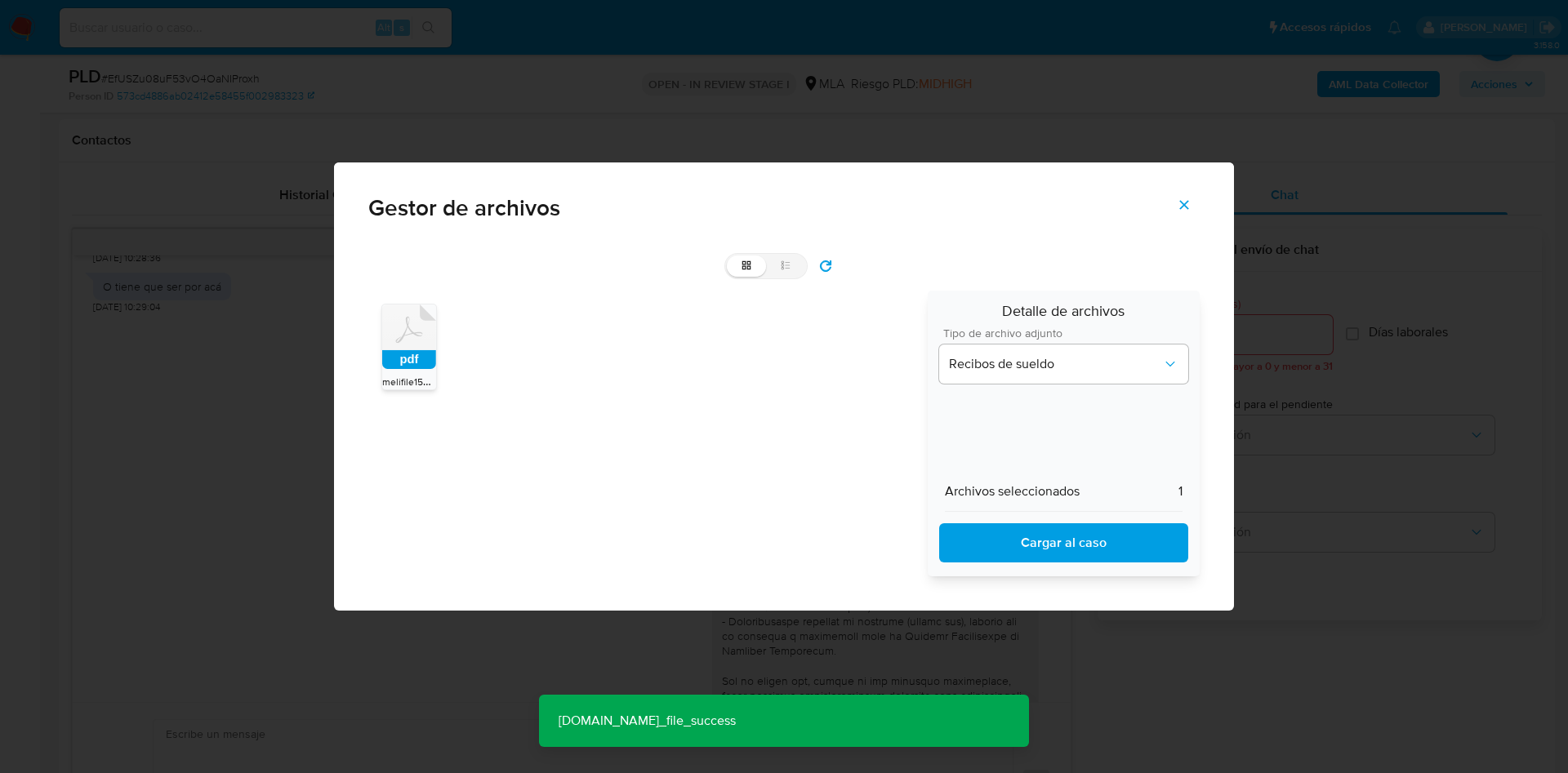
click at [1198, 206] on button "Cerrar" at bounding box center [1185, 205] width 58 height 40
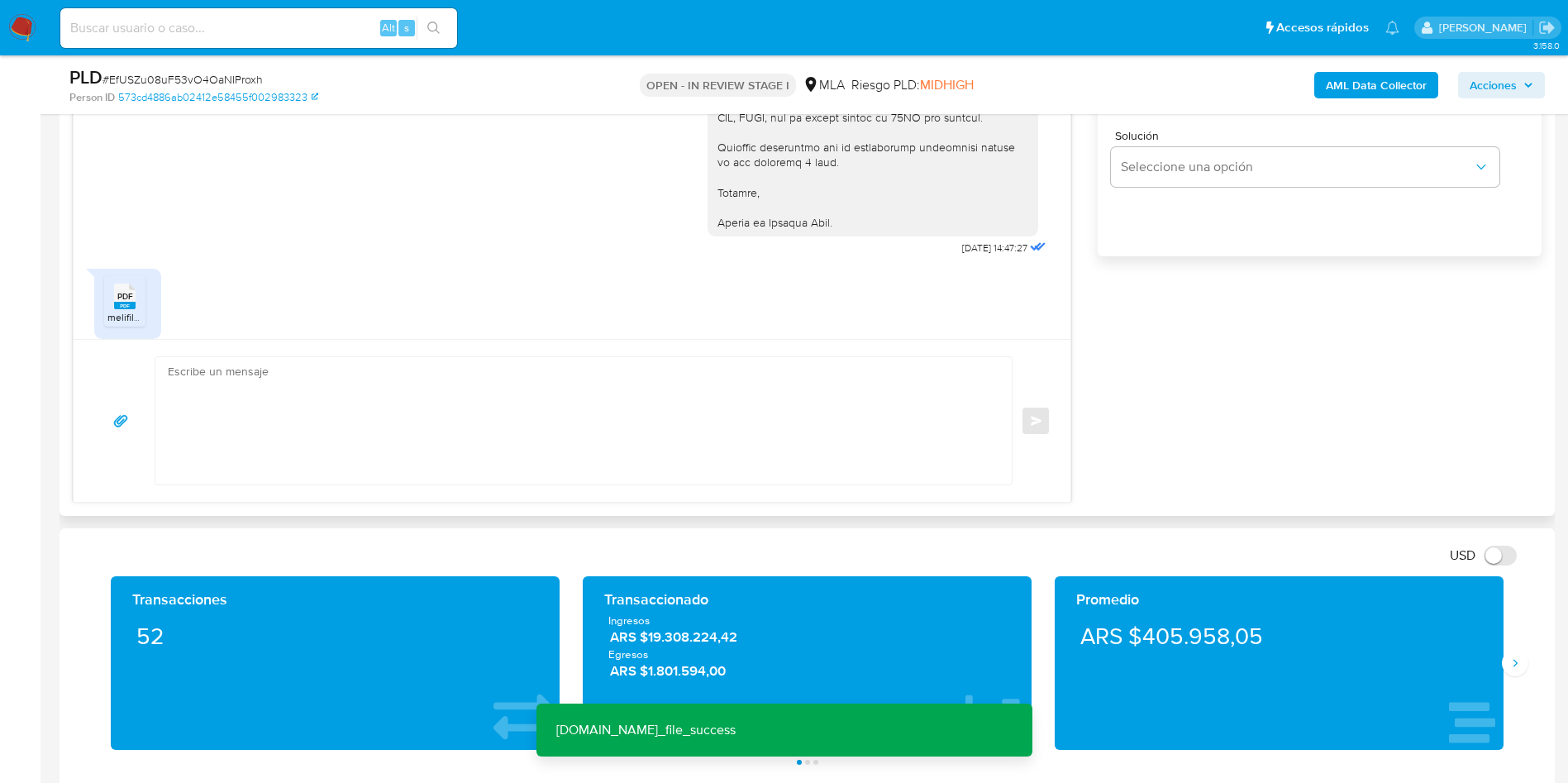
scroll to position [1341, 0]
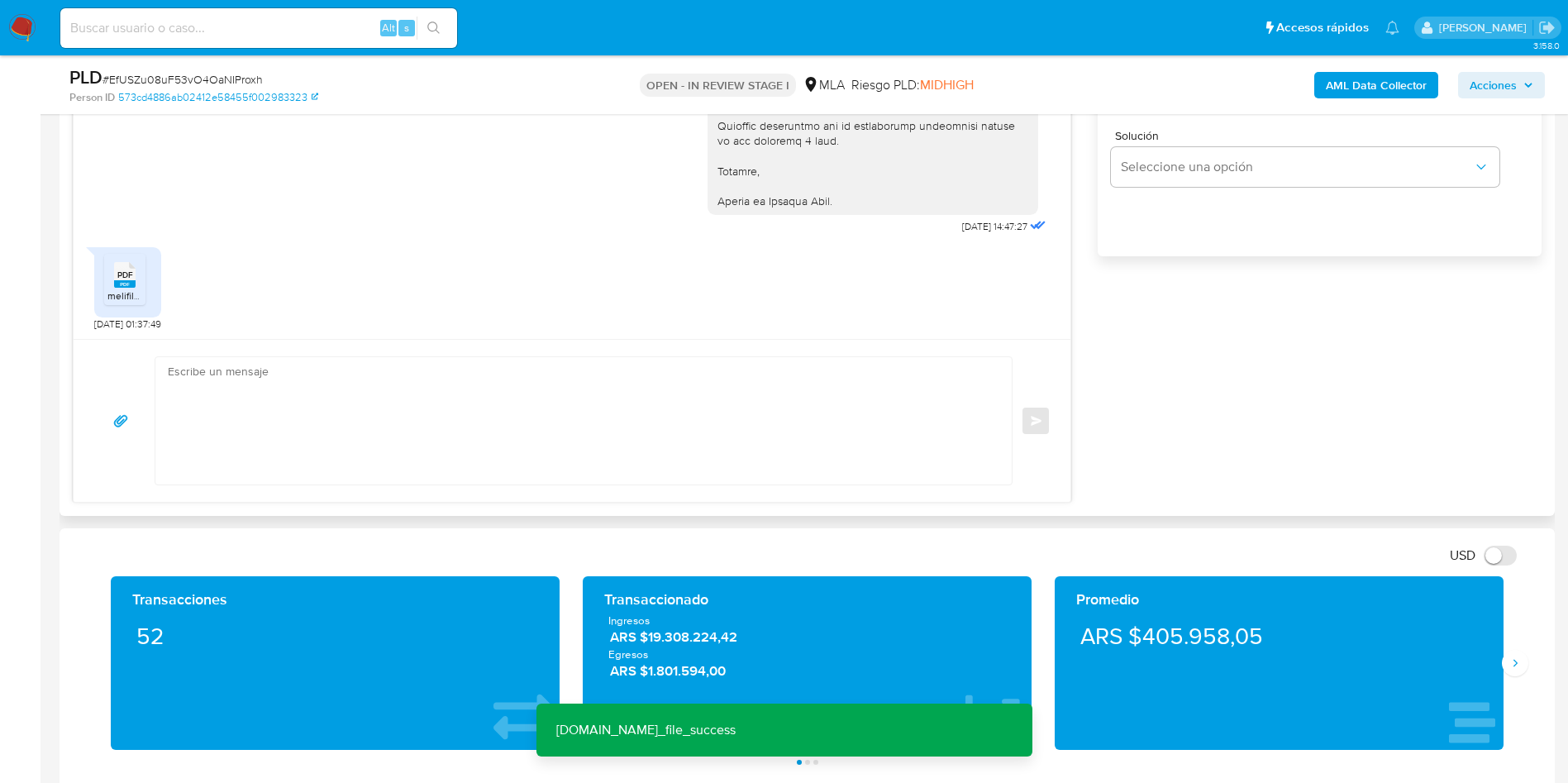
click at [262, 397] on textarea at bounding box center [579, 421] width 824 height 128
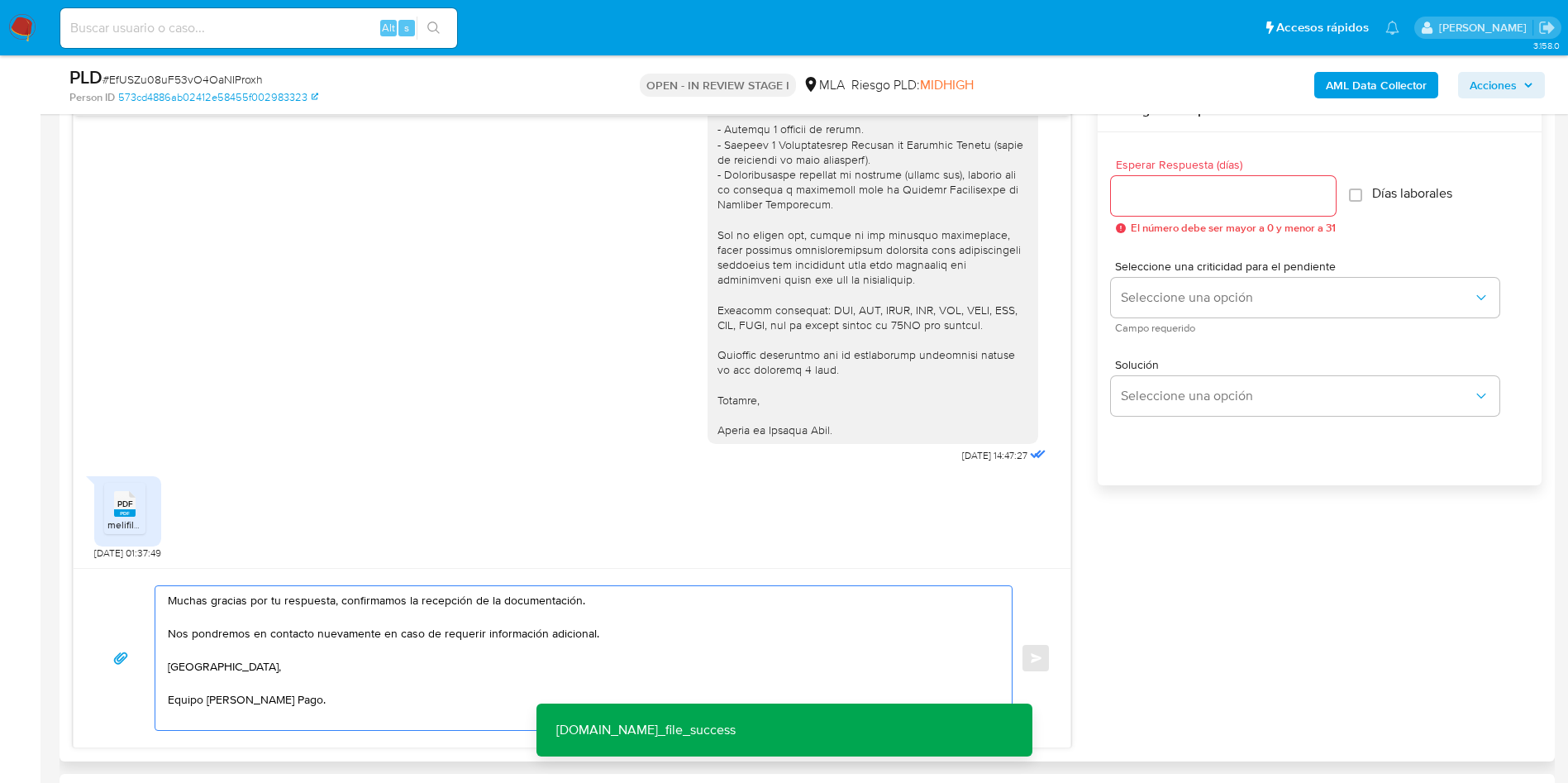
scroll to position [869, 0]
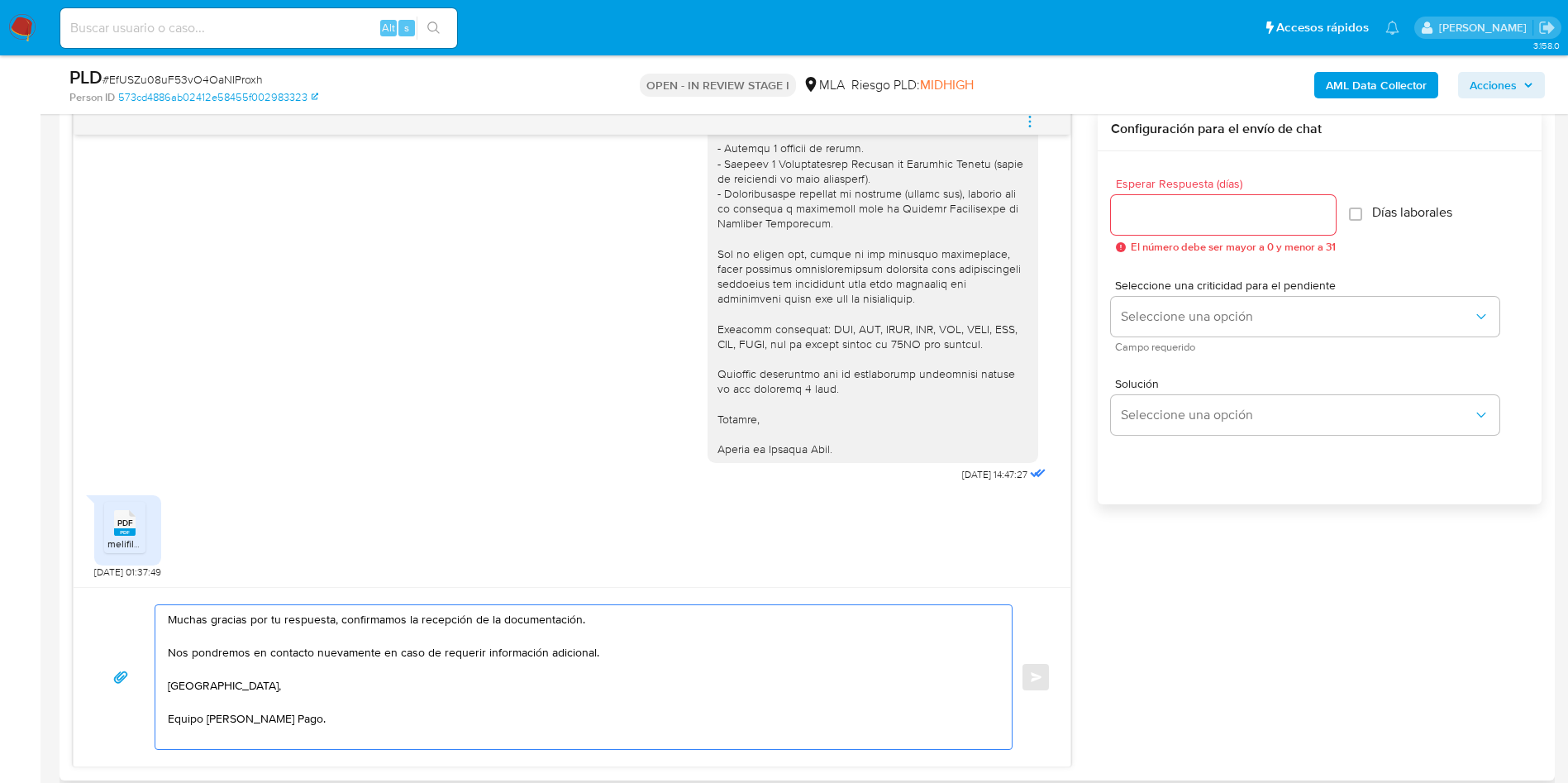
type textarea "Muchas gracias por tu respuesta, confirmamos la recepción de la documentación. …"
click at [1225, 217] on input "Esperar Respuesta (días)" at bounding box center [1223, 215] width 225 height 22
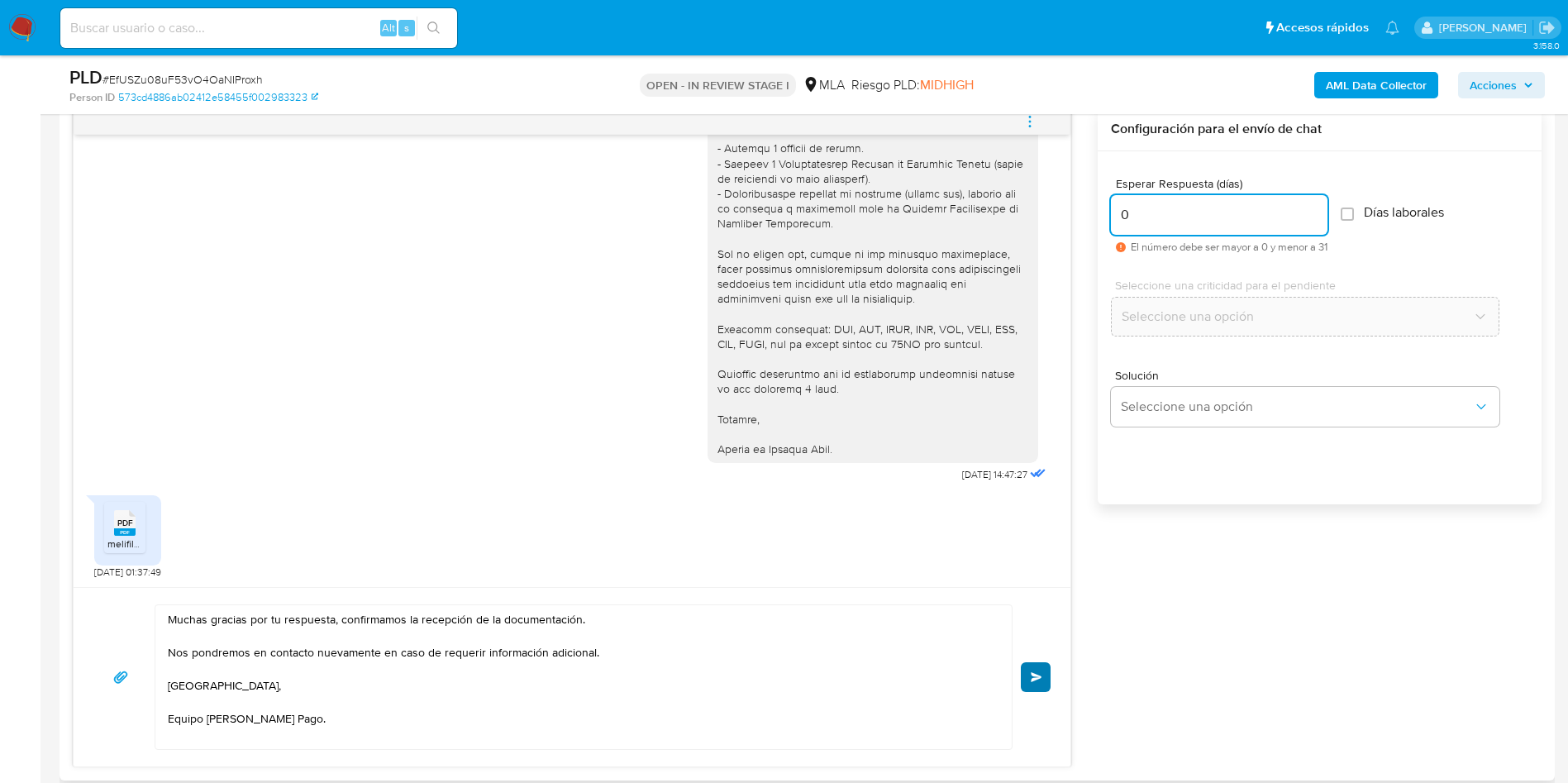
type input "0"
click at [1033, 665] on button "Enviar" at bounding box center [1035, 677] width 30 height 30
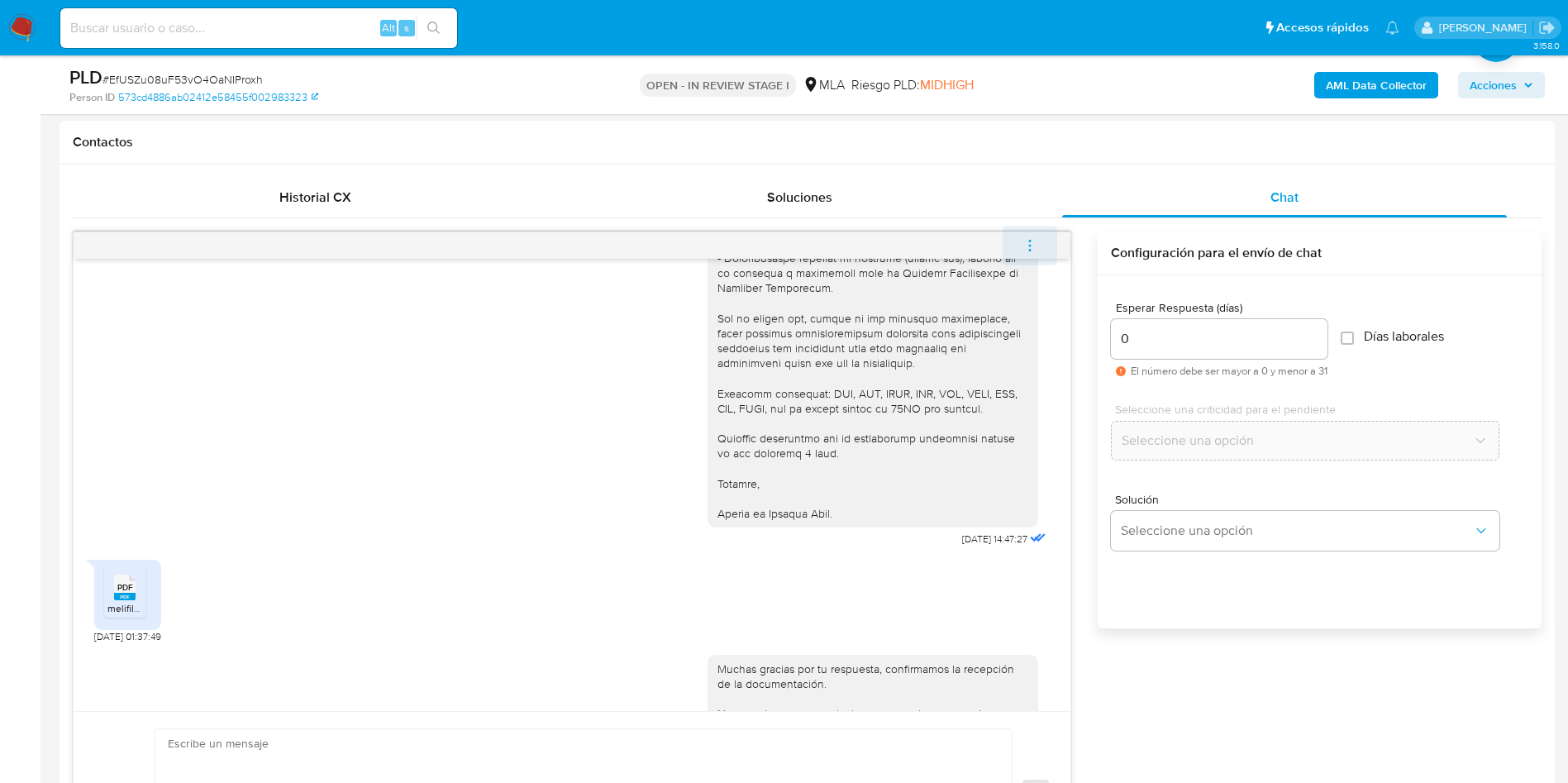
scroll to position [1525, 0]
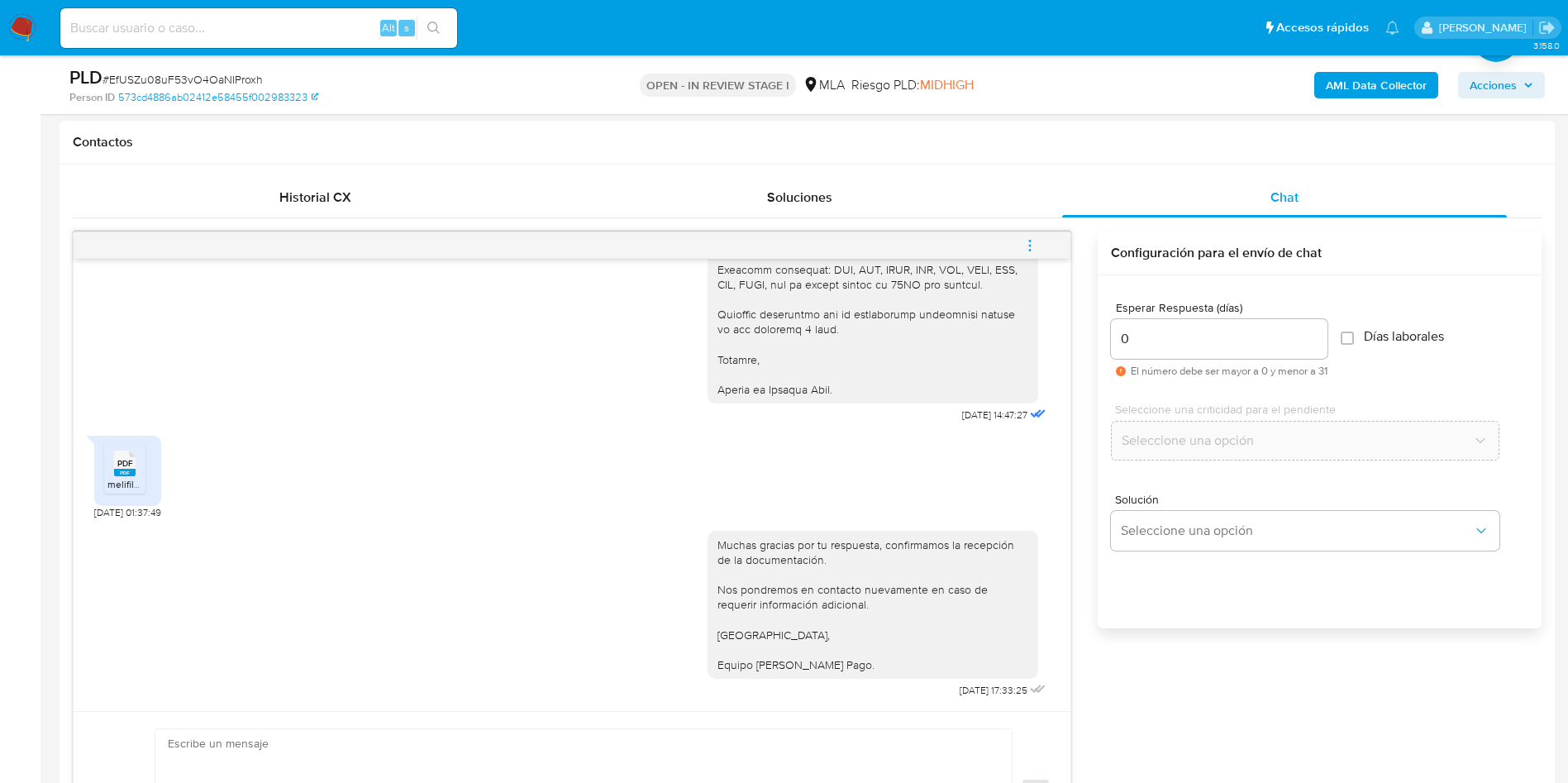
click at [1025, 245] on icon "menu-action" at bounding box center [1030, 245] width 15 height 15
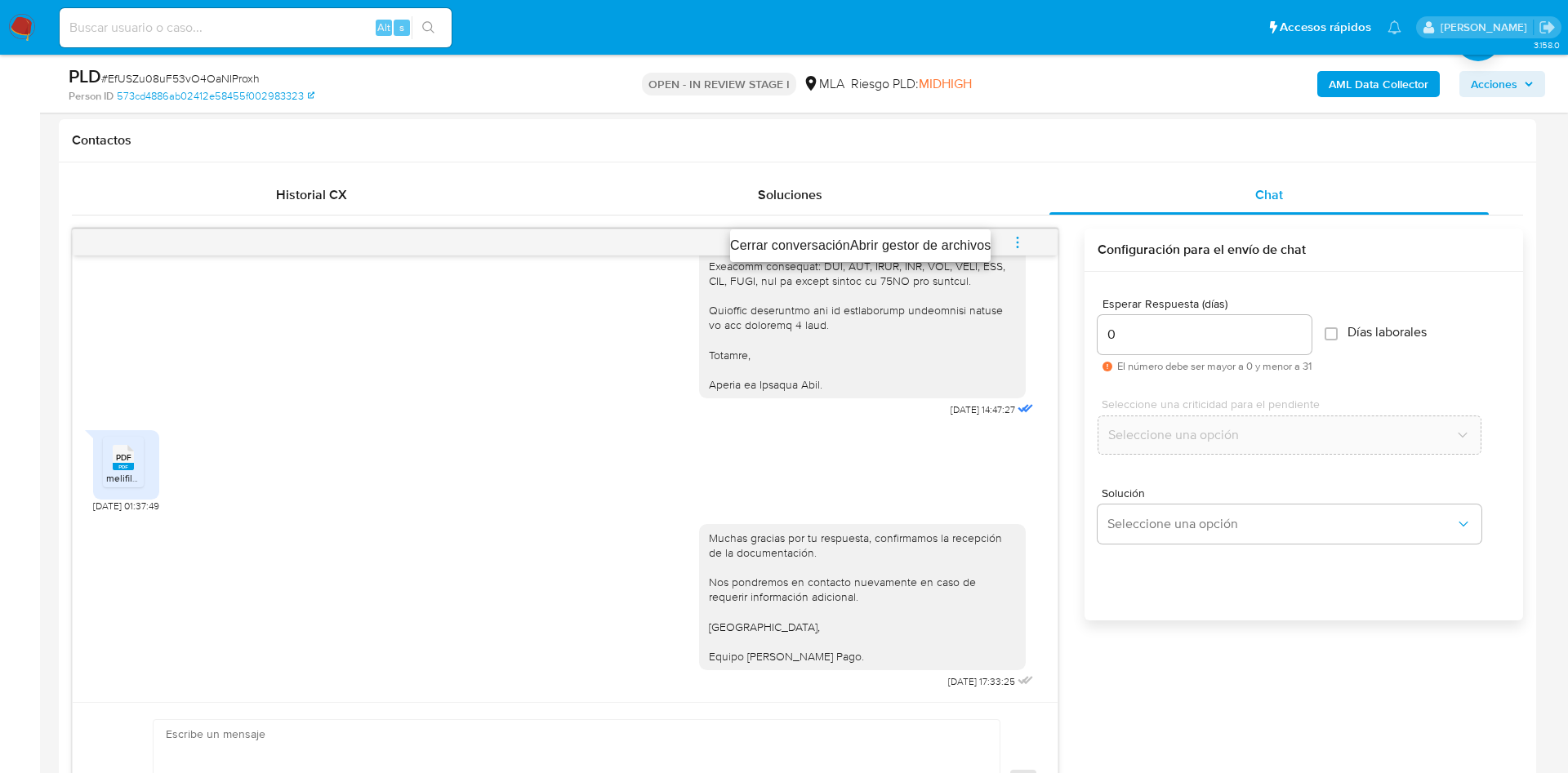
click at [795, 248] on li "Cerrar conversación" at bounding box center [789, 246] width 120 height 20
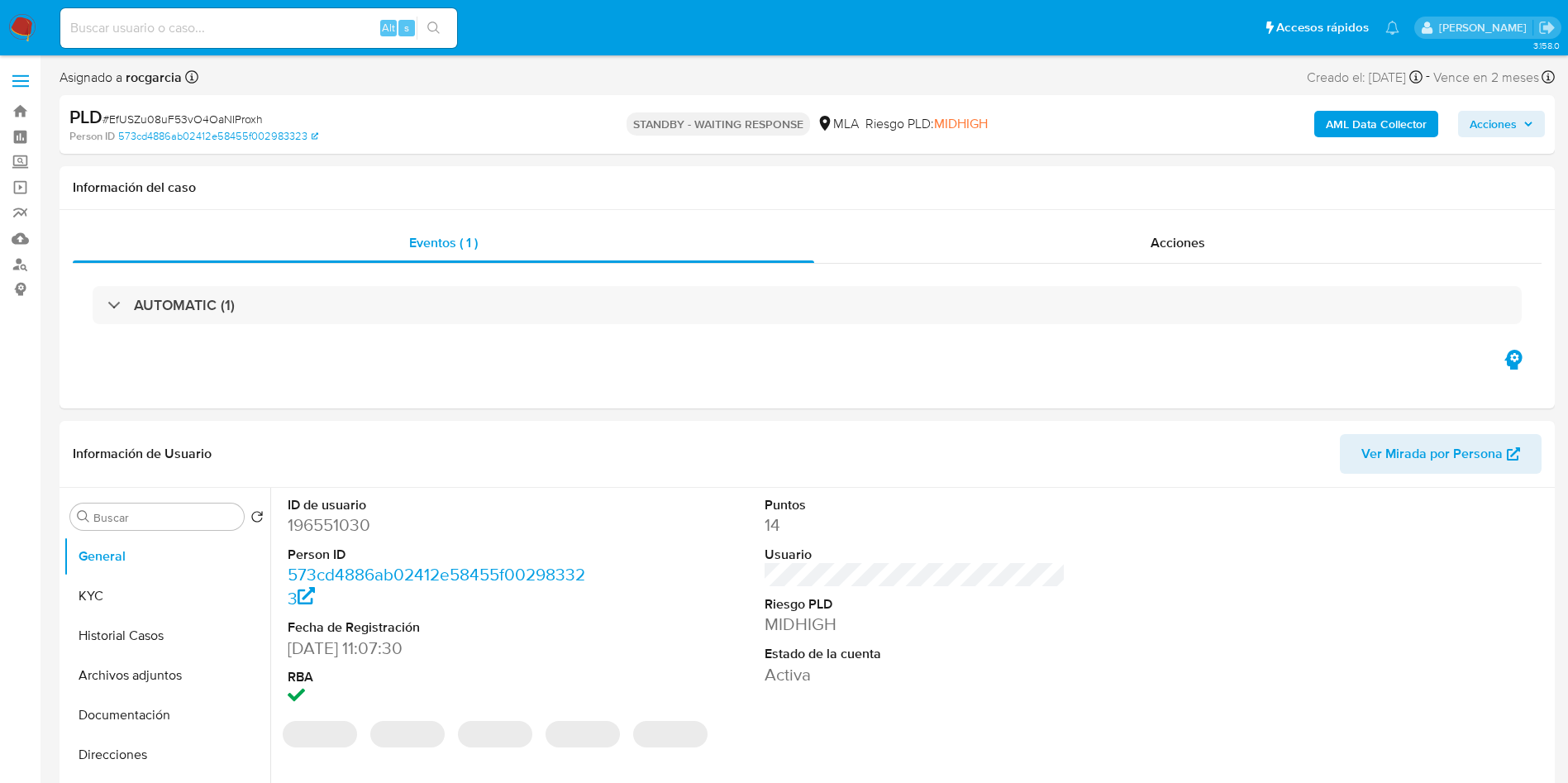
select select "10"
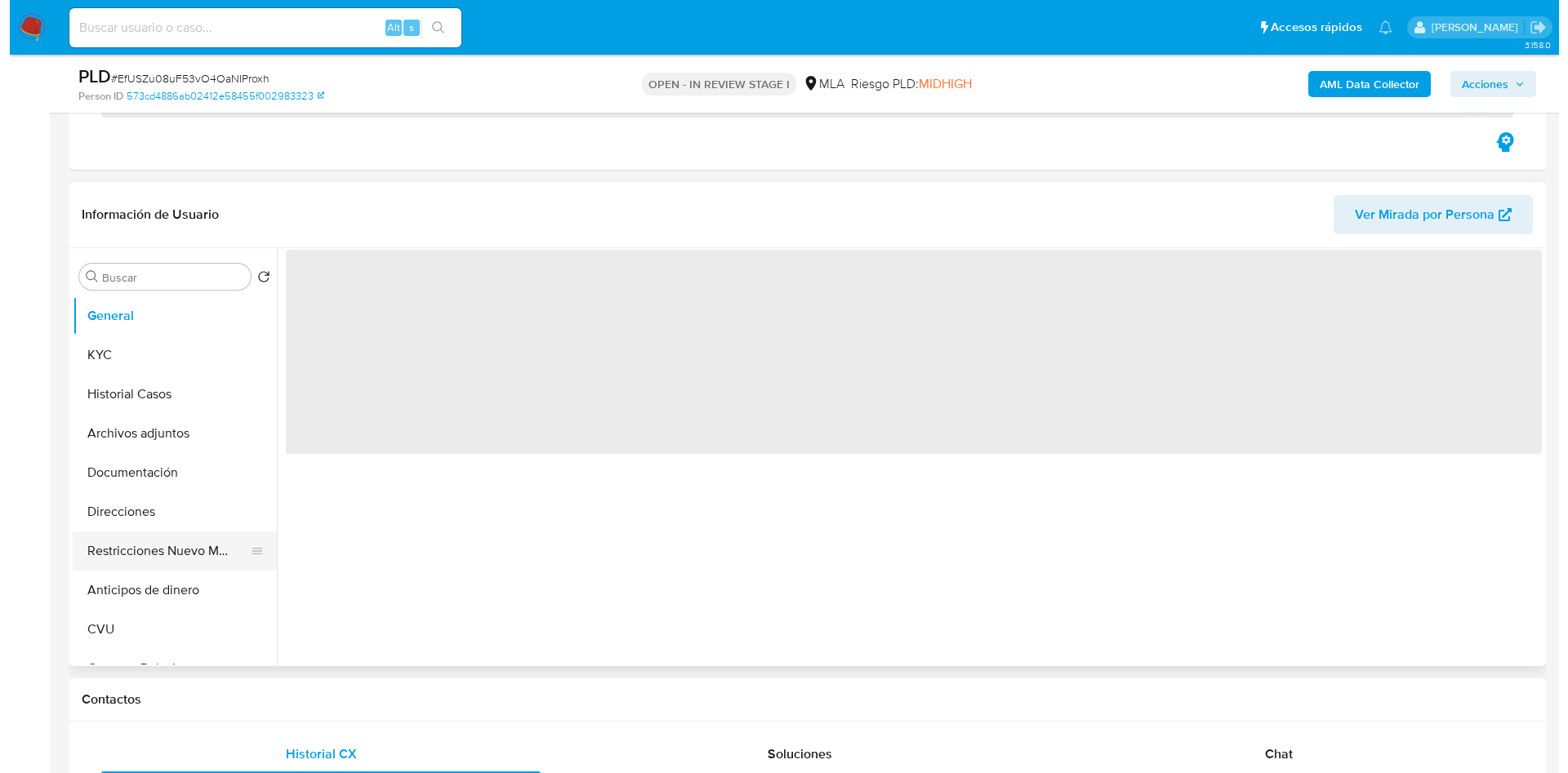
scroll to position [245, 0]
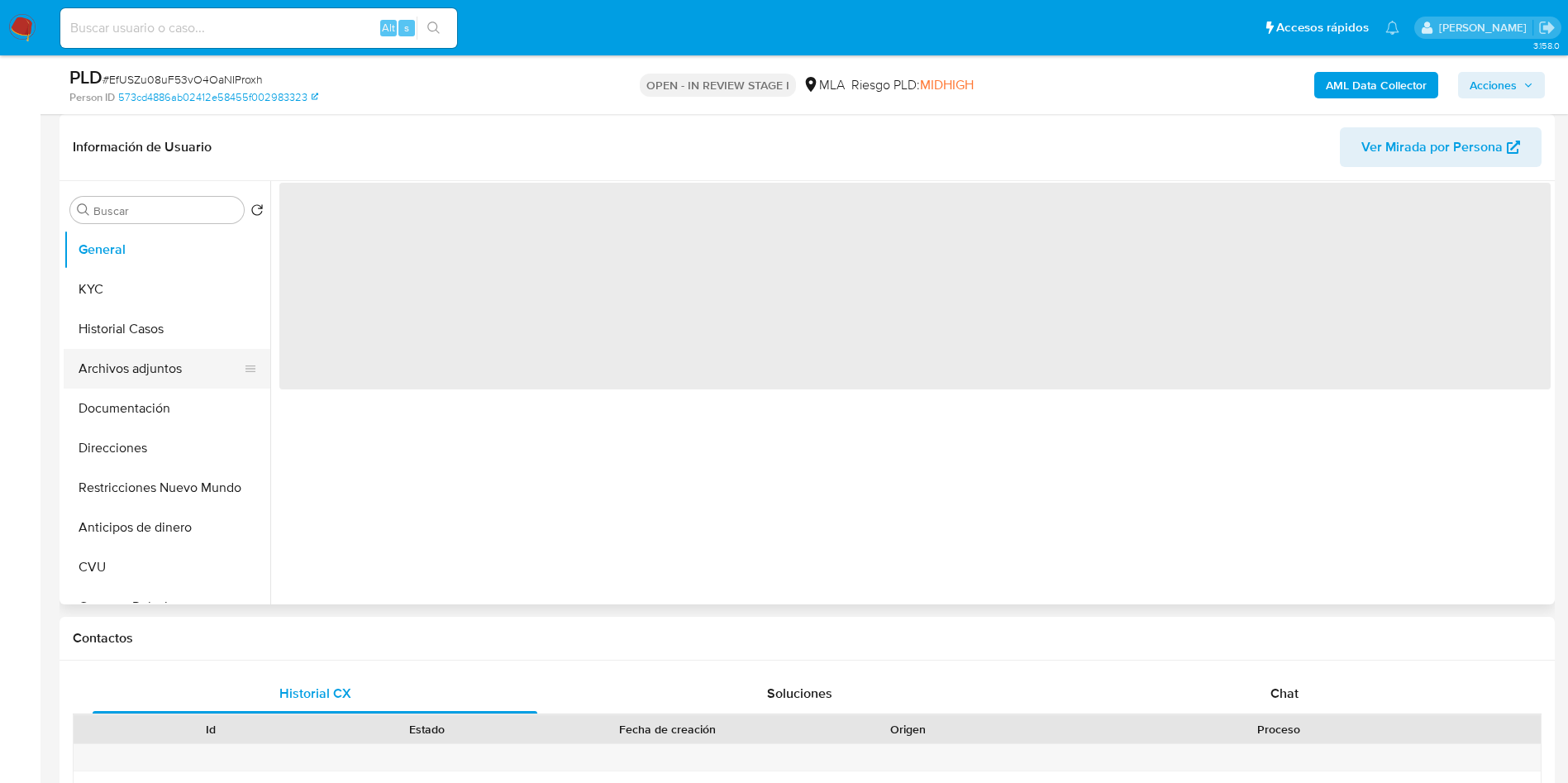
click at [127, 367] on button "Archivos adjuntos" at bounding box center [160, 369] width 193 height 40
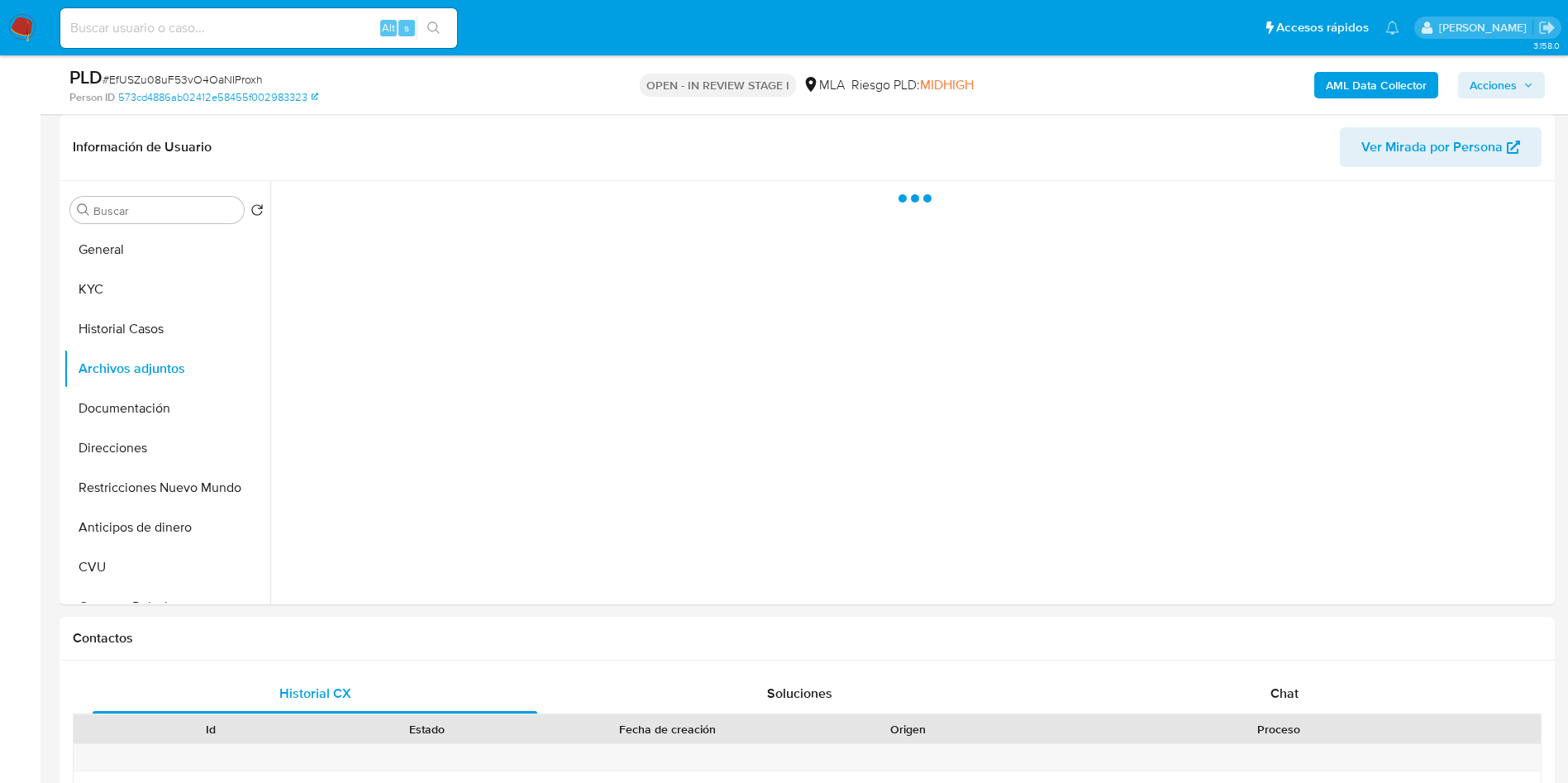
select select "10"
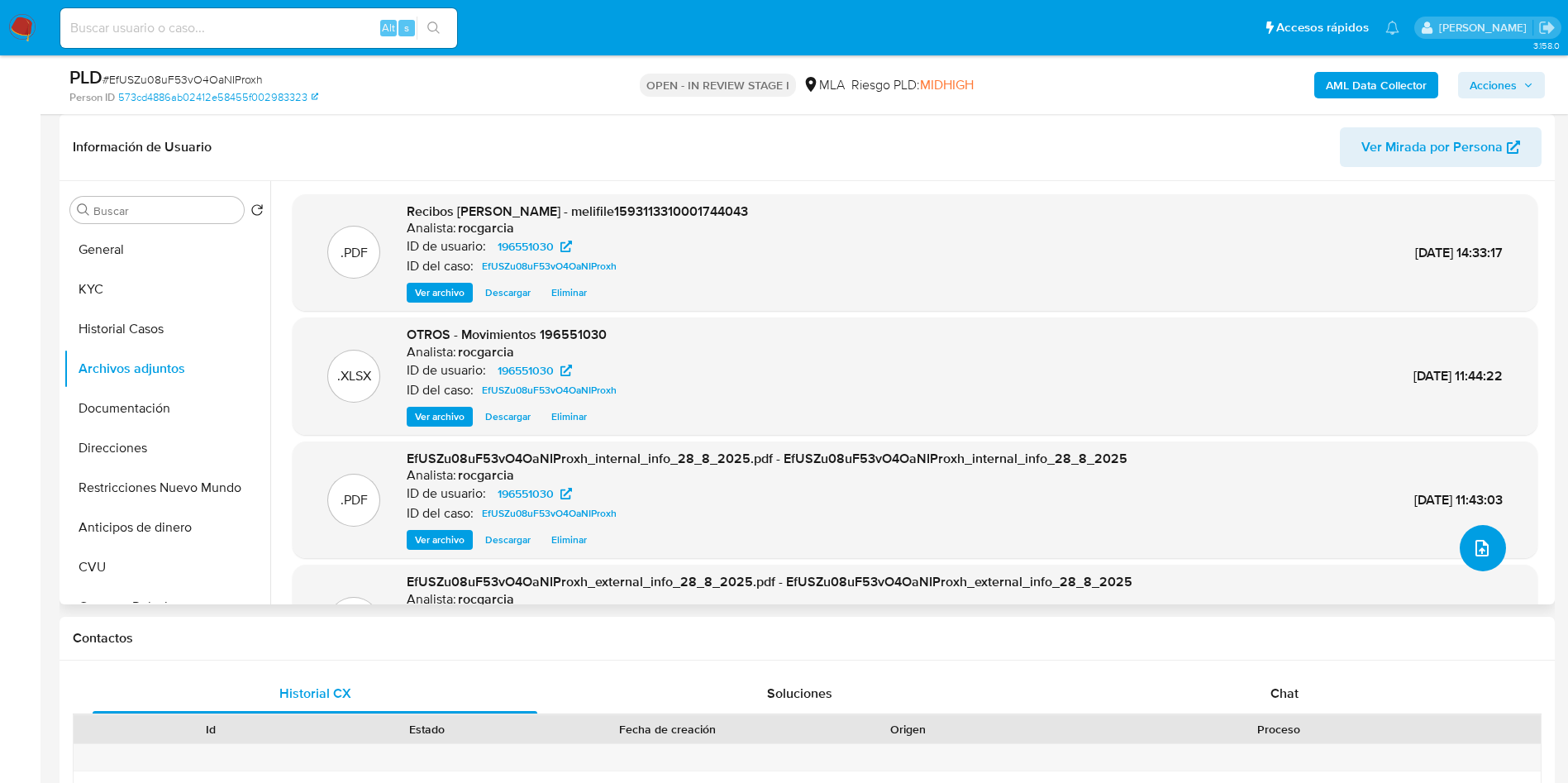
click at [1482, 540] on icon "upload-file" at bounding box center [1482, 549] width 20 height 20
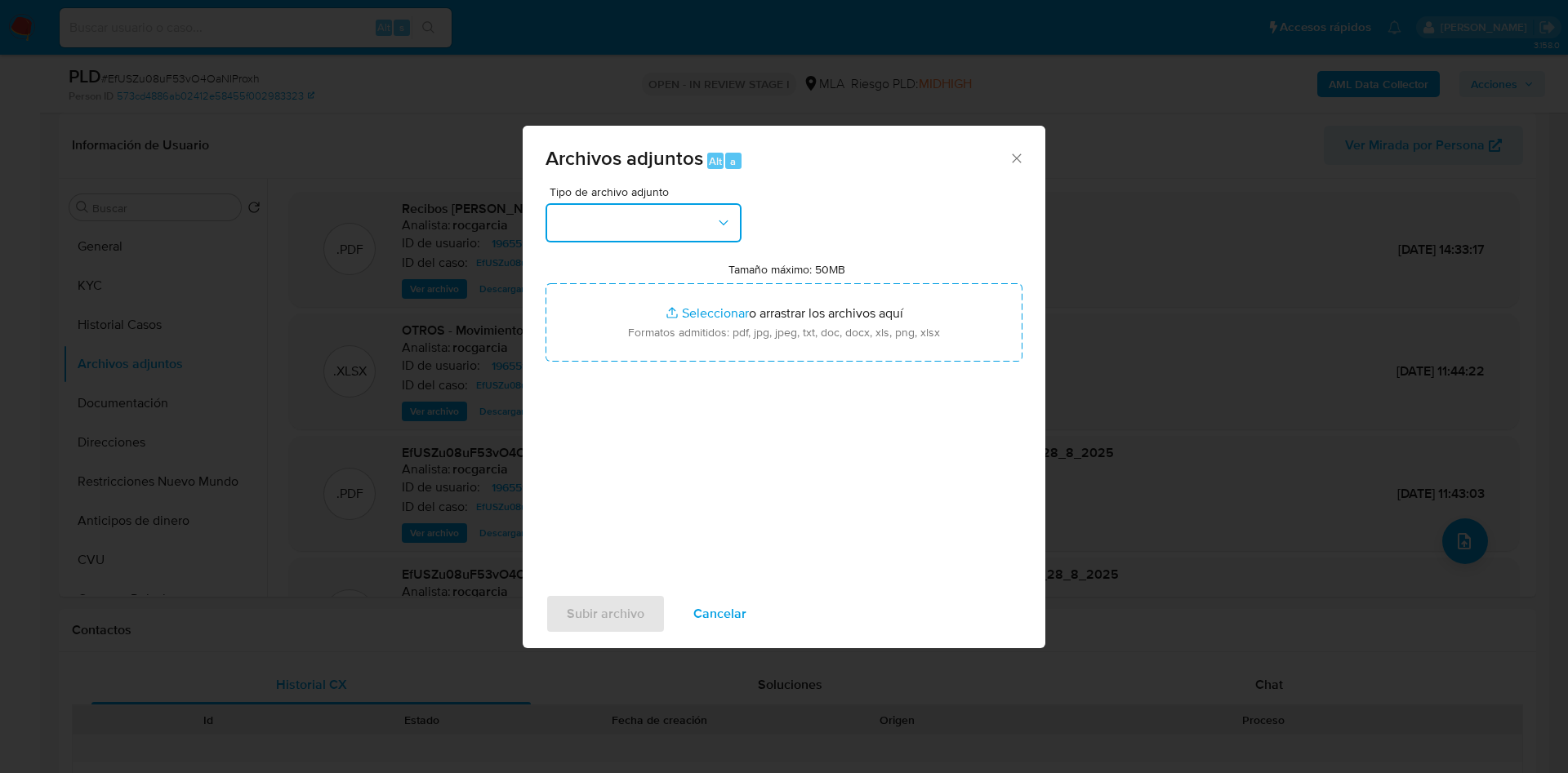
click at [665, 216] on button "button" at bounding box center [644, 223] width 196 height 40
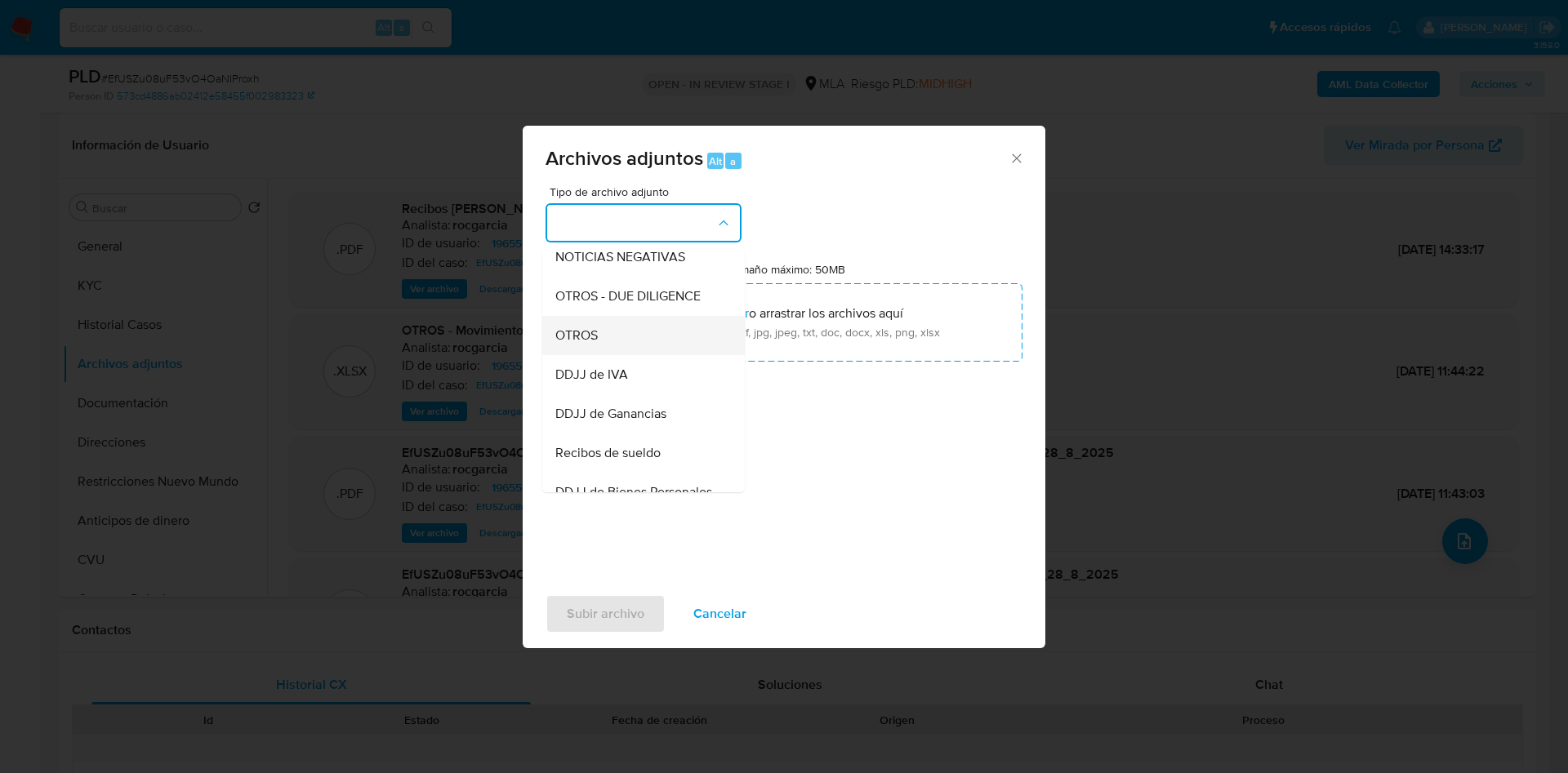
click at [630, 344] on div "OTROS" at bounding box center [638, 336] width 167 height 40
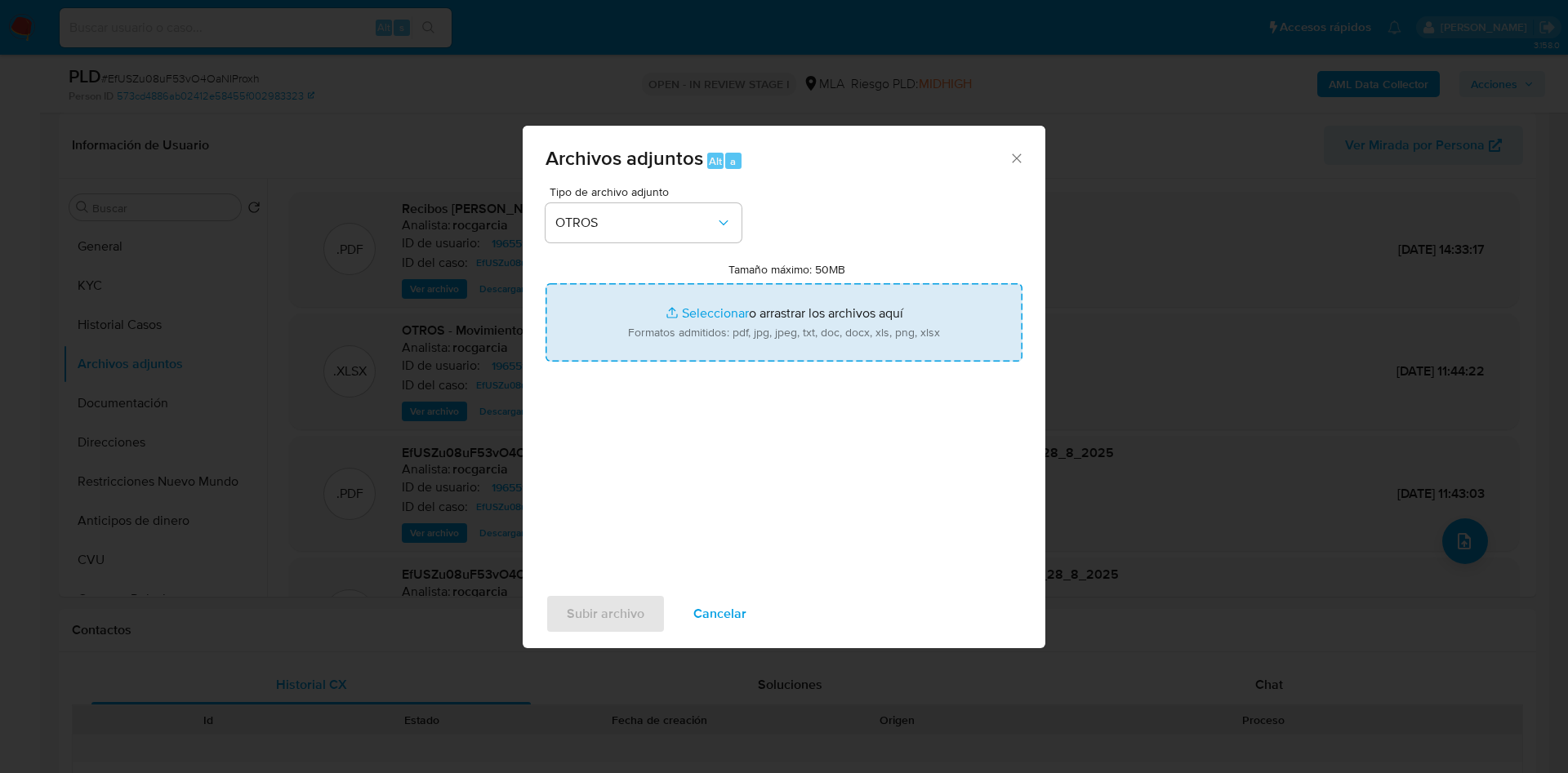
click at [715, 320] on input "Tamaño máximo: 50MB Seleccionar archivos" at bounding box center [784, 322] width 477 height 78
type input "C:\fakepath\Caselog EfUSZu08uF53vO4OaNIProxh - 196551030.docx"
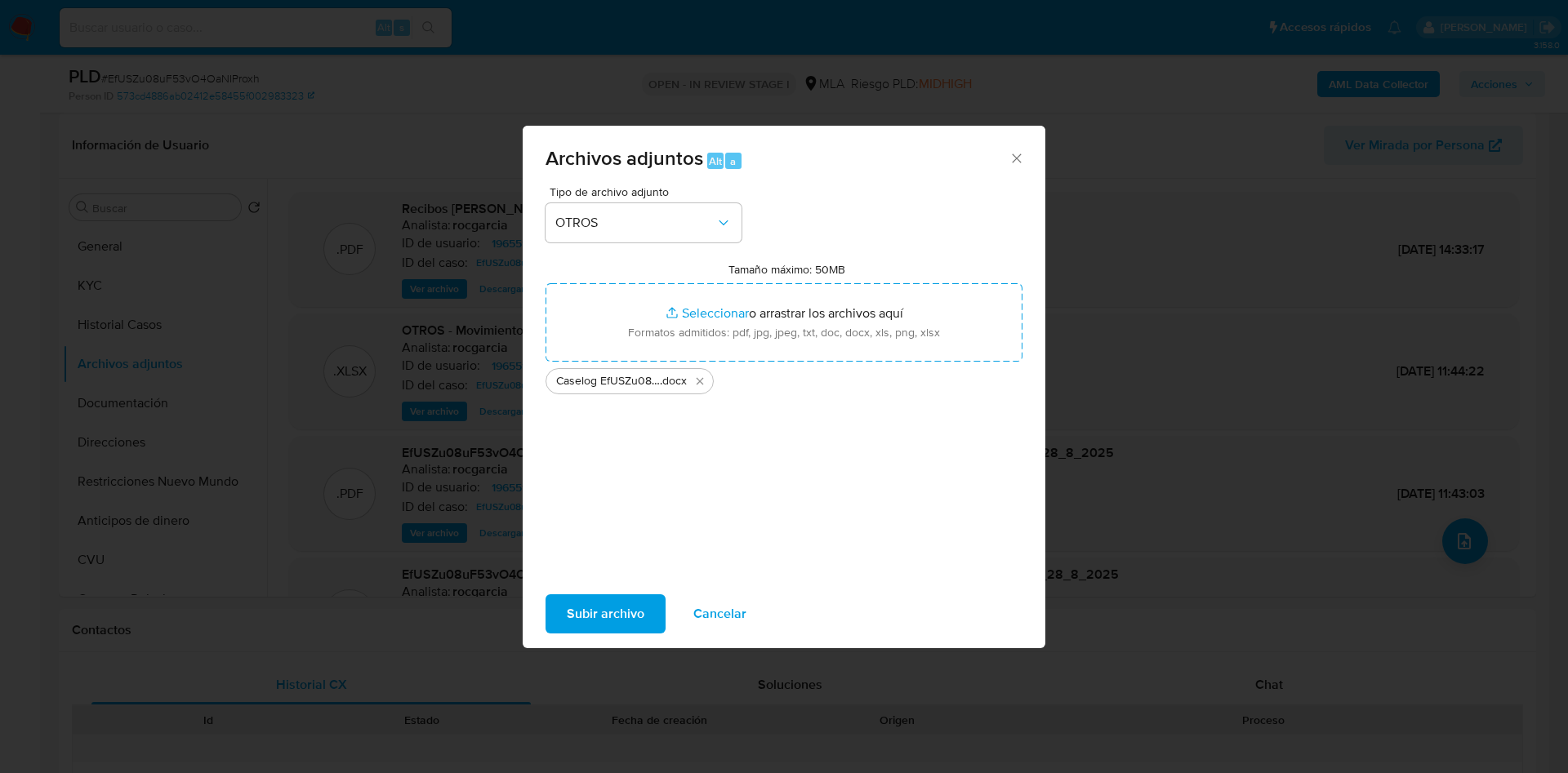
click at [627, 612] on span "Subir archivo" at bounding box center [606, 614] width 77 height 36
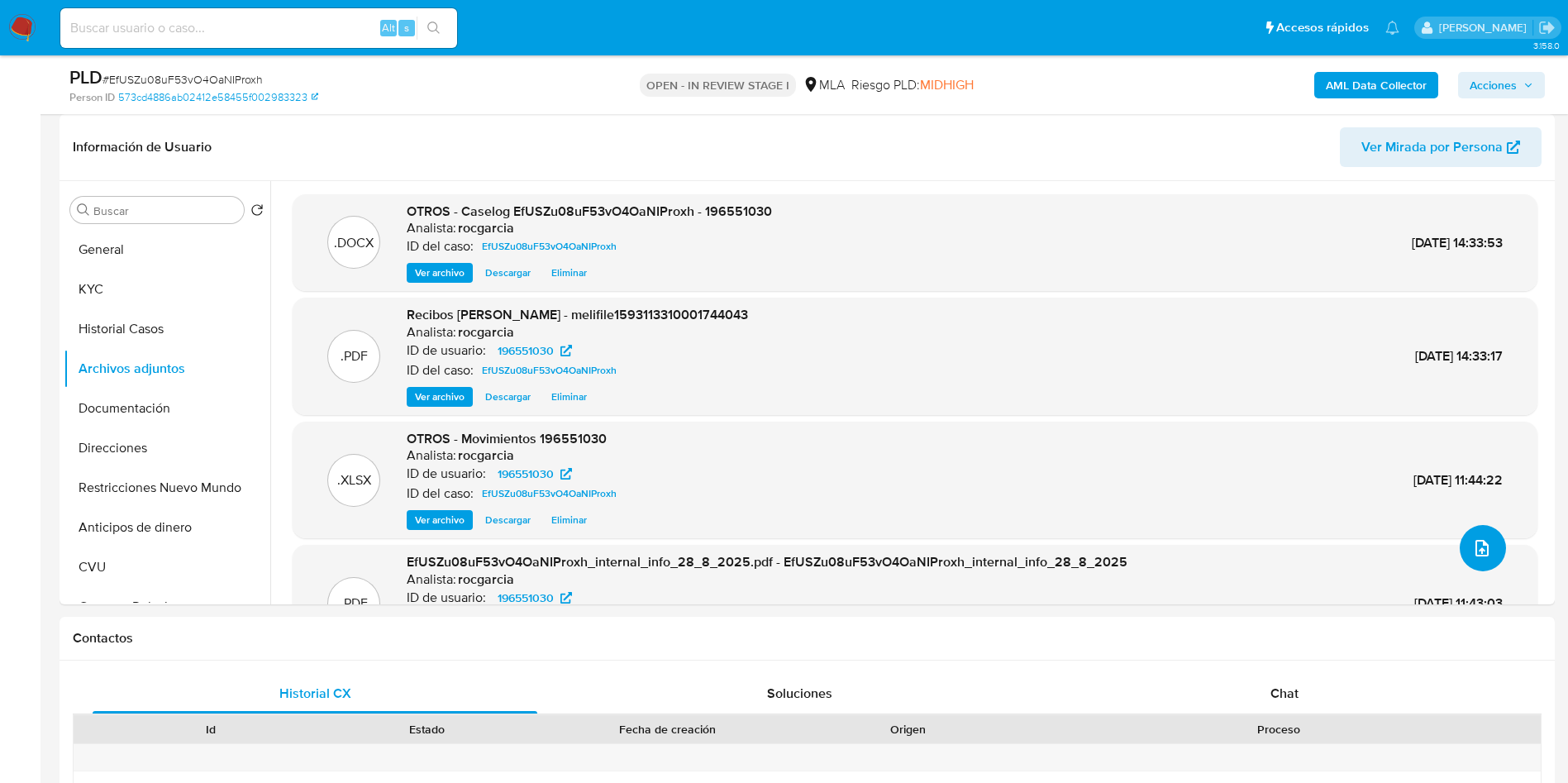
scroll to position [620, 0]
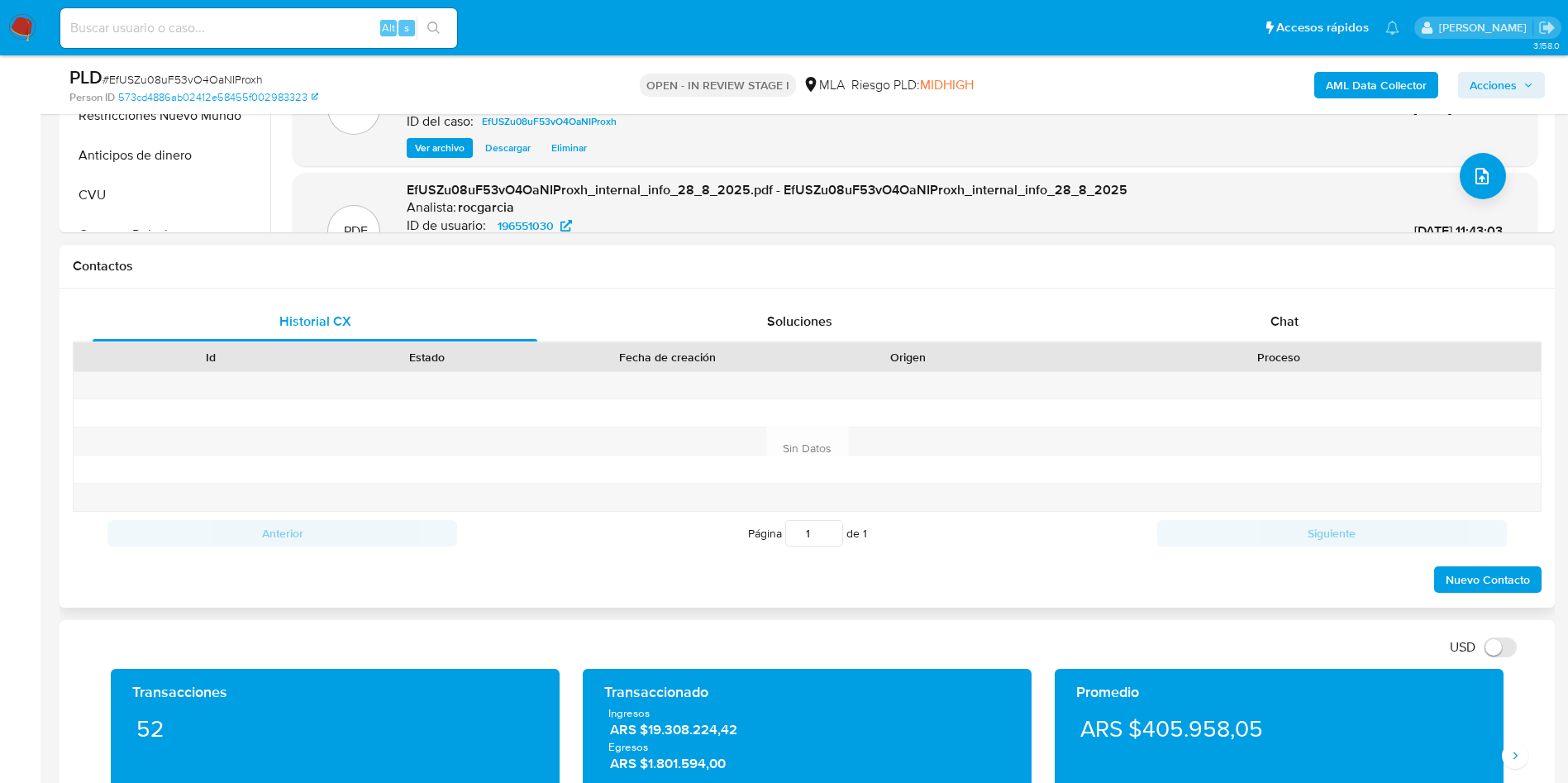
click at [1309, 286] on div "Contactos" at bounding box center [806, 267] width 1495 height 44
click at [1298, 325] on div "Chat" at bounding box center [1285, 322] width 445 height 40
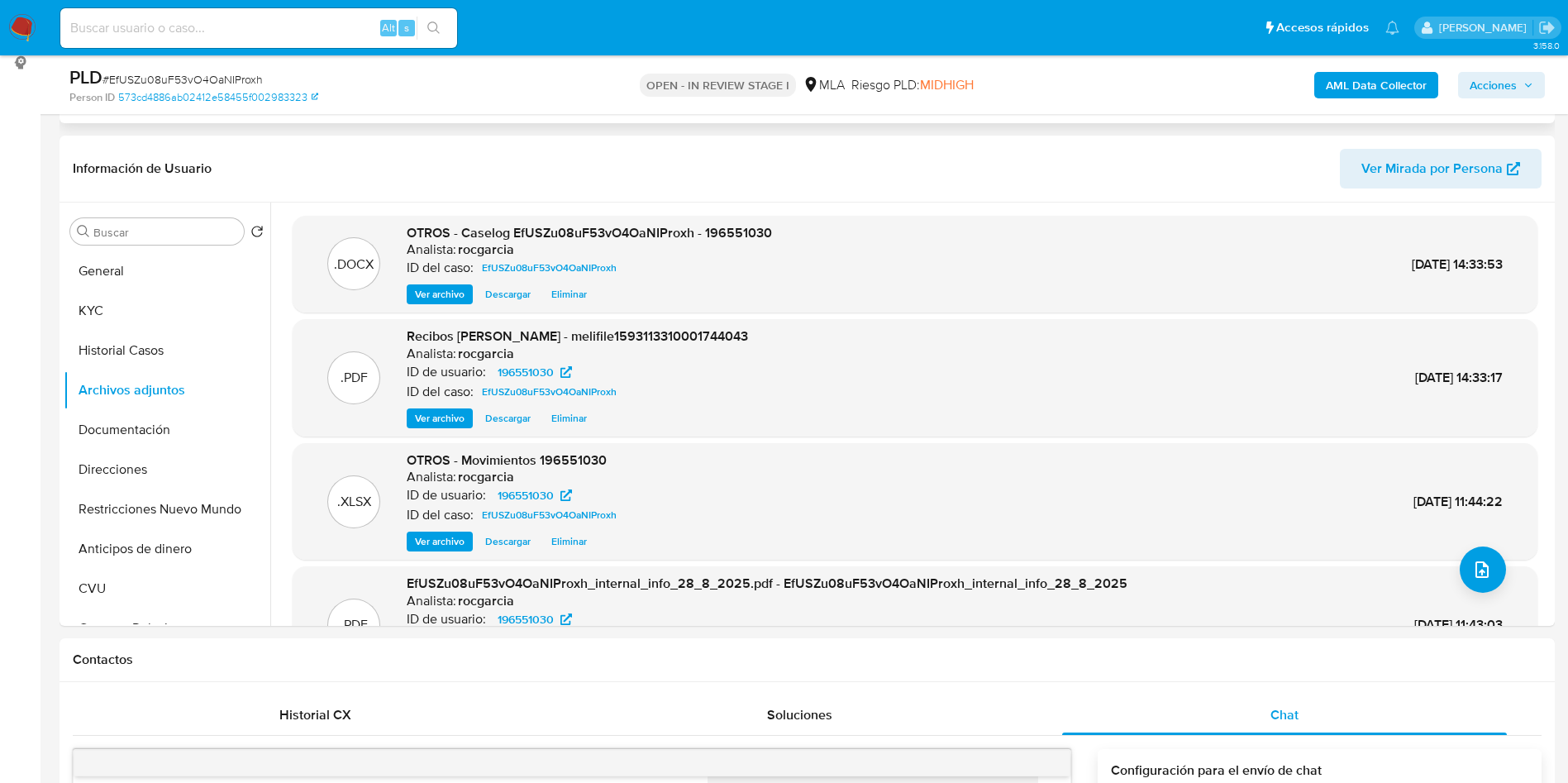
scroll to position [0, 0]
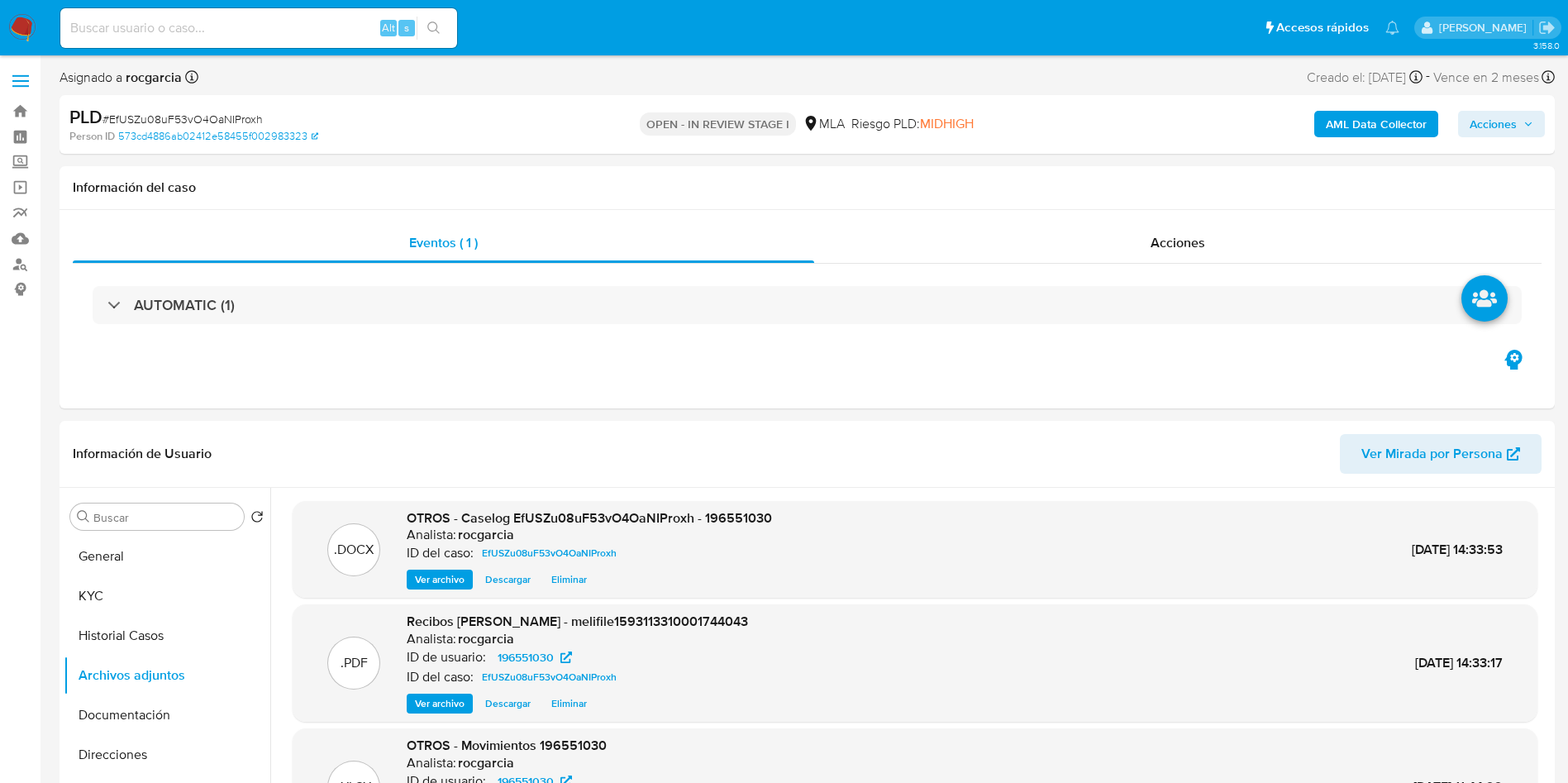
click at [1509, 126] on span "Acciones" at bounding box center [1493, 124] width 47 height 26
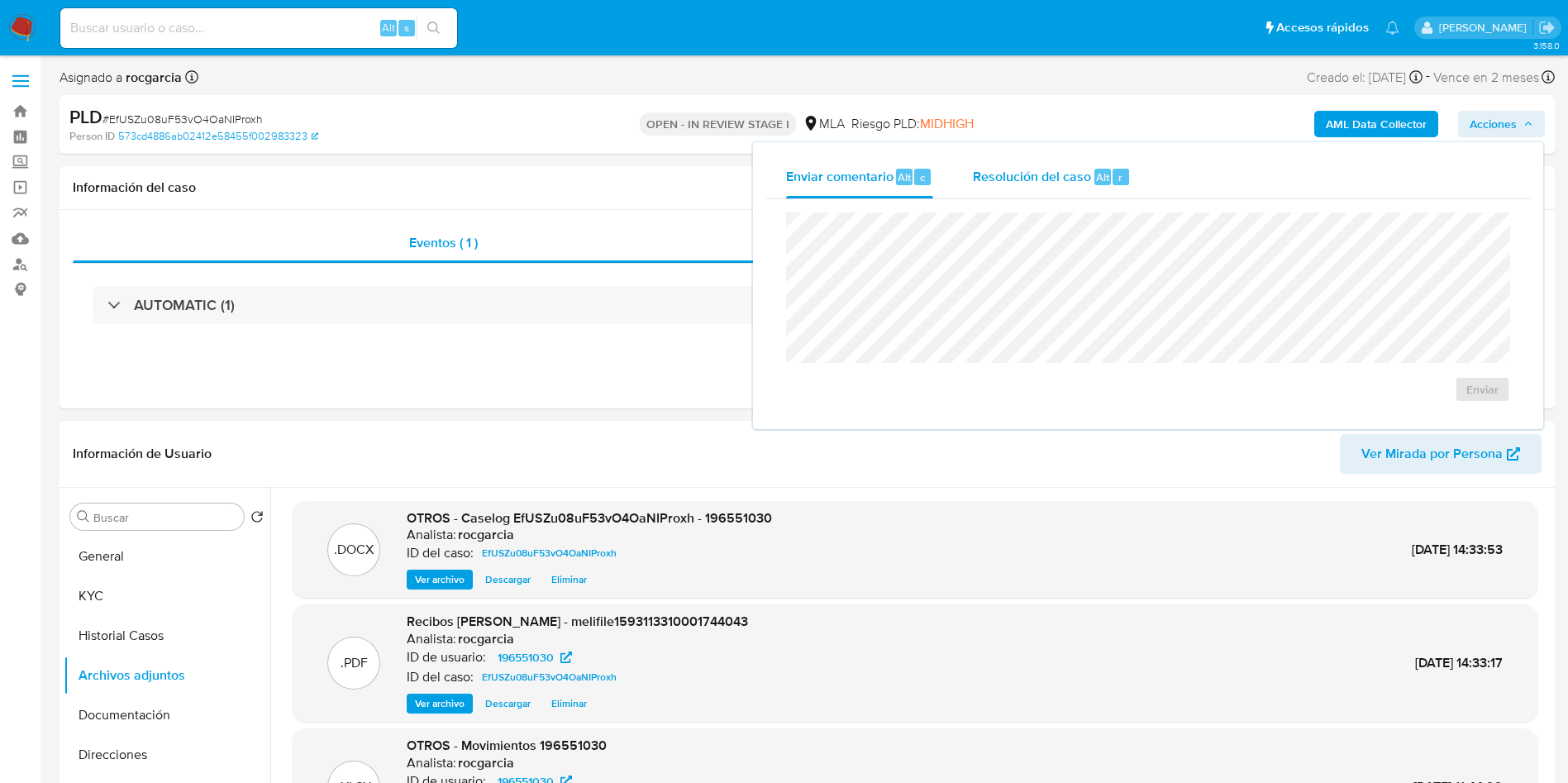
click at [1094, 178] on div "Alt" at bounding box center [1102, 177] width 16 height 16
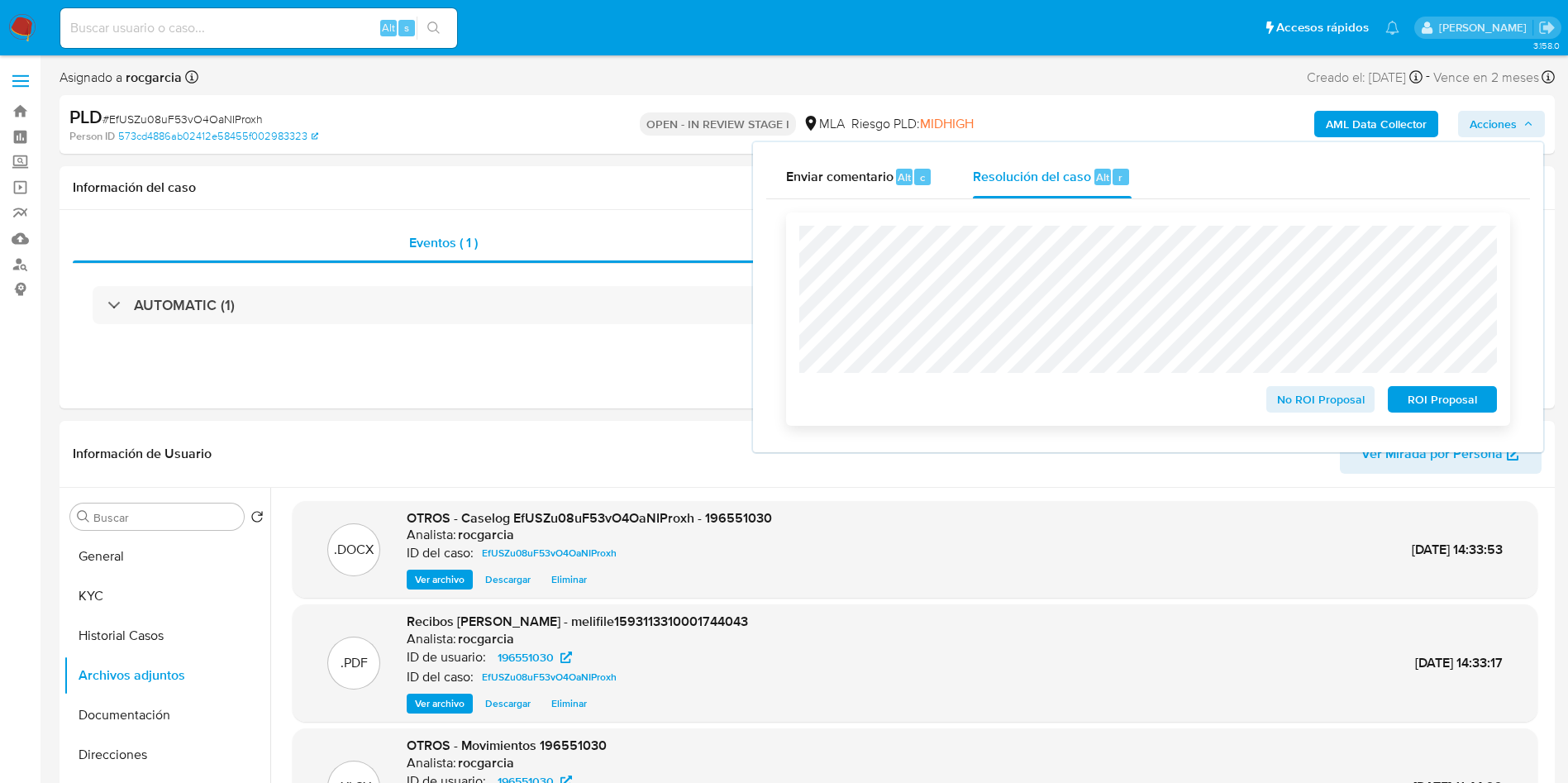
click at [1279, 397] on span "No ROI Proposal" at bounding box center [1321, 399] width 86 height 23
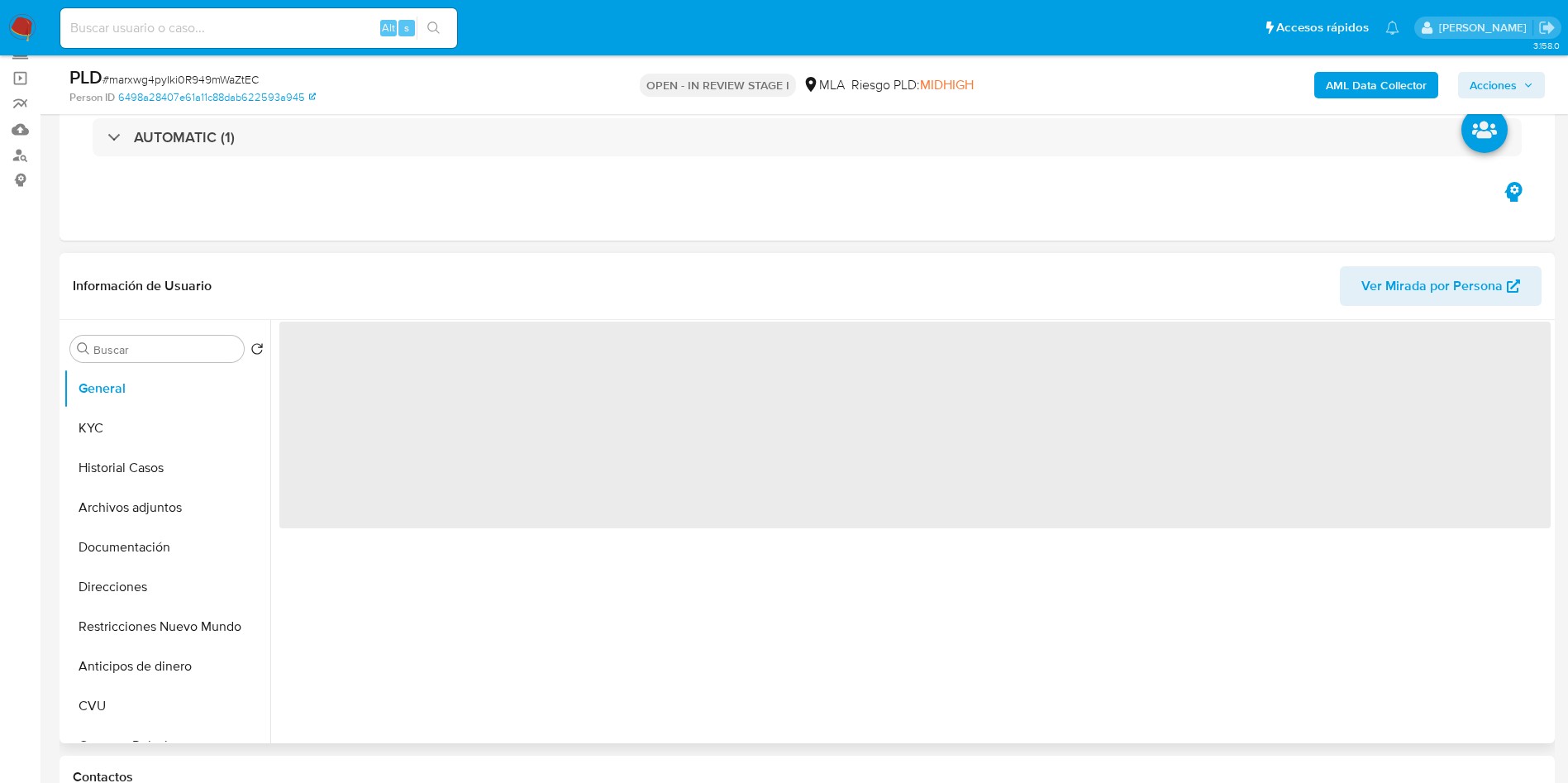
scroll to position [248, 0]
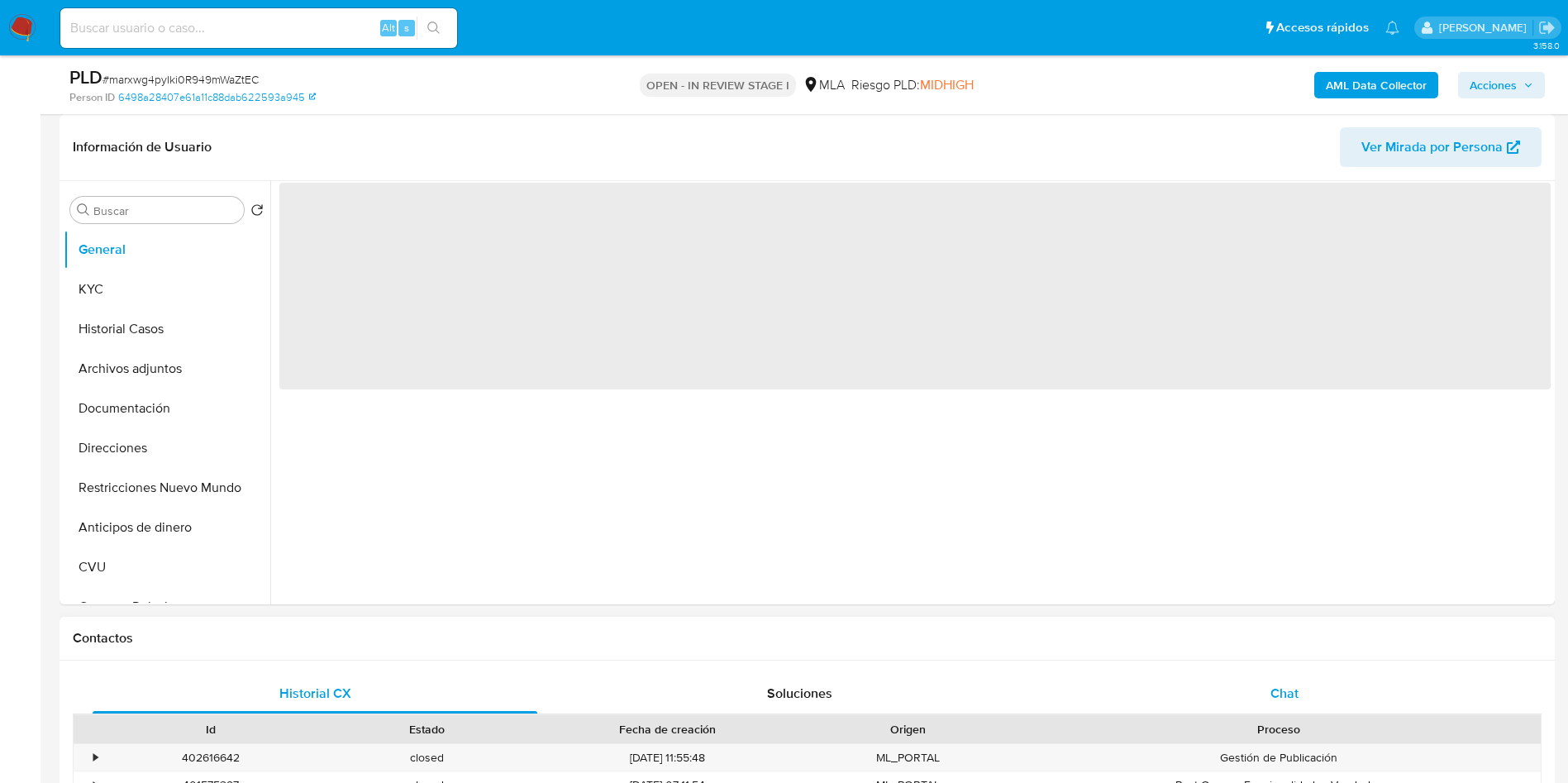
click at [1315, 700] on div "Chat" at bounding box center [1285, 694] width 445 height 40
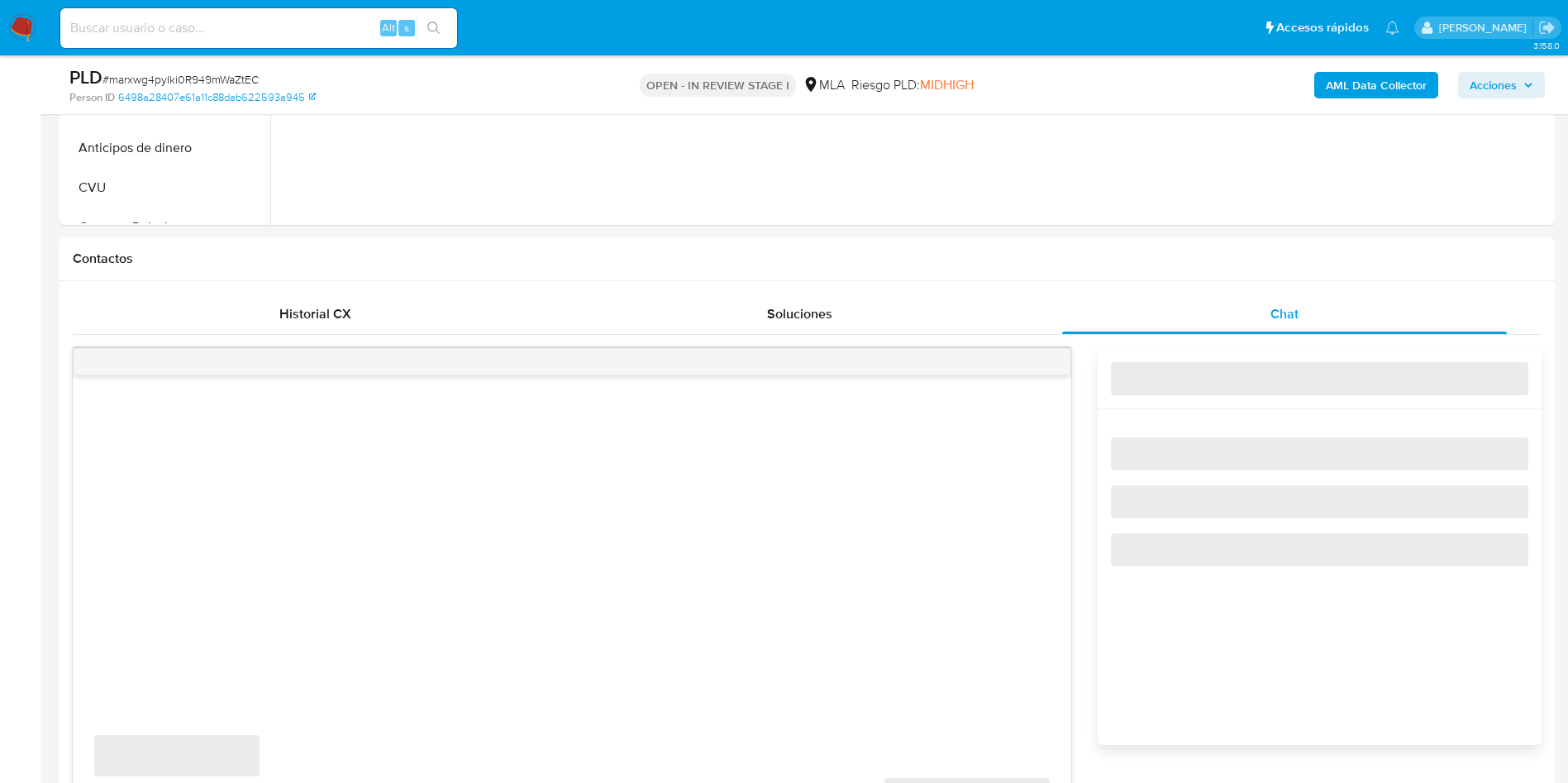
scroll to position [745, 0]
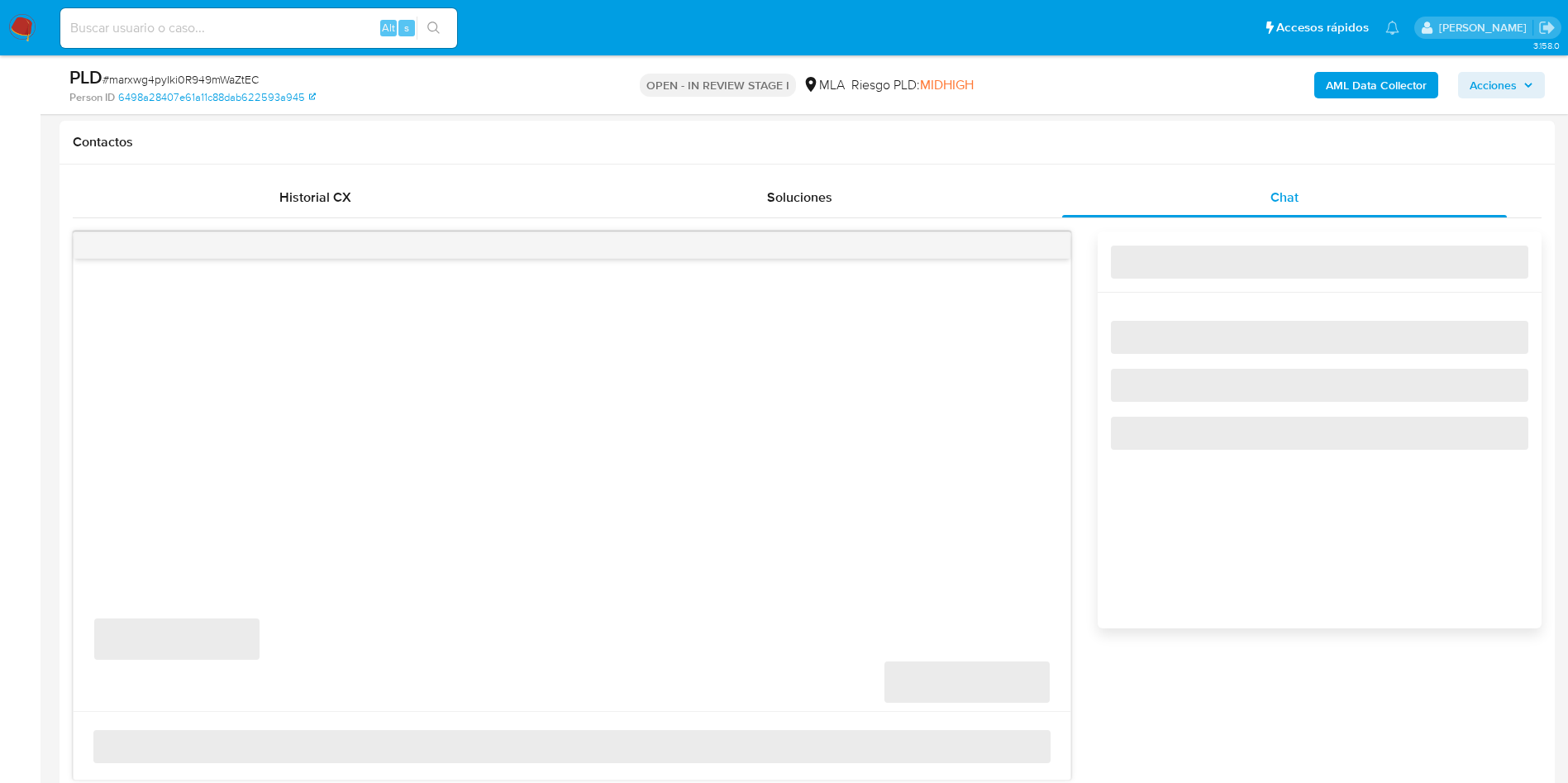
select select "10"
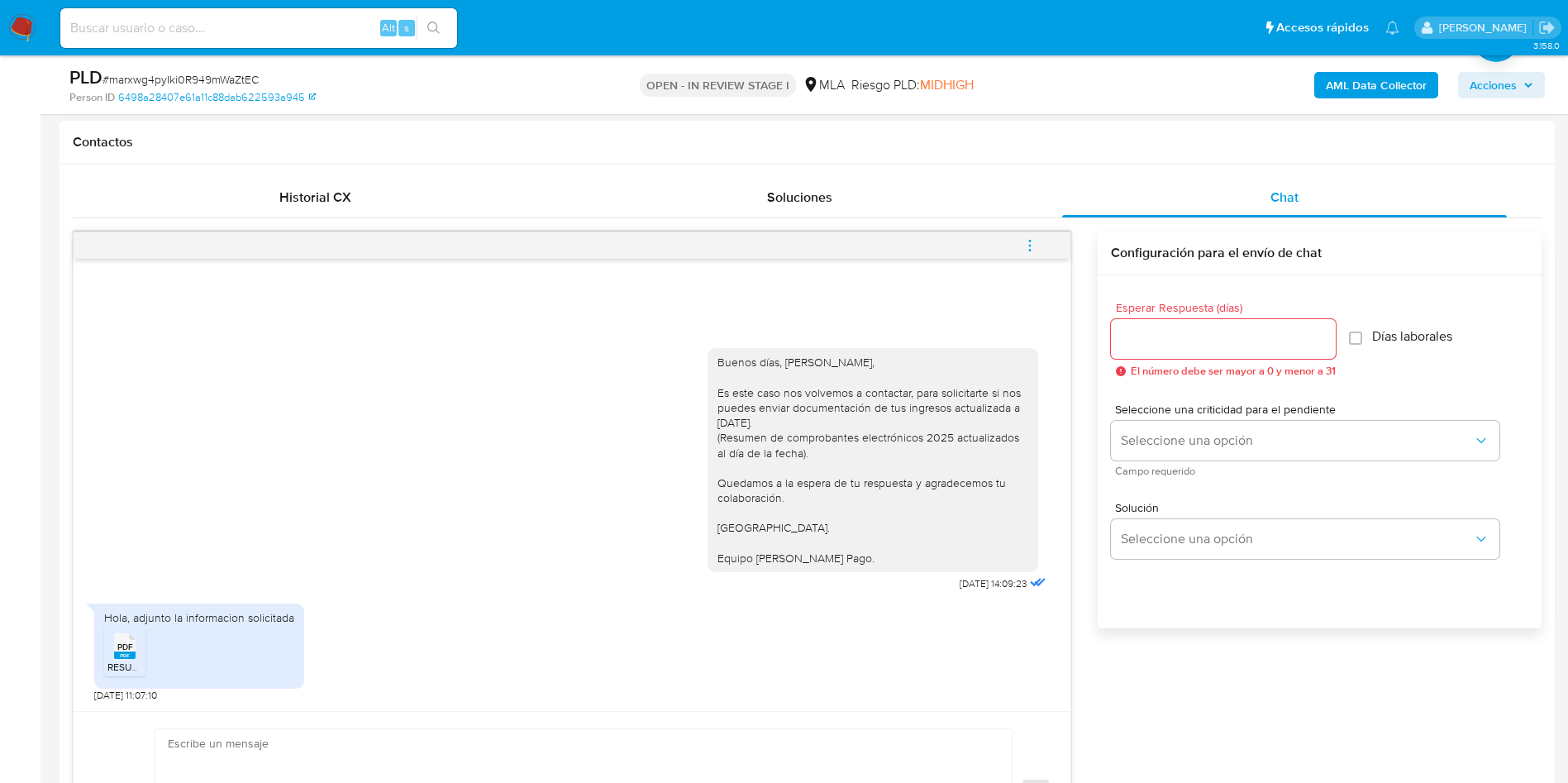
click at [129, 644] on span "PDF" at bounding box center [125, 647] width 15 height 11
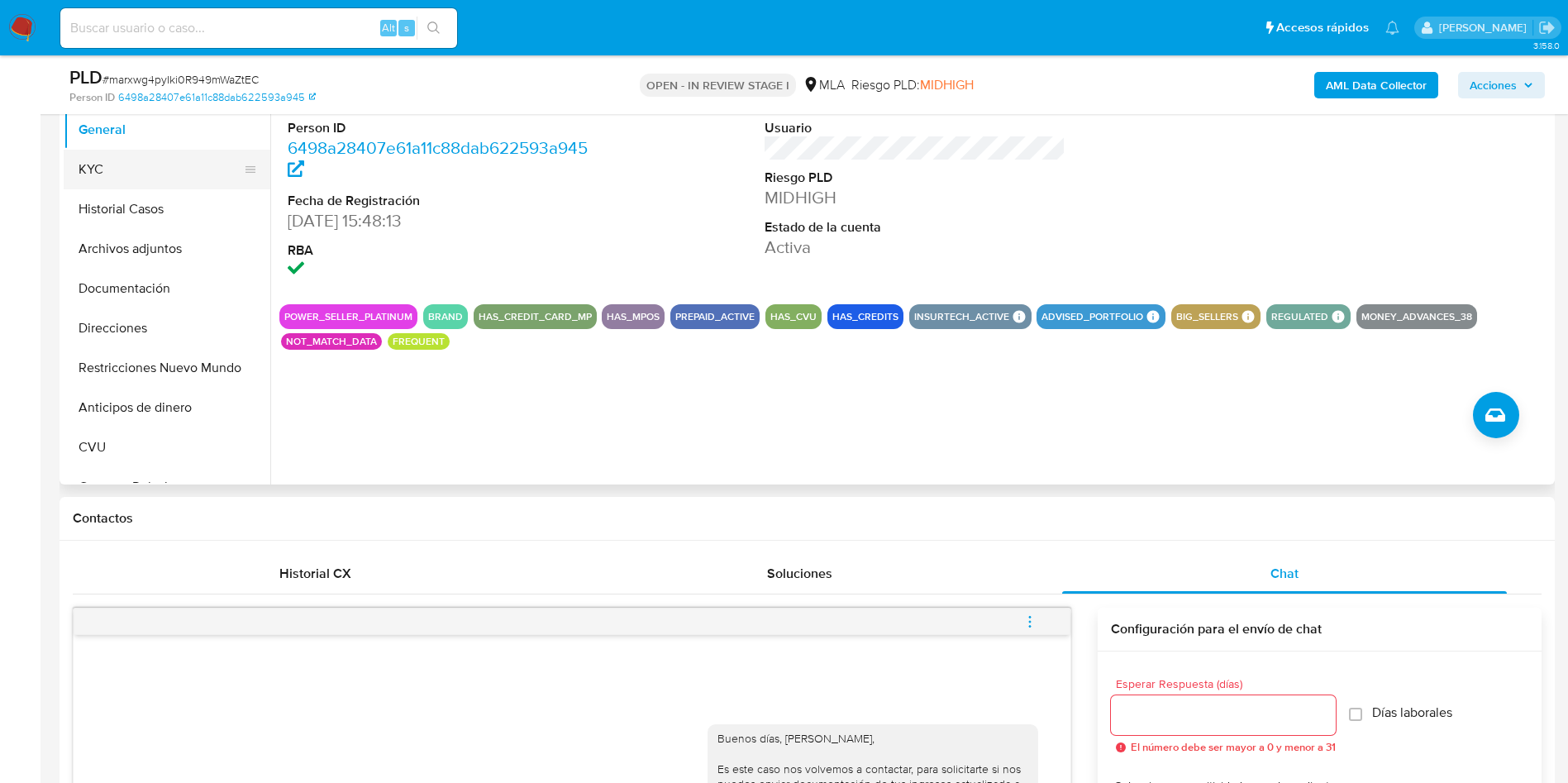
scroll to position [124, 0]
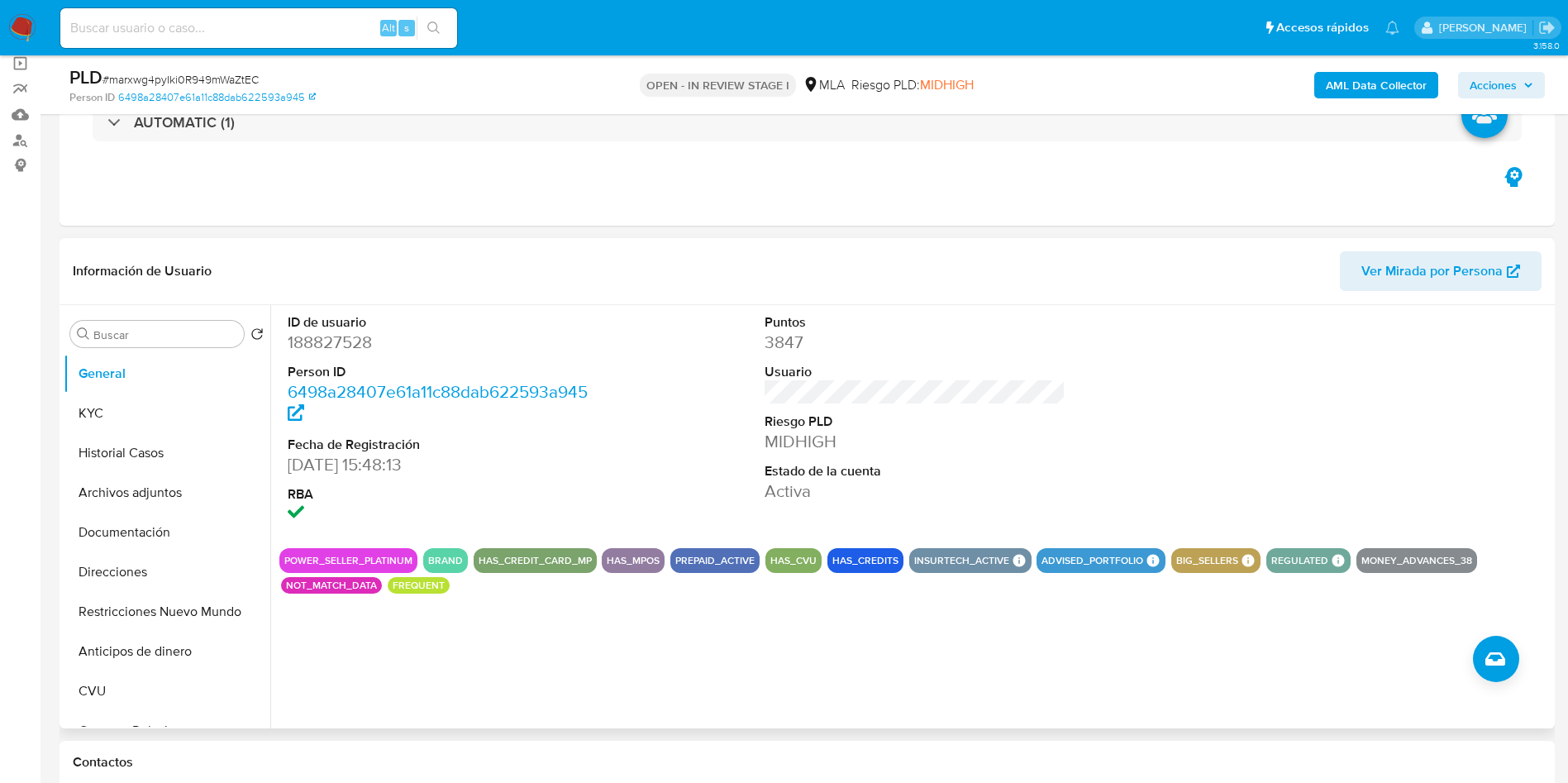
click at [333, 339] on dd "188827528" at bounding box center [438, 342] width 302 height 23
copy dd "188827528"
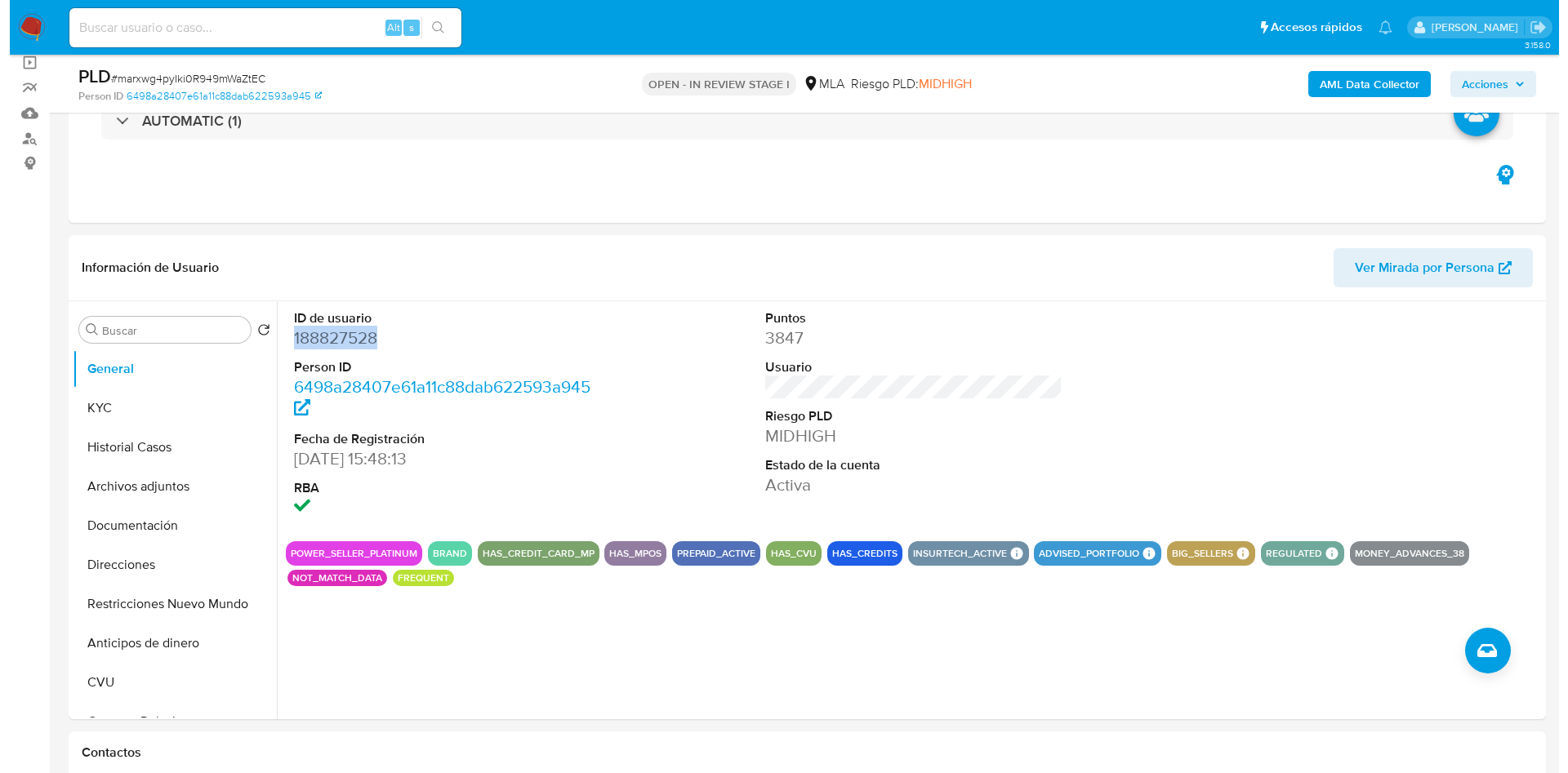
scroll to position [735, 0]
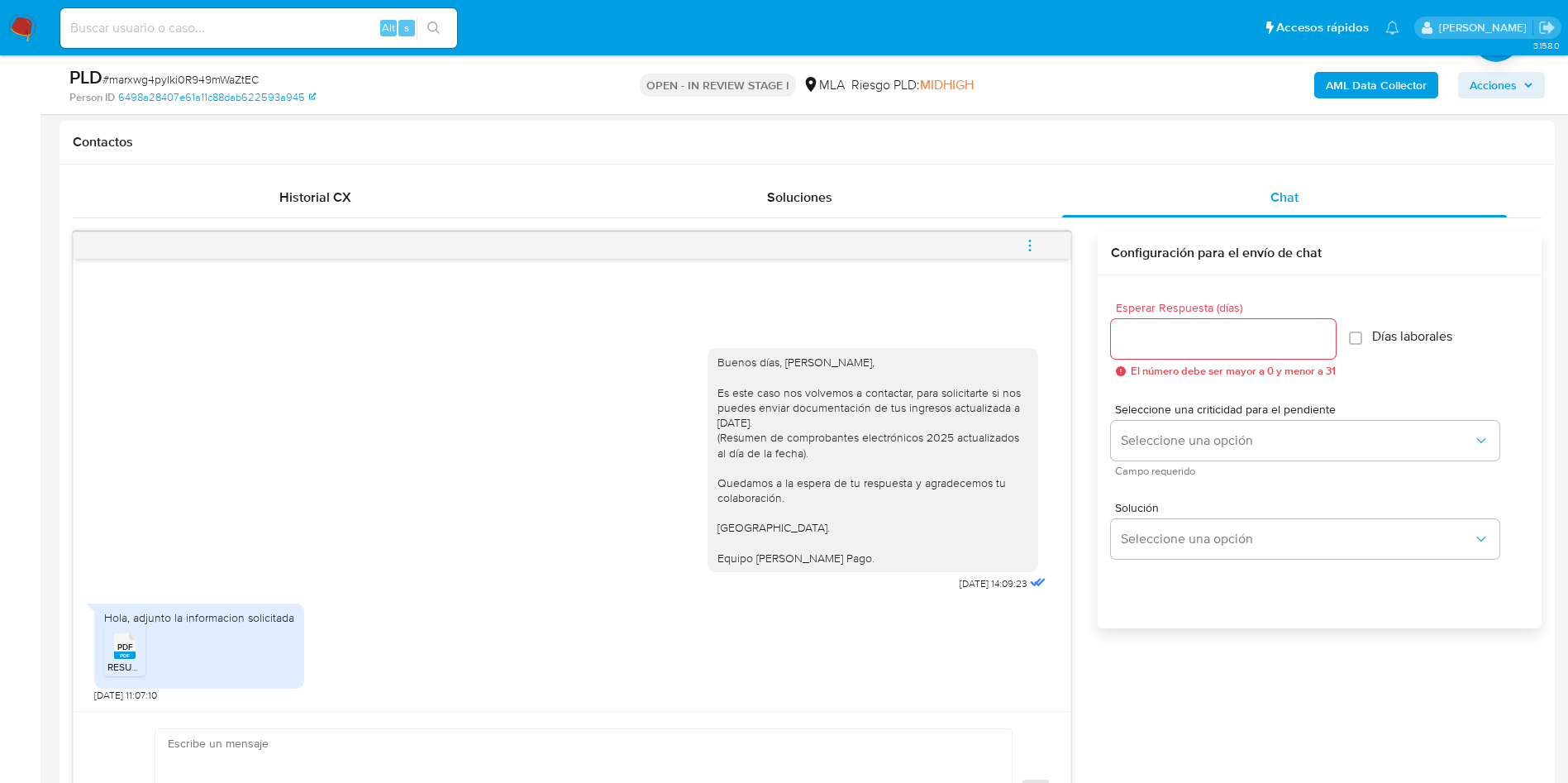
click at [1030, 246] on icon "menu-action" at bounding box center [1030, 245] width 15 height 15
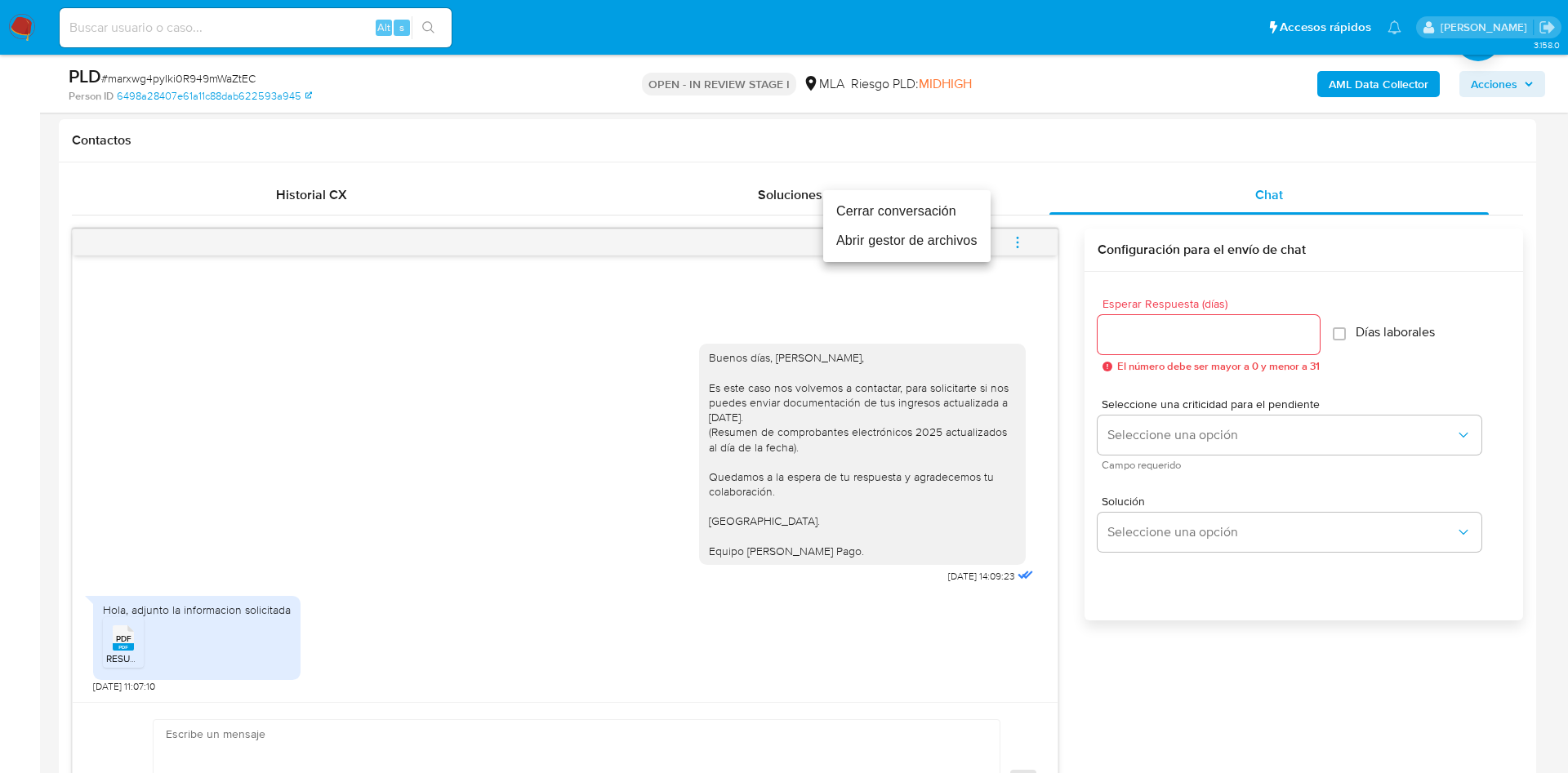
click at [959, 251] on li "Abrir gestor de archivos" at bounding box center [907, 240] width 167 height 30
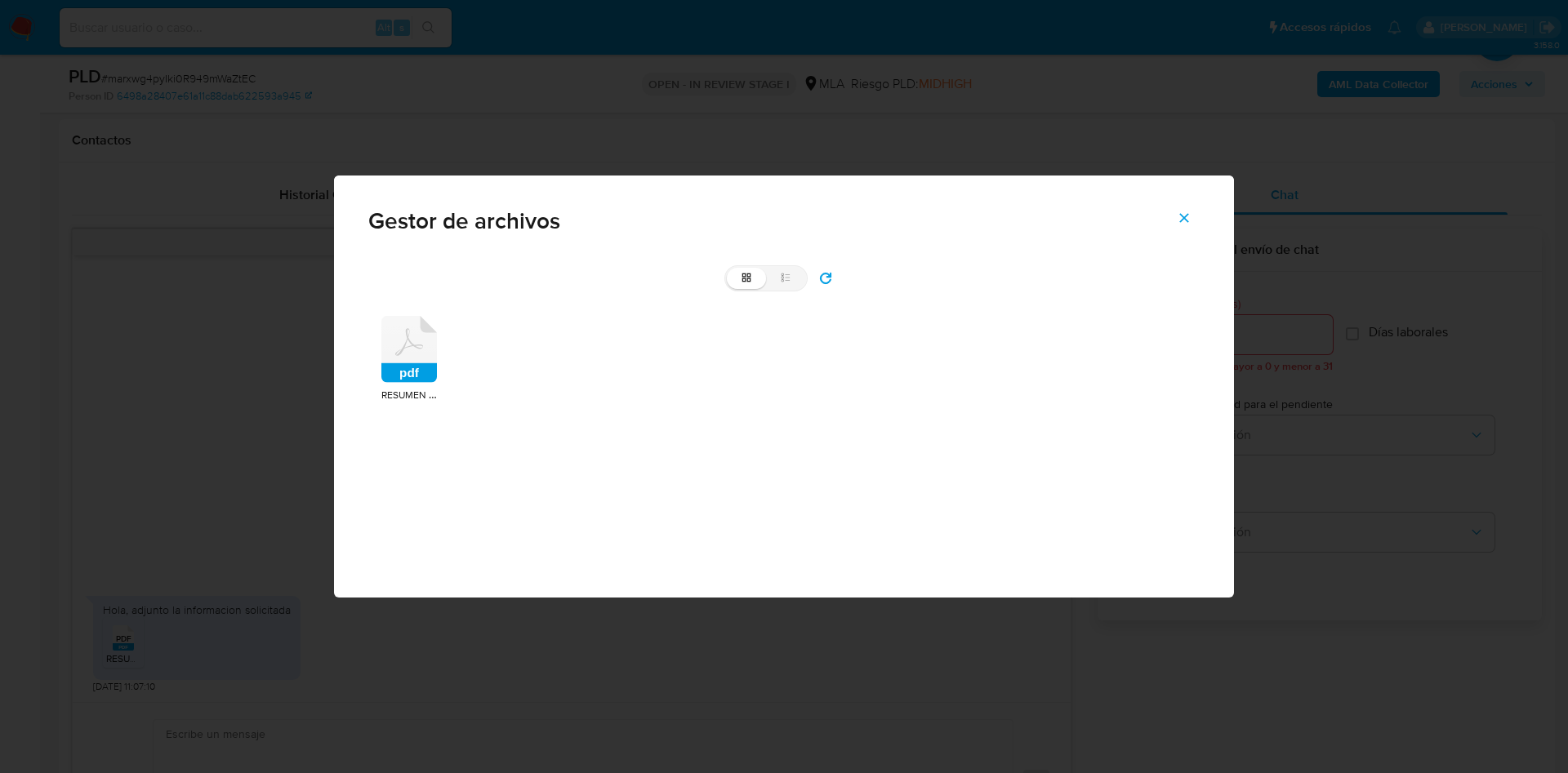
click at [435, 329] on icon "pdf" at bounding box center [410, 349] width 56 height 67
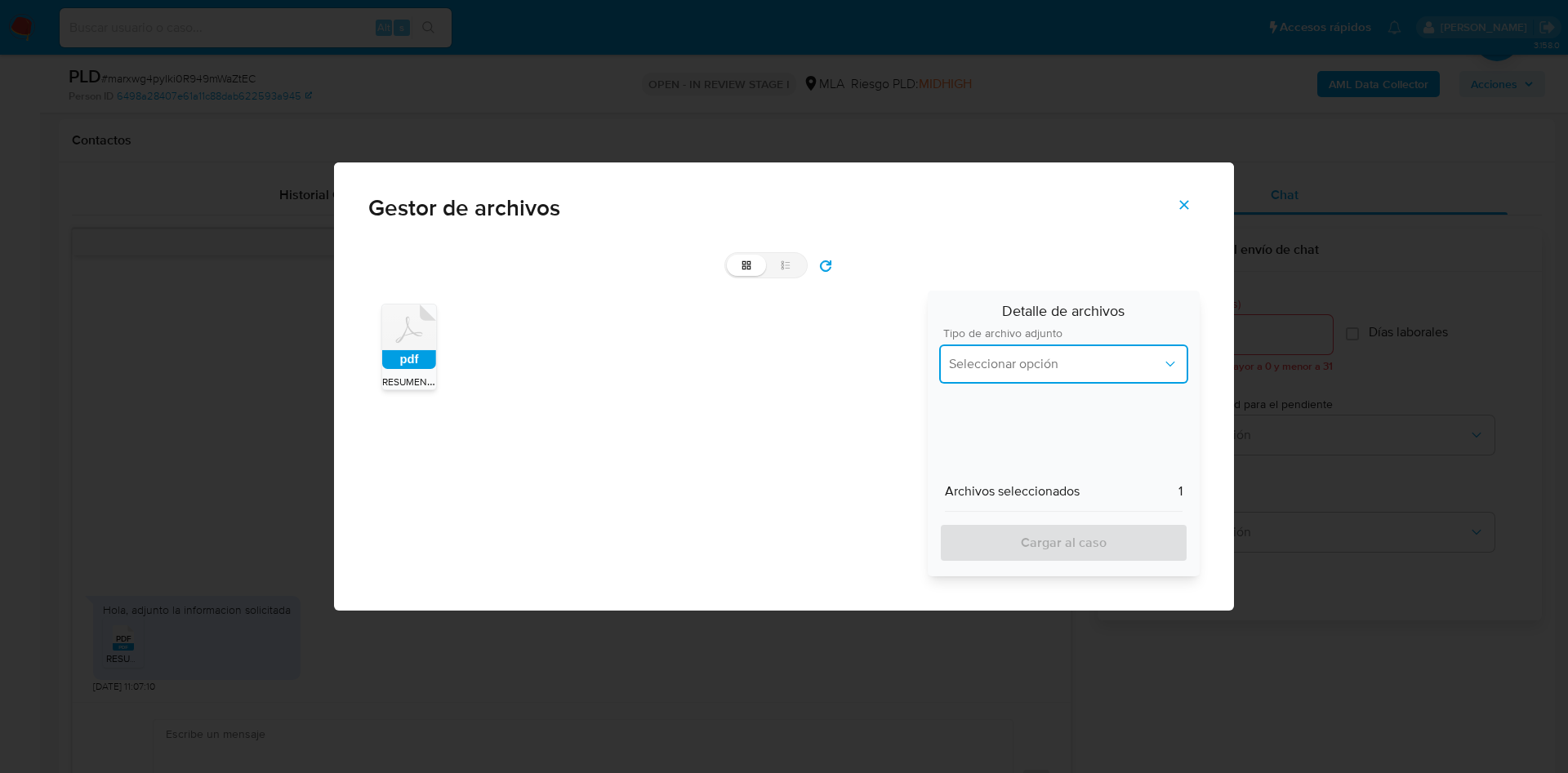
click at [996, 364] on span "Seleccionar opción" at bounding box center [1055, 364] width 213 height 16
click at [1031, 394] on span "Resumen de comprobantes electronicos emitidos ARCA" at bounding box center [1063, 387] width 230 height 32
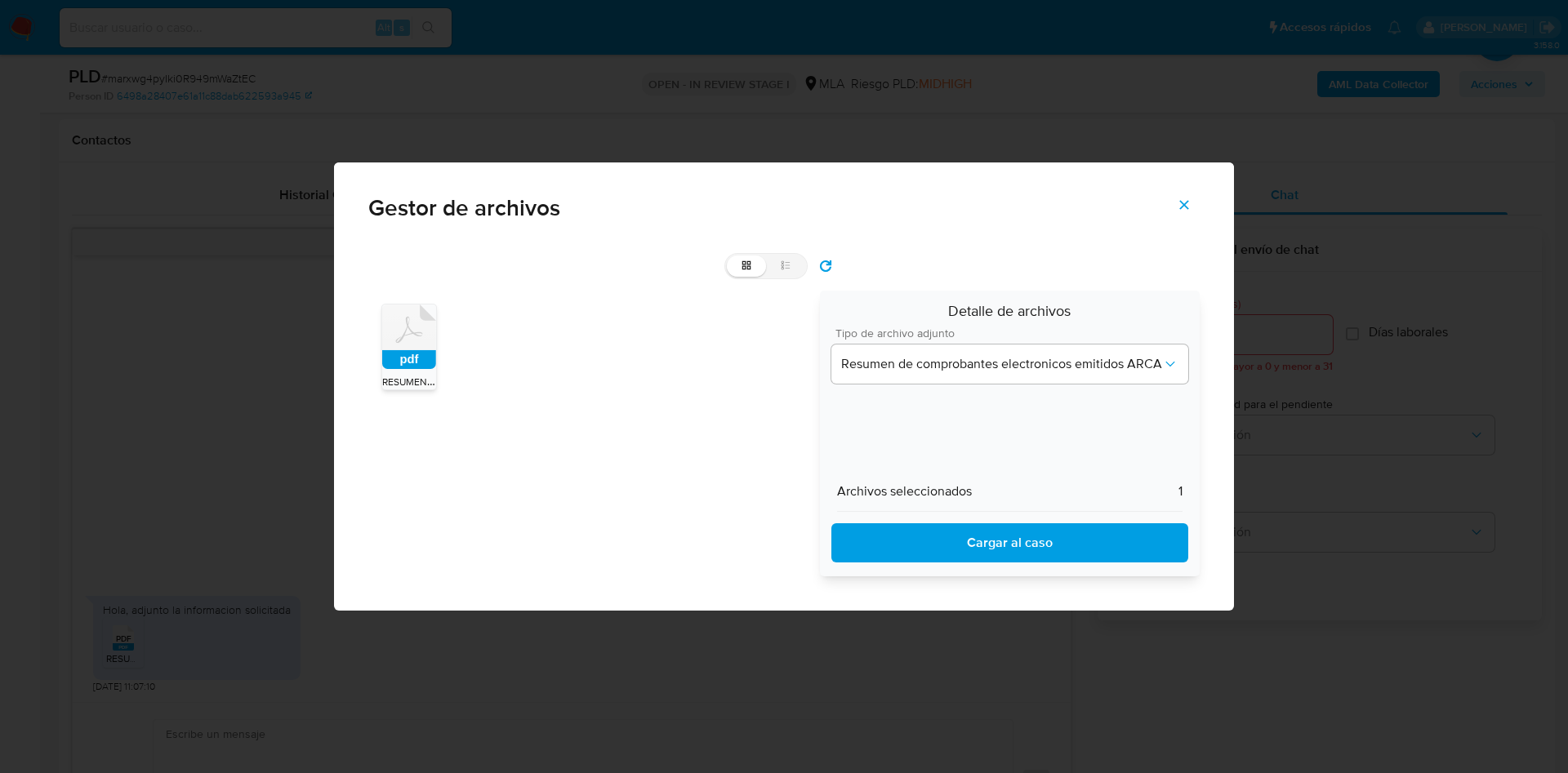
click at [1030, 549] on span "Cargar al caso" at bounding box center [1009, 543] width 314 height 36
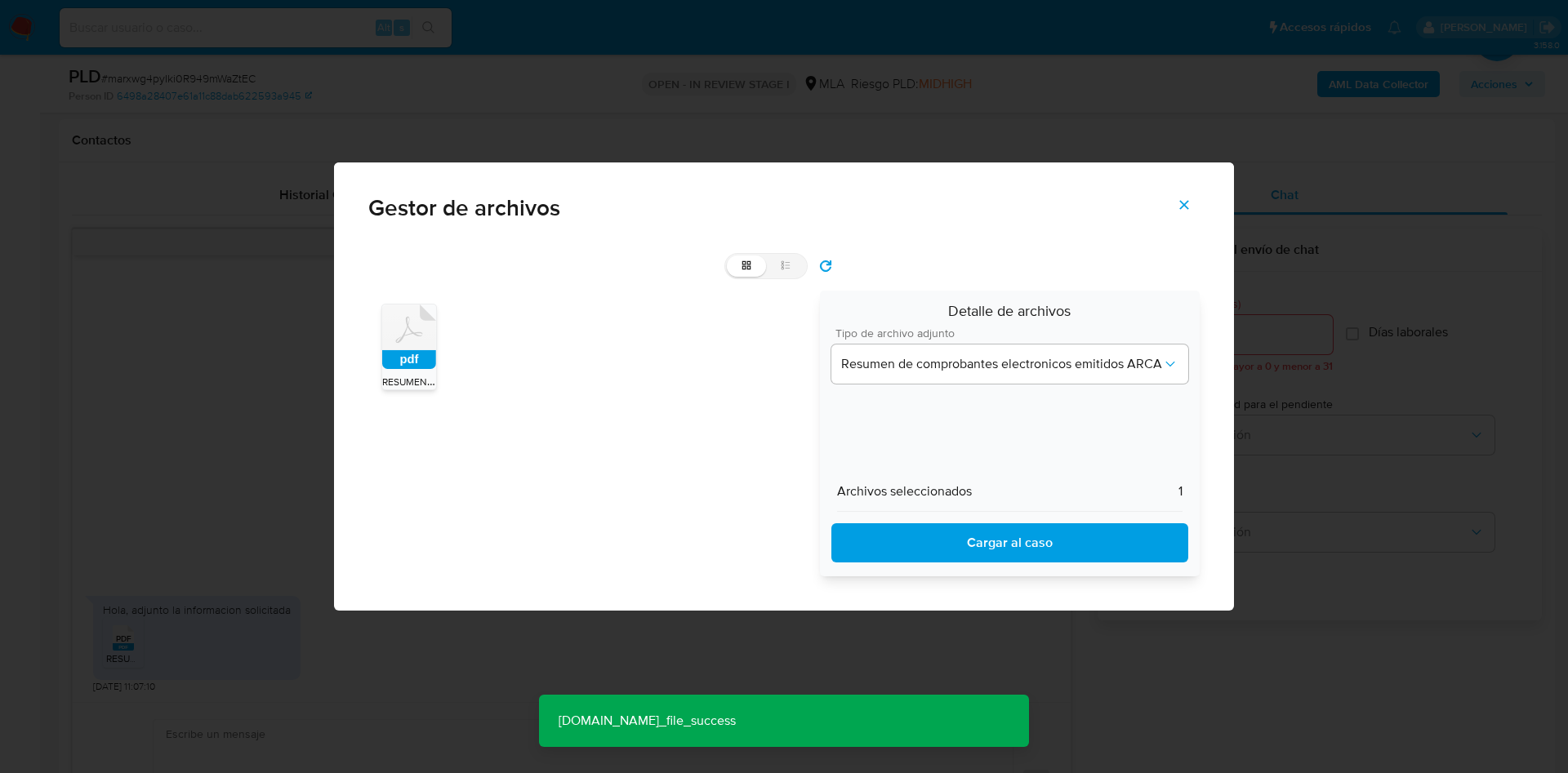
click at [1194, 198] on button "Cerrar" at bounding box center [1185, 205] width 58 height 40
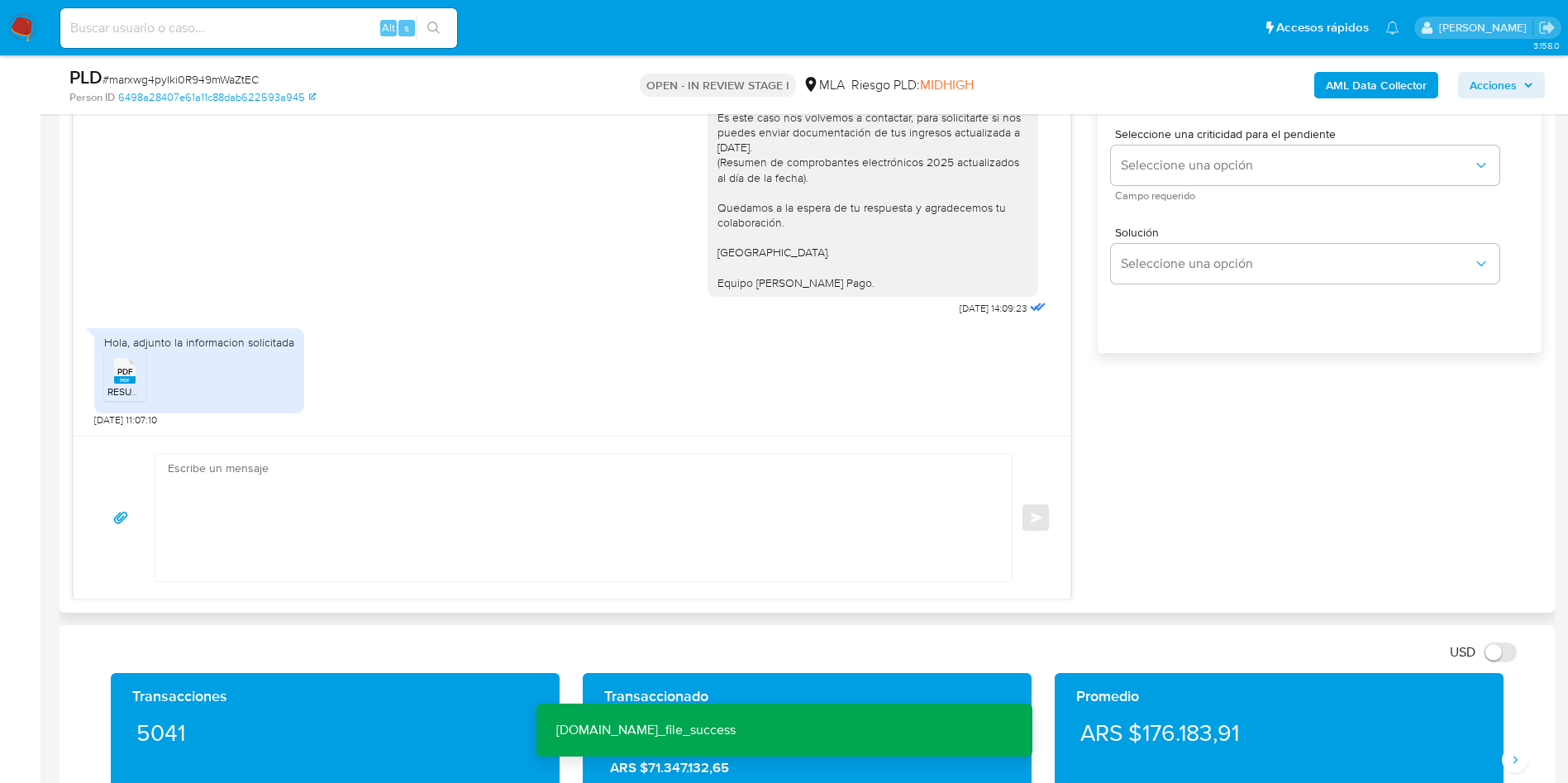
scroll to position [1117, 0]
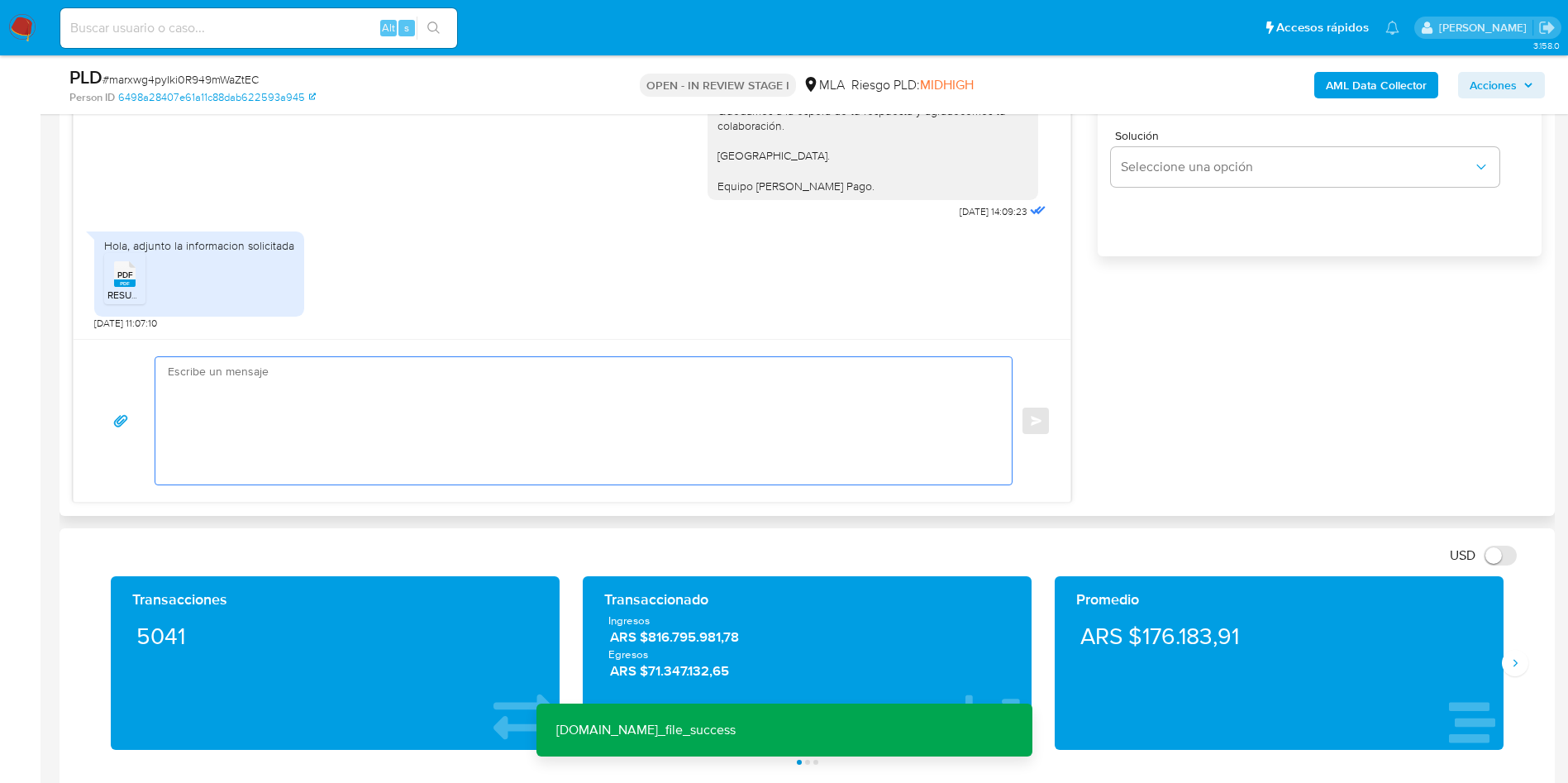
click at [298, 424] on textarea at bounding box center [579, 421] width 824 height 128
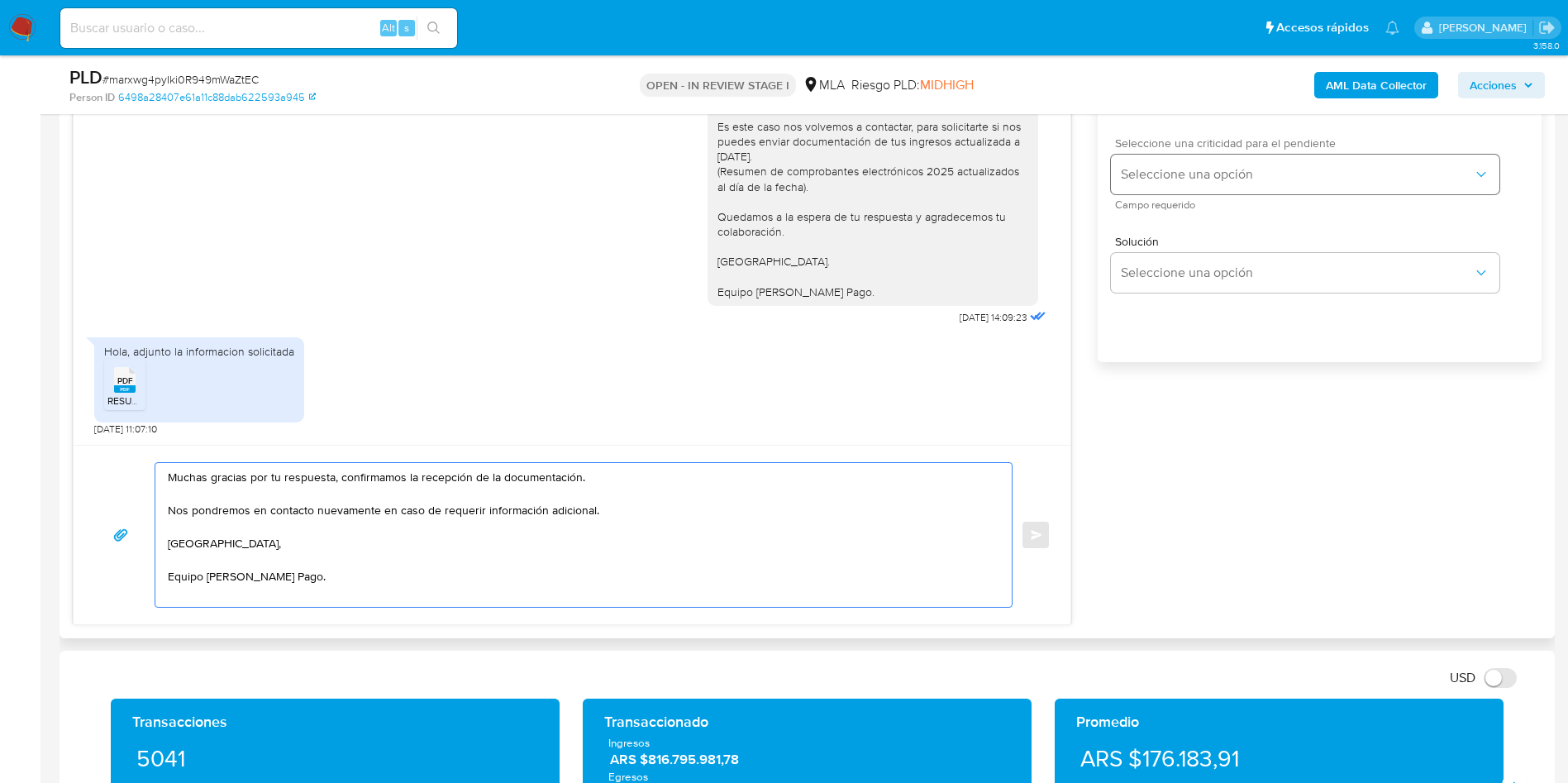
scroll to position [869, 0]
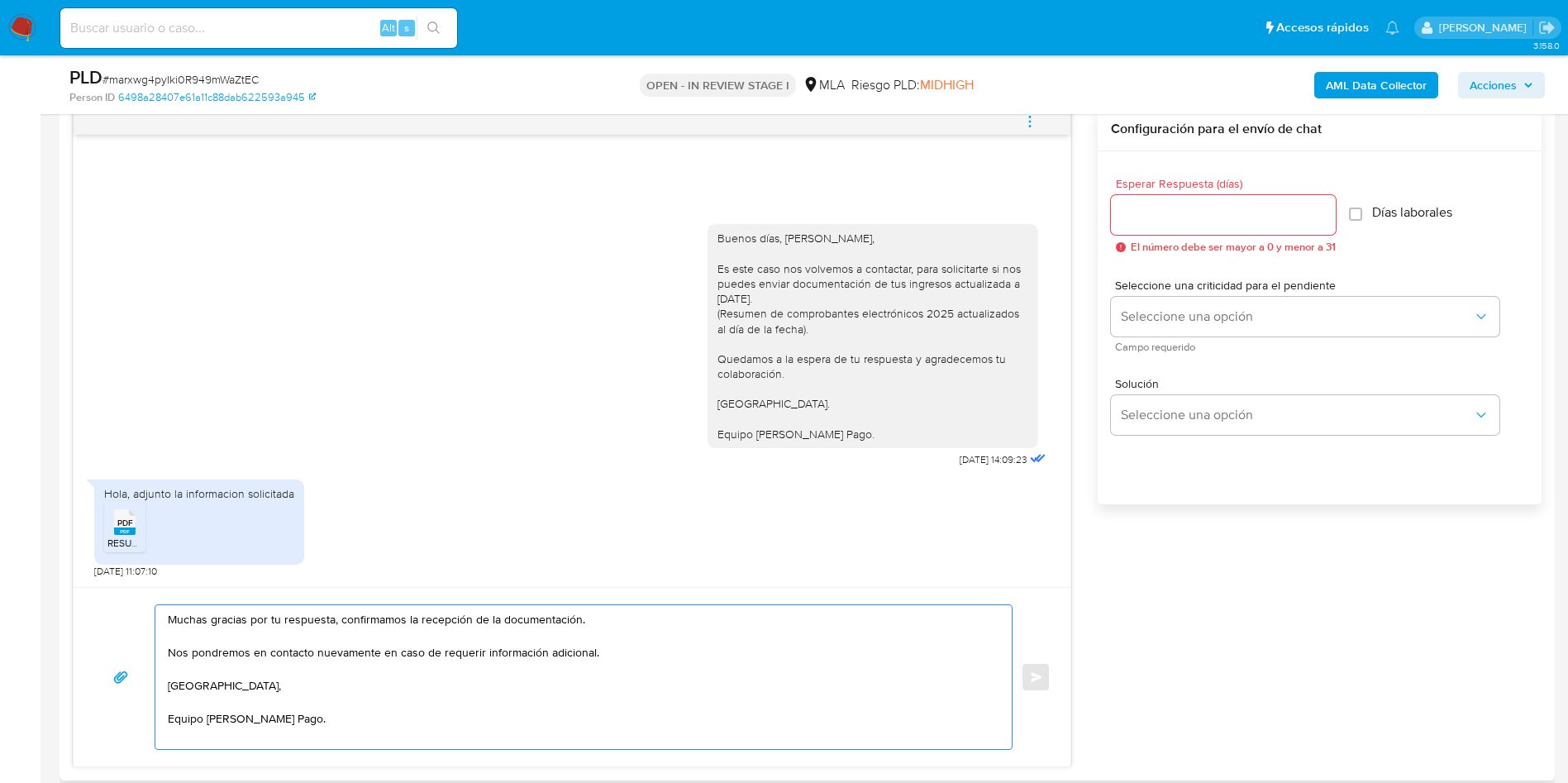
type textarea "Muchas gracias por tu respuesta, confirmamos la recepción de la documentación. …"
click at [1184, 214] on input "Esperar Respuesta (días)" at bounding box center [1223, 215] width 225 height 22
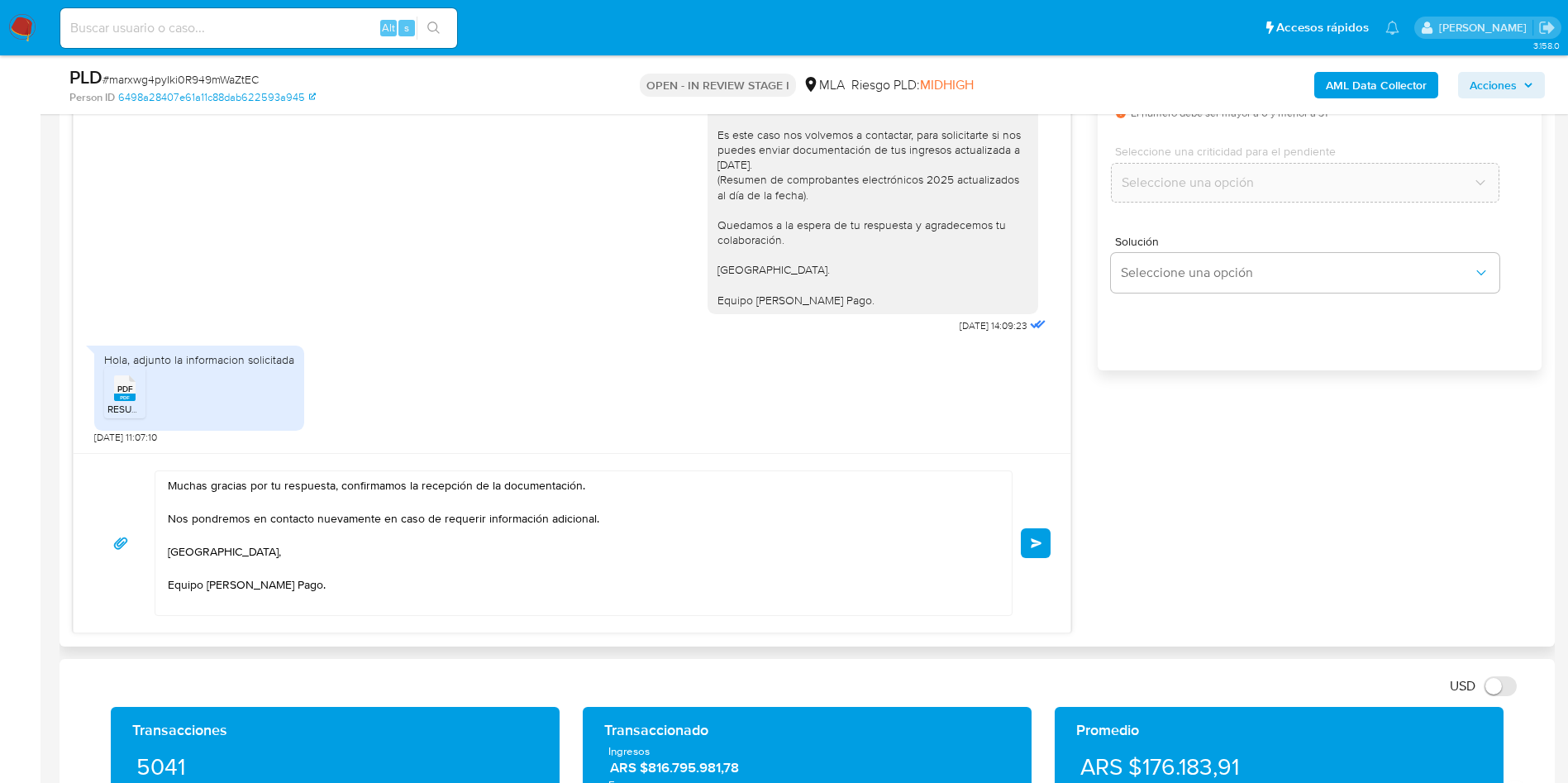
scroll to position [1117, 0]
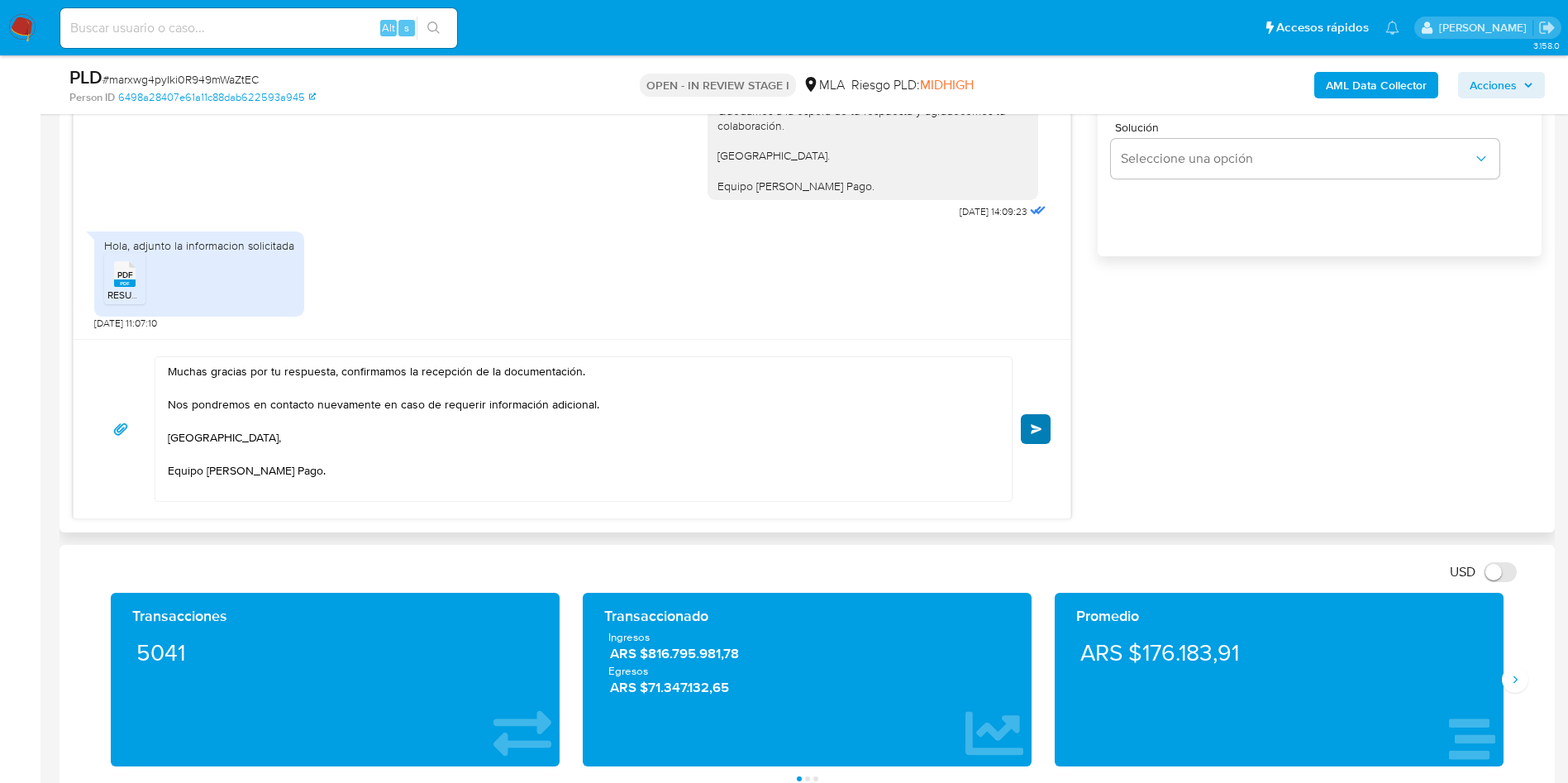
type input "0"
click at [1048, 416] on button "Enviar" at bounding box center [1035, 429] width 30 height 30
click at [1039, 435] on button "Enviar" at bounding box center [1035, 429] width 30 height 30
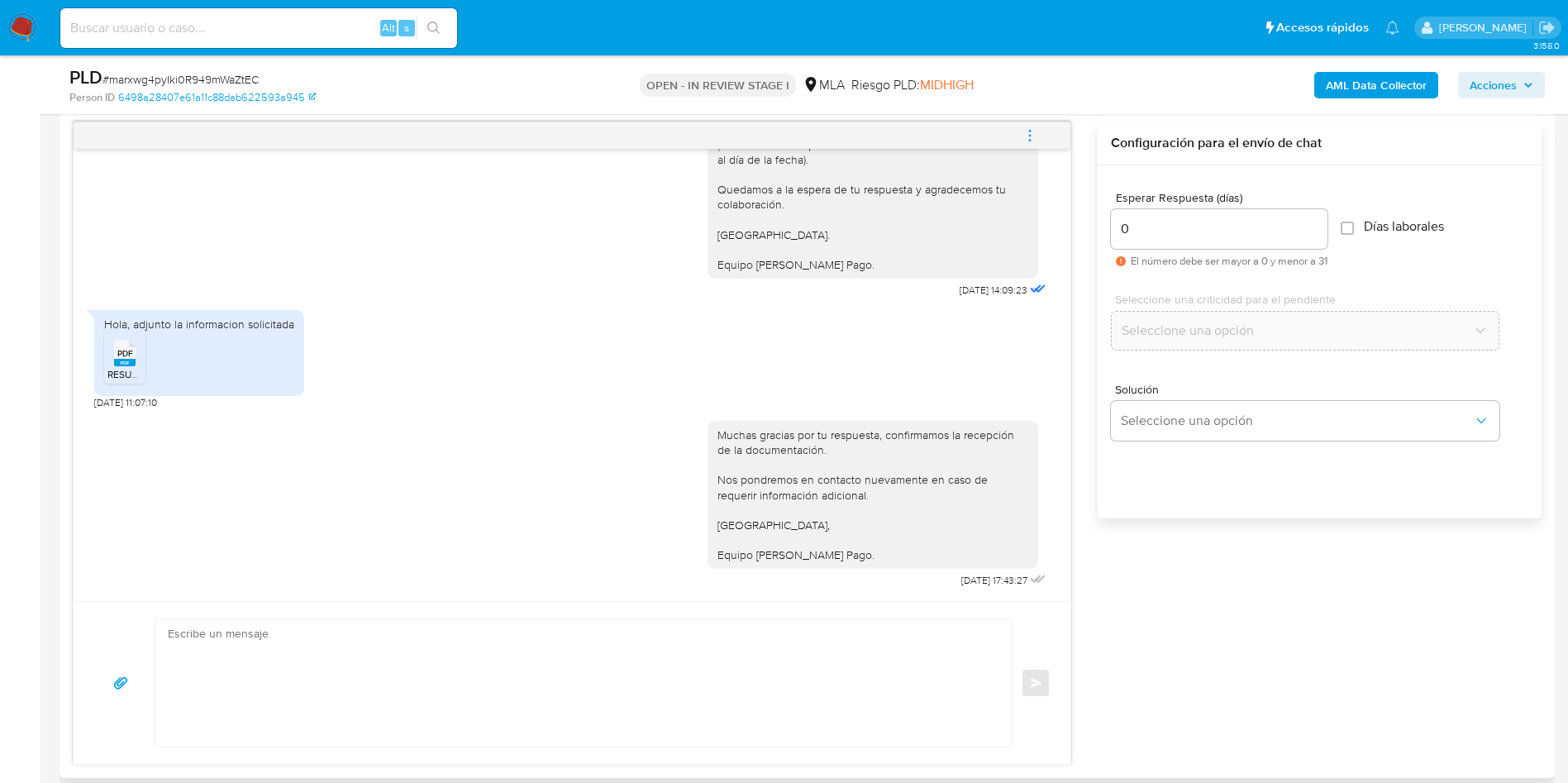
scroll to position [745, 0]
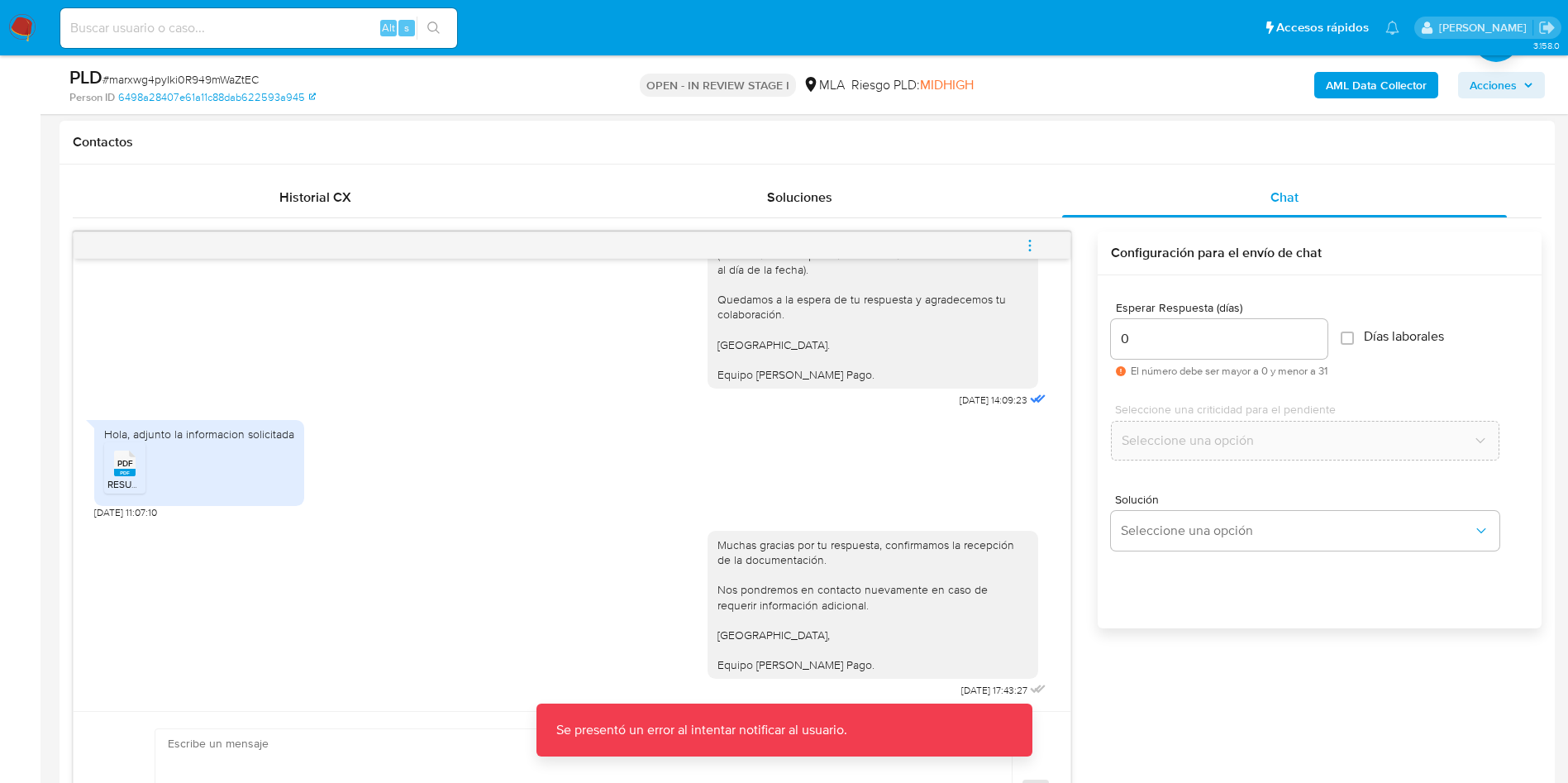
click at [1027, 233] on span "menu-action" at bounding box center [1030, 246] width 15 height 40
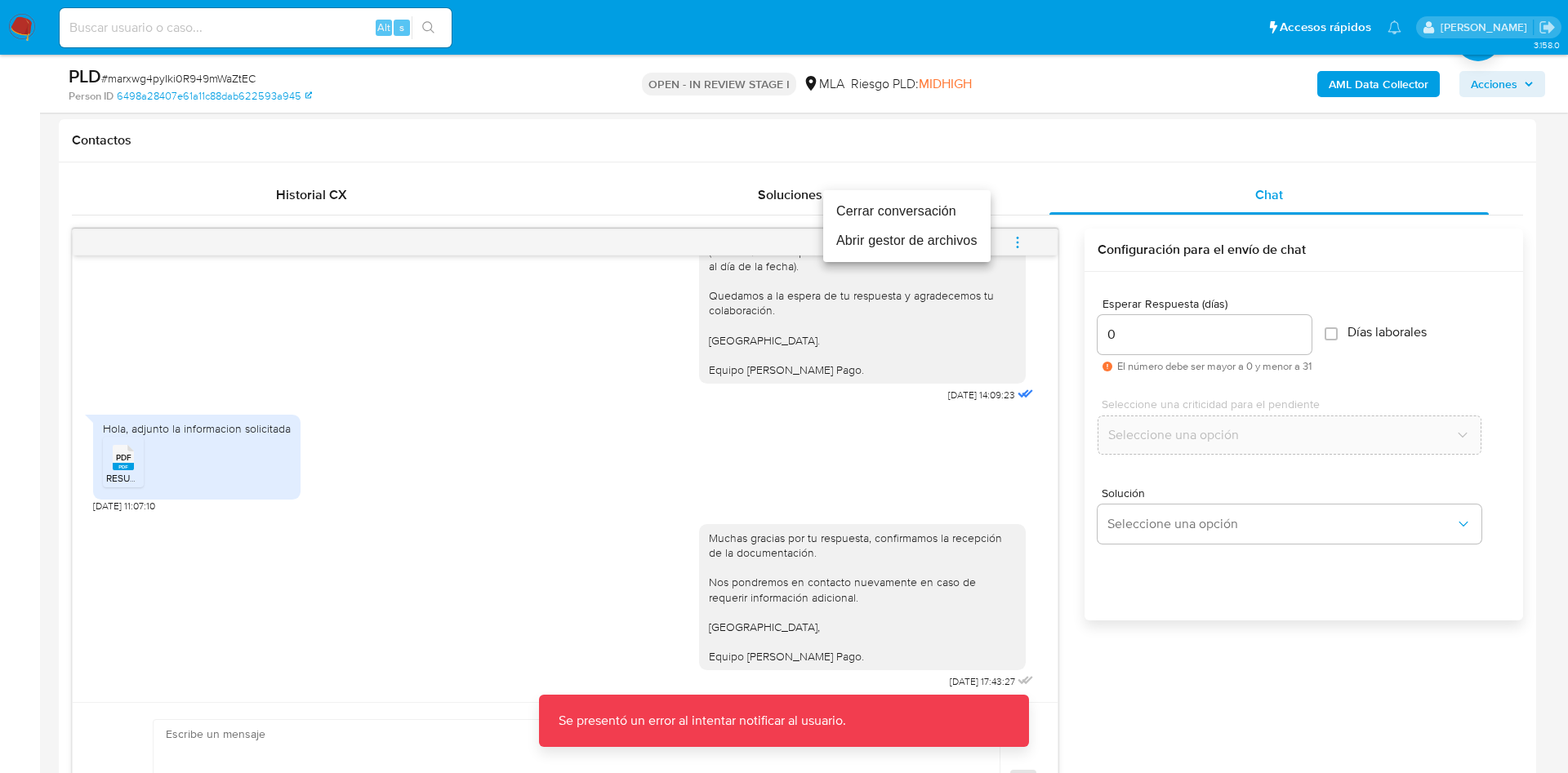
click at [942, 207] on li "Cerrar conversación" at bounding box center [907, 211] width 167 height 30
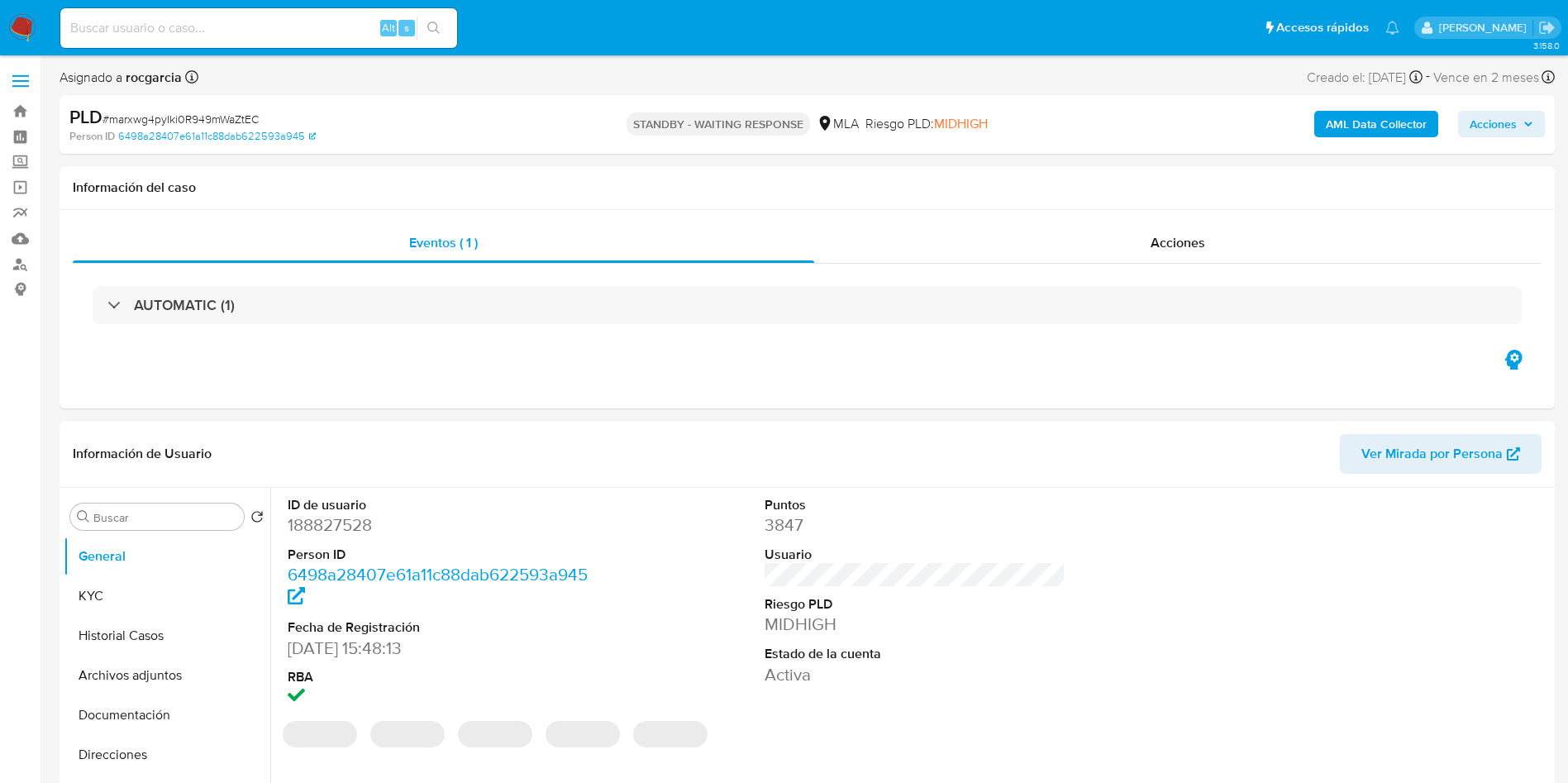
select select "10"
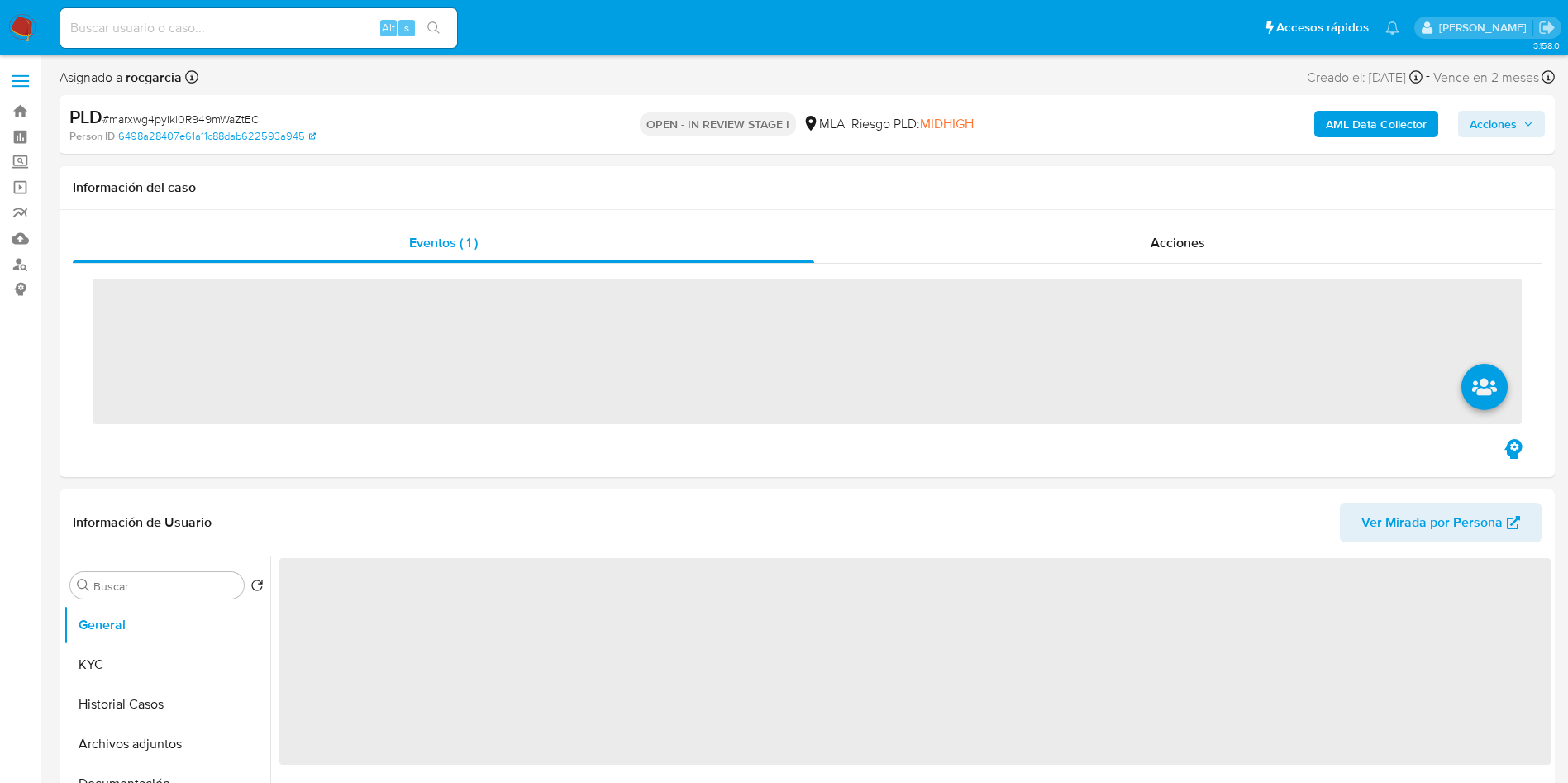
scroll to position [124, 0]
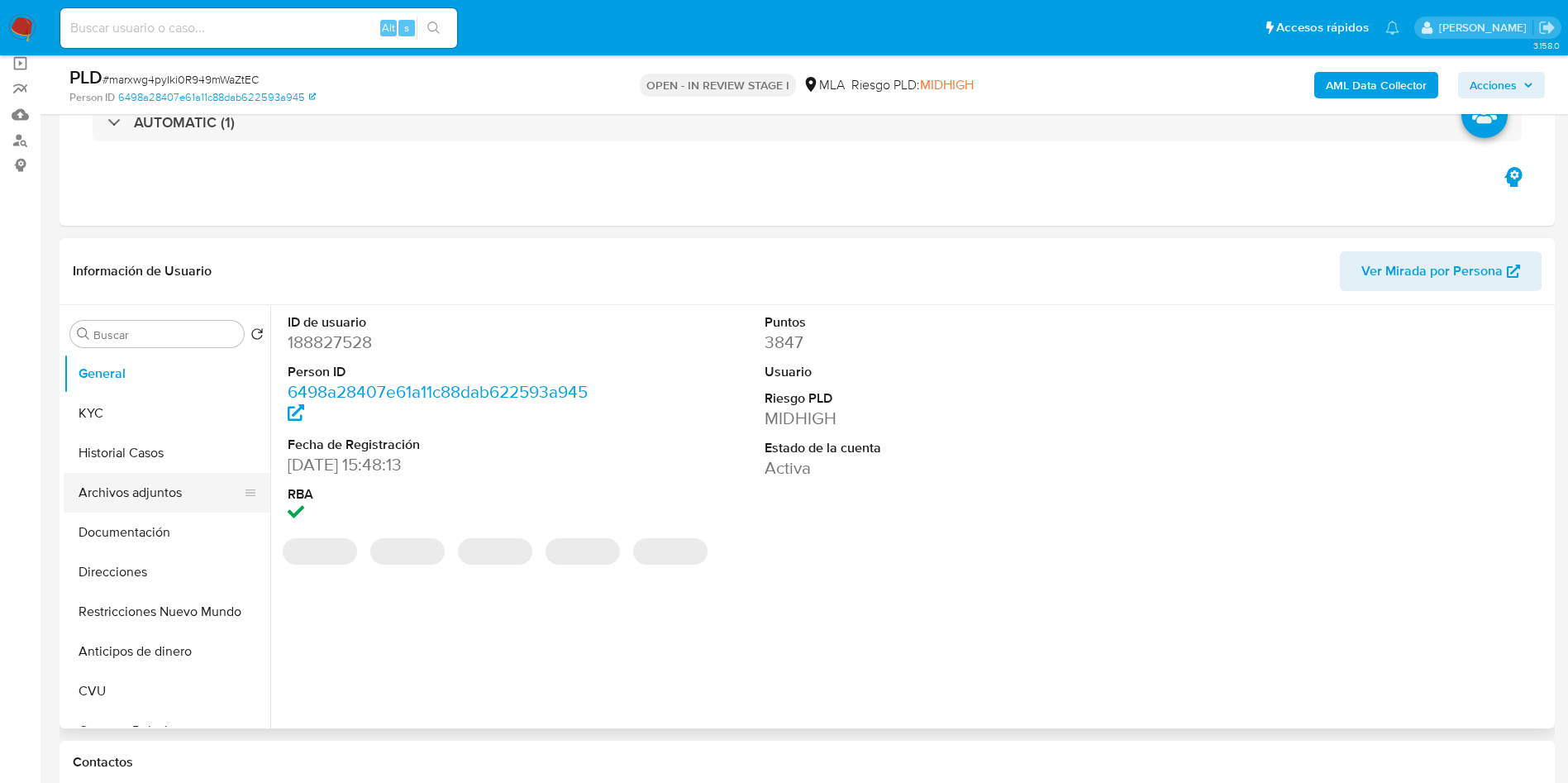
click at [110, 482] on button "Archivos adjuntos" at bounding box center [160, 493] width 193 height 40
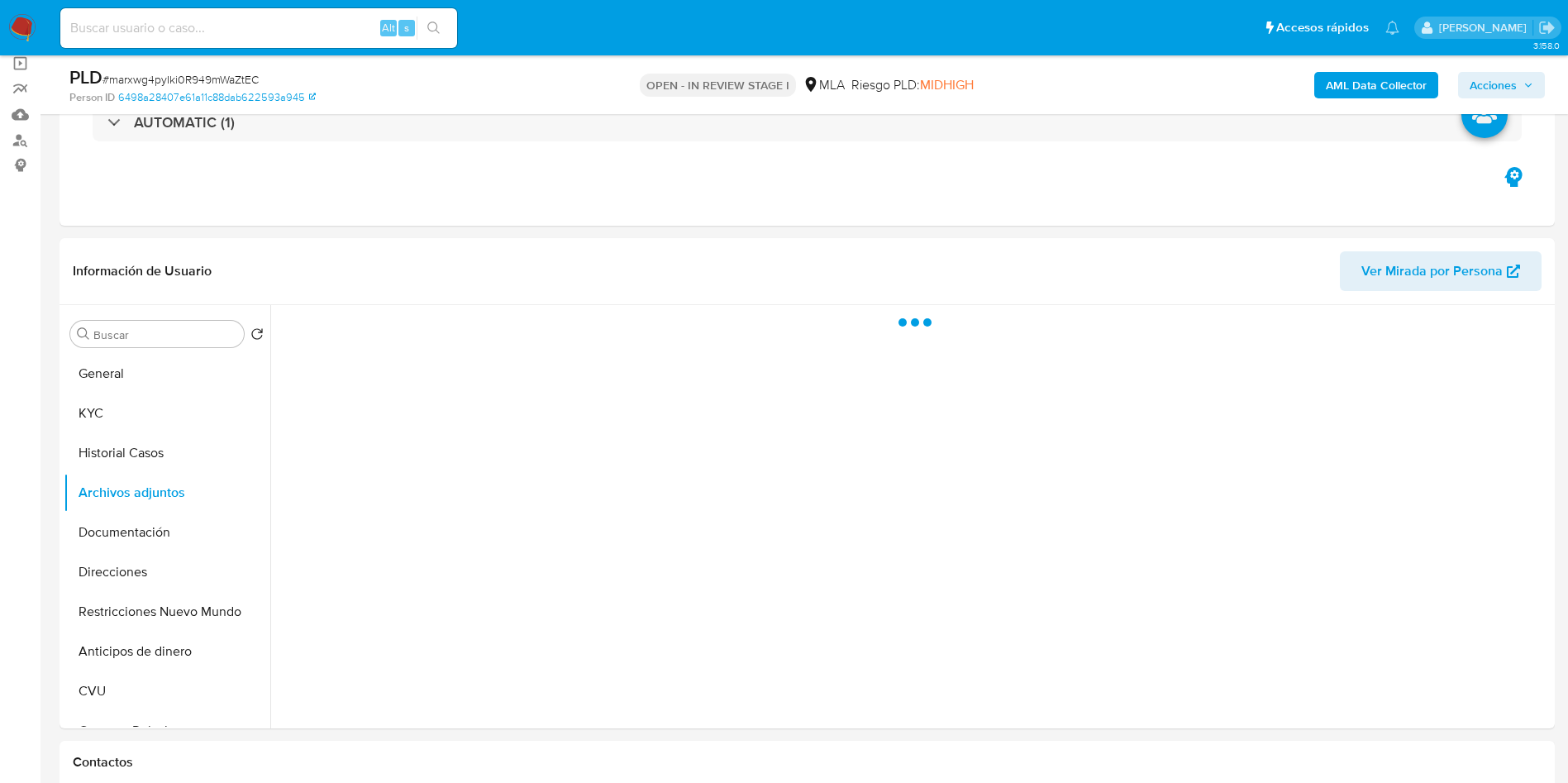
select select "10"
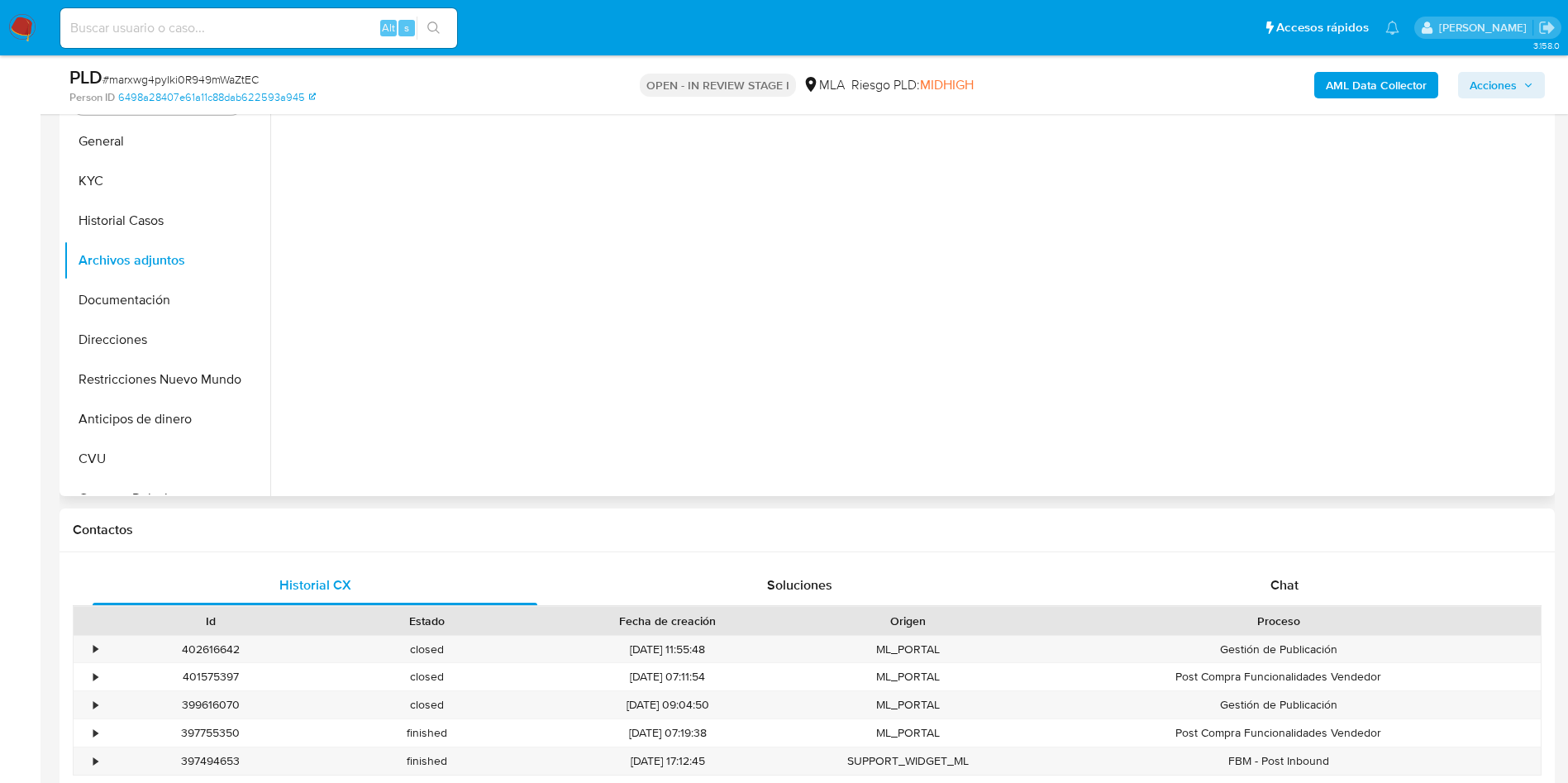
scroll to position [496, 0]
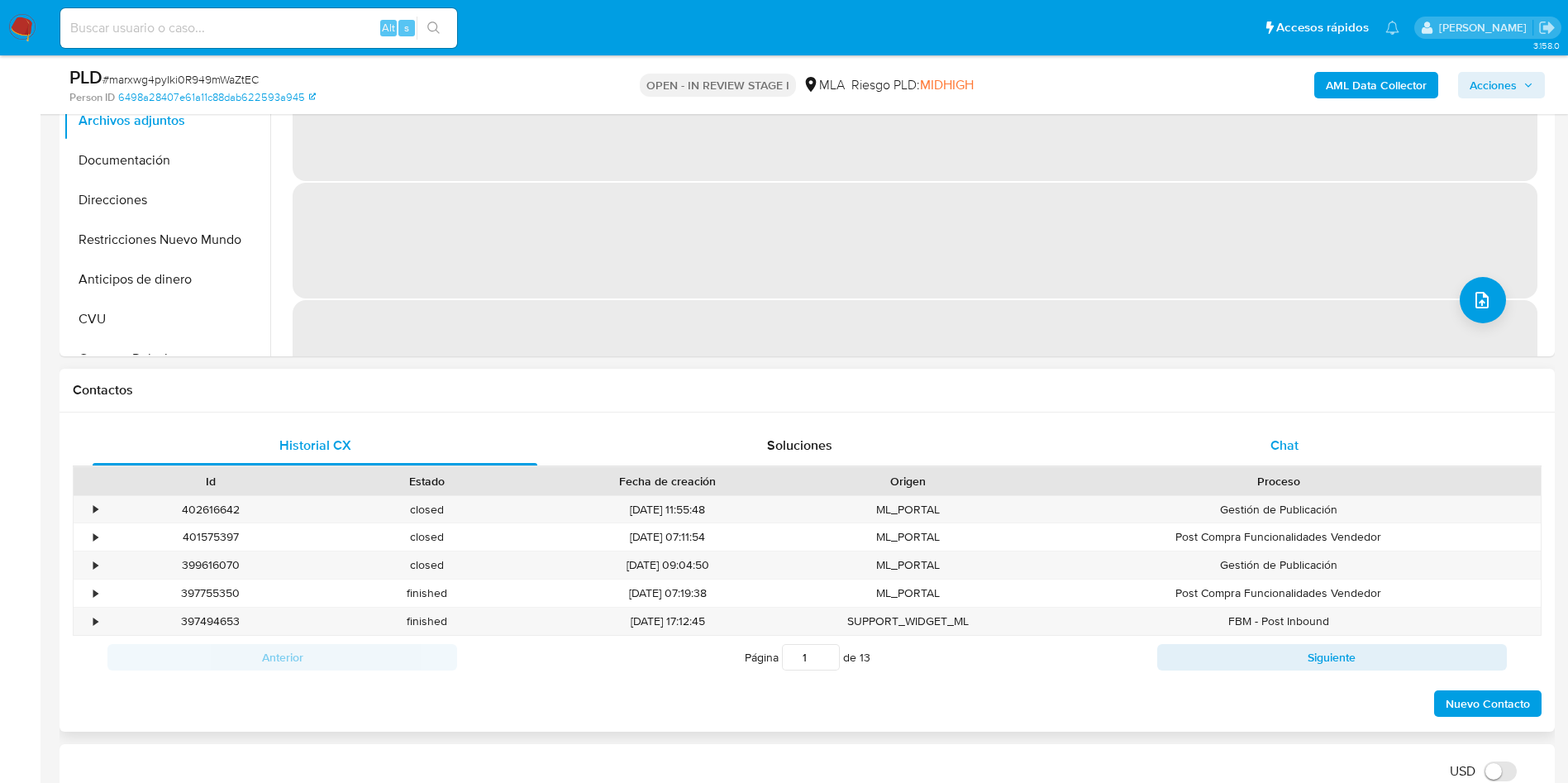
click at [1278, 448] on span "Chat" at bounding box center [1284, 445] width 28 height 19
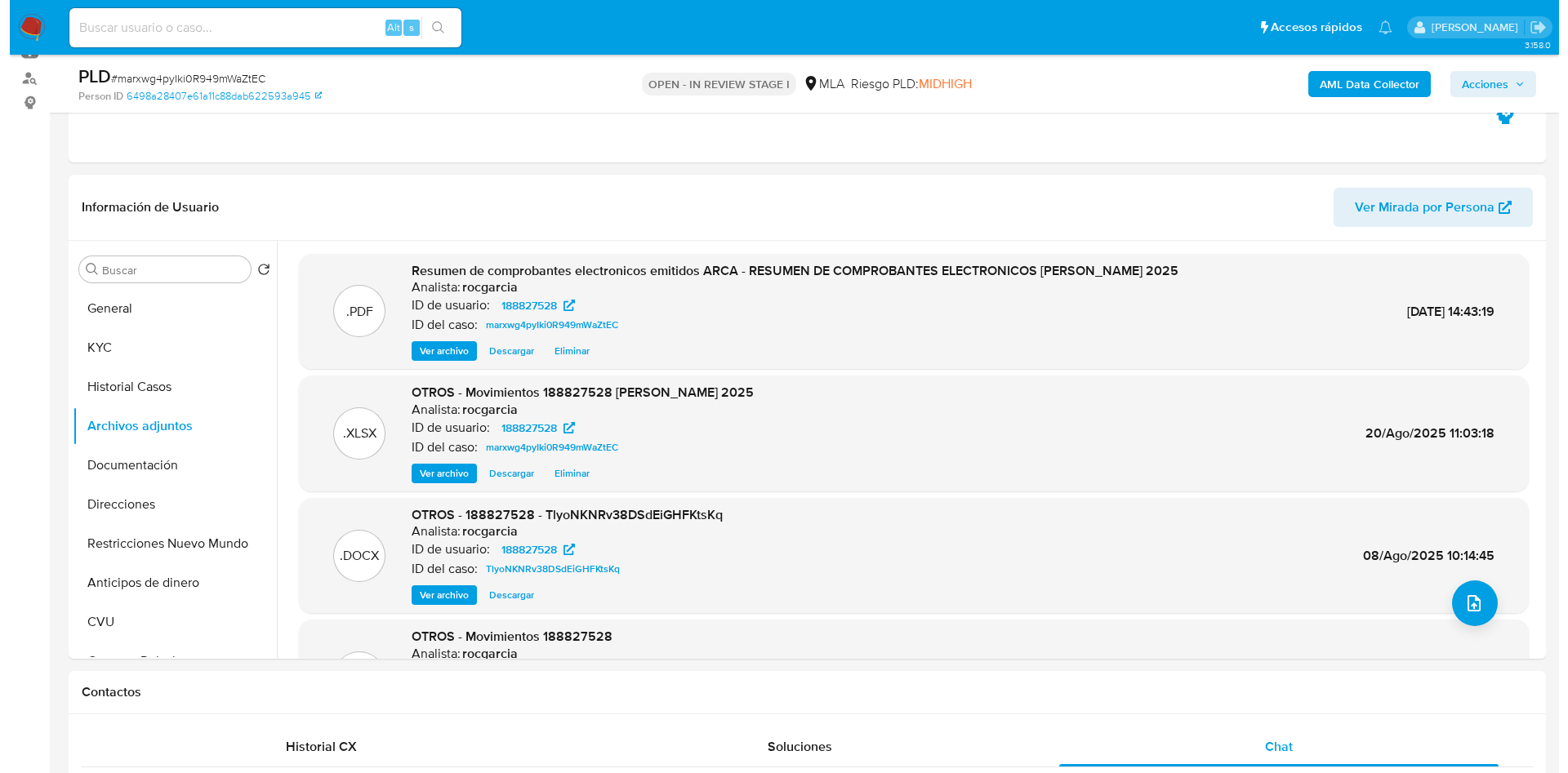
scroll to position [122, 0]
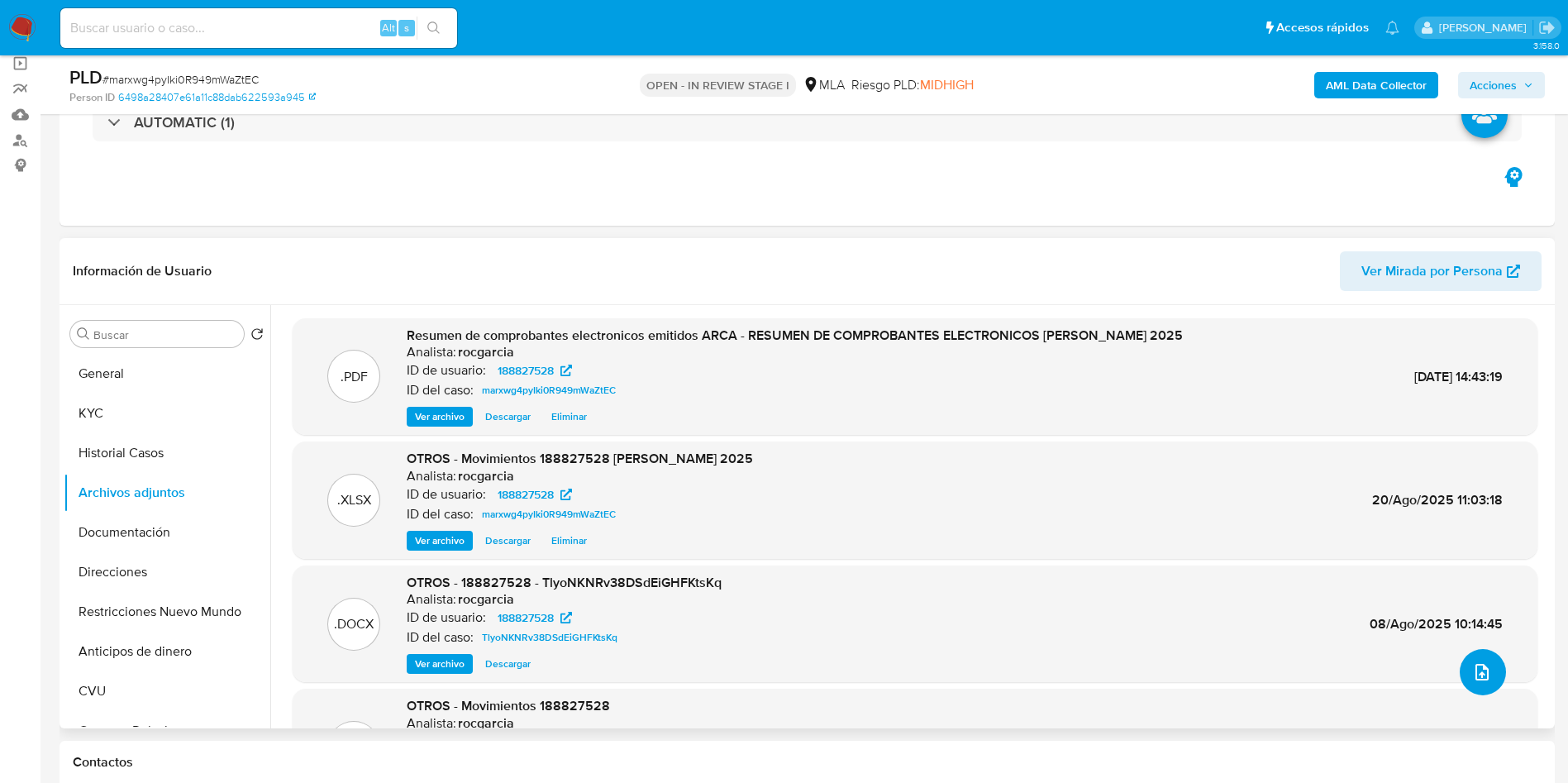
click at [1478, 655] on button "upload-file" at bounding box center [1482, 672] width 46 height 46
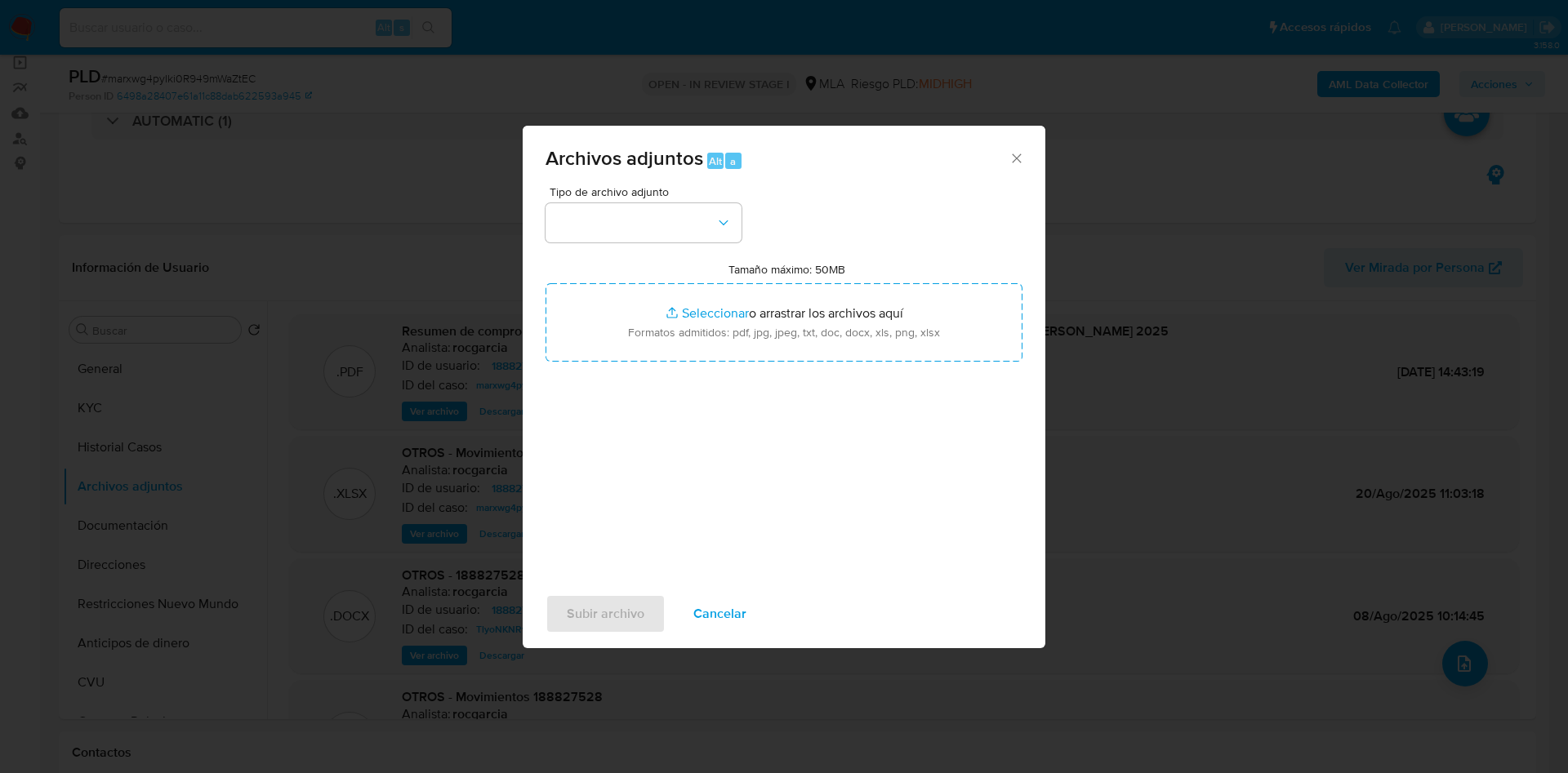
click at [633, 198] on span "Tipo de archivo adjunto" at bounding box center [648, 192] width 196 height 12
click at [632, 212] on button "button" at bounding box center [644, 223] width 196 height 40
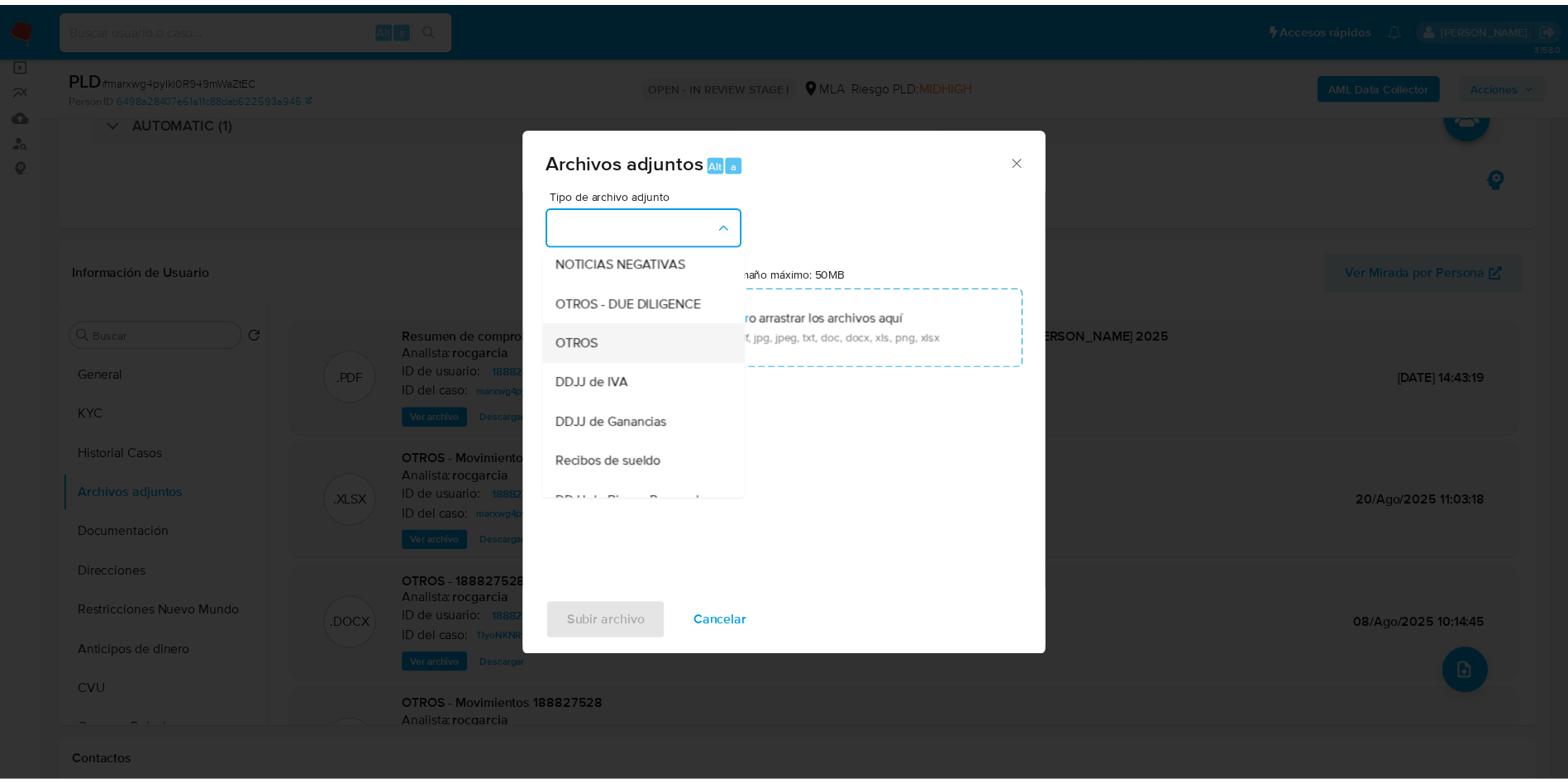
scroll to position [248, 0]
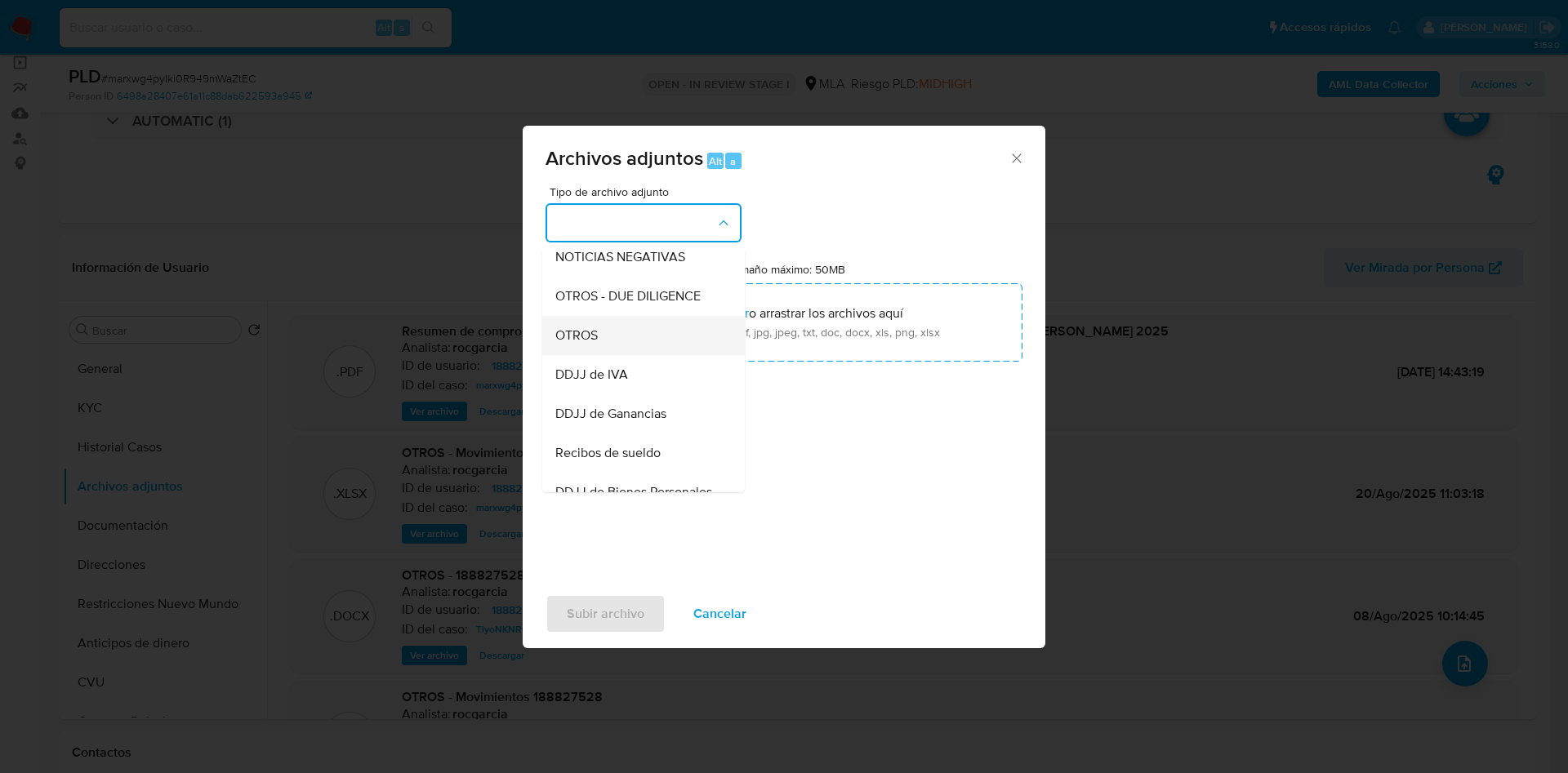
click at [637, 355] on div "OTROS" at bounding box center [638, 336] width 167 height 40
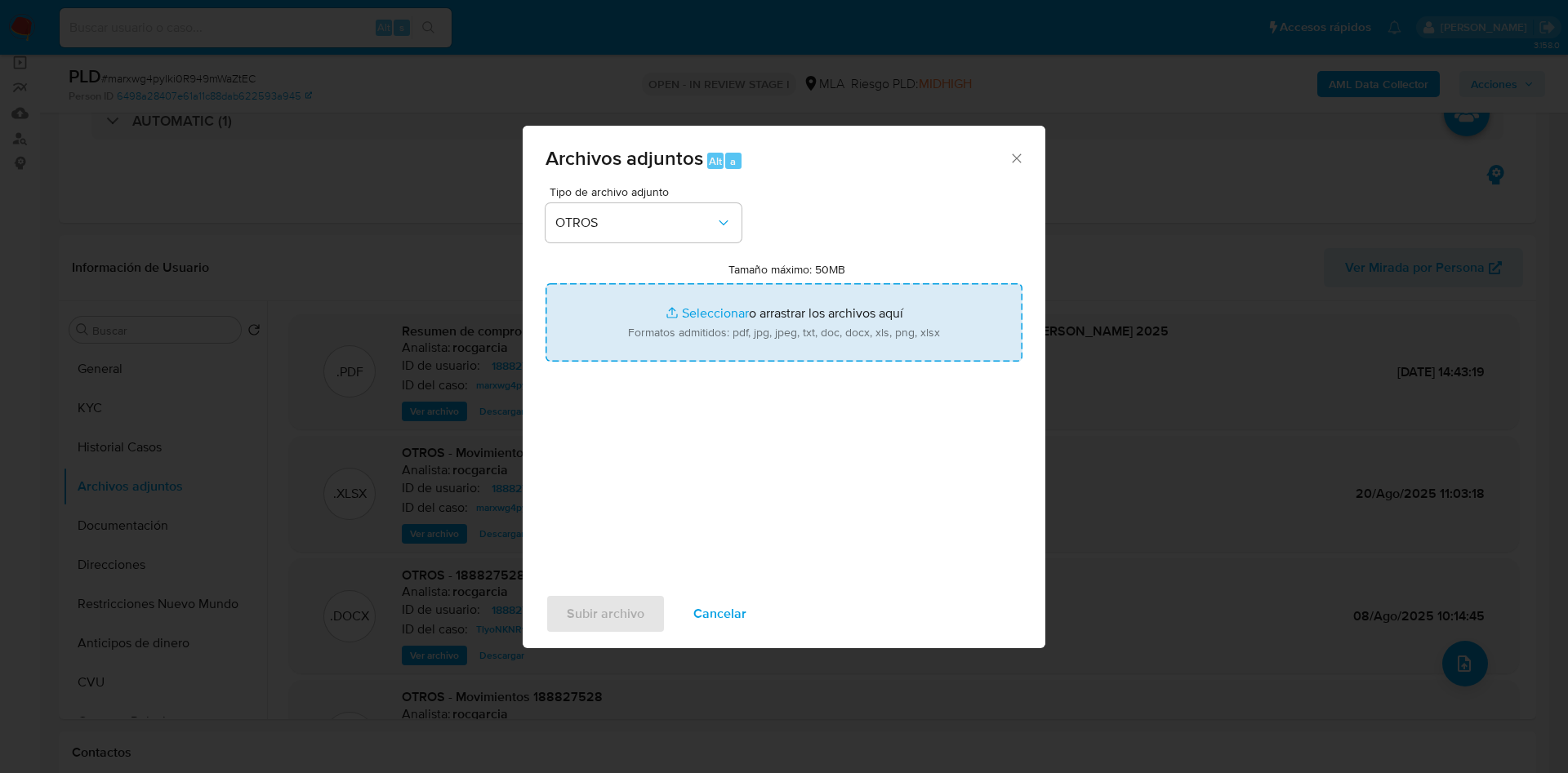
click at [698, 327] on input "Tamaño máximo: 50MB Seleccionar archivos" at bounding box center [784, 322] width 477 height 78
type input "C:\fakepath\Caselog marxwg4pyIki0R949mWaZtEC 188827528 - julio 25.docx"
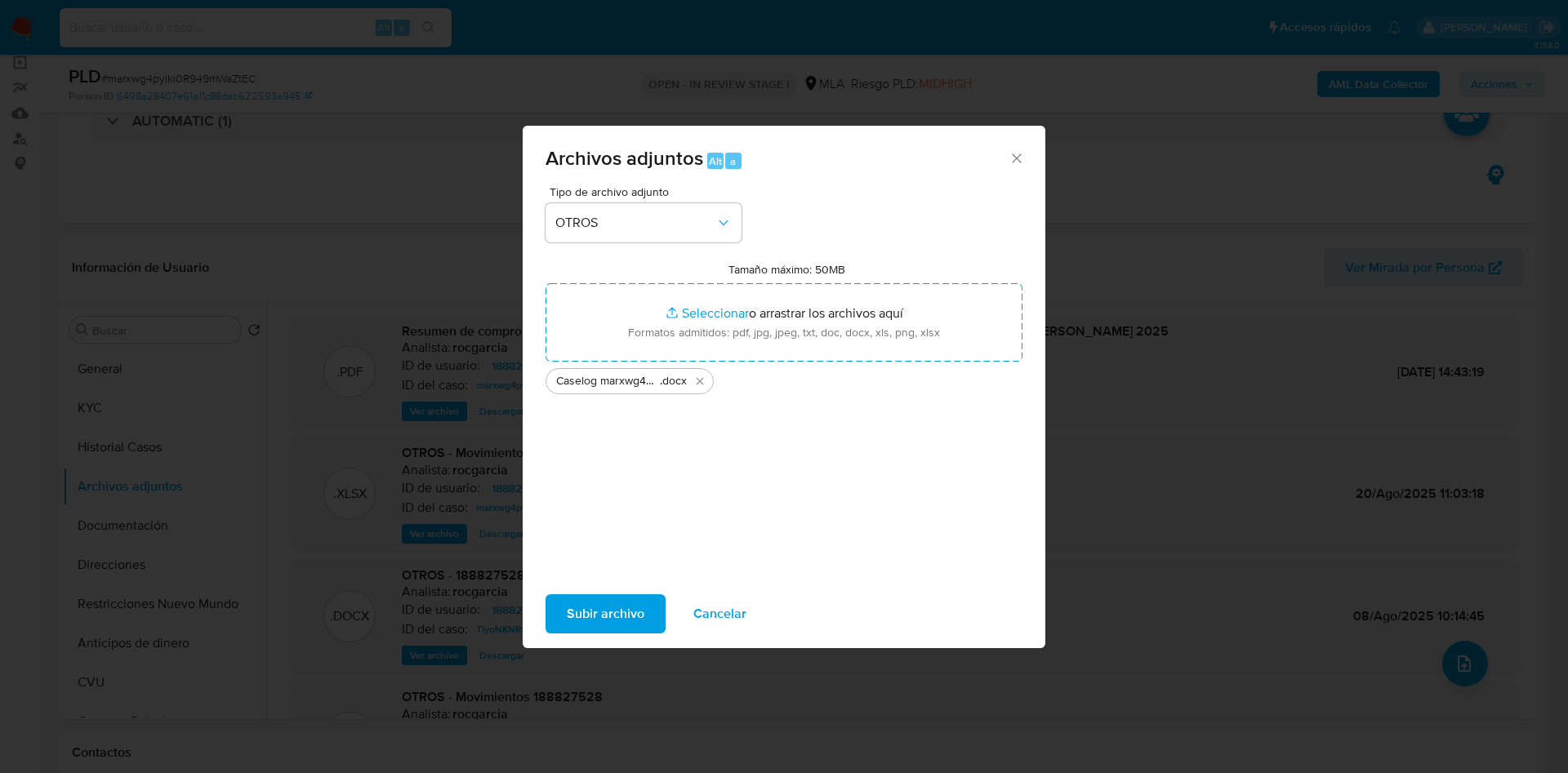
click at [581, 618] on span "Subir archivo" at bounding box center [606, 614] width 77 height 36
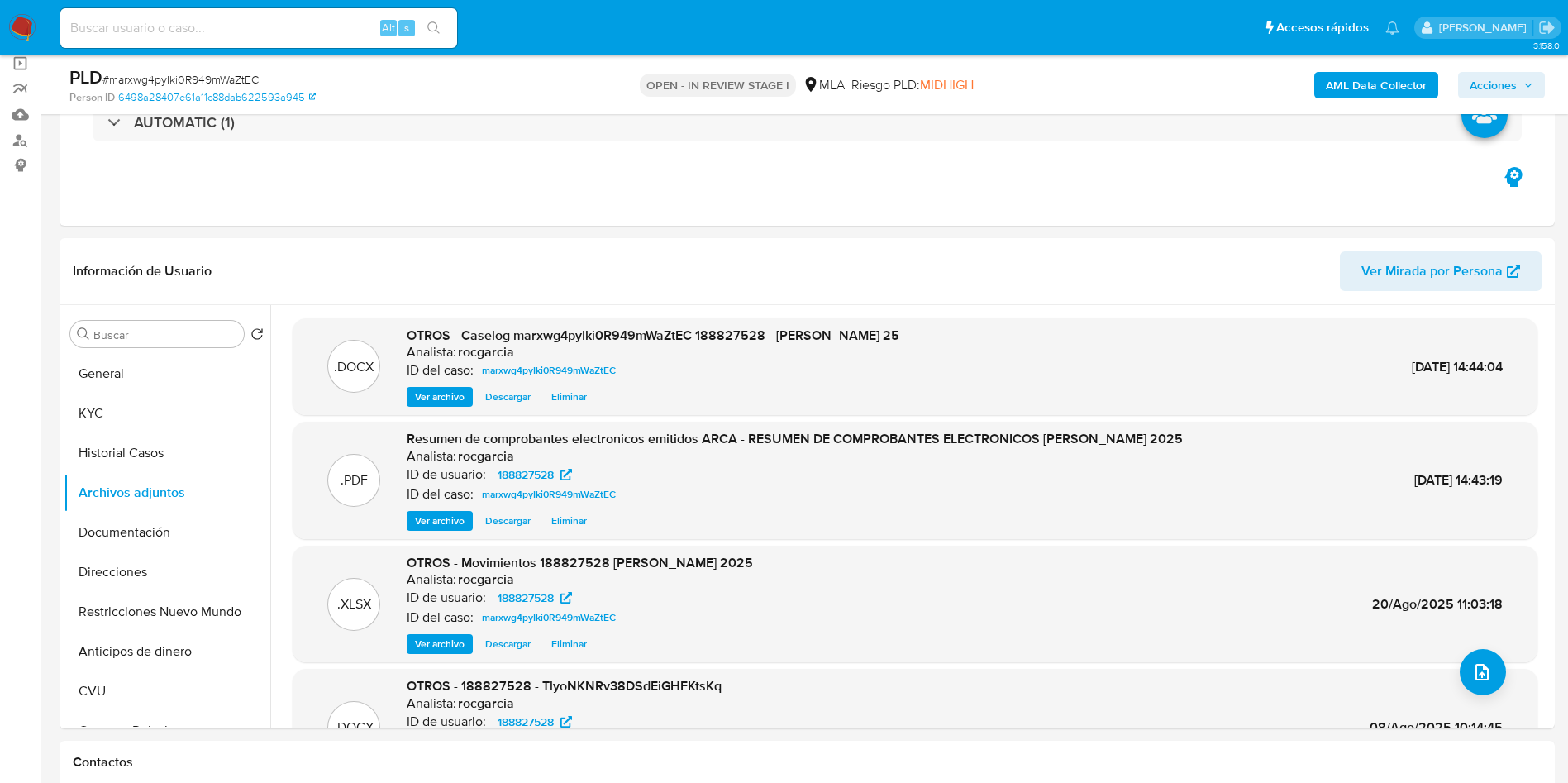
click at [1493, 91] on span "Acciones" at bounding box center [1493, 85] width 47 height 26
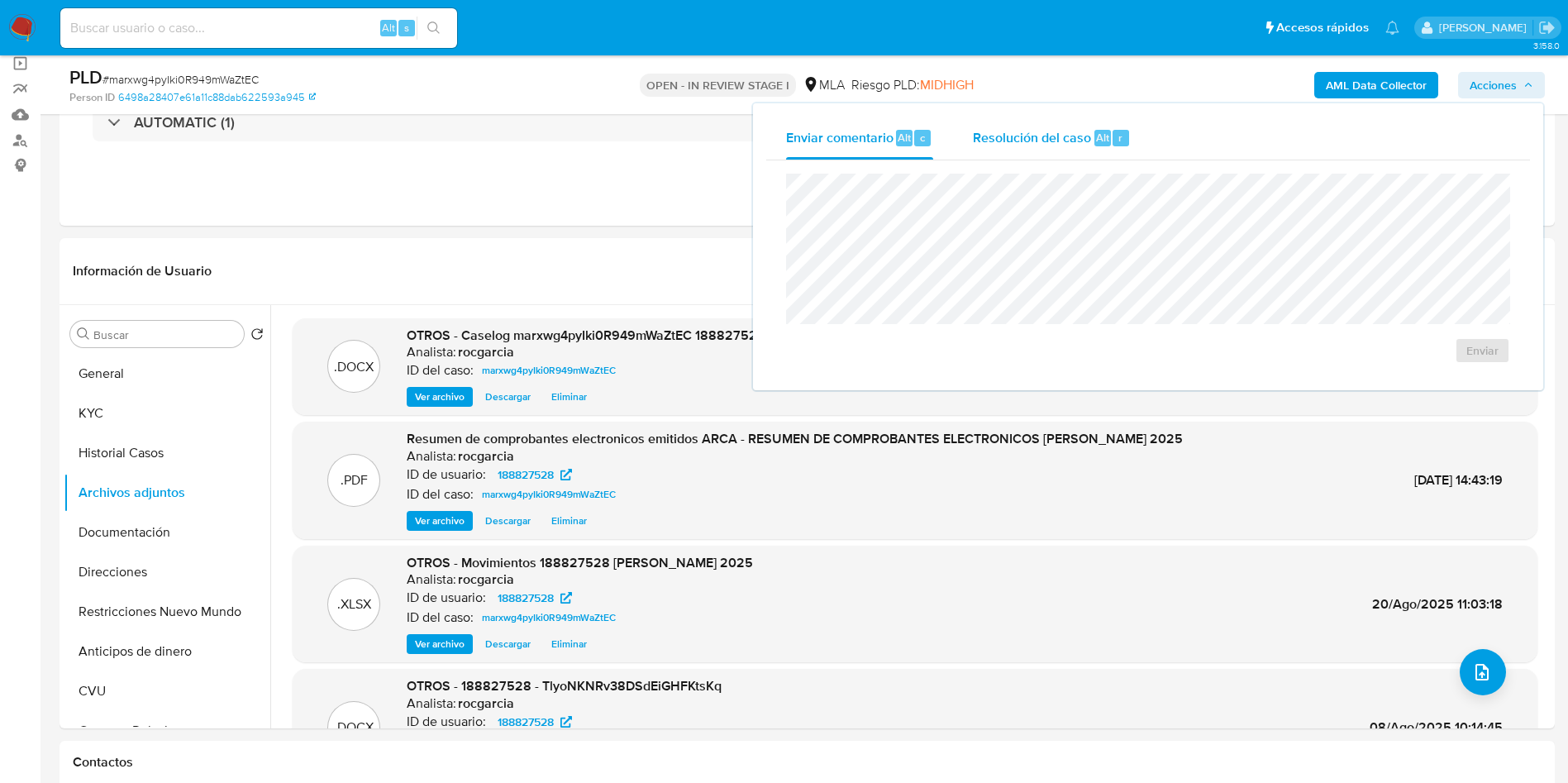
click at [1068, 138] on span "Resolución del caso" at bounding box center [1032, 137] width 118 height 19
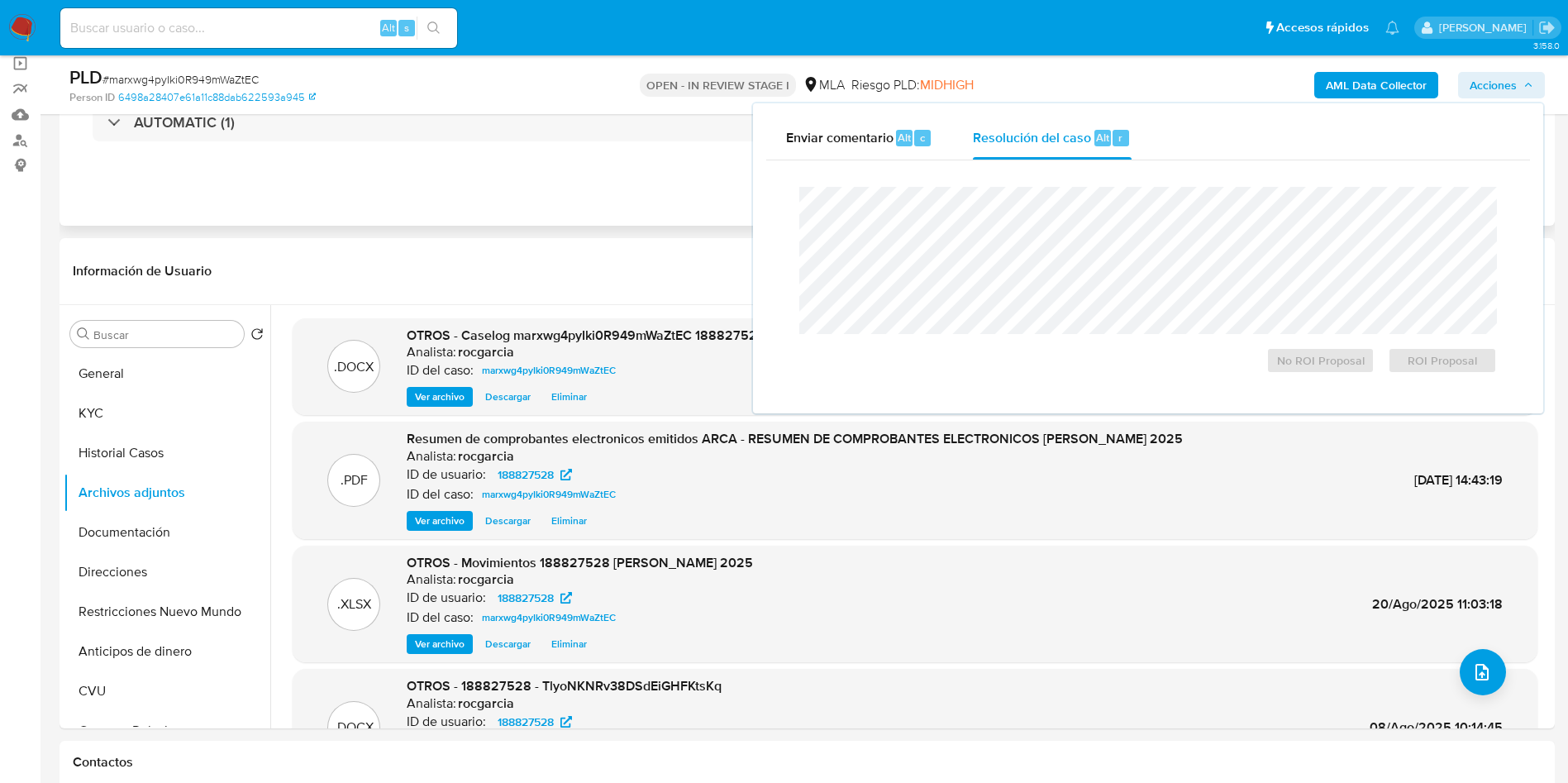
click at [515, 205] on div "Eventos ( 1 ) Acciones AUTOMATIC (1)" at bounding box center [806, 127] width 1495 height 199
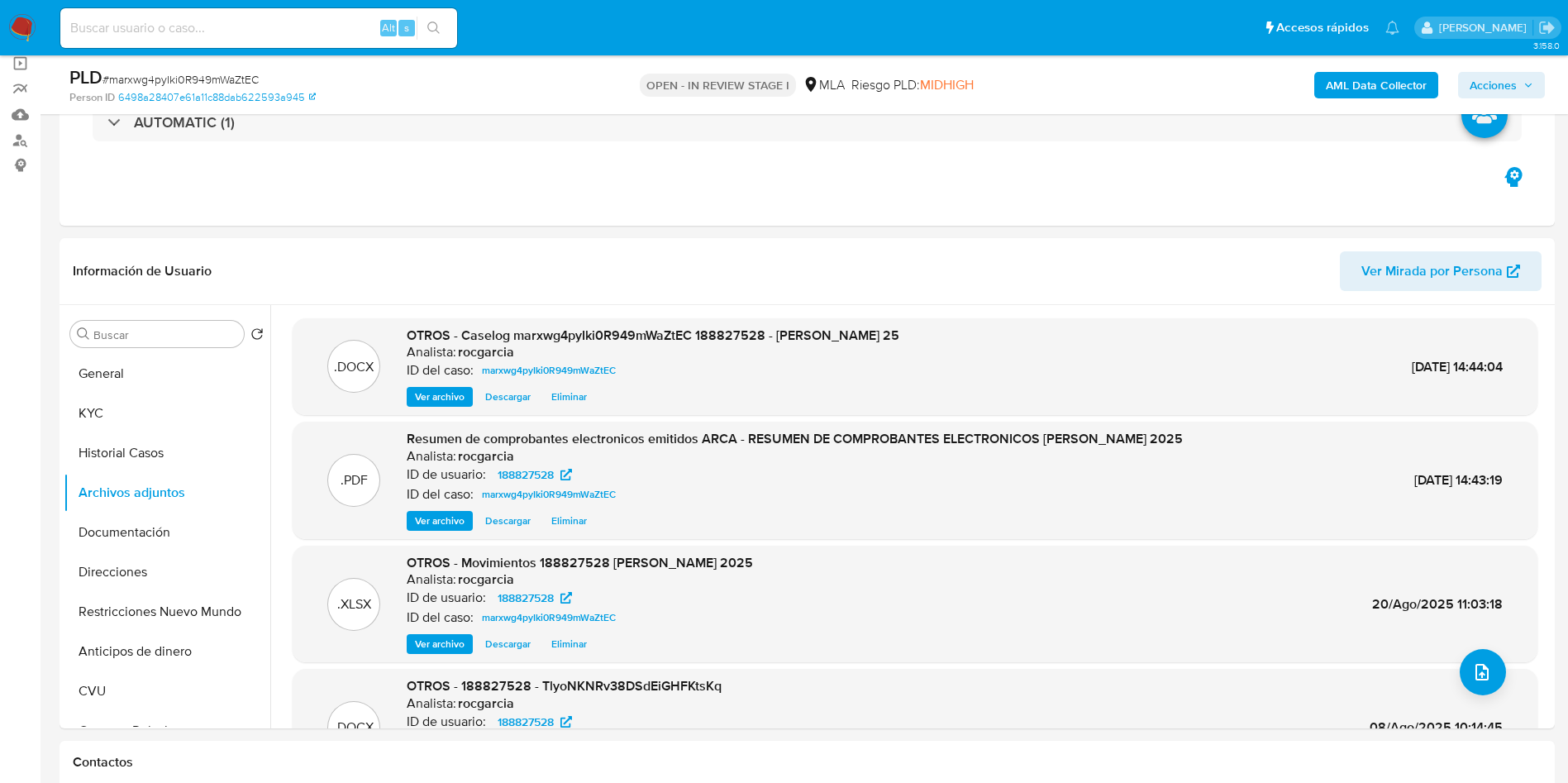
click at [1522, 83] on span "Acciones" at bounding box center [1501, 85] width 64 height 23
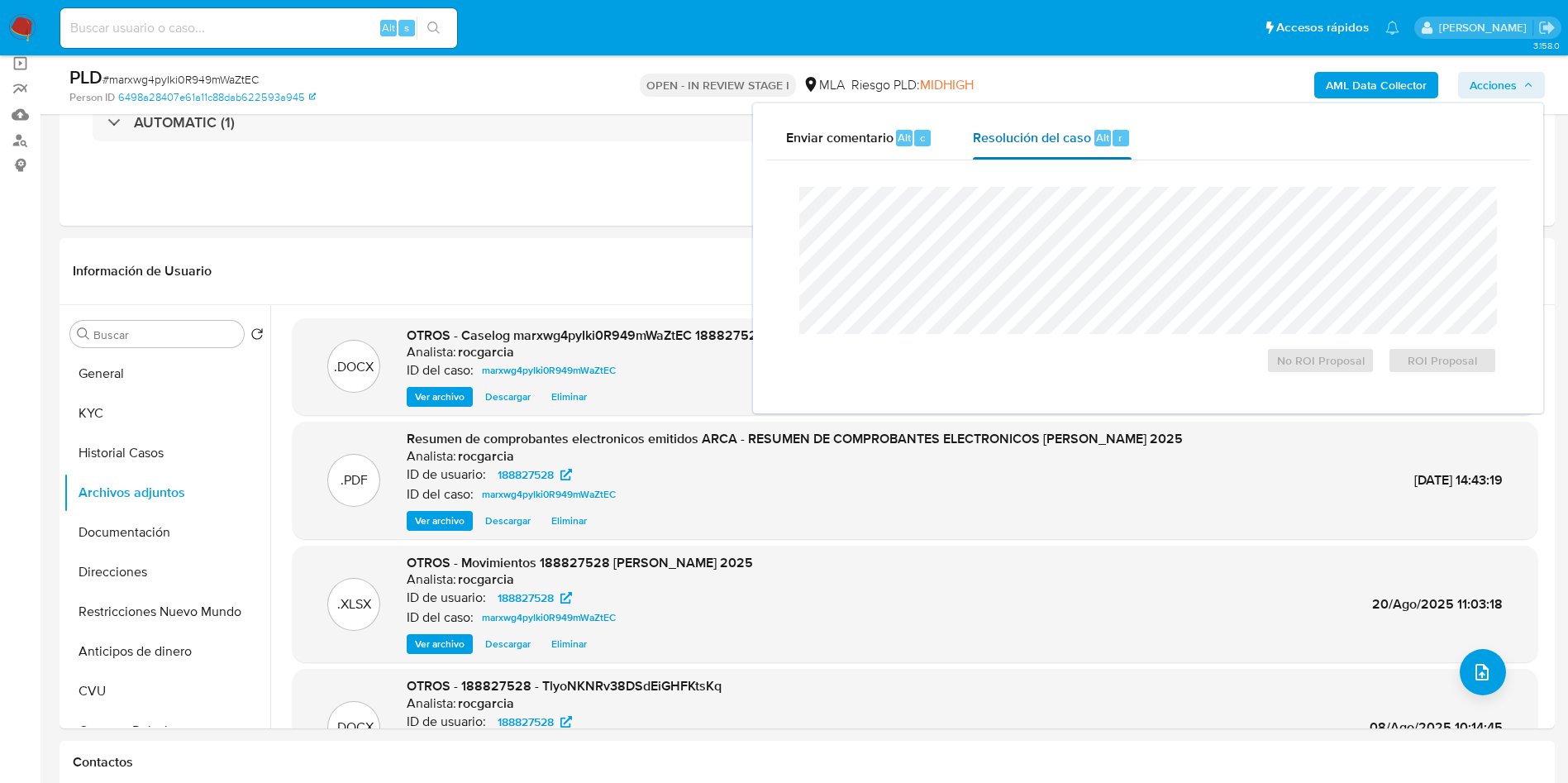
click at [988, 146] on span "Resolución del caso" at bounding box center [1032, 137] width 118 height 19
click at [1282, 366] on span "No ROI Proposal" at bounding box center [1321, 360] width 86 height 23
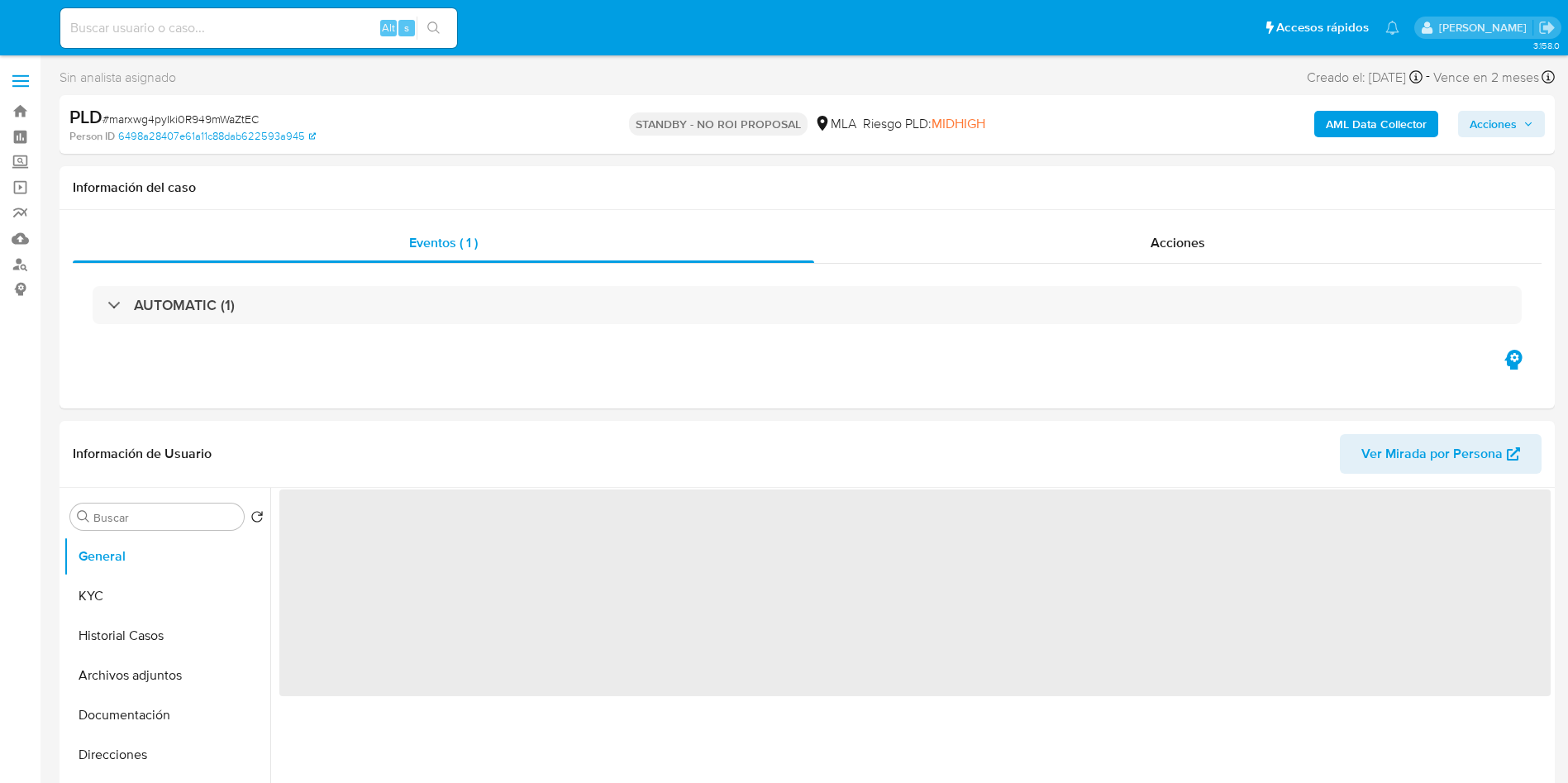
select select "10"
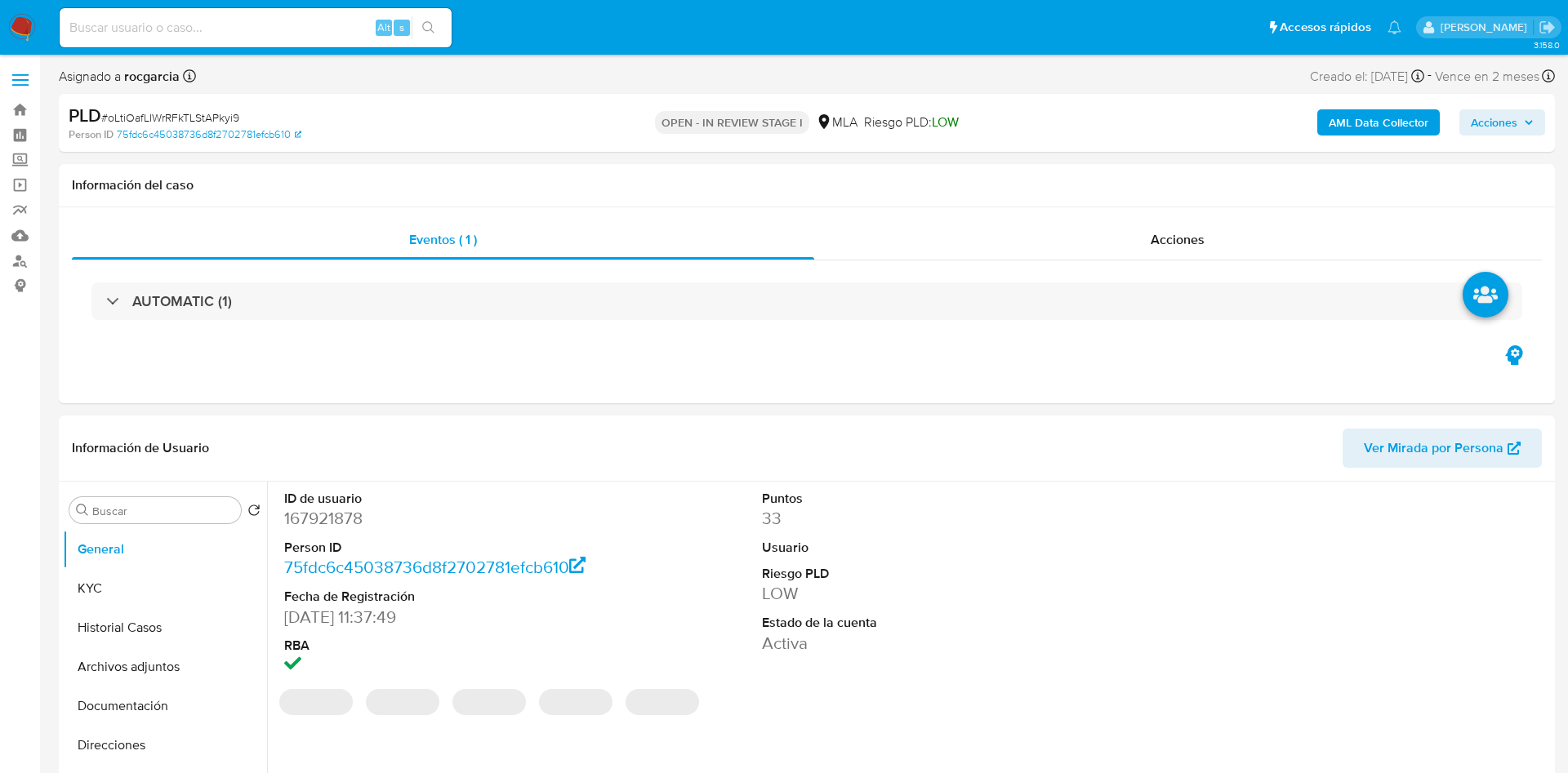
select select "10"
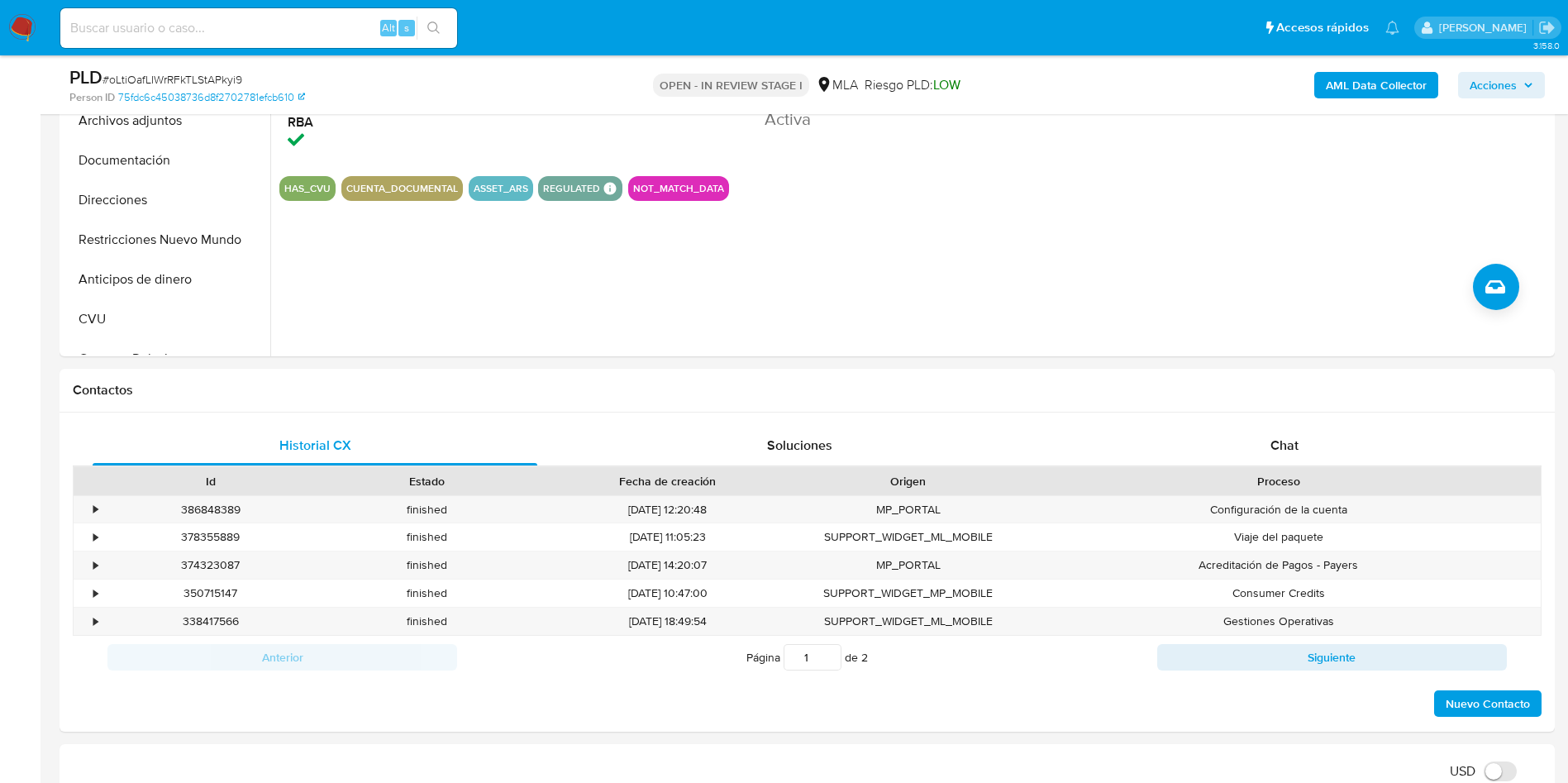
drag, startPoint x: 1279, startPoint y: 435, endPoint x: 0, endPoint y: 452, distance: 1279.1
click at [1279, 436] on span "Chat" at bounding box center [1284, 445] width 28 height 19
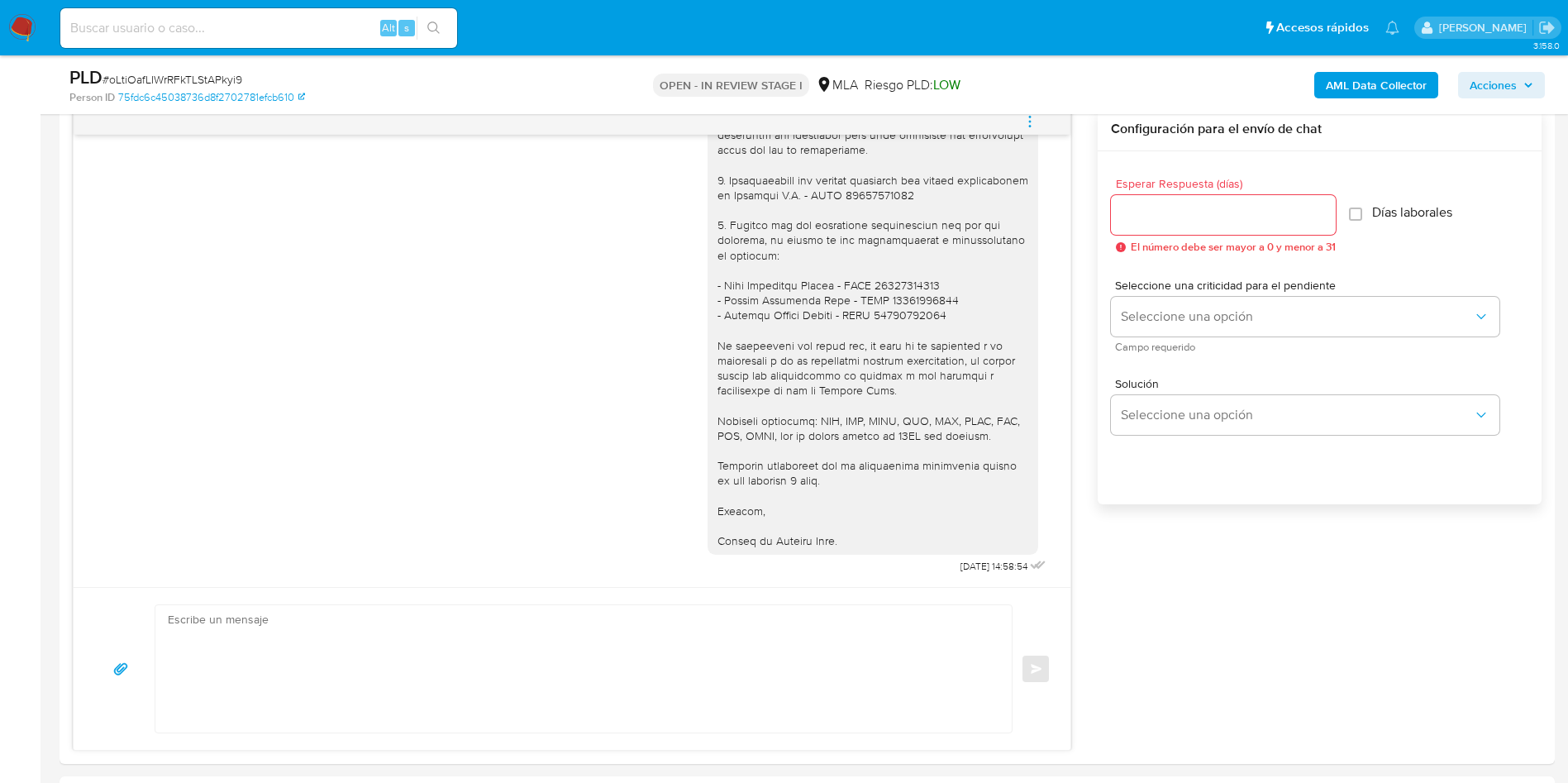
scroll to position [745, 0]
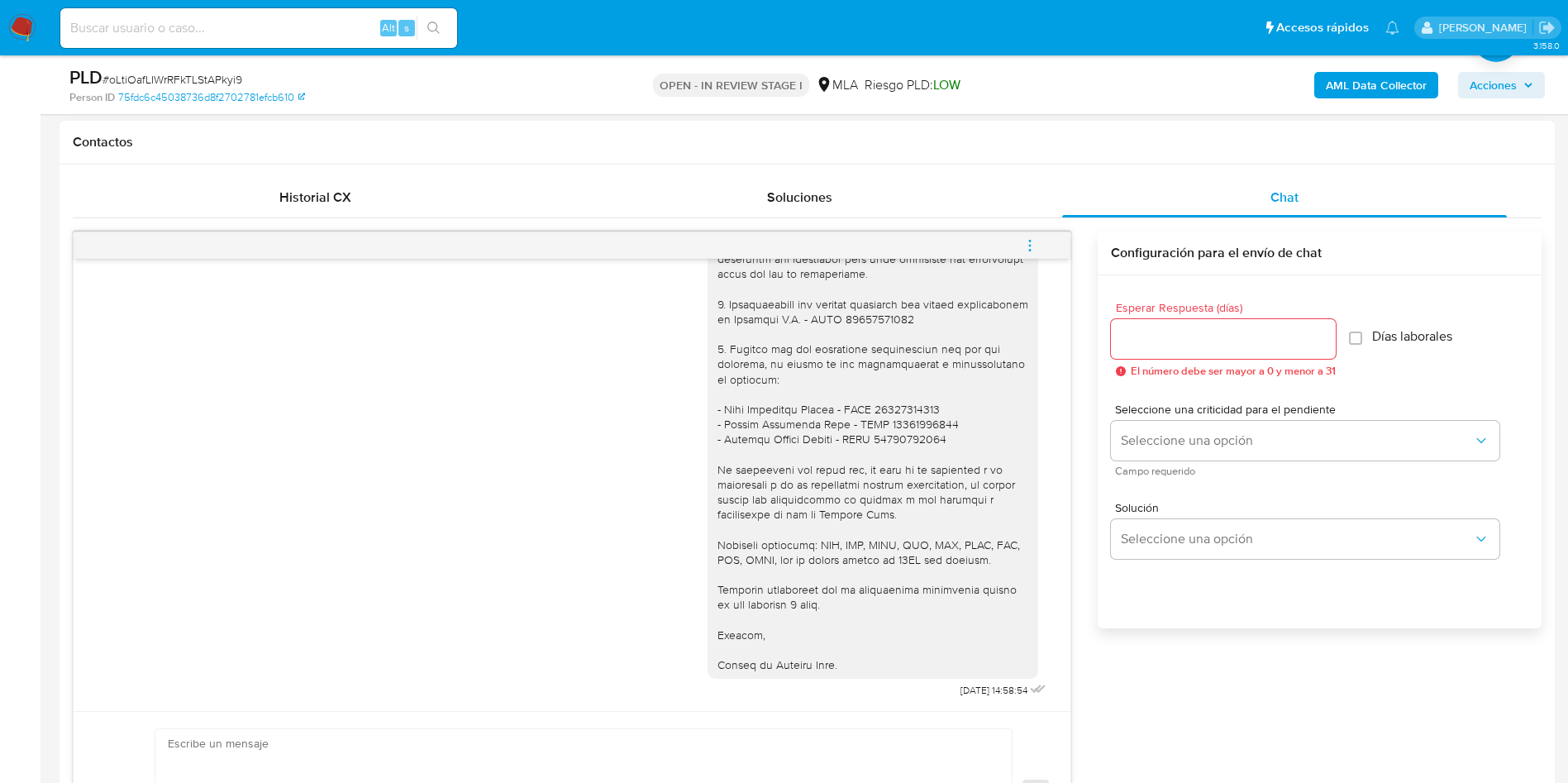
click at [1012, 240] on button "menu-action" at bounding box center [1030, 246] width 55 height 40
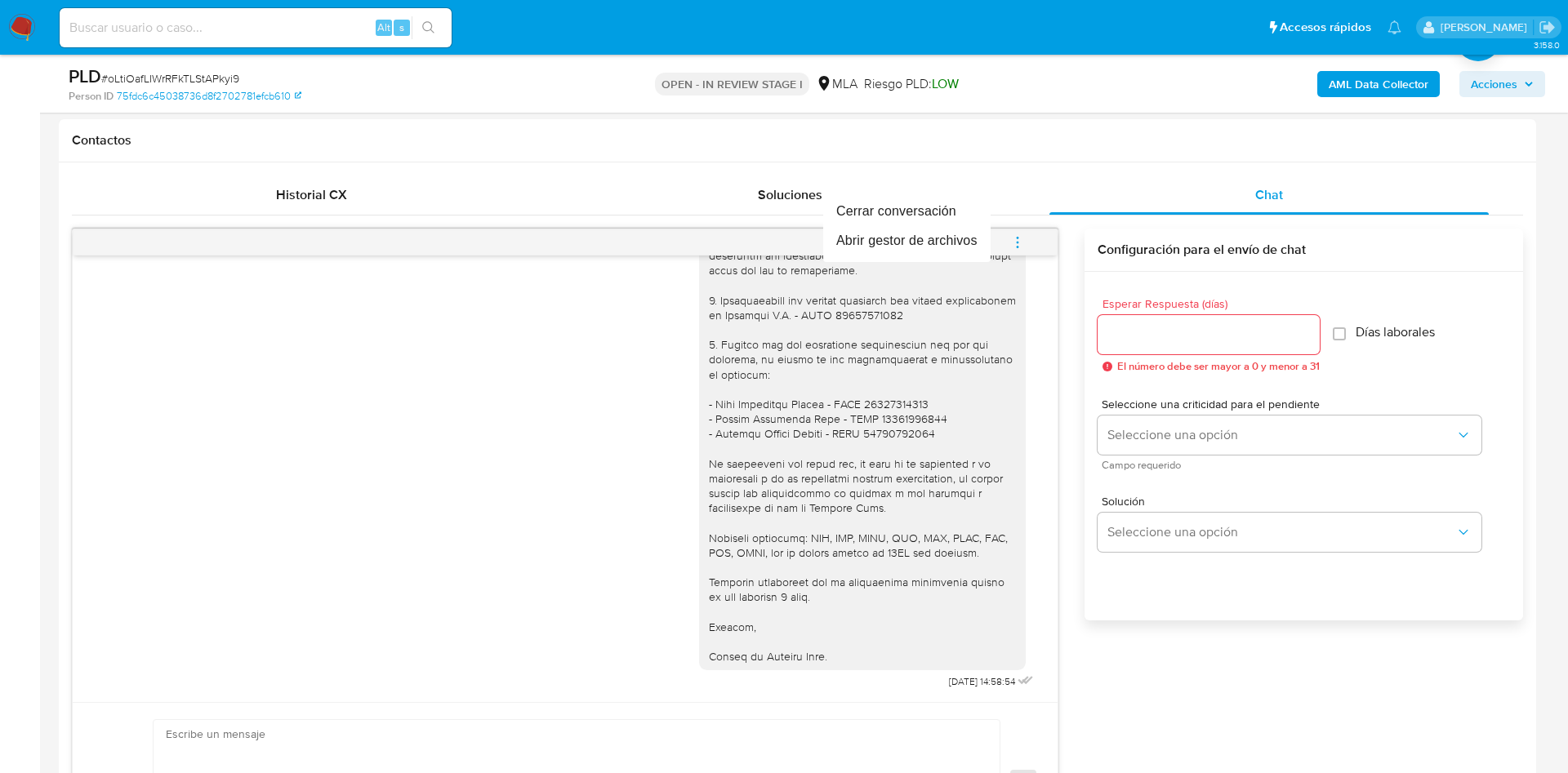
click at [32, 297] on div at bounding box center [784, 386] width 1568 height 773
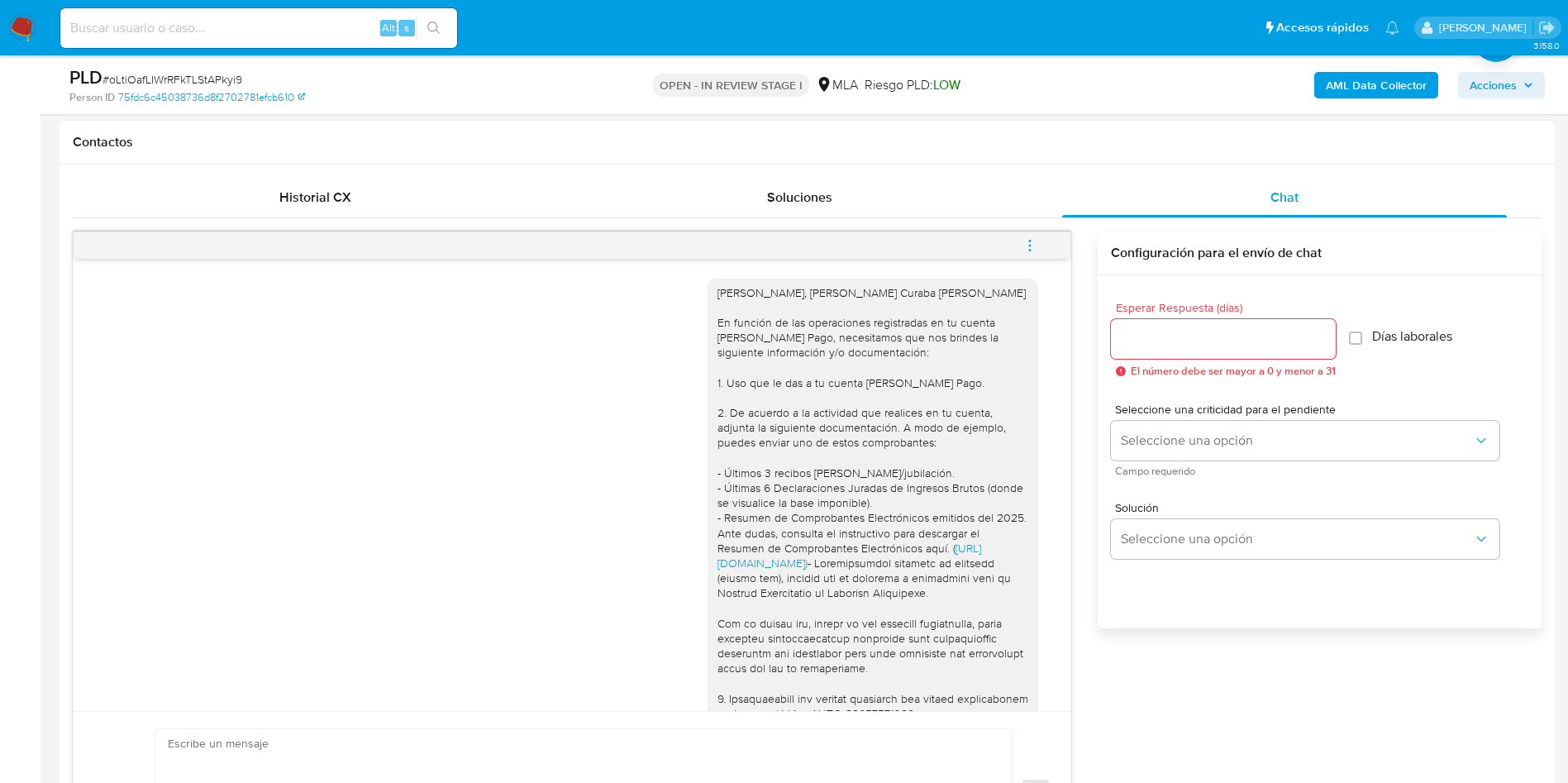
scroll to position [424, 0]
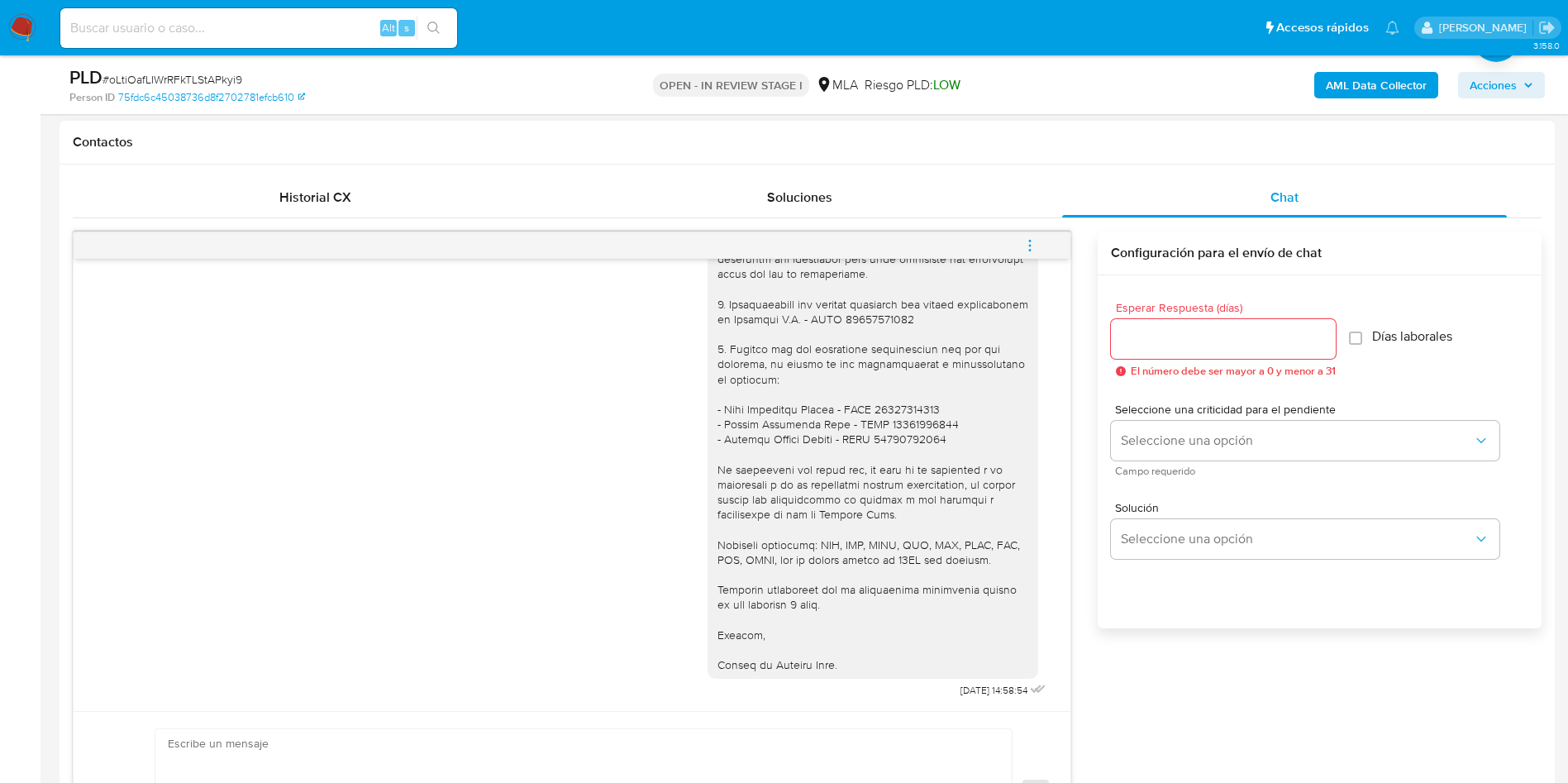
click at [1012, 232] on button "menu-action" at bounding box center [1030, 246] width 55 height 40
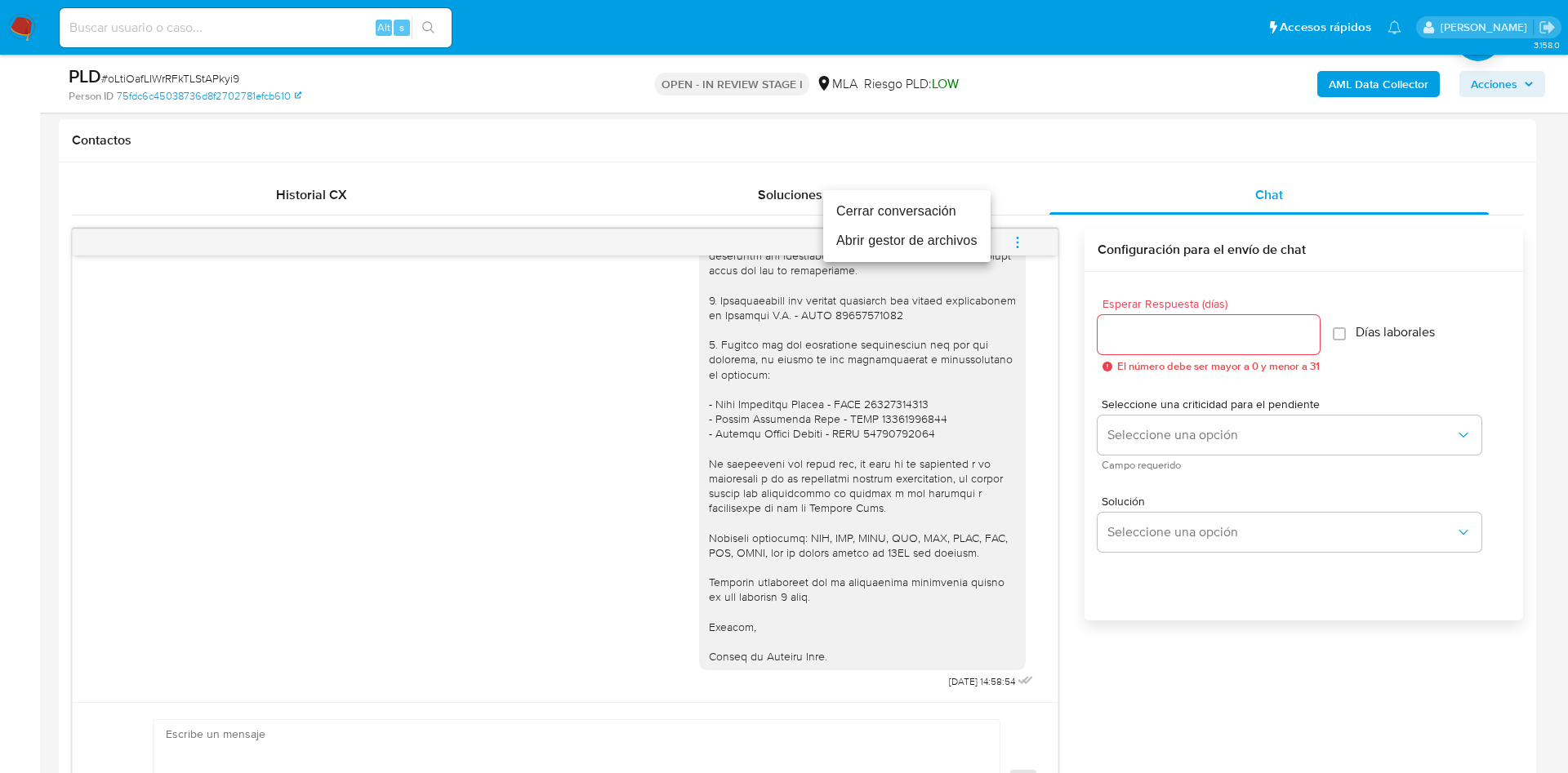
click at [913, 211] on li "Cerrar conversación" at bounding box center [907, 211] width 167 height 30
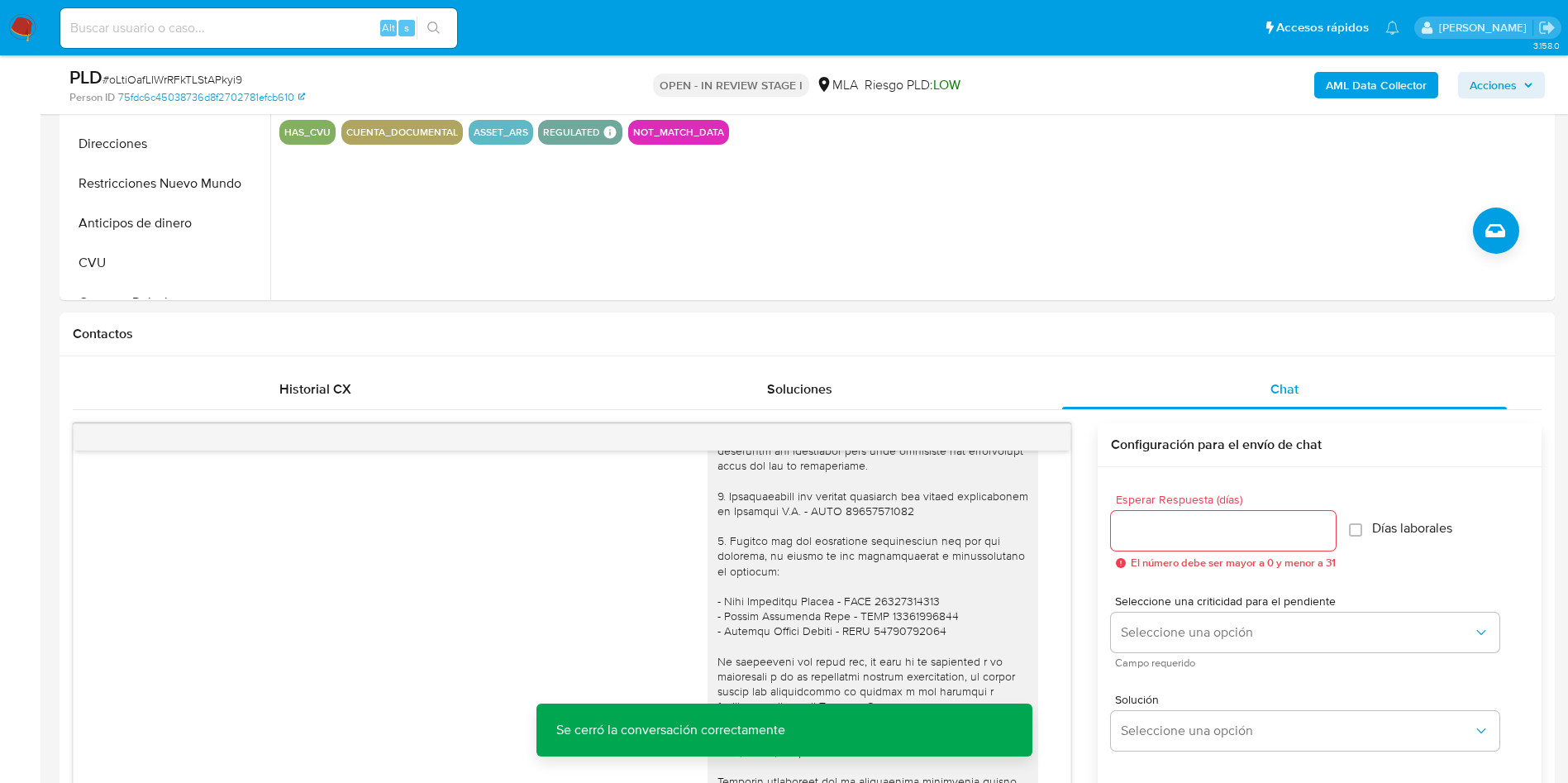
scroll to position [372, 0]
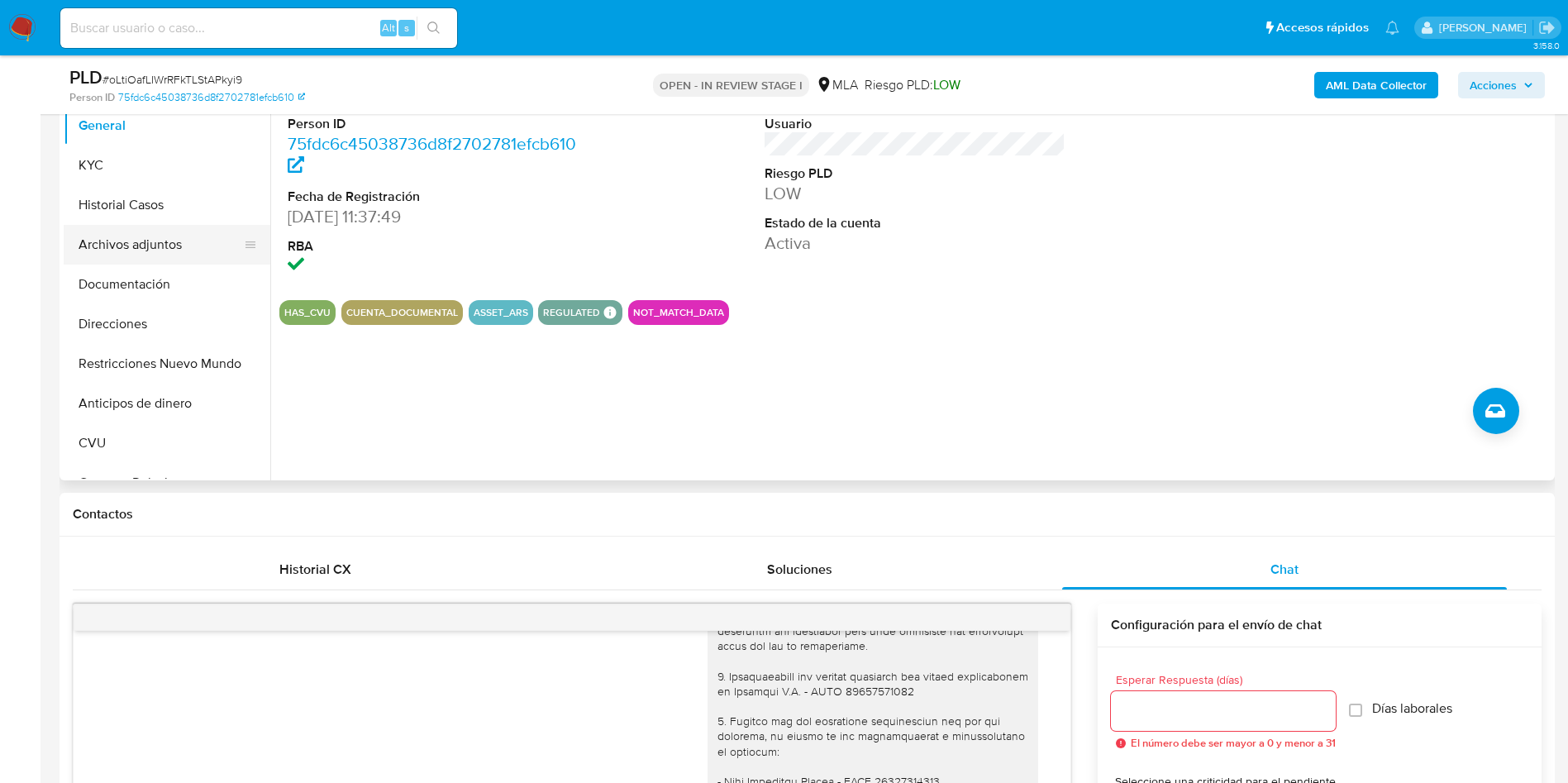
click at [166, 238] on button "Archivos adjuntos" at bounding box center [160, 245] width 193 height 40
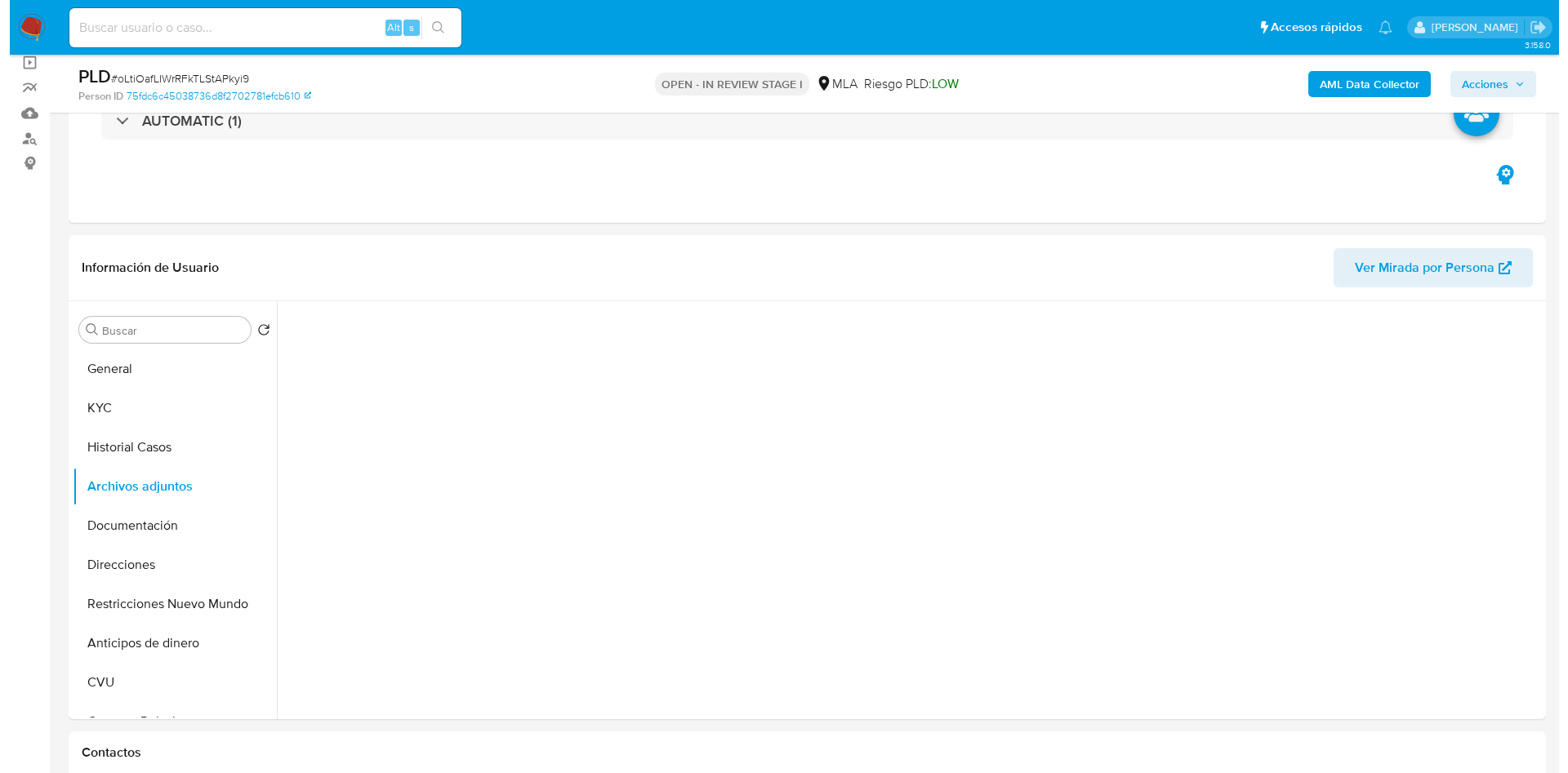
scroll to position [245, 0]
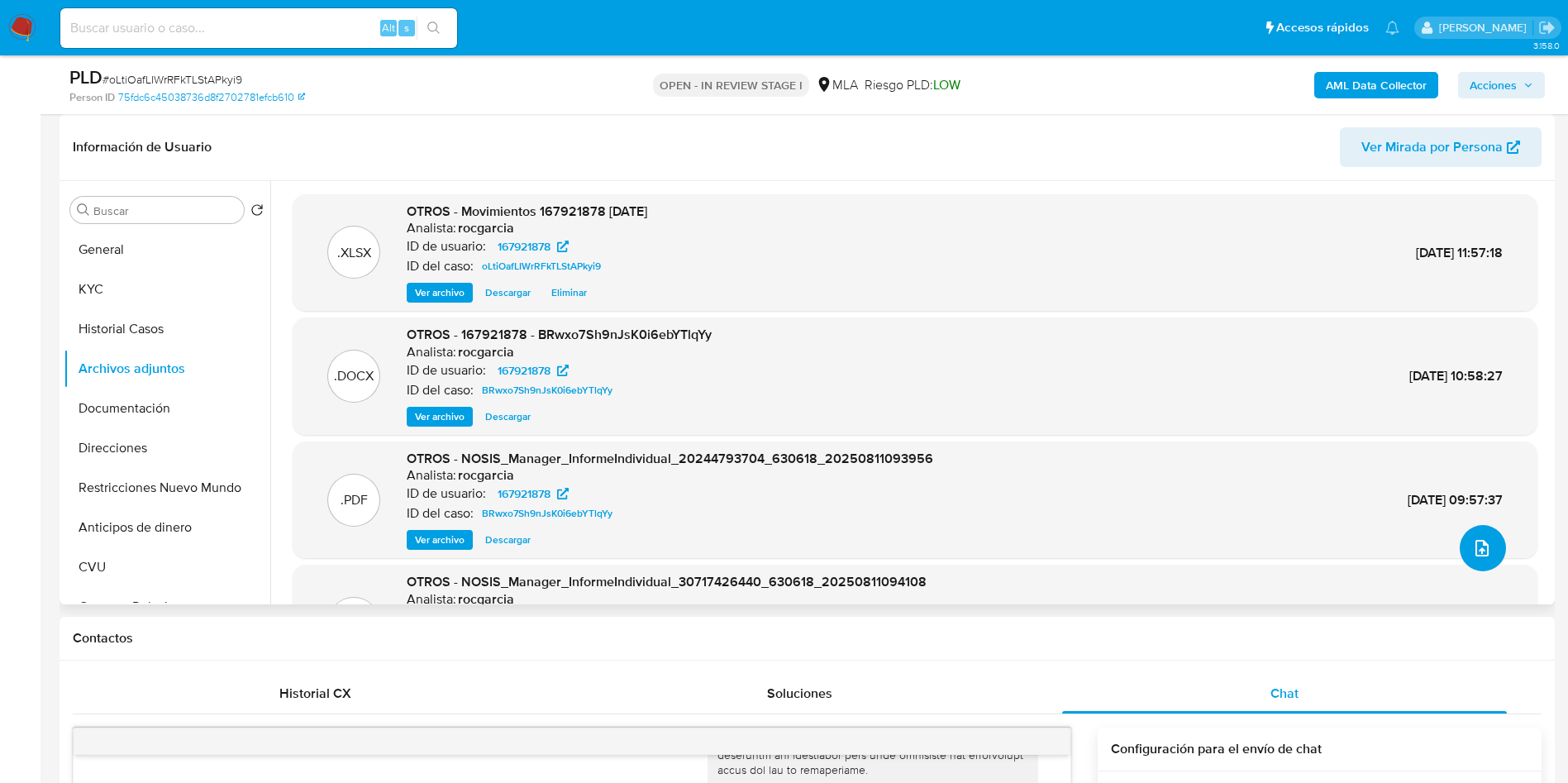
click at [1477, 551] on icon "upload-file" at bounding box center [1482, 549] width 20 height 20
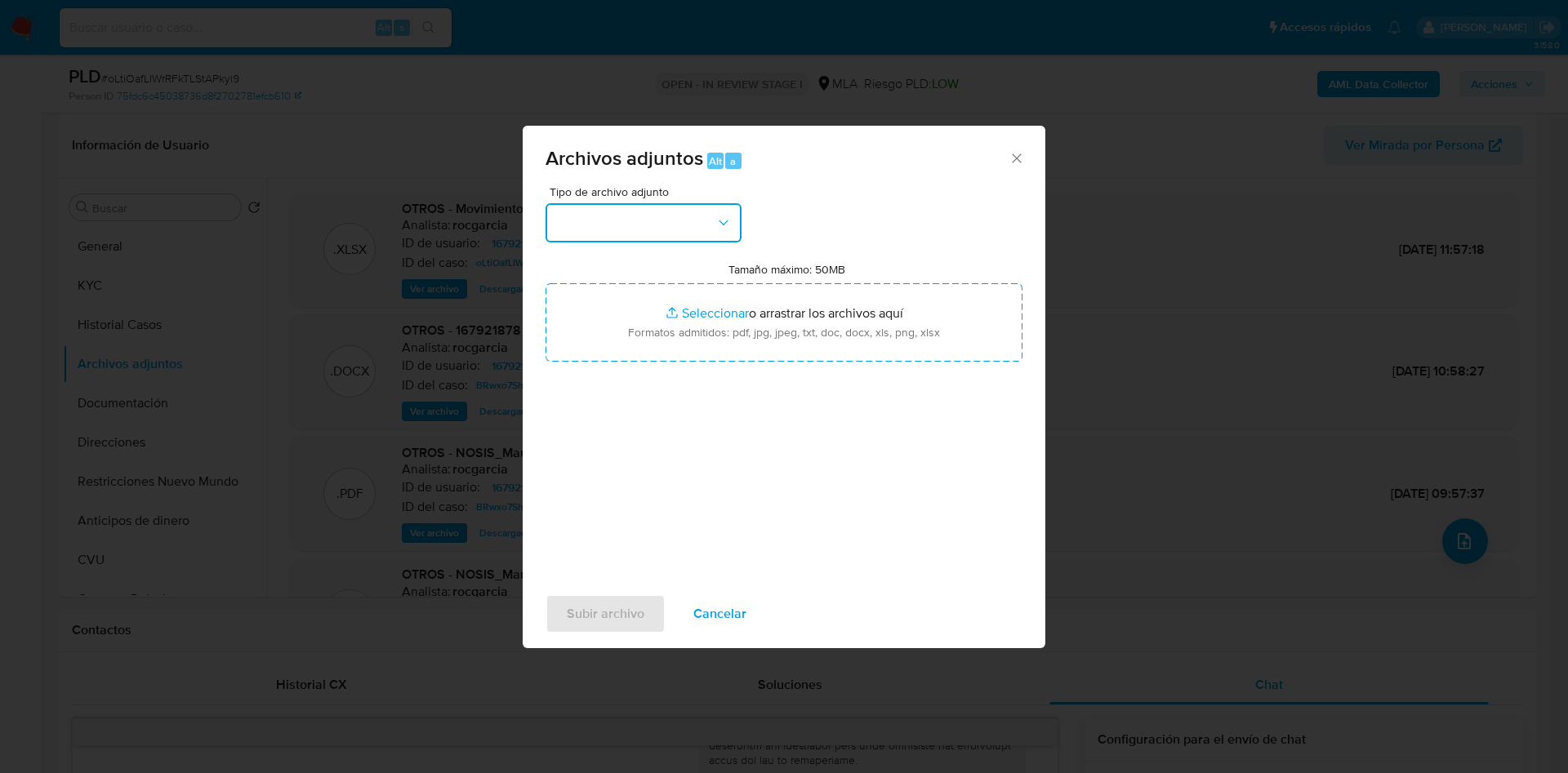
click at [685, 235] on button "button" at bounding box center [644, 223] width 196 height 40
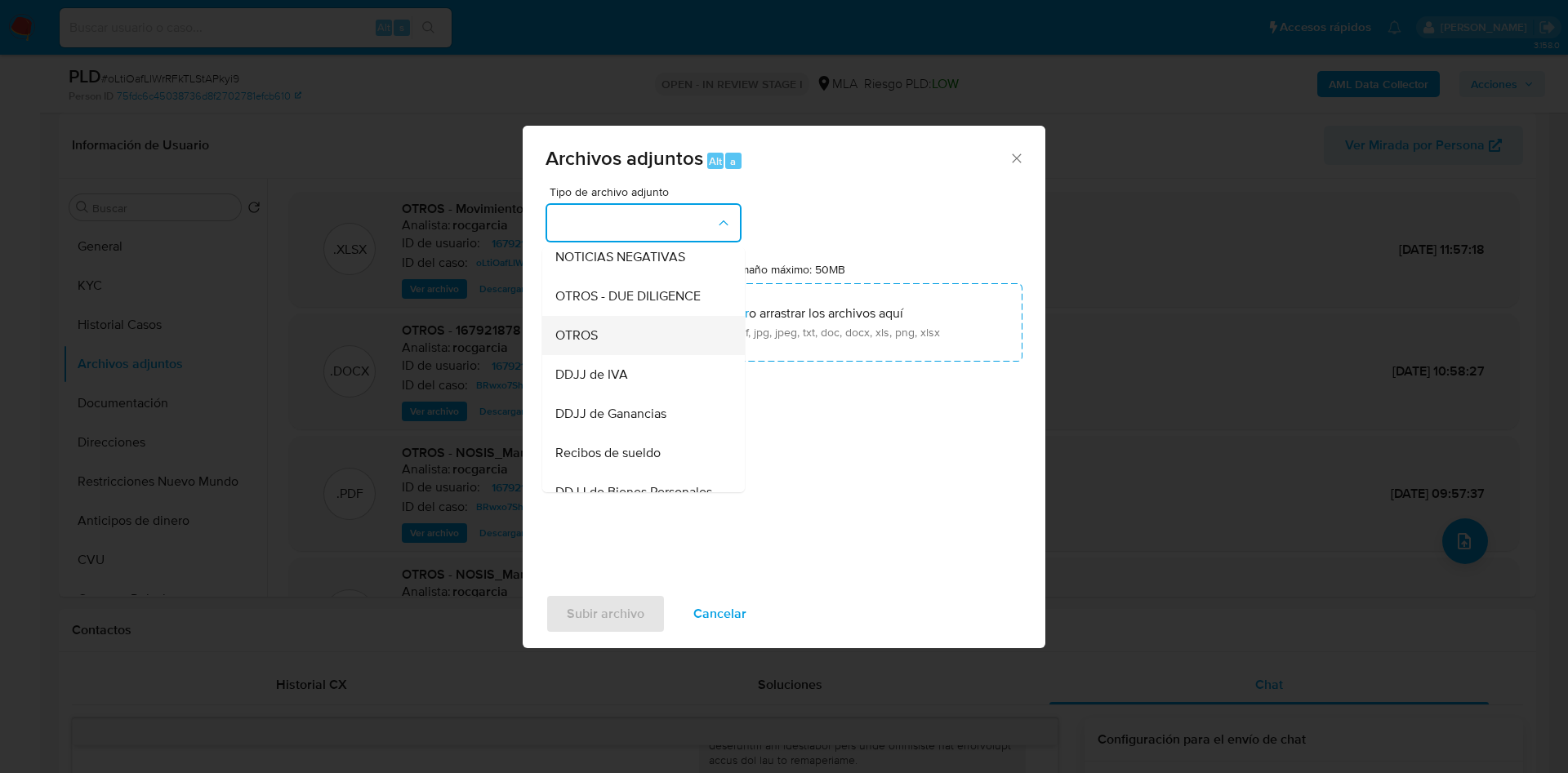
click at [641, 353] on div "OTROS" at bounding box center [638, 336] width 167 height 40
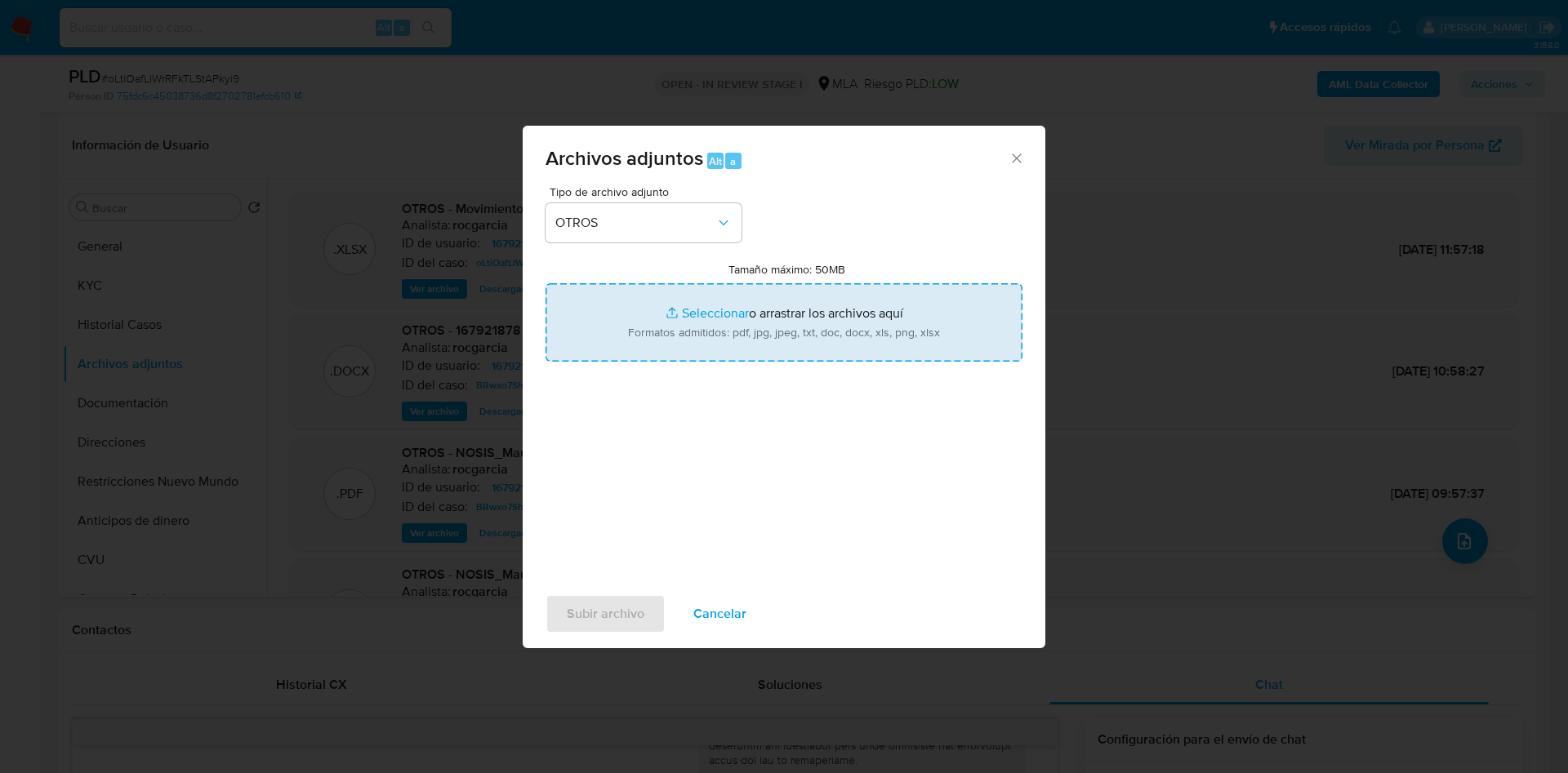
click at [723, 329] on input "Tamaño máximo: 50MB Seleccionar archivos" at bounding box center [784, 322] width 477 height 78
type input "C:\fakepath\Caselog oLtiOafLIWrRFkTLStAPkyi9 - [DATE].docx"
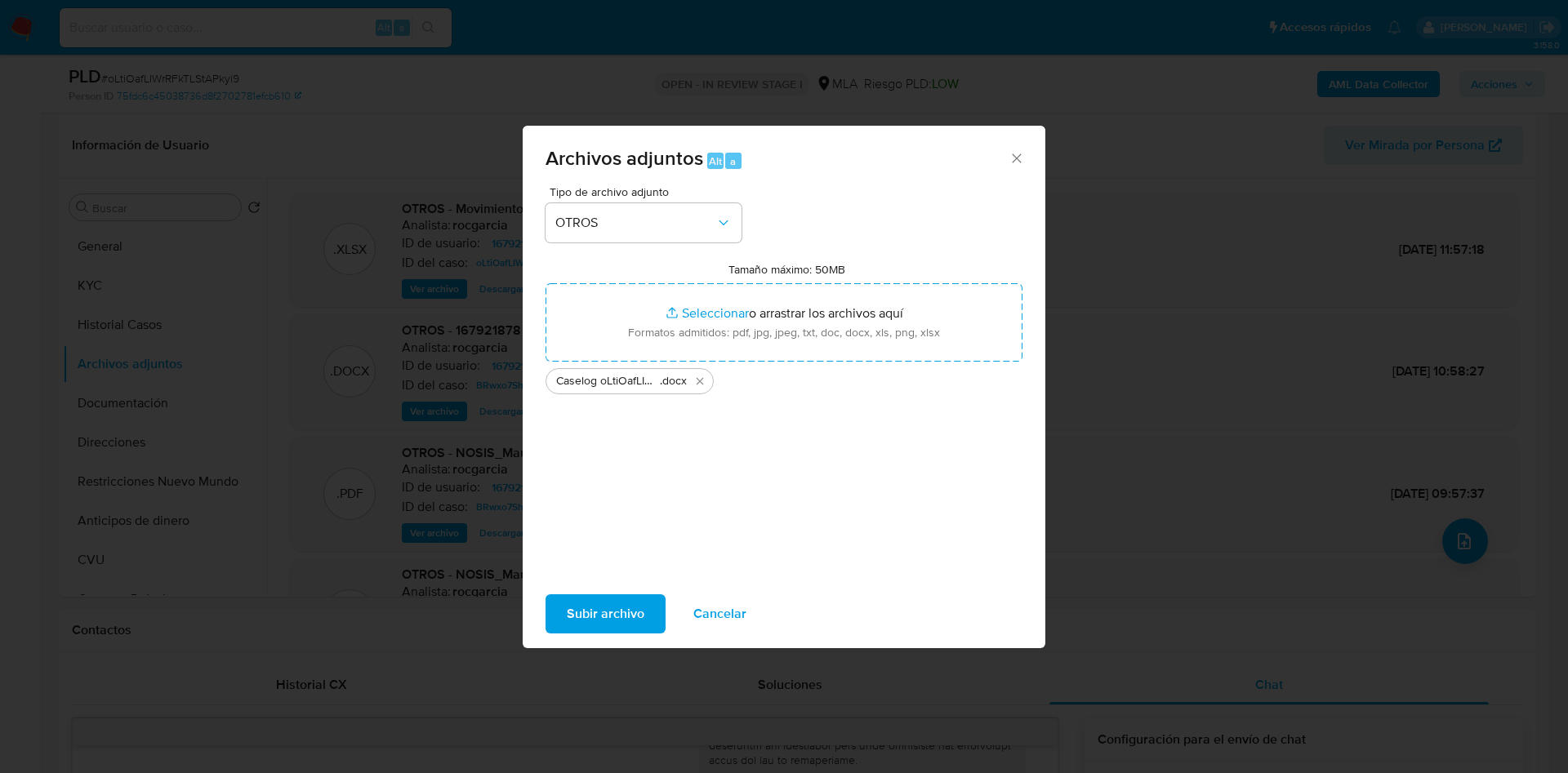
click at [565, 610] on button "Subir archivo" at bounding box center [605, 615] width 120 height 40
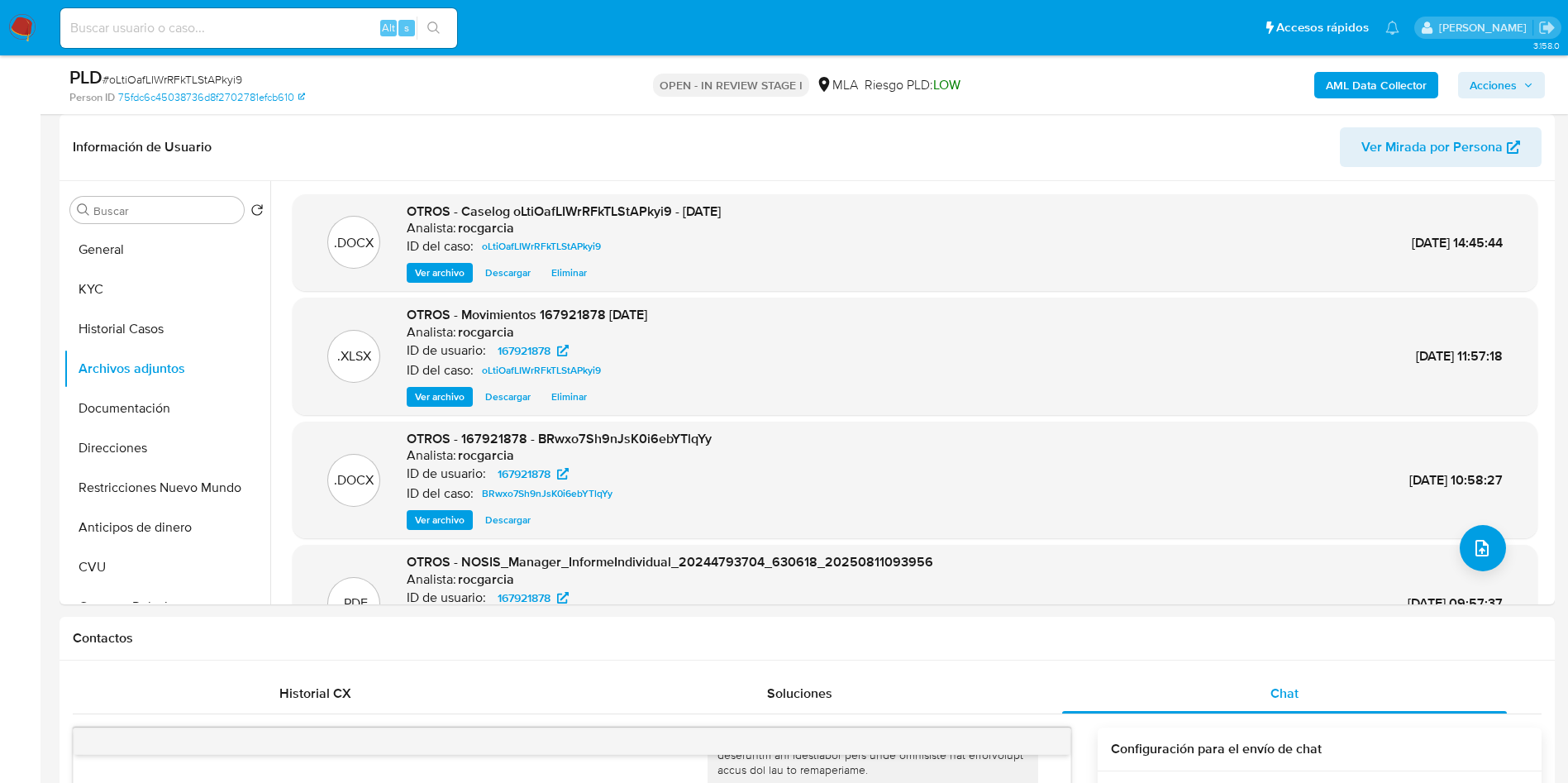
click at [1512, 83] on span "Acciones" at bounding box center [1493, 85] width 47 height 26
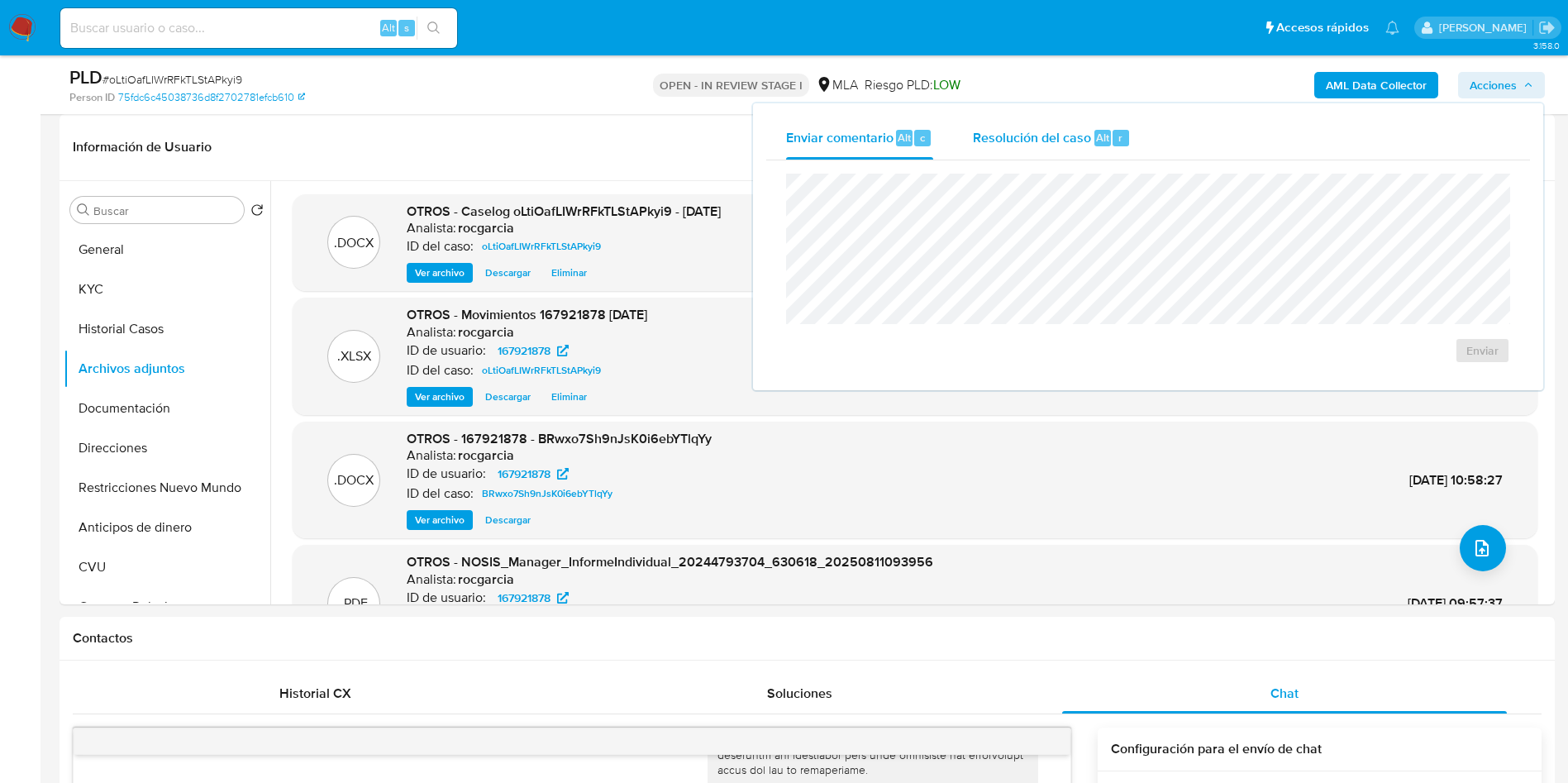
click at [1077, 130] on span "Resolución del caso" at bounding box center [1032, 137] width 118 height 19
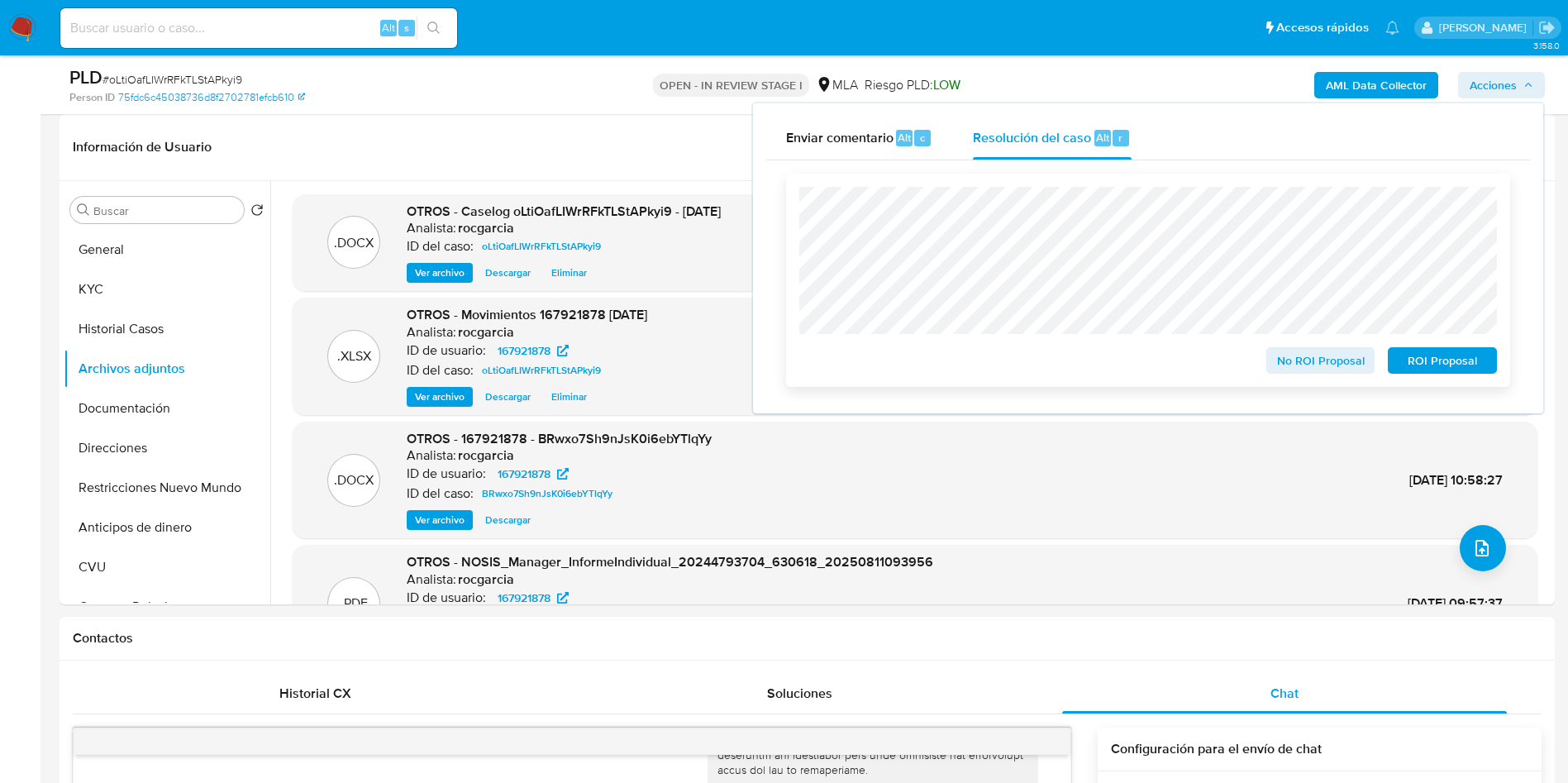
click at [1320, 369] on span "No ROI Proposal" at bounding box center [1321, 360] width 86 height 23
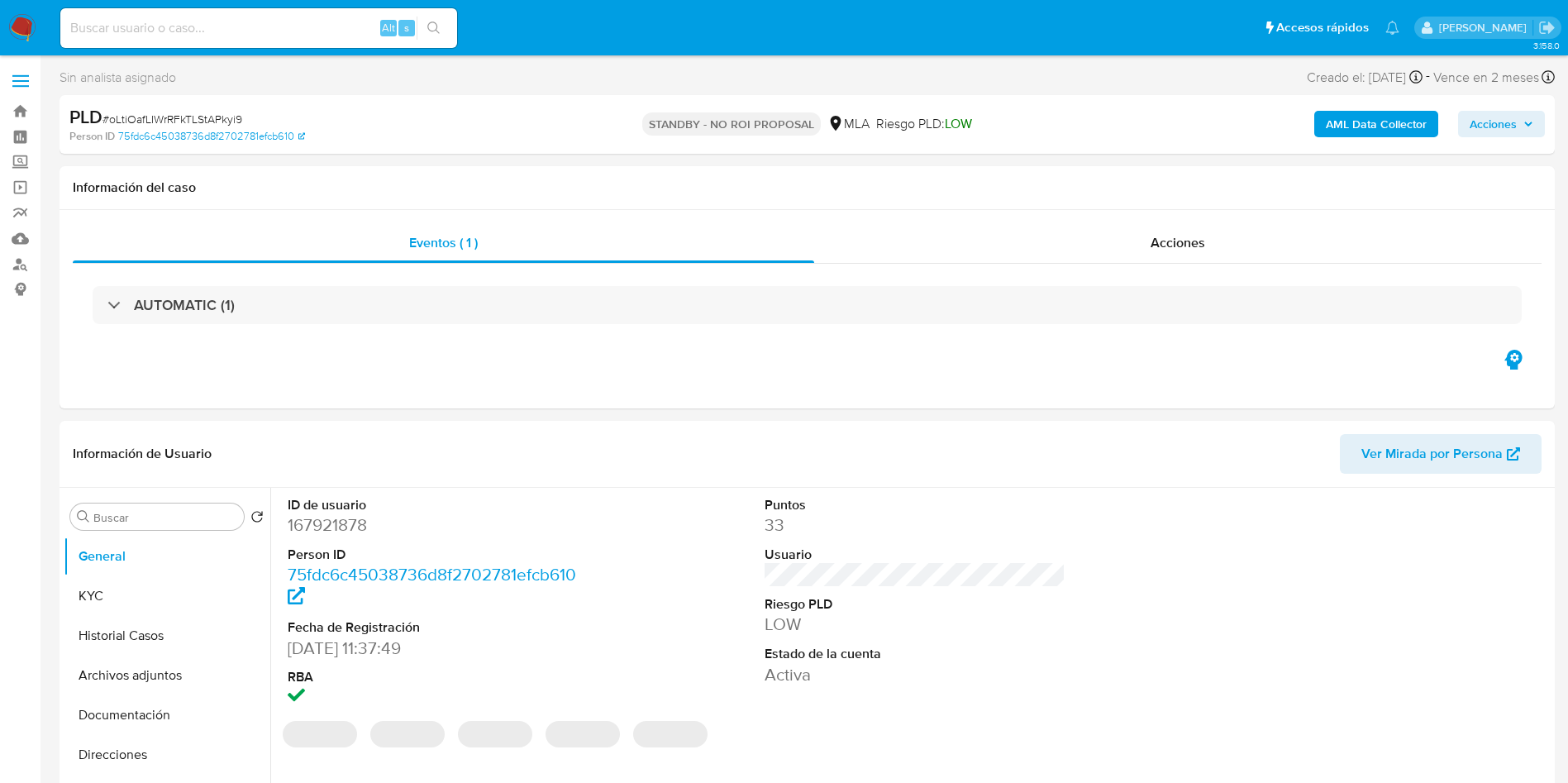
select select "10"
